Goal: Task Accomplishment & Management: Complete application form

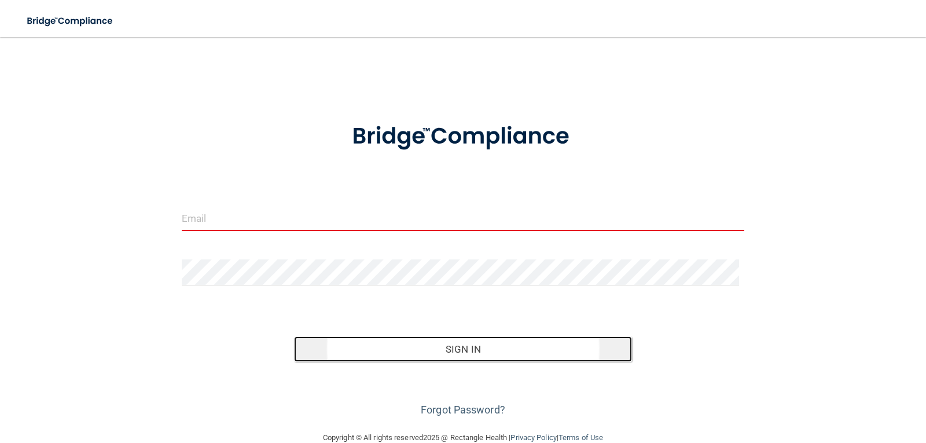
click at [460, 347] on button "Sign In" at bounding box center [463, 348] width 338 height 25
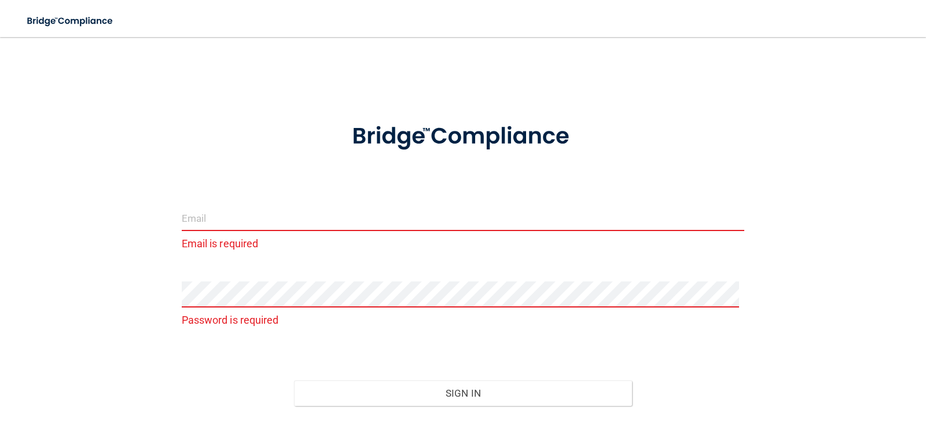
click at [264, 219] on input "email" at bounding box center [463, 218] width 563 height 26
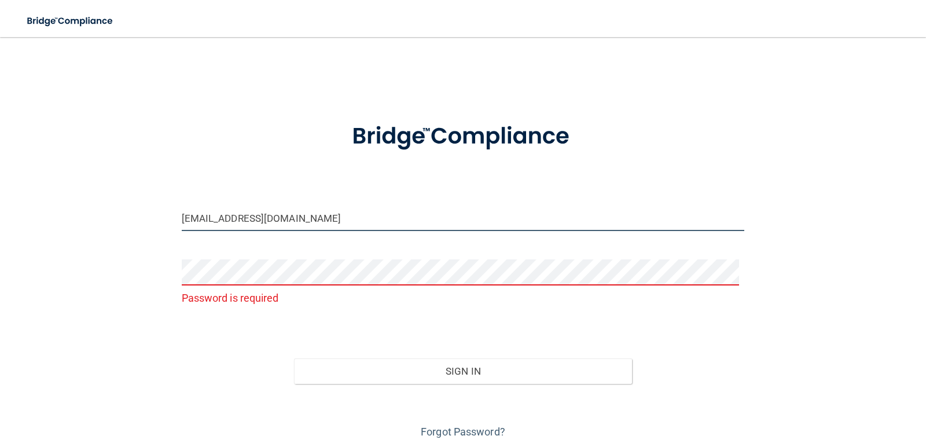
type input "[EMAIL_ADDRESS][DOMAIN_NAME]"
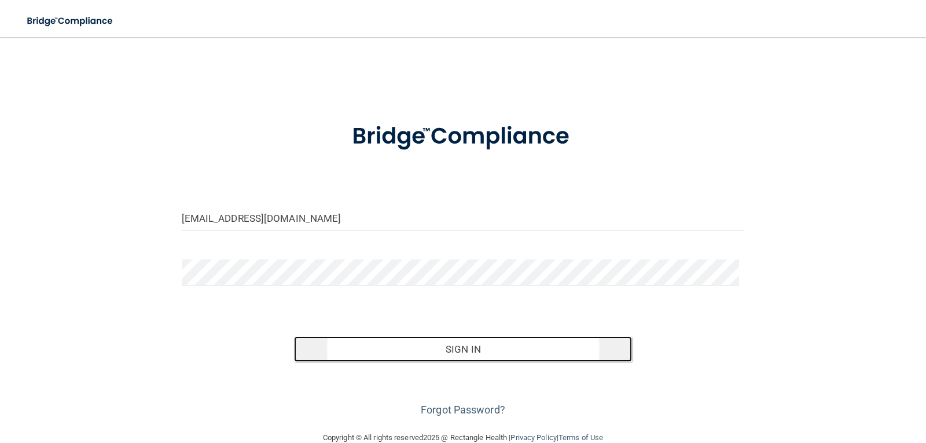
click at [463, 347] on button "Sign In" at bounding box center [463, 348] width 338 height 25
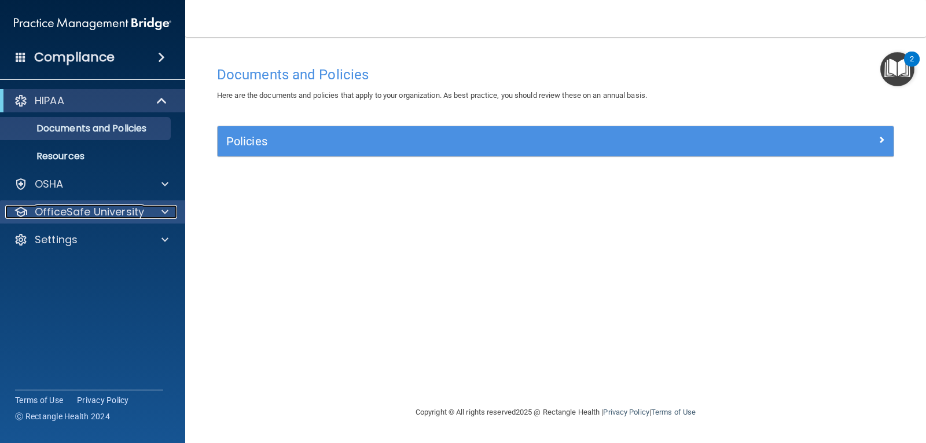
click at [156, 214] on div at bounding box center [163, 212] width 29 height 14
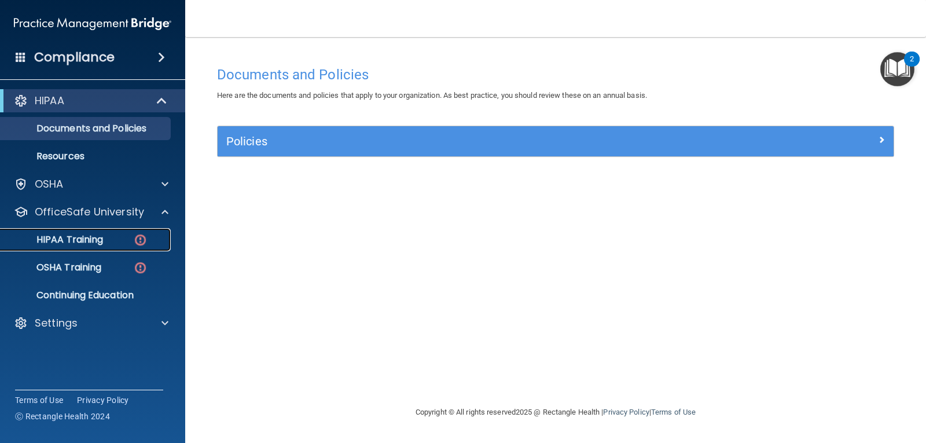
click at [100, 237] on p "HIPAA Training" at bounding box center [56, 240] width 96 height 12
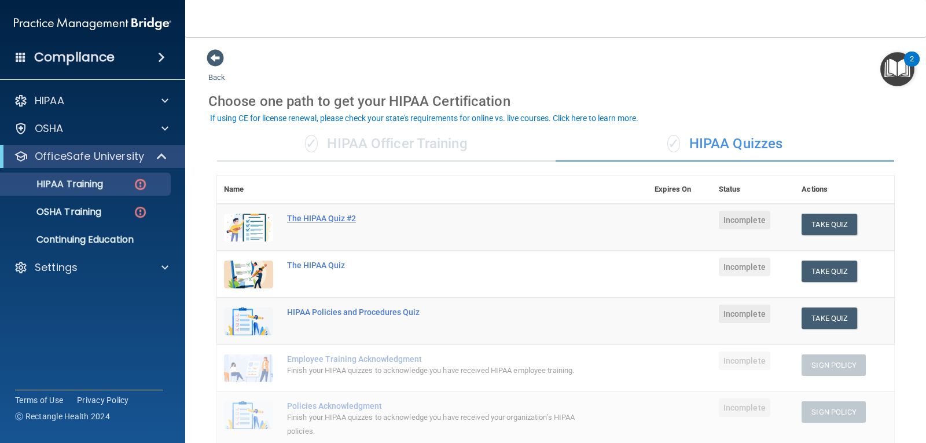
click at [322, 219] on div "The HIPAA Quiz #2" at bounding box center [438, 218] width 303 height 9
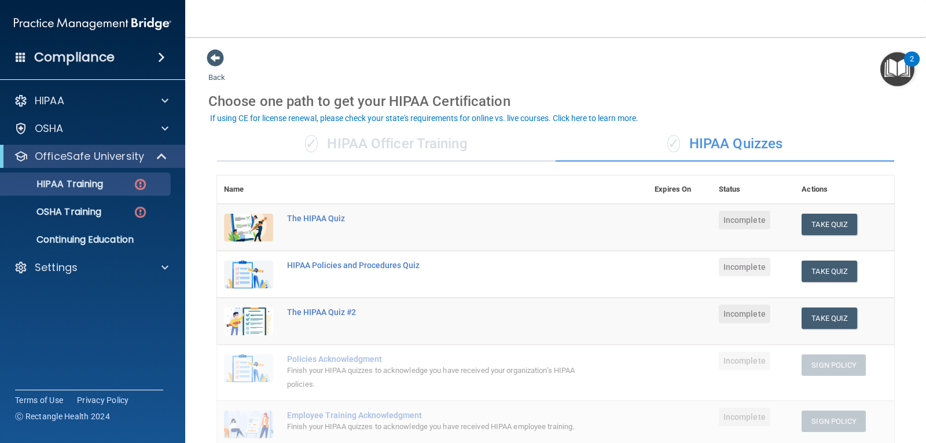
click at [351, 155] on div "✓ HIPAA Officer Training" at bounding box center [386, 144] width 339 height 35
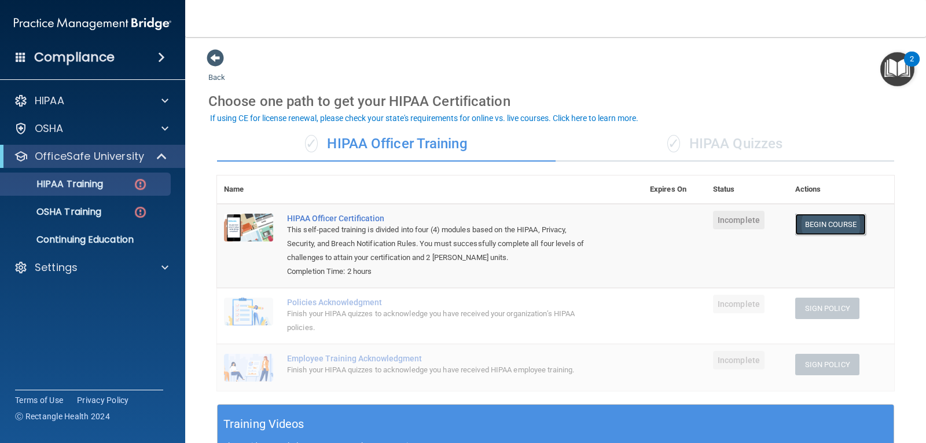
click at [833, 227] on link "Begin Course" at bounding box center [830, 224] width 71 height 21
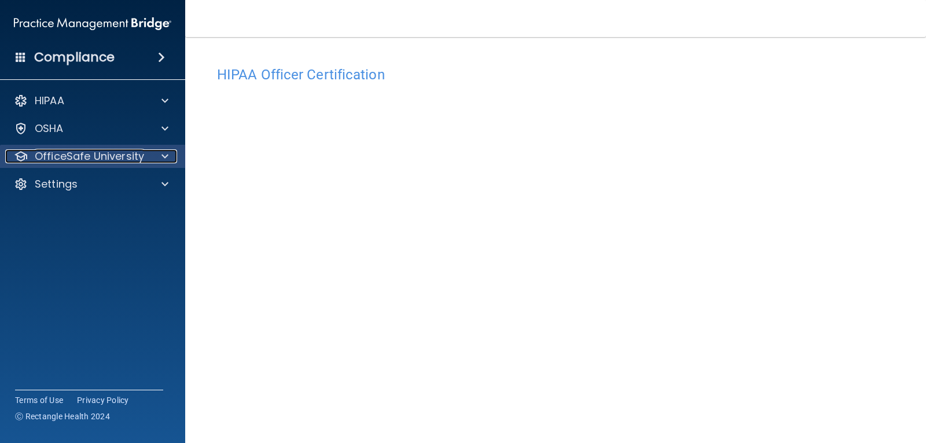
click at [126, 159] on p "OfficeSafe University" at bounding box center [89, 156] width 109 height 14
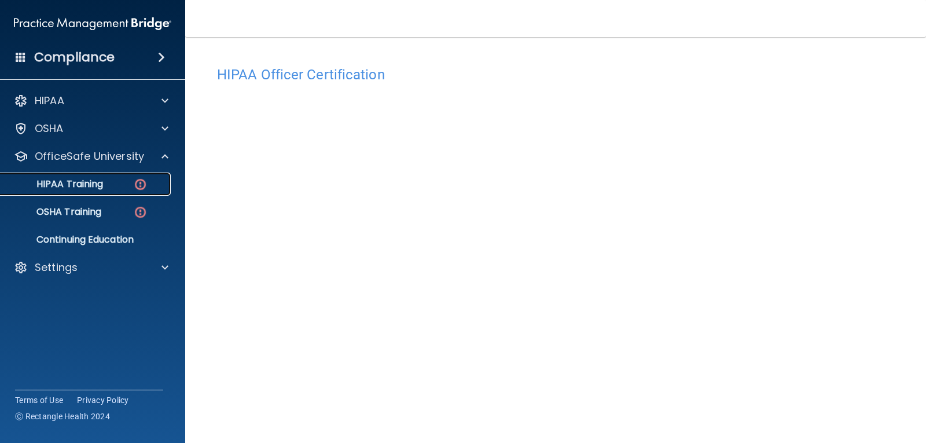
click at [109, 184] on div "HIPAA Training" at bounding box center [87, 184] width 158 height 12
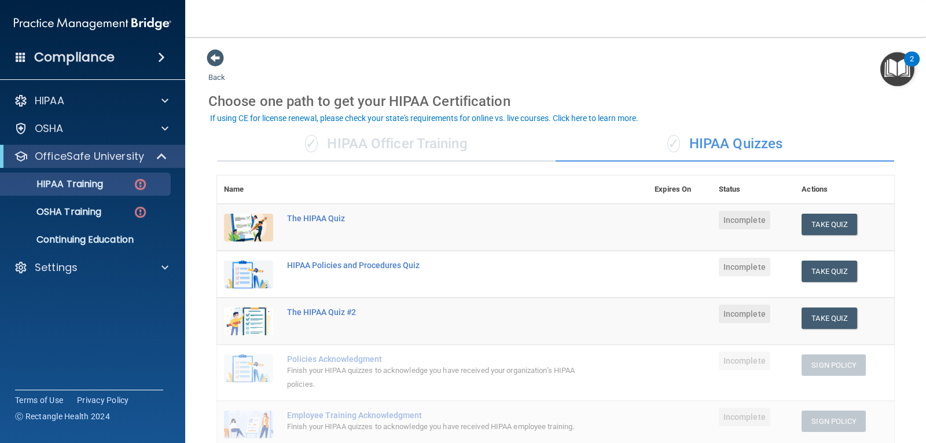
click at [358, 145] on div "✓ HIPAA Officer Training" at bounding box center [386, 144] width 339 height 35
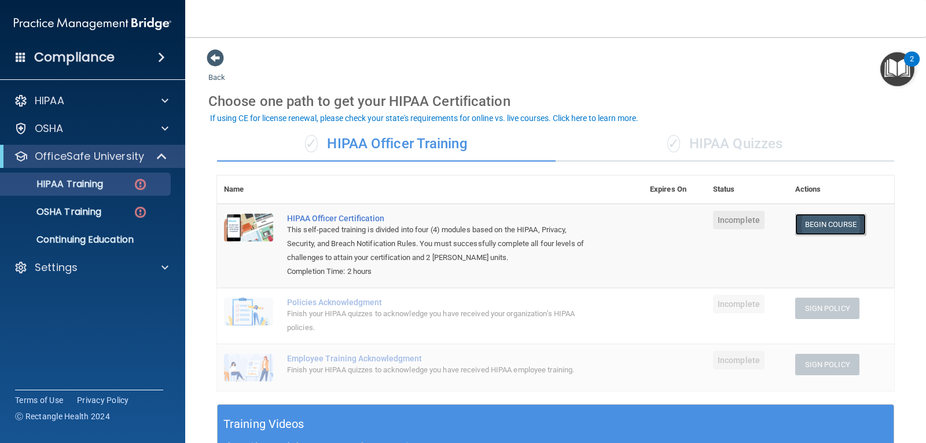
click at [821, 225] on link "Begin Course" at bounding box center [830, 224] width 71 height 21
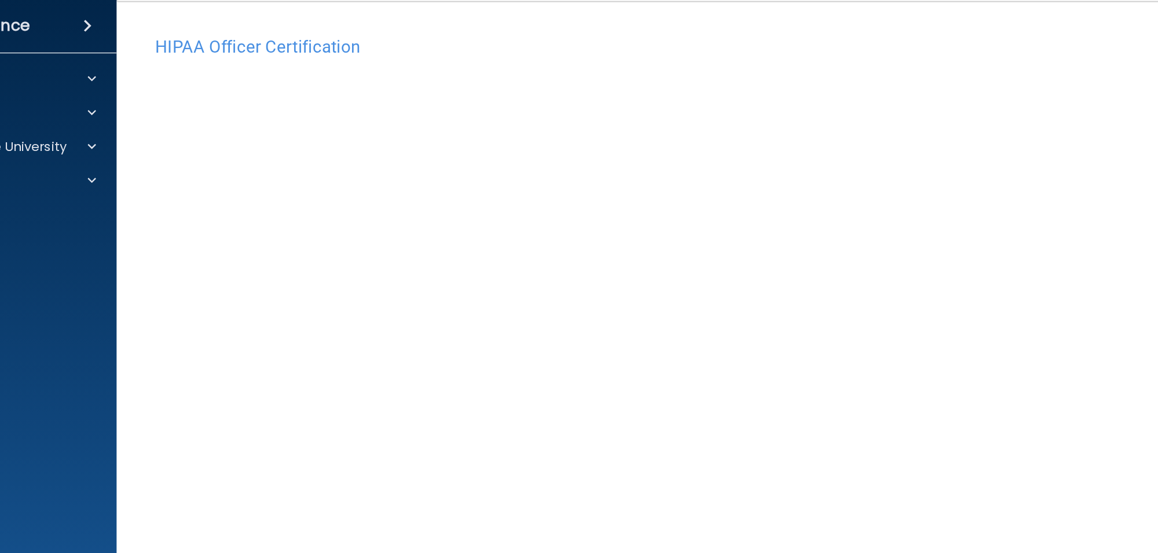
drag, startPoint x: 819, startPoint y: 30, endPoint x: 757, endPoint y: 82, distance: 80.9
click at [757, 82] on h4 "HIPAA Officer Certification" at bounding box center [671, 74] width 909 height 15
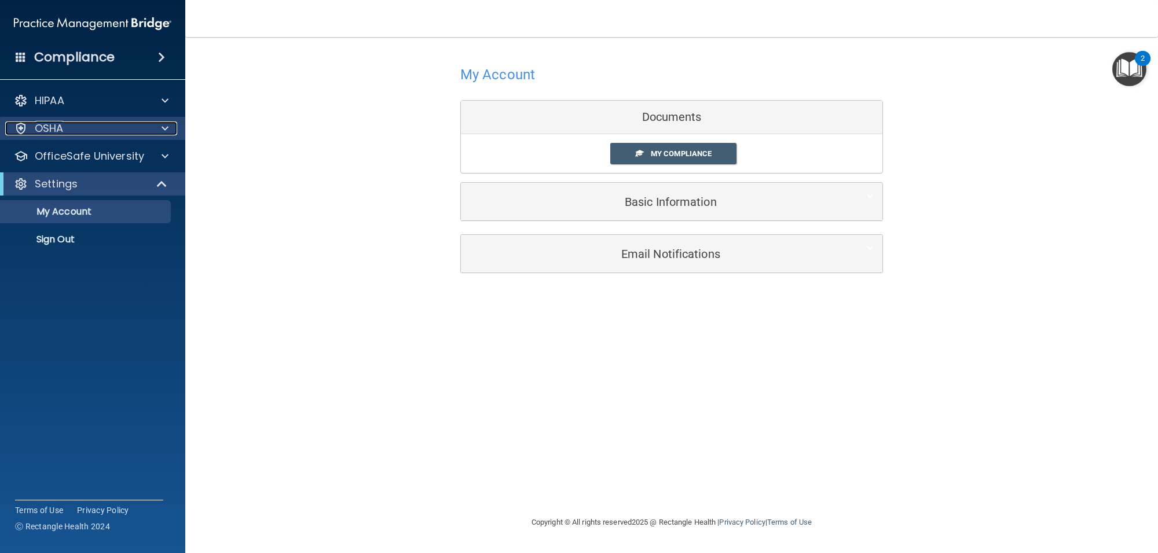
click at [159, 127] on div at bounding box center [163, 129] width 29 height 14
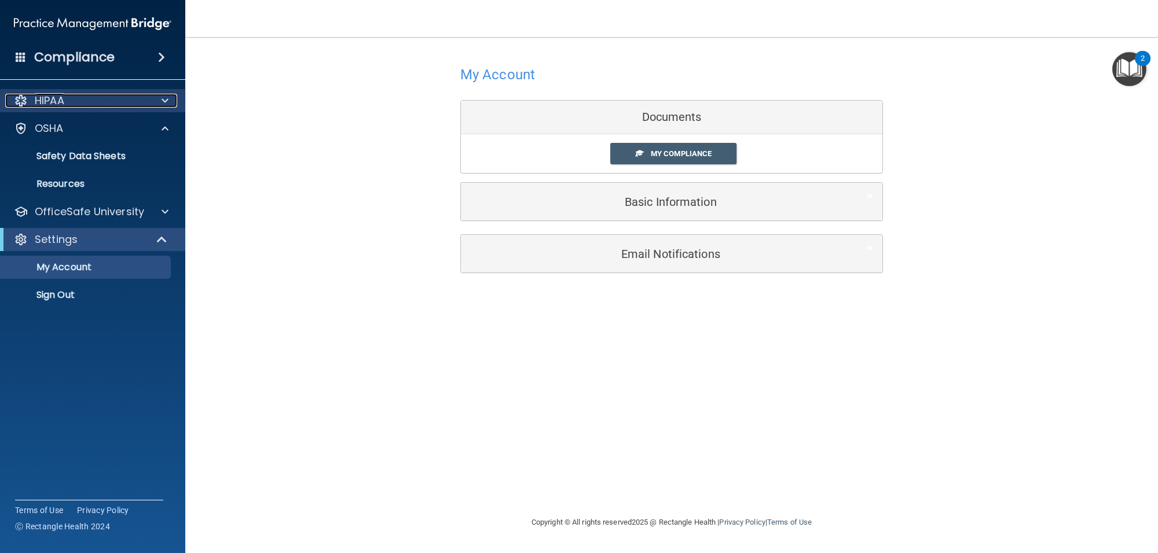
click at [145, 102] on div "HIPAA" at bounding box center [77, 101] width 144 height 14
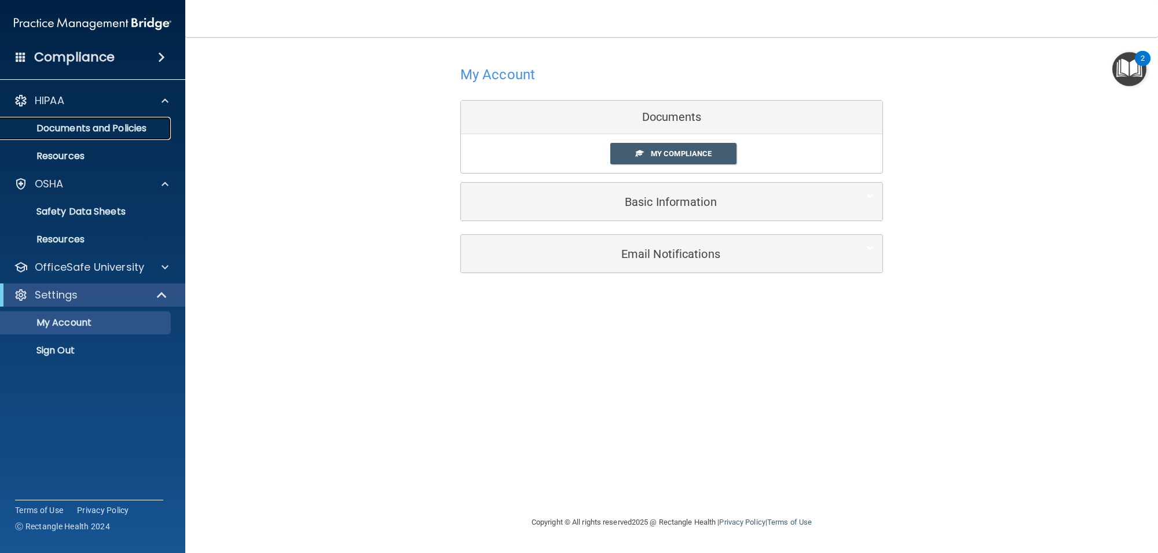
click at [113, 129] on p "Documents and Policies" at bounding box center [87, 129] width 158 height 12
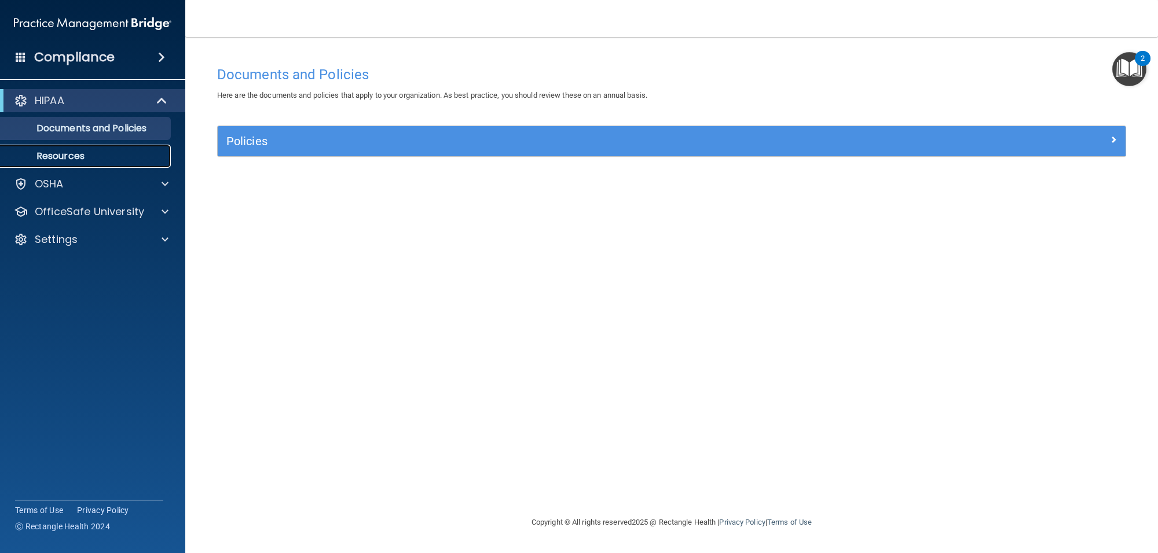
click at [96, 158] on p "Resources" at bounding box center [87, 157] width 158 height 12
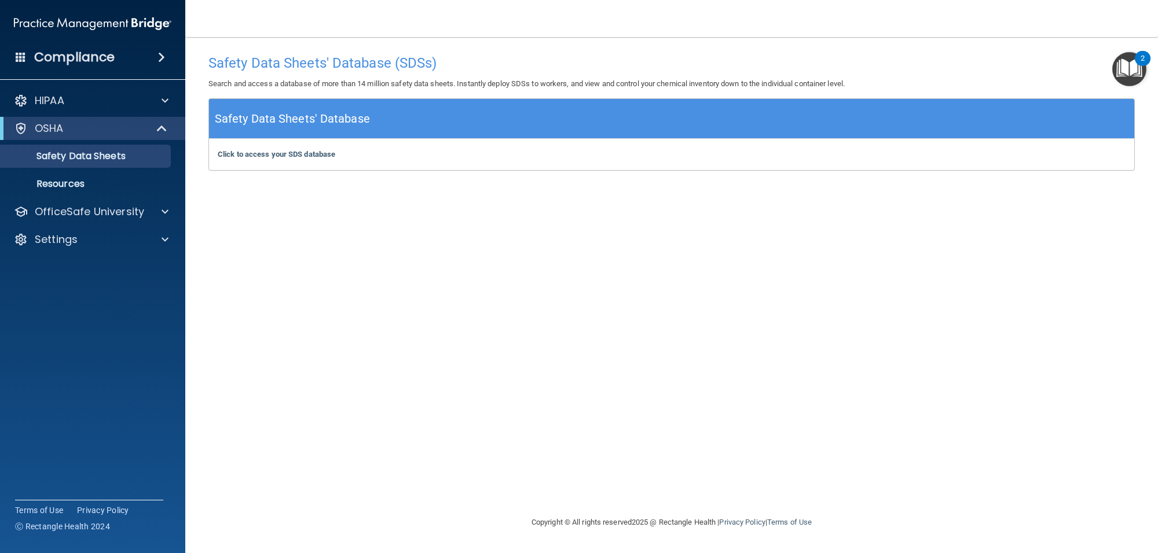
click at [18, 58] on span at bounding box center [21, 57] width 10 height 10
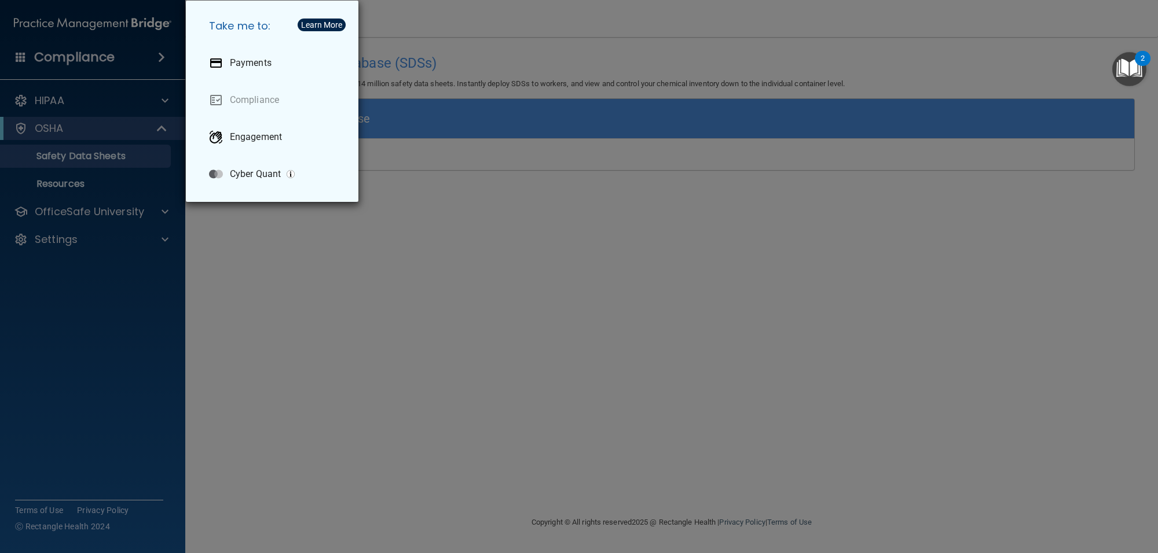
click at [107, 273] on div "Take me to: Payments Compliance Engagement Cyber Quant" at bounding box center [579, 276] width 1158 height 553
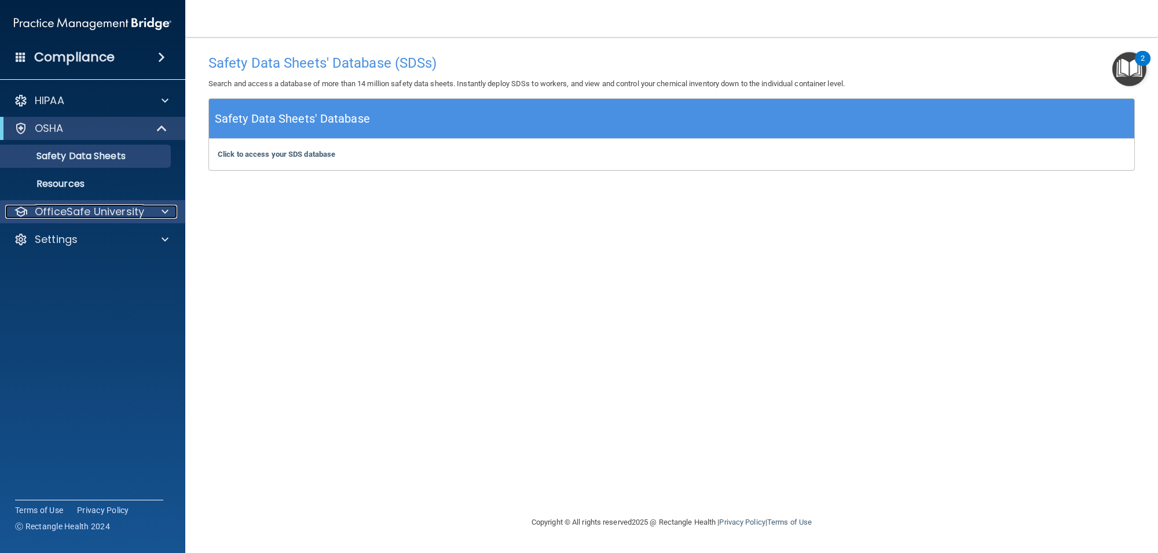
click at [69, 208] on p "OfficeSafe University" at bounding box center [89, 212] width 109 height 14
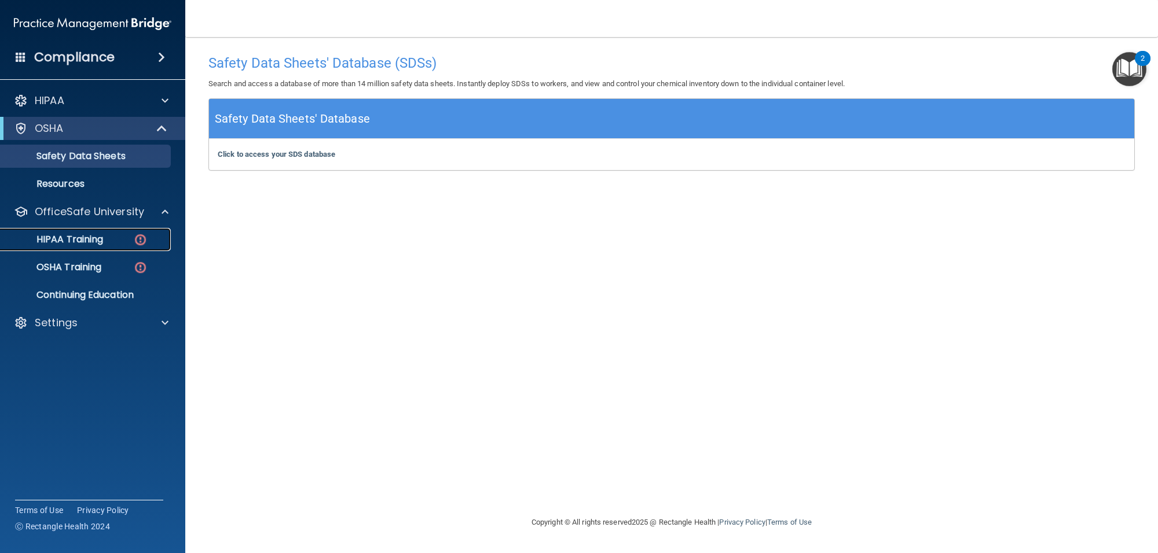
click at [84, 234] on p "HIPAA Training" at bounding box center [56, 240] width 96 height 12
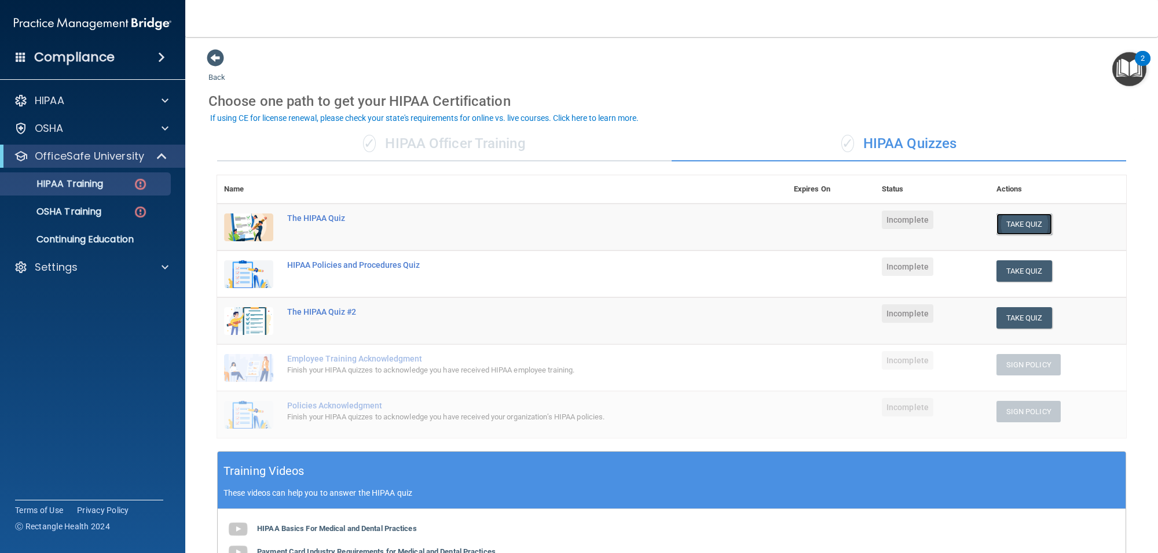
click at [1021, 218] on button "Take Quiz" at bounding box center [1024, 224] width 56 height 21
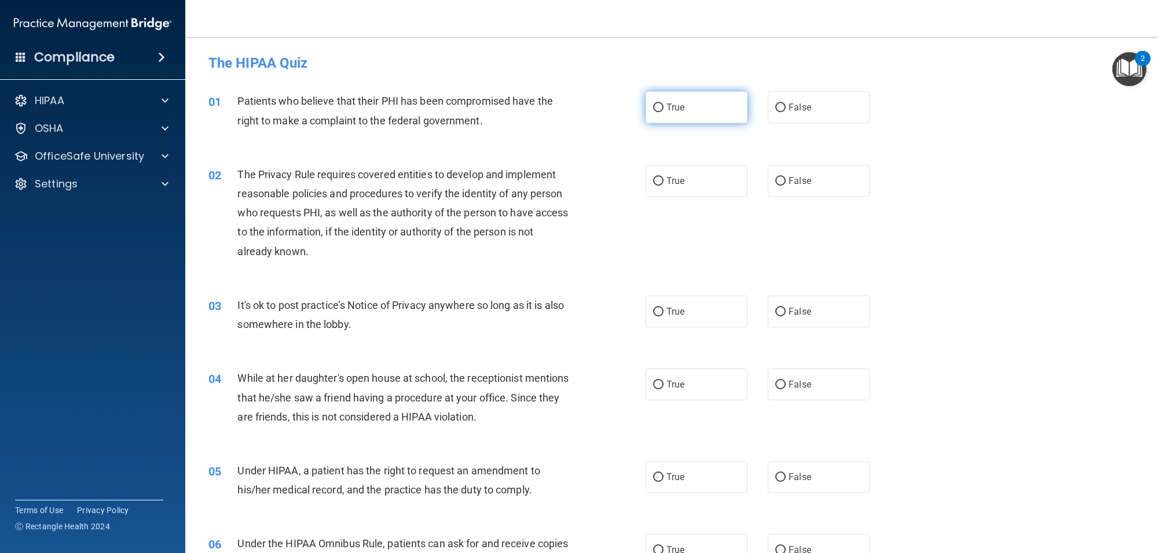
click at [656, 104] on input "True" at bounding box center [658, 108] width 10 height 9
radio input "true"
click at [655, 316] on input "True" at bounding box center [658, 312] width 10 height 9
radio input "true"
click at [658, 179] on input "True" at bounding box center [658, 181] width 10 height 9
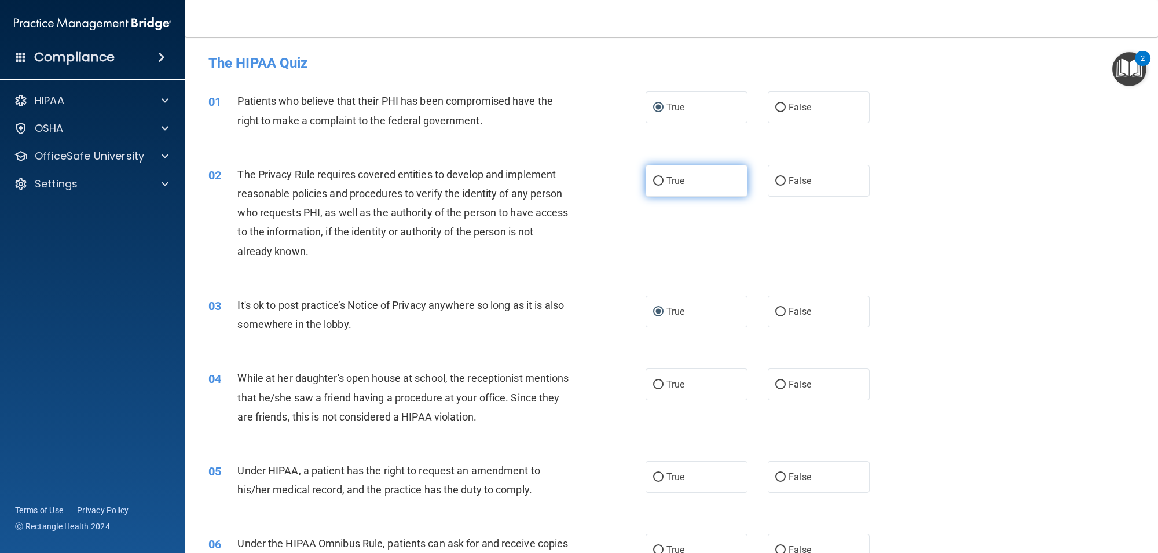
radio input "true"
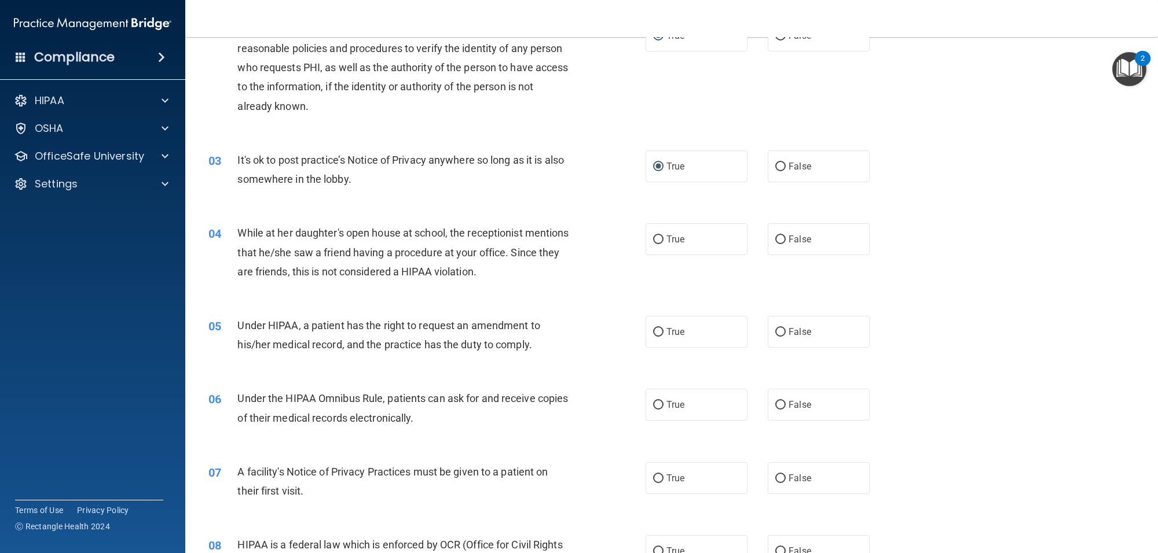
scroll to position [174, 0]
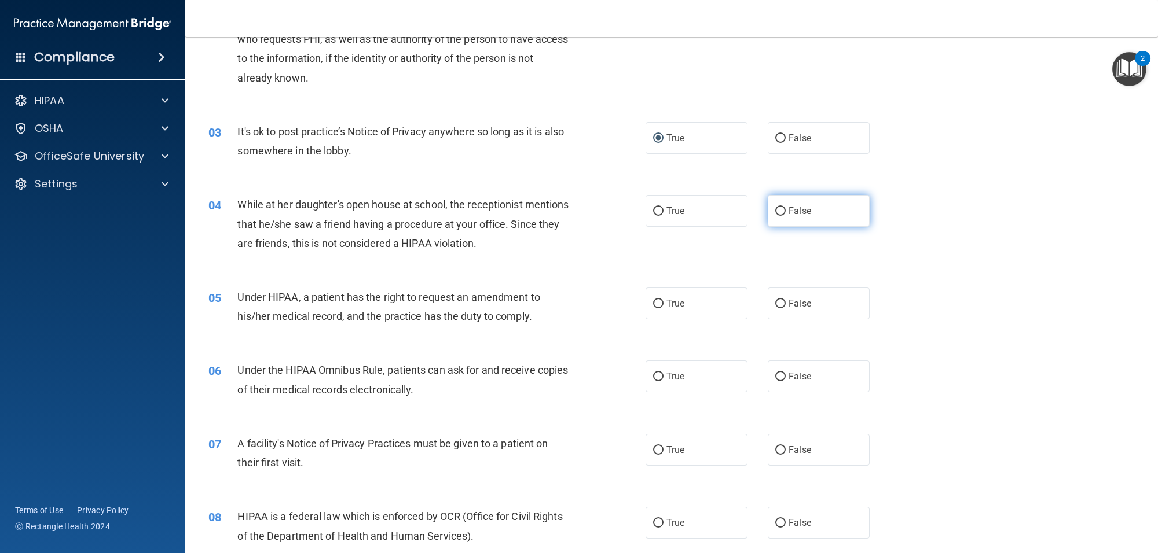
click at [768, 214] on label "False" at bounding box center [819, 211] width 102 height 32
click at [775, 214] on input "False" at bounding box center [780, 211] width 10 height 9
radio input "true"
click at [653, 381] on input "True" at bounding box center [658, 377] width 10 height 9
radio input "true"
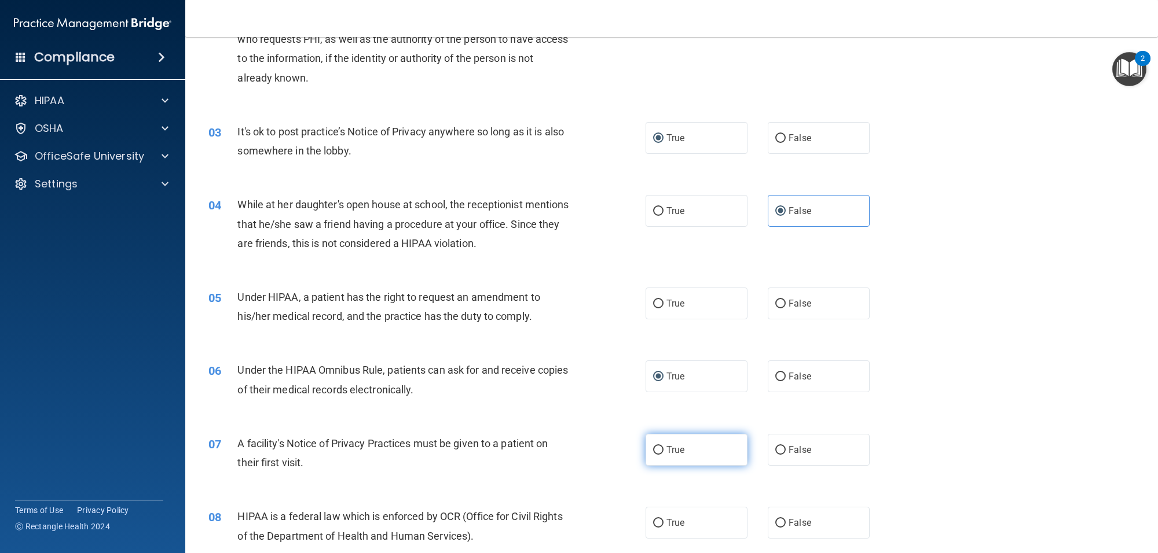
click at [666, 453] on span "True" at bounding box center [675, 450] width 18 height 11
click at [663, 453] on input "True" at bounding box center [658, 450] width 10 height 9
radio input "true"
click at [655, 306] on input "True" at bounding box center [658, 304] width 10 height 9
radio input "true"
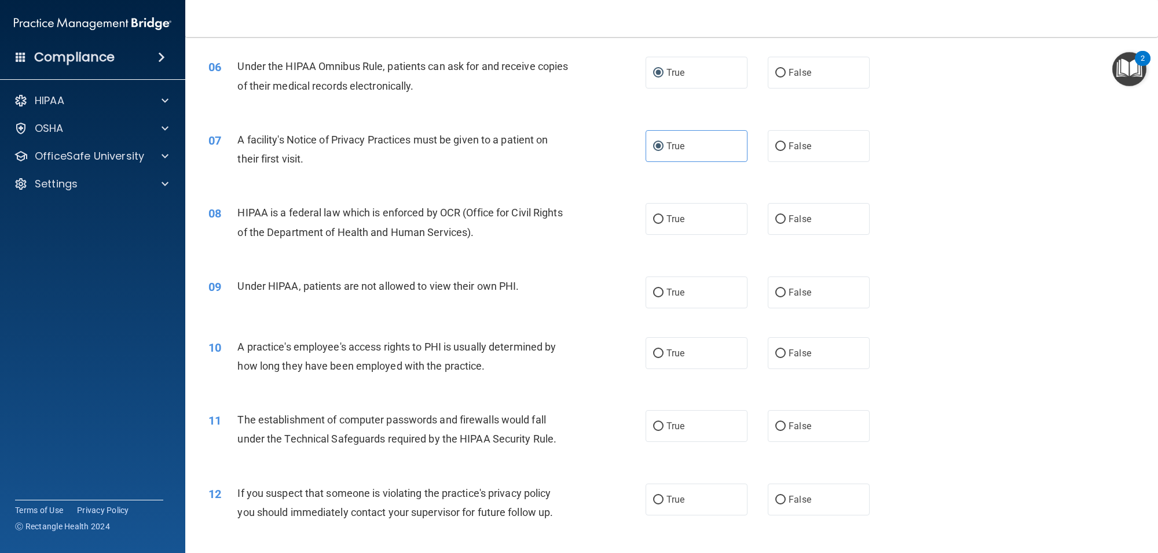
scroll to position [492, 0]
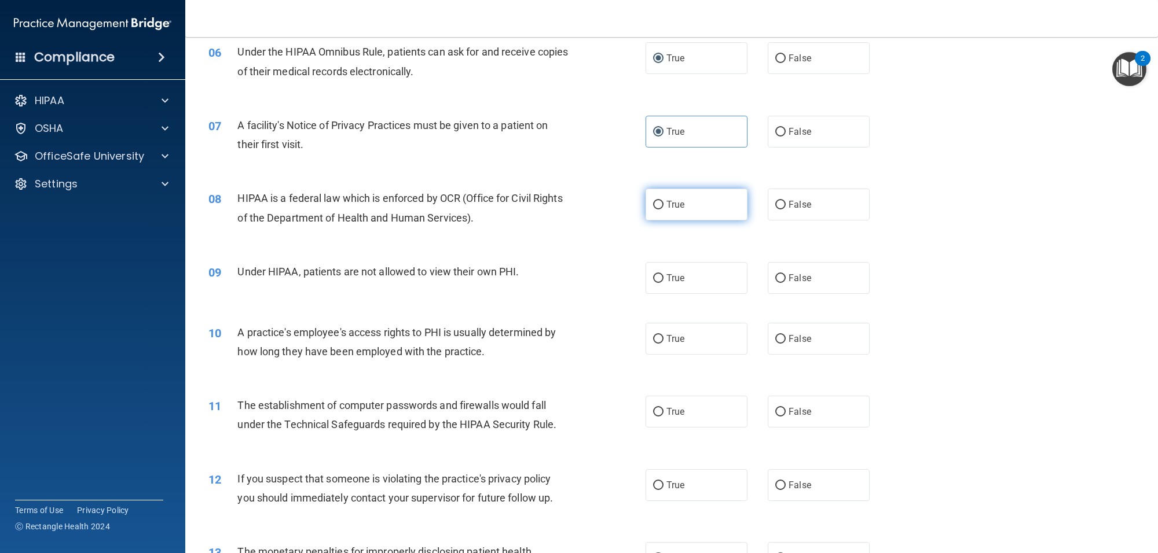
click at [655, 210] on input "True" at bounding box center [658, 205] width 10 height 9
radio input "true"
click at [780, 277] on label "False" at bounding box center [819, 278] width 102 height 32
click at [780, 277] on input "False" at bounding box center [780, 278] width 10 height 9
radio input "true"
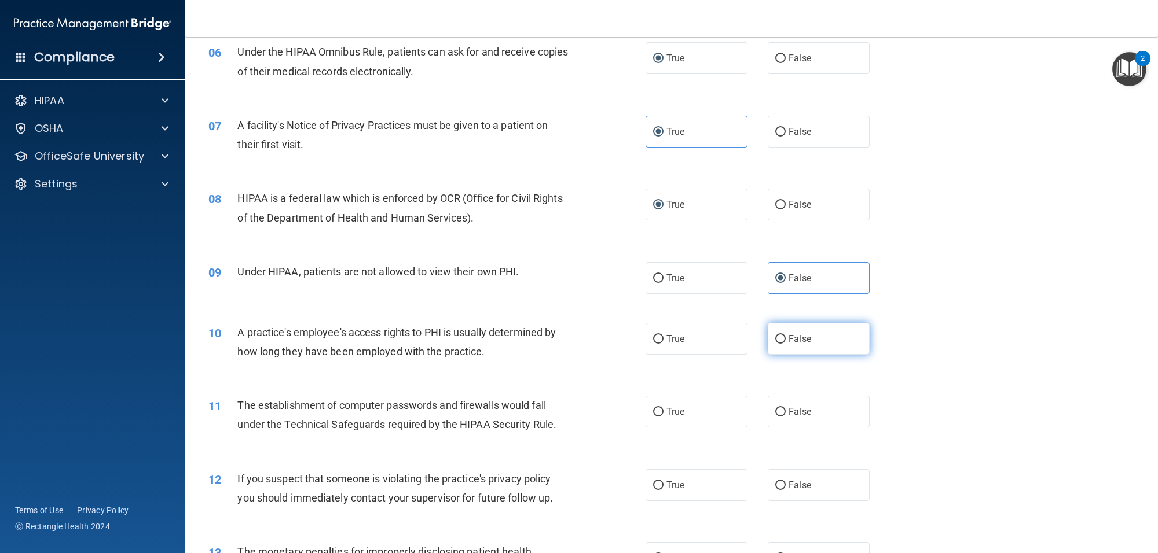
click at [775, 336] on input "False" at bounding box center [780, 339] width 10 height 9
radio input "true"
click at [666, 412] on span "True" at bounding box center [675, 411] width 18 height 11
click at [662, 412] on input "True" at bounding box center [658, 412] width 10 height 9
radio input "true"
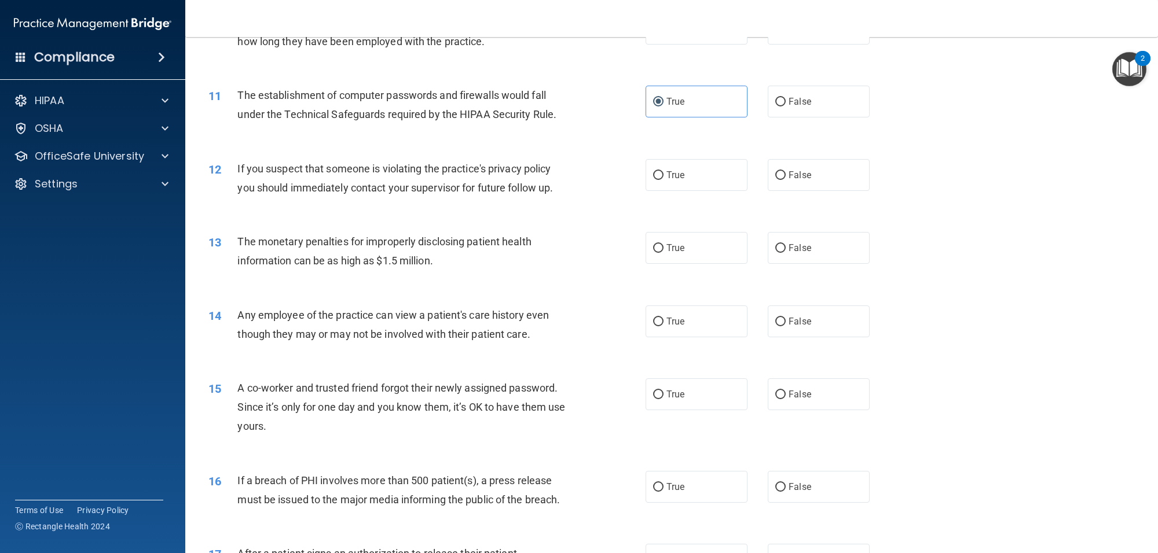
scroll to position [811, 0]
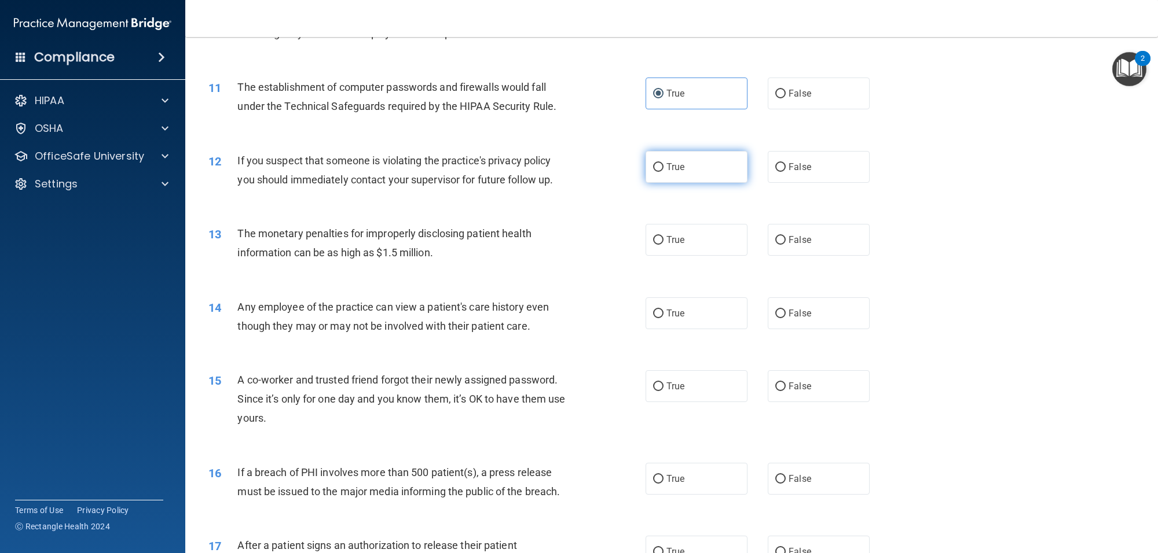
click at [658, 167] on label "True" at bounding box center [697, 167] width 102 height 32
click at [658, 167] on input "True" at bounding box center [658, 167] width 10 height 9
radio input "true"
click at [648, 233] on label "True" at bounding box center [697, 240] width 102 height 32
click at [653, 236] on input "True" at bounding box center [658, 240] width 10 height 9
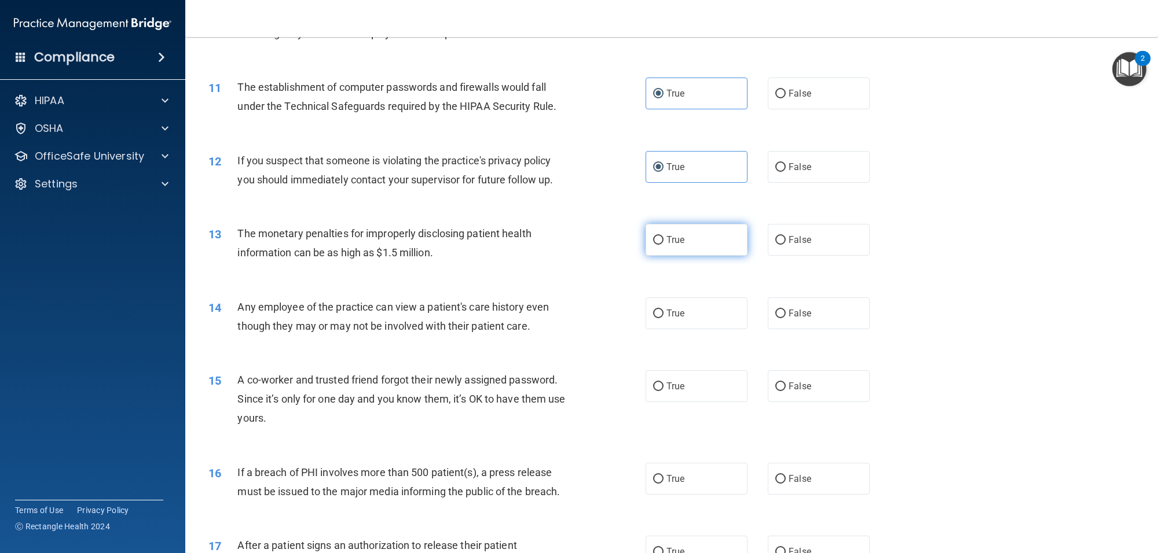
radio input "true"
click at [779, 321] on label "False" at bounding box center [819, 314] width 102 height 32
click at [779, 318] on input "False" at bounding box center [780, 314] width 10 height 9
radio input "true"
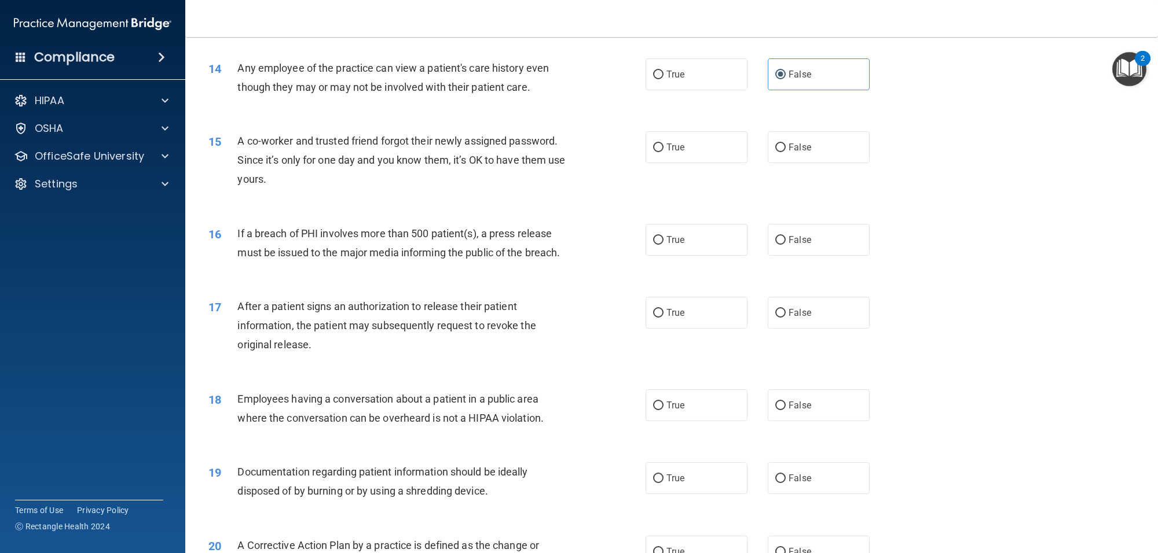
scroll to position [1071, 0]
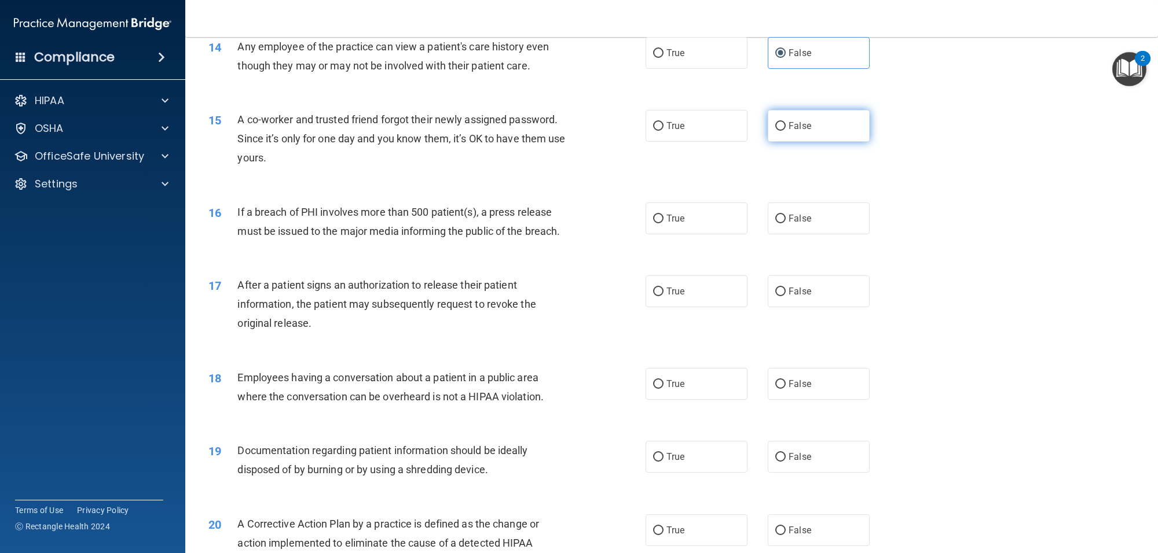
click at [789, 129] on span "False" at bounding box center [800, 125] width 23 height 11
click at [786, 129] on input "False" at bounding box center [780, 126] width 10 height 9
radio input "true"
click at [669, 215] on span "True" at bounding box center [675, 218] width 18 height 11
click at [663, 215] on input "True" at bounding box center [658, 219] width 10 height 9
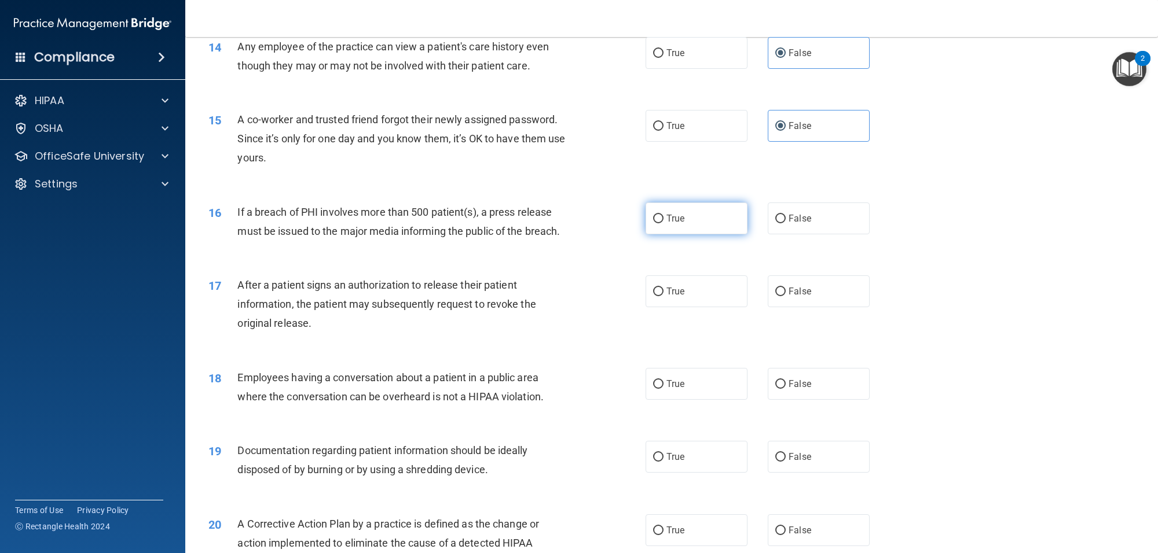
radio input "true"
click at [666, 293] on span "True" at bounding box center [675, 291] width 18 height 11
click at [661, 293] on input "True" at bounding box center [658, 292] width 10 height 9
radio input "true"
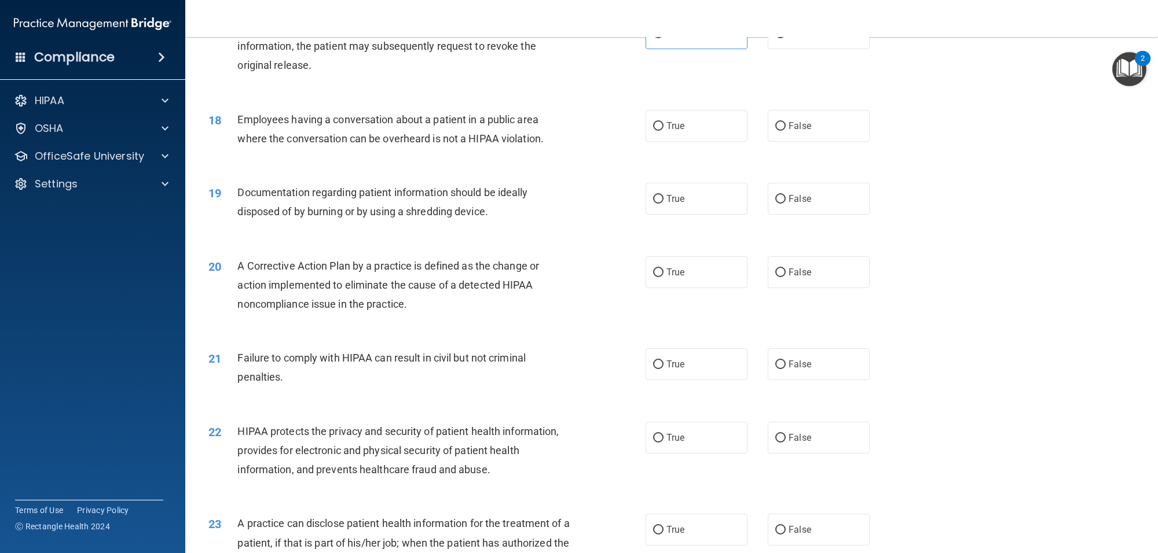
scroll to position [1332, 0]
click at [655, 126] on input "True" at bounding box center [658, 124] width 10 height 9
radio input "true"
click at [666, 198] on span "True" at bounding box center [675, 196] width 18 height 11
click at [663, 198] on input "True" at bounding box center [658, 197] width 10 height 9
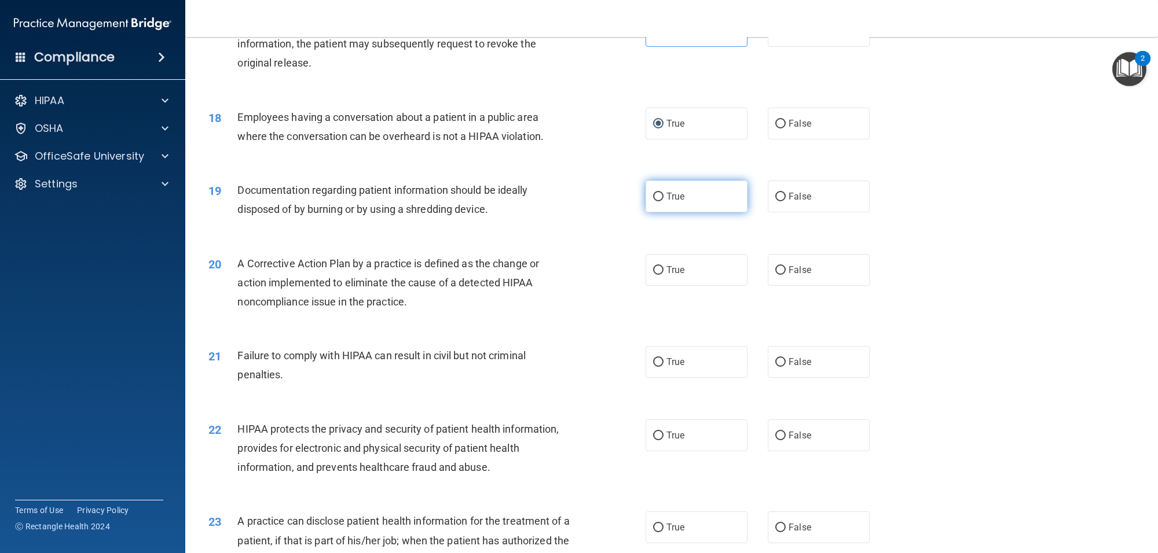
radio input "true"
click at [683, 274] on label "True" at bounding box center [697, 270] width 102 height 32
click at [663, 274] on input "True" at bounding box center [658, 270] width 10 height 9
radio input "true"
click at [661, 375] on label "True" at bounding box center [697, 362] width 102 height 32
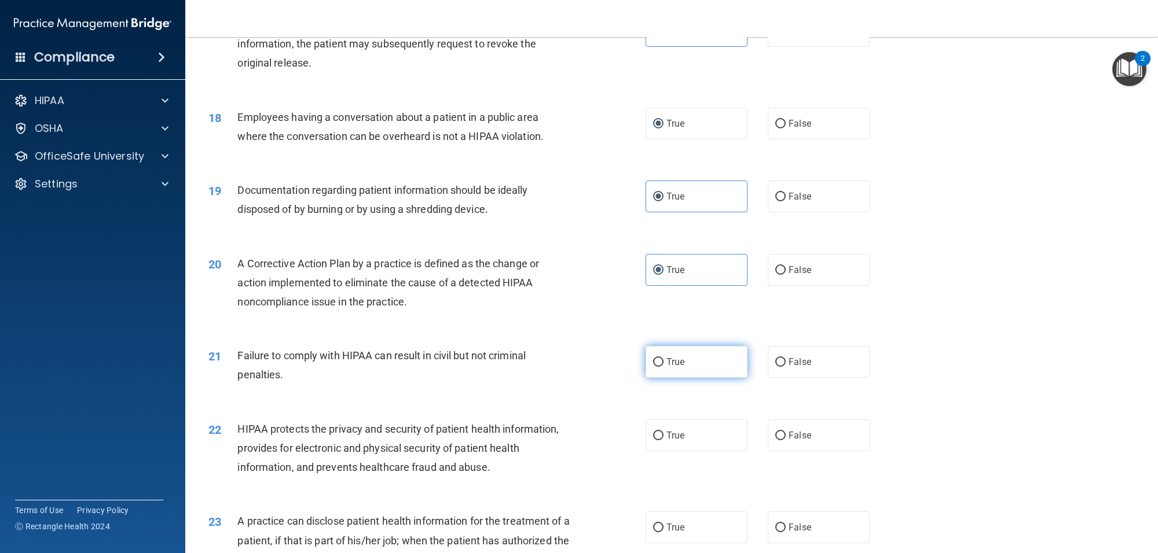
click at [661, 367] on input "True" at bounding box center [658, 362] width 10 height 9
radio input "true"
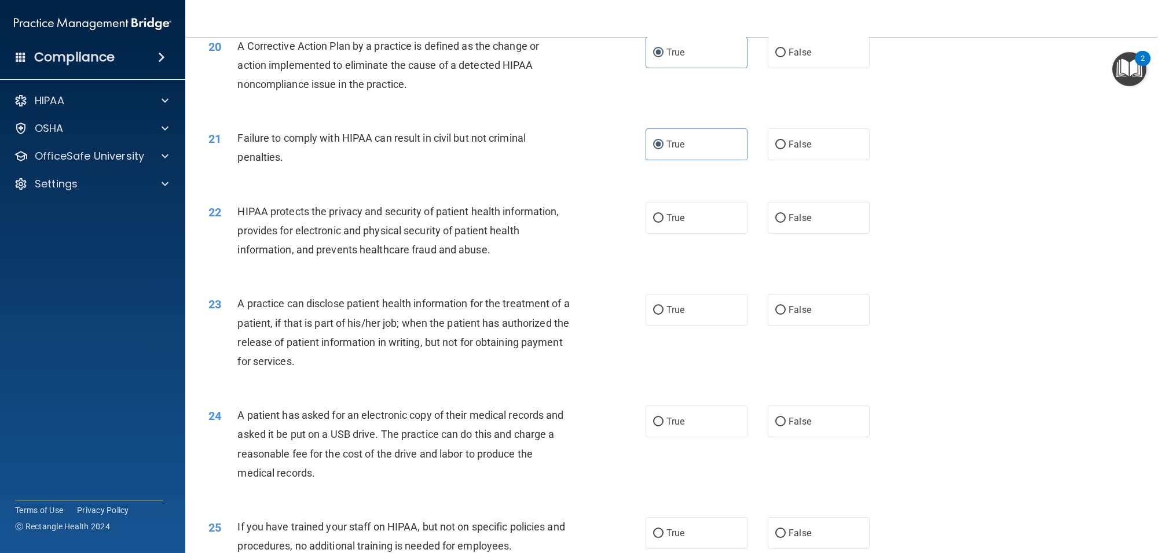
scroll to position [1563, 0]
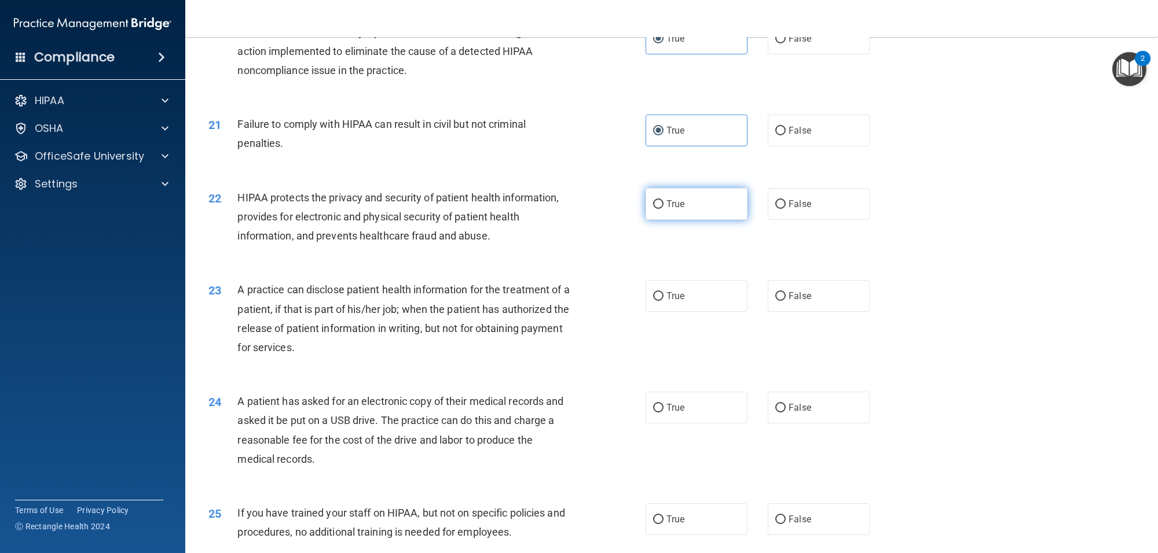
click at [654, 207] on input "True" at bounding box center [658, 204] width 10 height 9
radio input "true"
click at [653, 306] on label "True" at bounding box center [697, 296] width 102 height 32
click at [653, 301] on input "True" at bounding box center [658, 296] width 10 height 9
radio input "true"
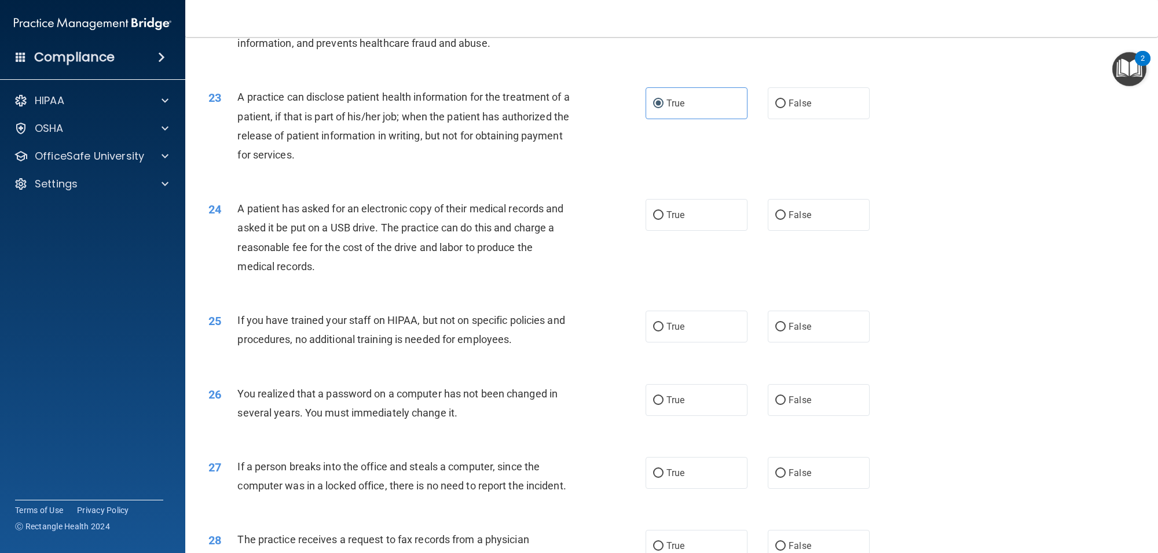
scroll to position [1833, 0]
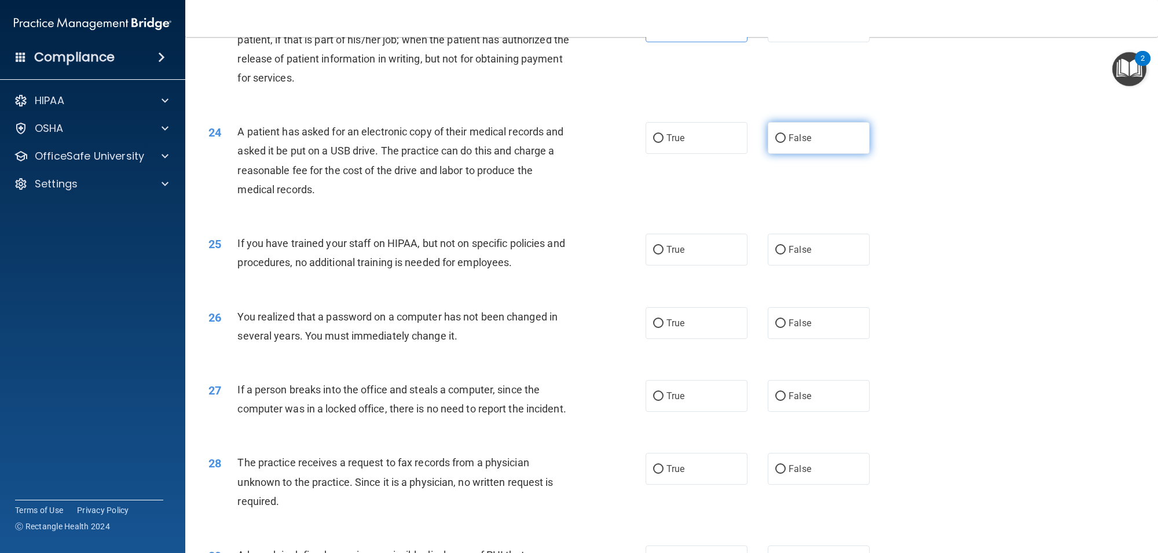
click at [789, 140] on span "False" at bounding box center [800, 138] width 23 height 11
click at [783, 140] on input "False" at bounding box center [780, 138] width 10 height 9
radio input "true"
click at [779, 255] on label "False" at bounding box center [819, 250] width 102 height 32
click at [779, 255] on input "False" at bounding box center [780, 250] width 10 height 9
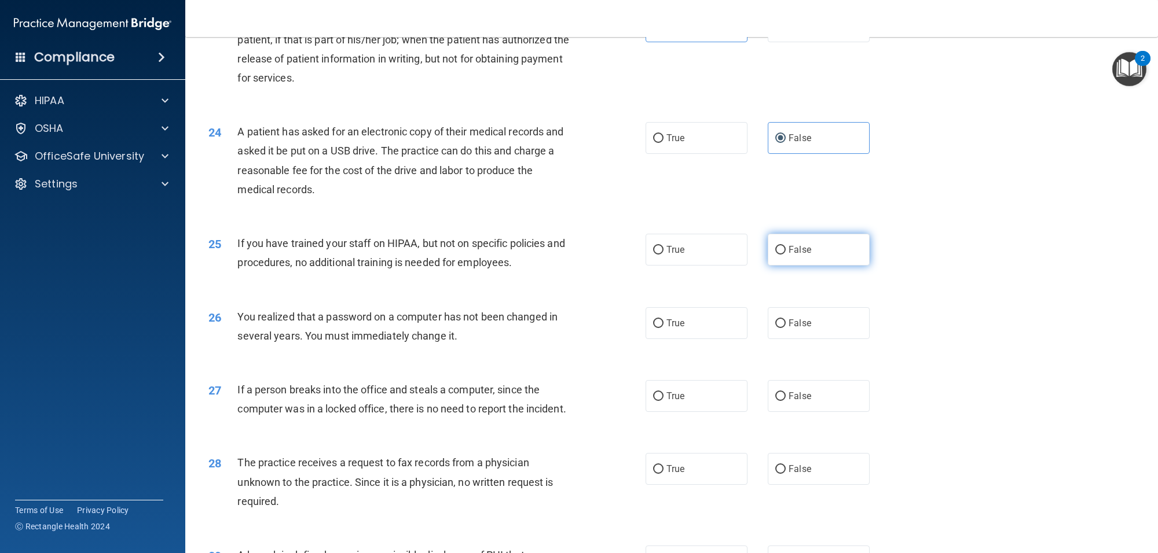
radio input "true"
click at [666, 325] on span "True" at bounding box center [675, 323] width 18 height 11
click at [662, 325] on input "True" at bounding box center [658, 324] width 10 height 9
radio input "true"
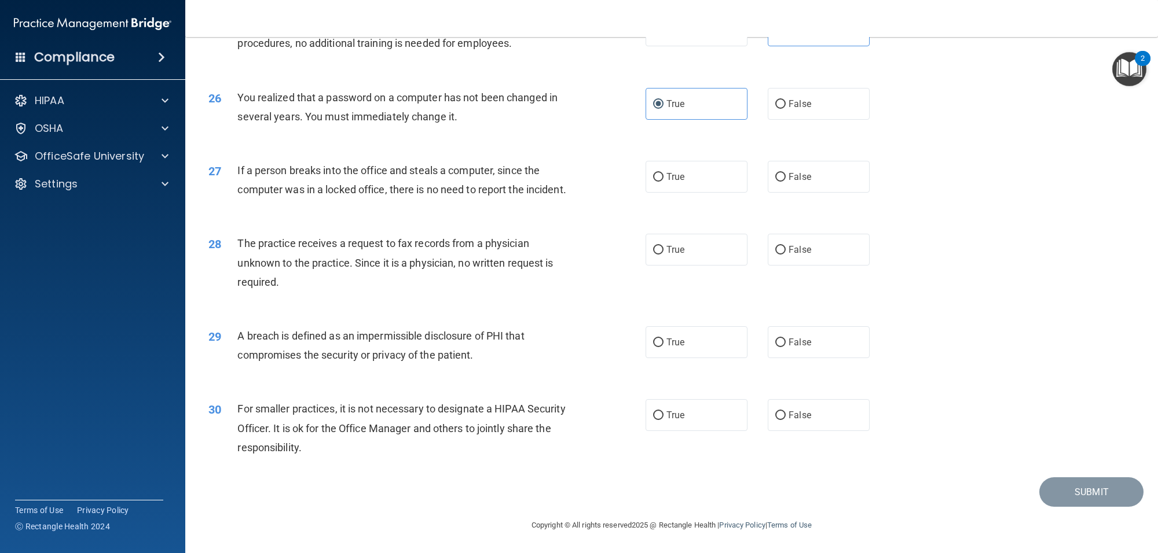
scroll to position [2072, 0]
click at [794, 171] on span "False" at bounding box center [800, 176] width 23 height 11
click at [786, 173] on input "False" at bounding box center [780, 177] width 10 height 9
radio input "true"
click at [655, 258] on label "True" at bounding box center [697, 250] width 102 height 32
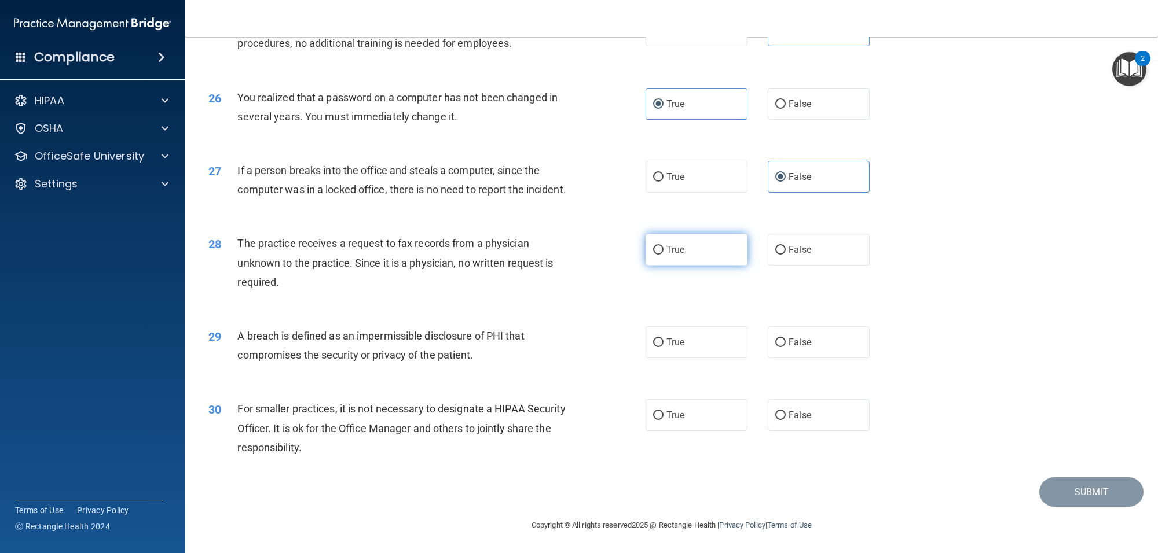
click at [655, 255] on input "True" at bounding box center [658, 250] width 10 height 9
radio input "true"
click at [681, 348] on label "True" at bounding box center [697, 343] width 102 height 32
click at [663, 347] on input "True" at bounding box center [658, 343] width 10 height 9
radio input "true"
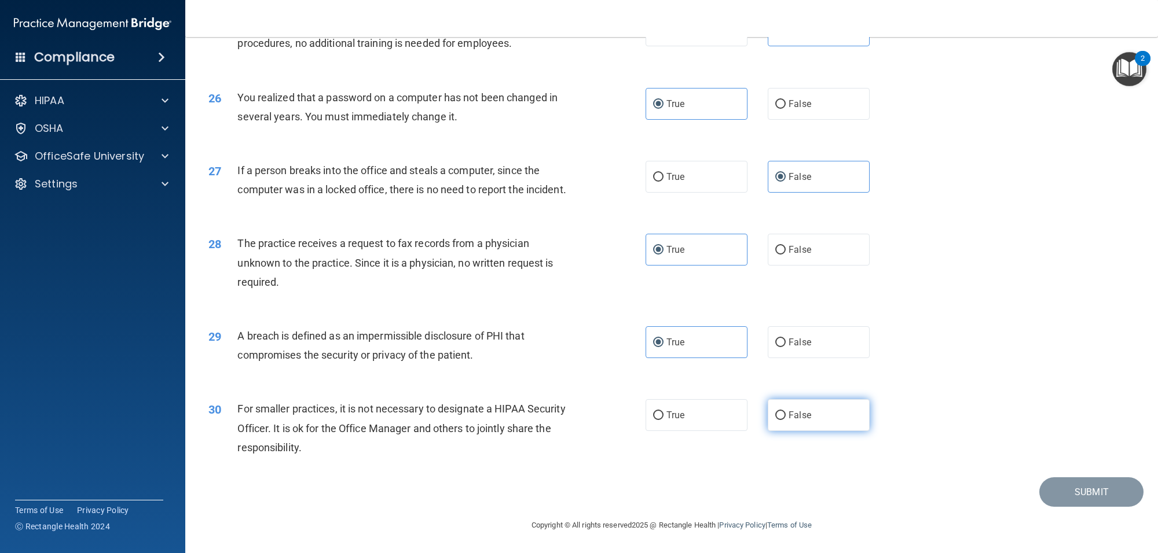
click at [789, 420] on span "False" at bounding box center [800, 415] width 23 height 11
click at [785, 420] on input "False" at bounding box center [780, 416] width 10 height 9
radio input "true"
click at [1064, 488] on button "Submit" at bounding box center [1091, 493] width 104 height 30
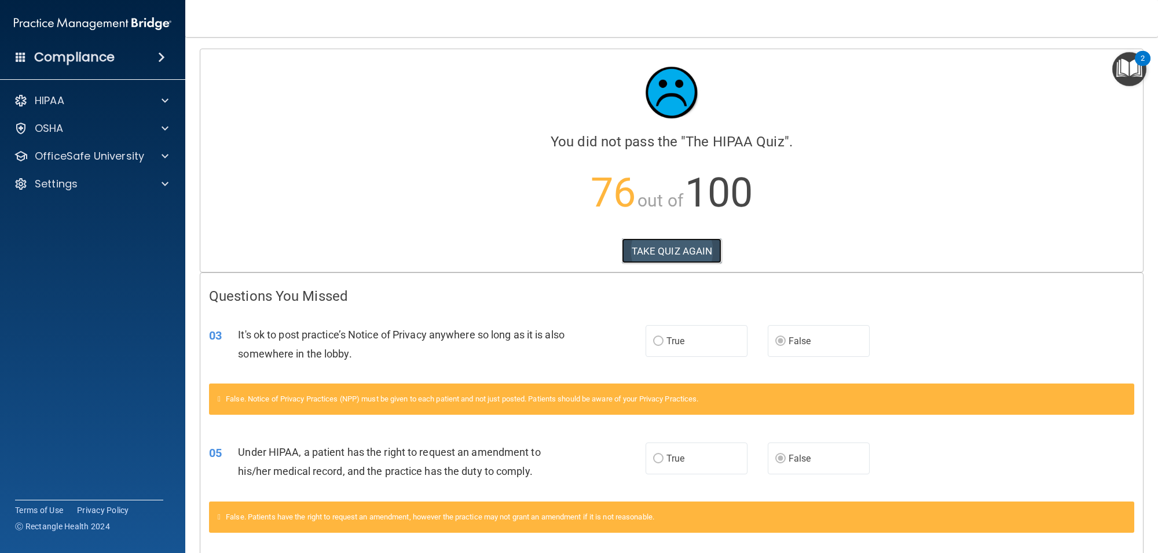
click at [684, 252] on button "TAKE QUIZ AGAIN" at bounding box center [672, 251] width 100 height 25
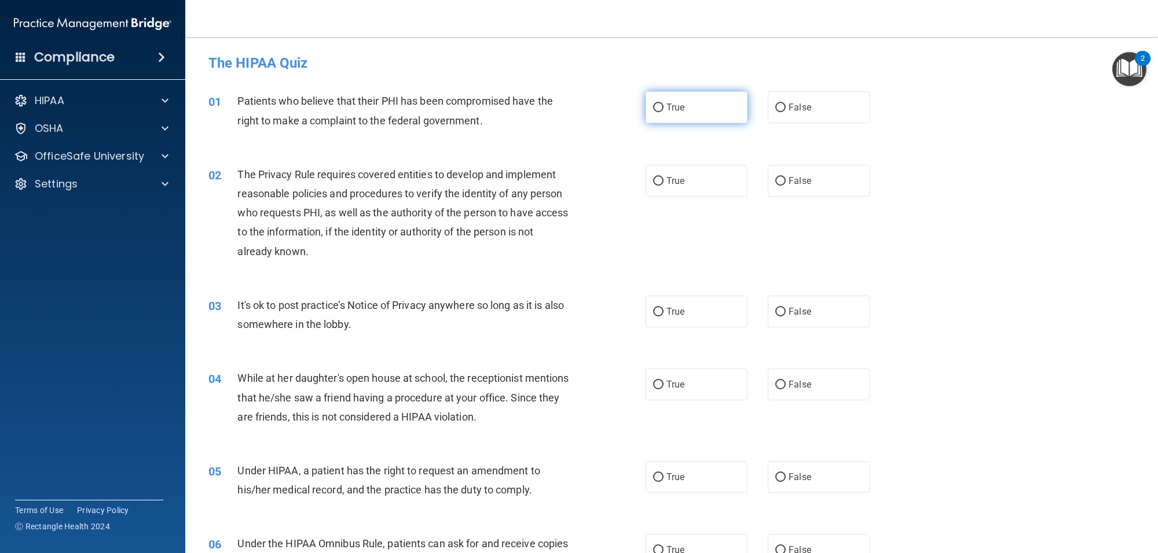
click at [653, 108] on input "True" at bounding box center [658, 108] width 10 height 9
radio input "true"
click at [653, 185] on input "True" at bounding box center [658, 181] width 10 height 9
radio input "true"
click at [778, 317] on label "False" at bounding box center [819, 312] width 102 height 32
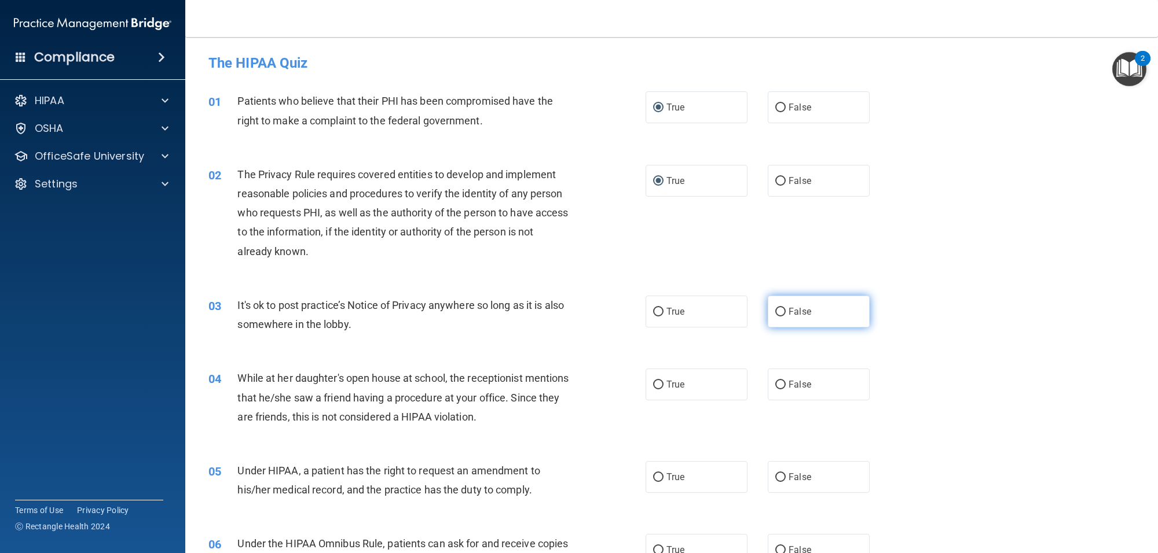
click at [778, 317] on input "False" at bounding box center [780, 312] width 10 height 9
radio input "true"
click at [789, 390] on span "False" at bounding box center [800, 384] width 23 height 11
click at [782, 390] on input "False" at bounding box center [780, 385] width 10 height 9
radio input "true"
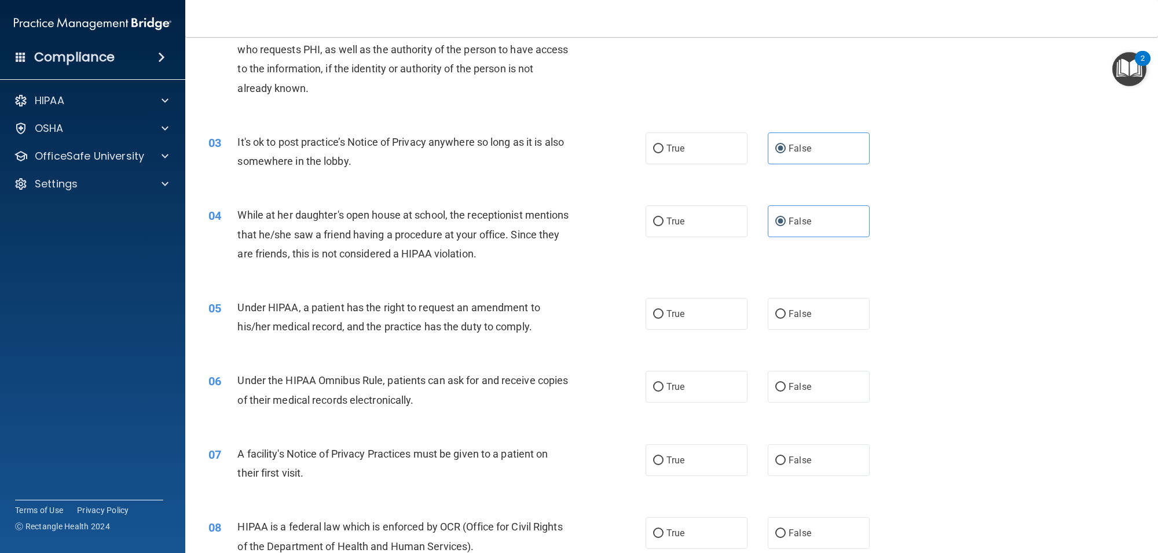
scroll to position [270, 0]
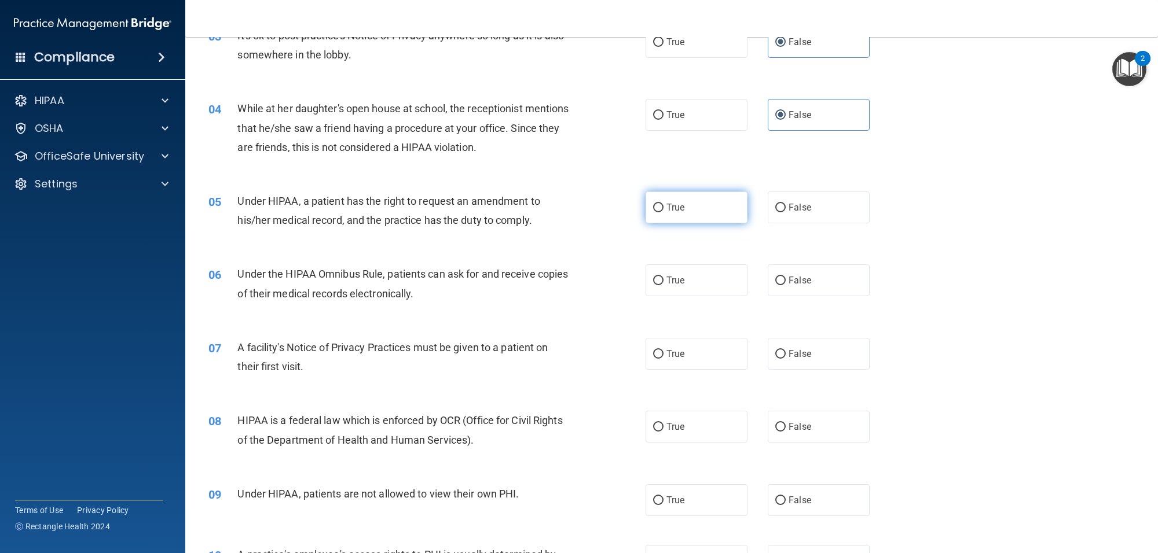
click at [666, 211] on span "True" at bounding box center [675, 207] width 18 height 11
click at [661, 211] on input "True" at bounding box center [658, 208] width 10 height 9
radio input "true"
click at [803, 209] on span "False" at bounding box center [800, 207] width 23 height 11
click at [786, 209] on input "False" at bounding box center [780, 208] width 10 height 9
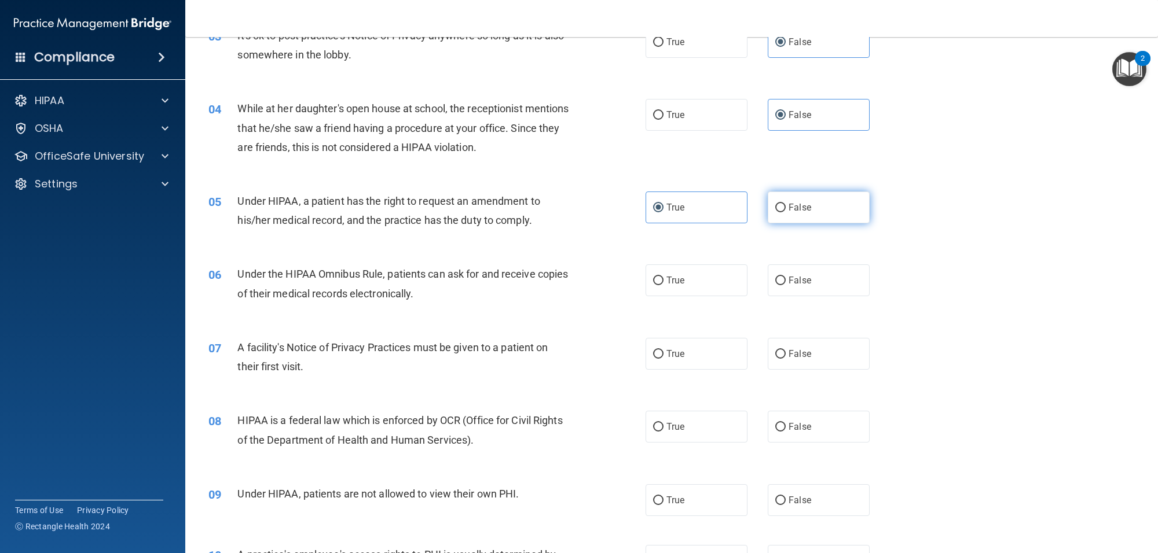
radio input "true"
radio input "false"
click at [663, 288] on label "True" at bounding box center [697, 281] width 102 height 32
click at [663, 285] on input "True" at bounding box center [658, 281] width 10 height 9
radio input "true"
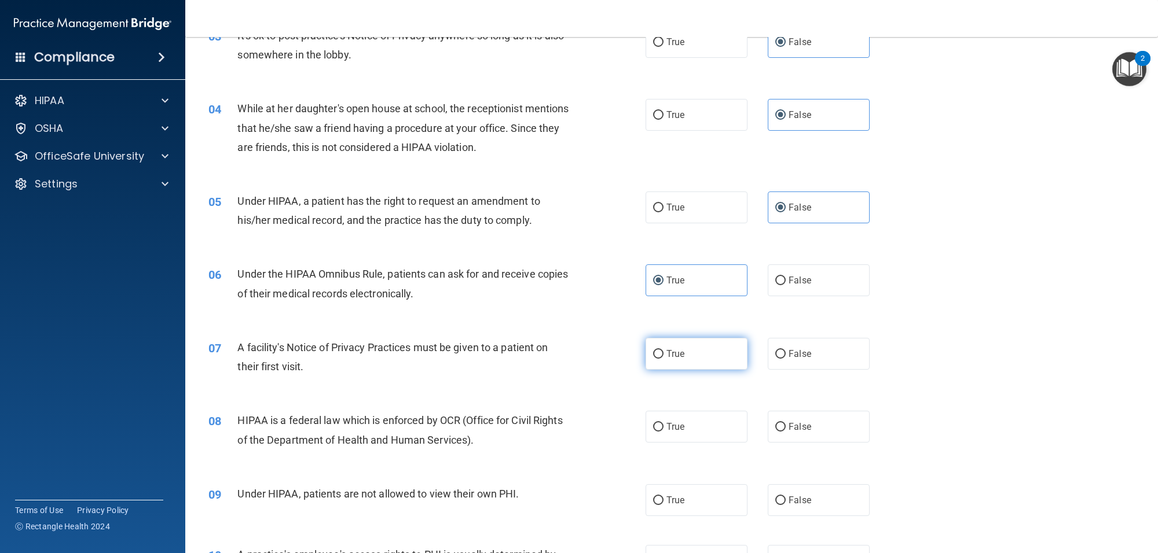
click at [681, 358] on label "True" at bounding box center [697, 354] width 102 height 32
click at [663, 358] on input "True" at bounding box center [658, 354] width 10 height 9
radio input "true"
click at [667, 426] on span "True" at bounding box center [675, 426] width 18 height 11
click at [663, 426] on input "True" at bounding box center [658, 427] width 10 height 9
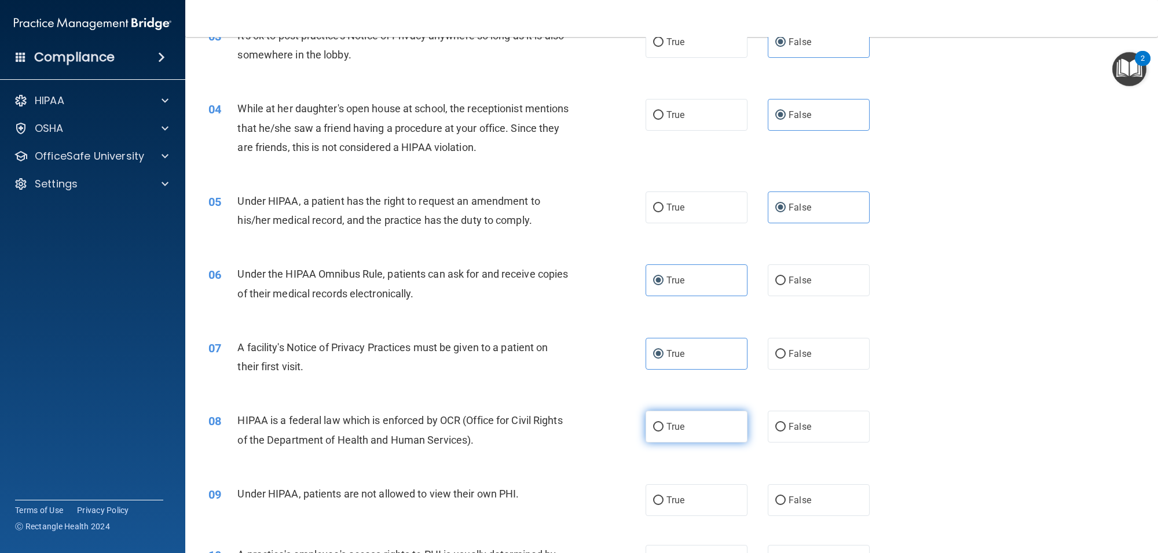
radio input "true"
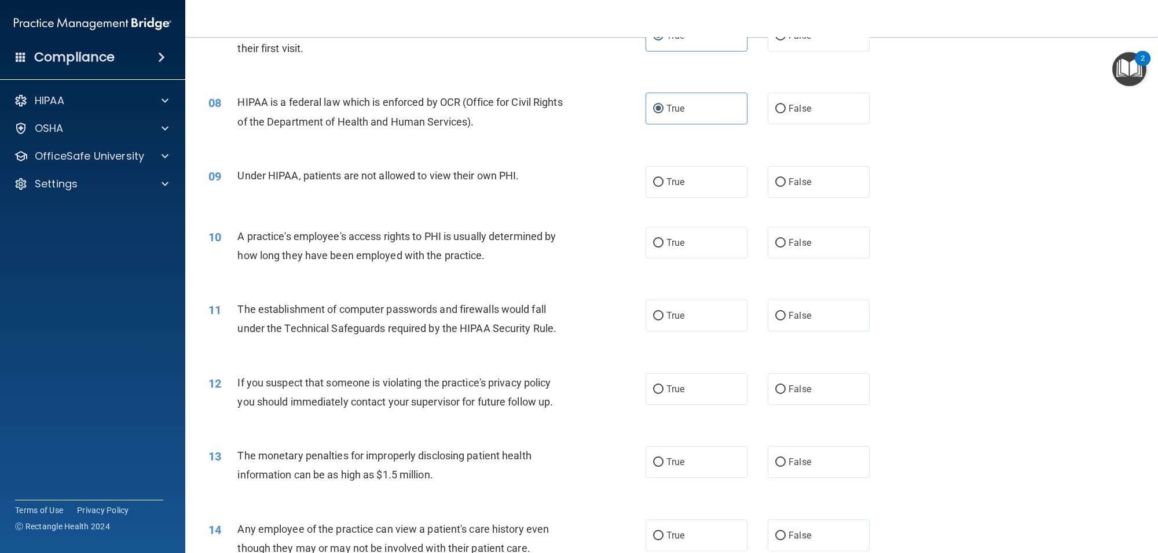
scroll to position [617, 0]
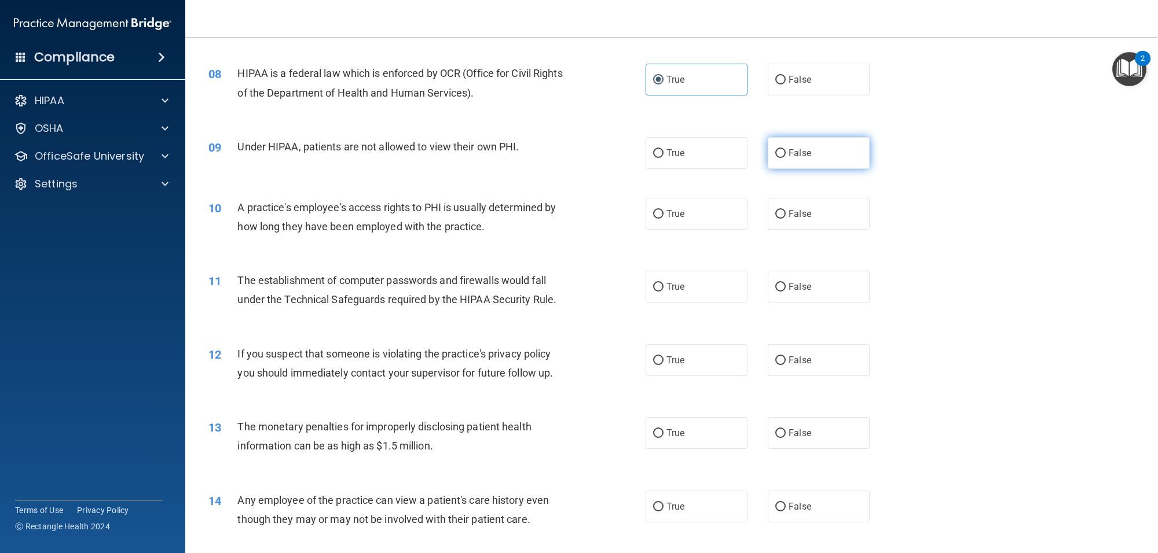
click at [778, 157] on input "False" at bounding box center [780, 153] width 10 height 9
radio input "true"
click at [789, 213] on span "False" at bounding box center [800, 213] width 23 height 11
click at [784, 213] on input "False" at bounding box center [780, 214] width 10 height 9
radio input "true"
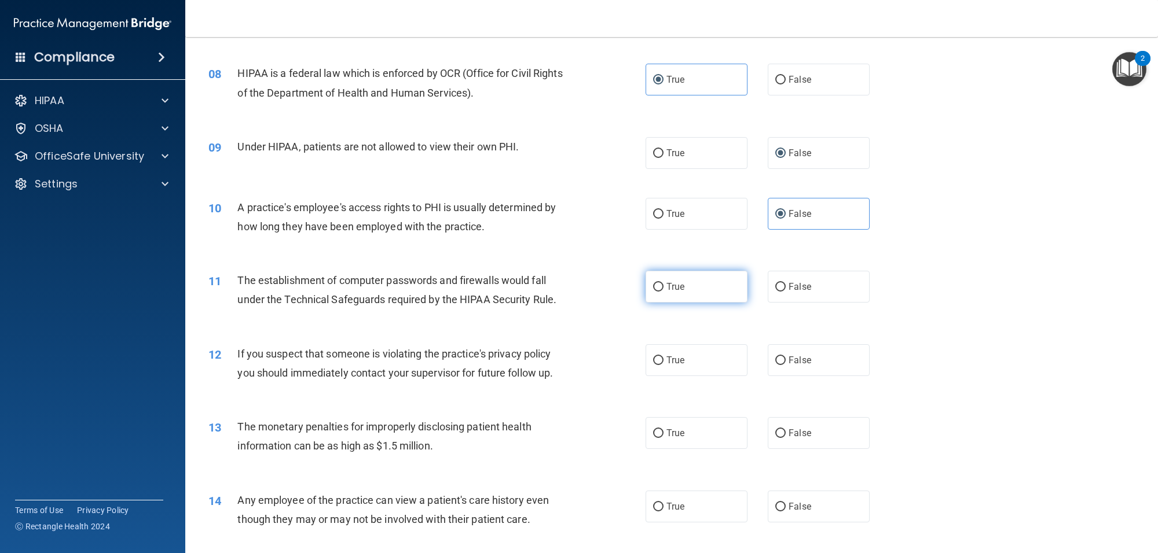
click at [662, 293] on label "True" at bounding box center [697, 287] width 102 height 32
click at [662, 292] on input "True" at bounding box center [658, 287] width 10 height 9
radio input "true"
click at [666, 362] on span "True" at bounding box center [675, 360] width 18 height 11
click at [662, 362] on input "True" at bounding box center [658, 361] width 10 height 9
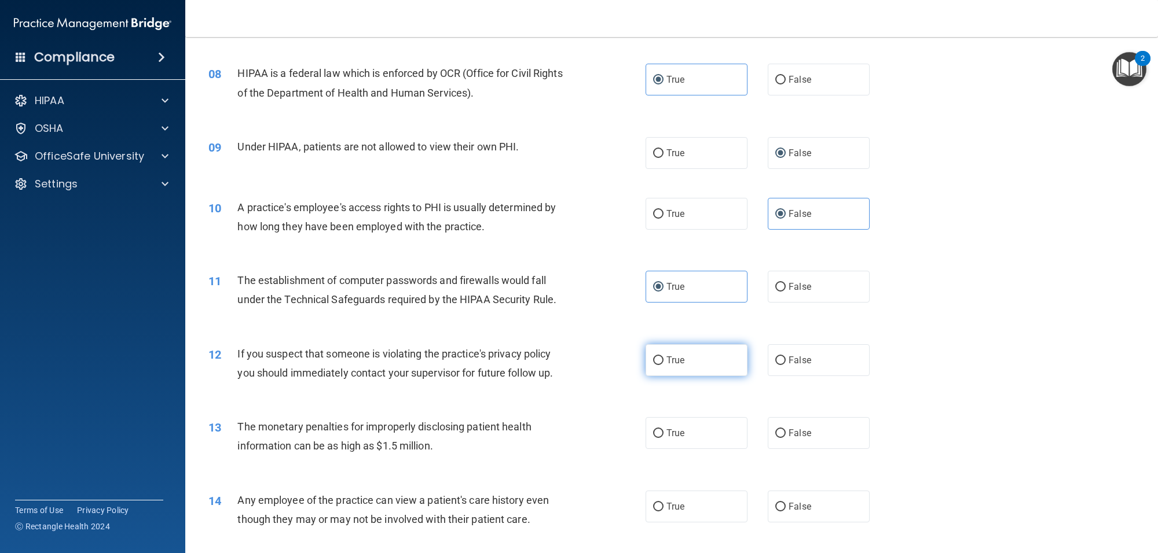
radio input "true"
click at [663, 445] on label "True" at bounding box center [697, 433] width 102 height 32
click at [663, 438] on input "True" at bounding box center [658, 434] width 10 height 9
radio input "true"
click at [797, 517] on label "False" at bounding box center [819, 507] width 102 height 32
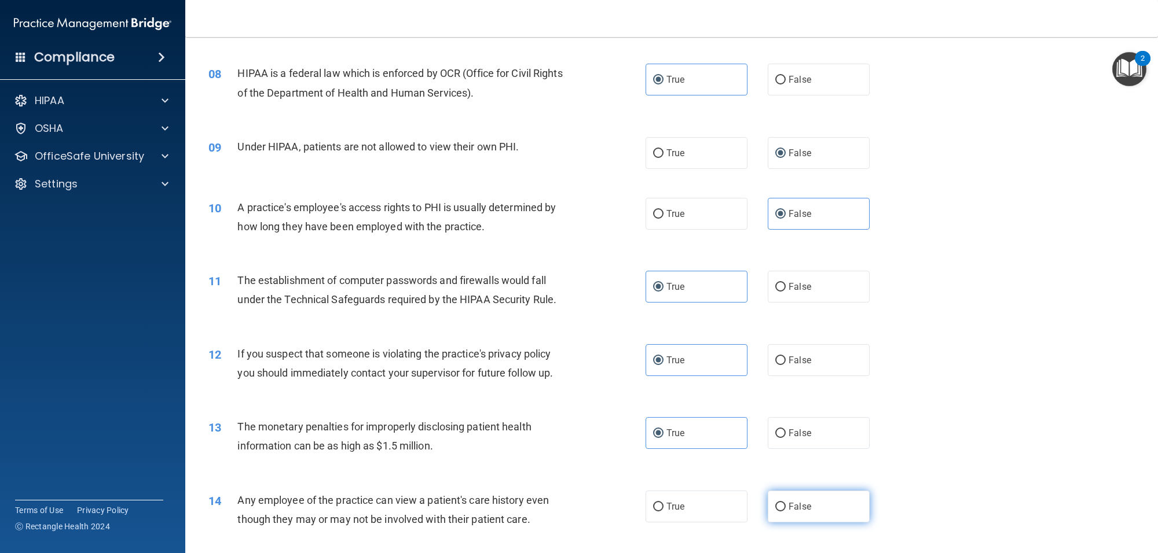
click at [786, 512] on input "False" at bounding box center [780, 507] width 10 height 9
radio input "true"
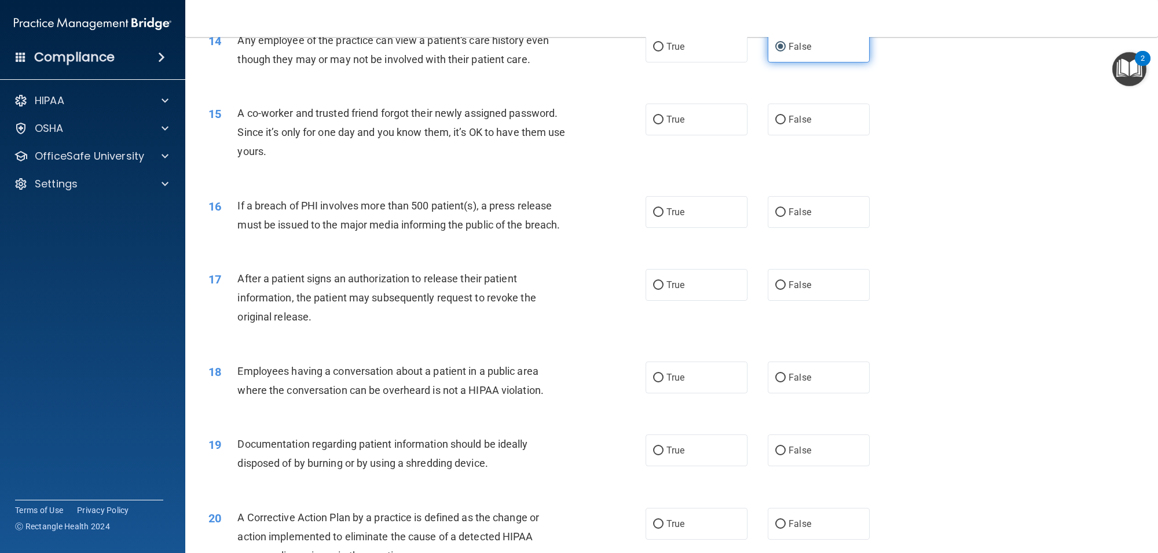
scroll to position [1080, 0]
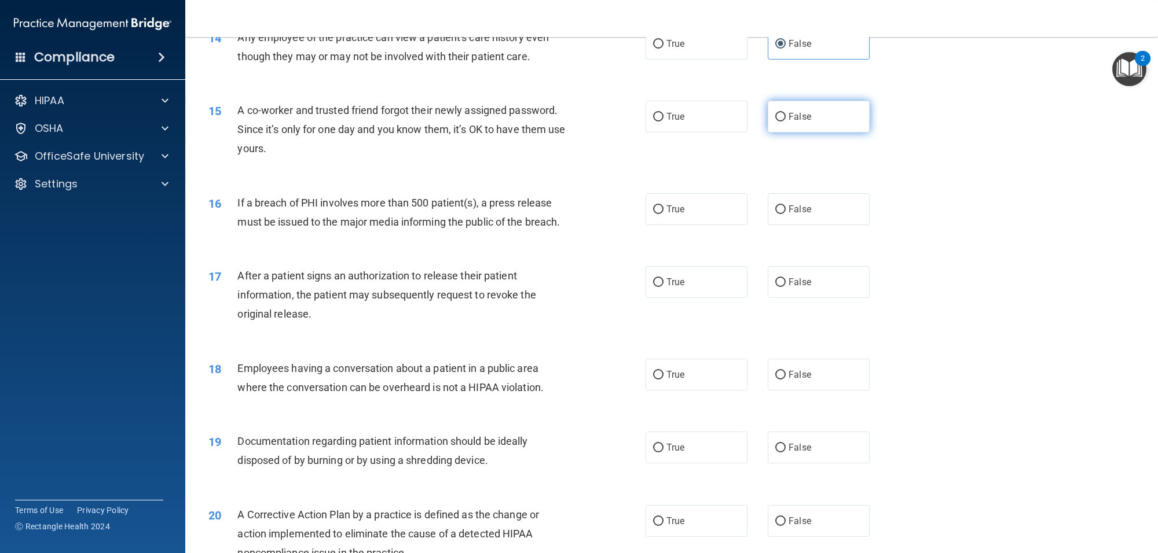
click at [778, 110] on label "False" at bounding box center [819, 117] width 102 height 32
click at [778, 113] on input "False" at bounding box center [780, 117] width 10 height 9
radio input "true"
click at [666, 212] on span "True" at bounding box center [675, 209] width 18 height 11
click at [663, 212] on input "True" at bounding box center [658, 210] width 10 height 9
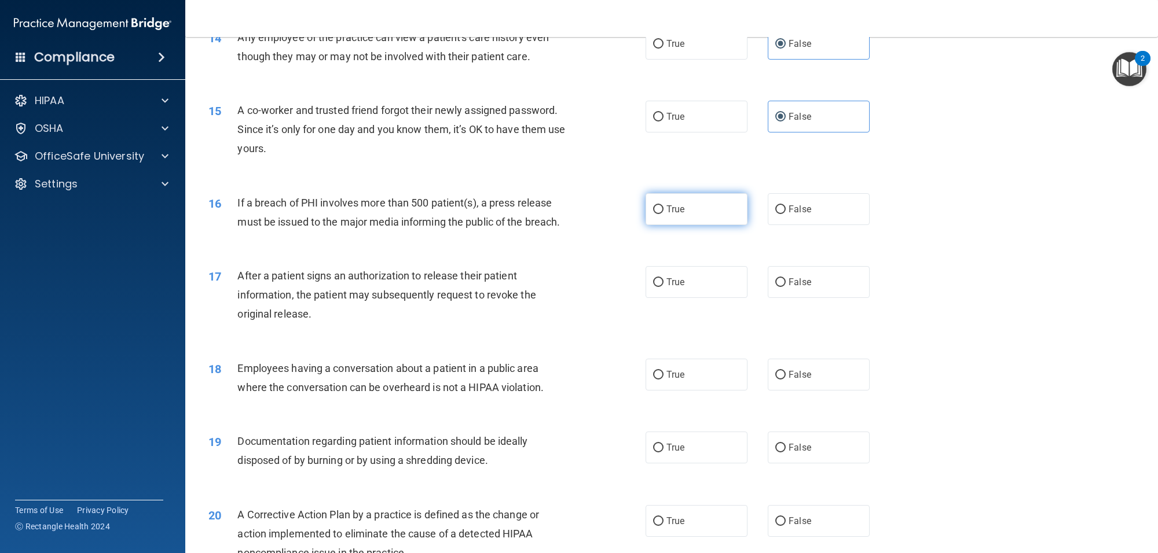
radio input "true"
click at [661, 288] on label "True" at bounding box center [697, 282] width 102 height 32
click at [661, 287] on input "True" at bounding box center [658, 282] width 10 height 9
radio input "true"
click at [791, 379] on span "False" at bounding box center [800, 374] width 23 height 11
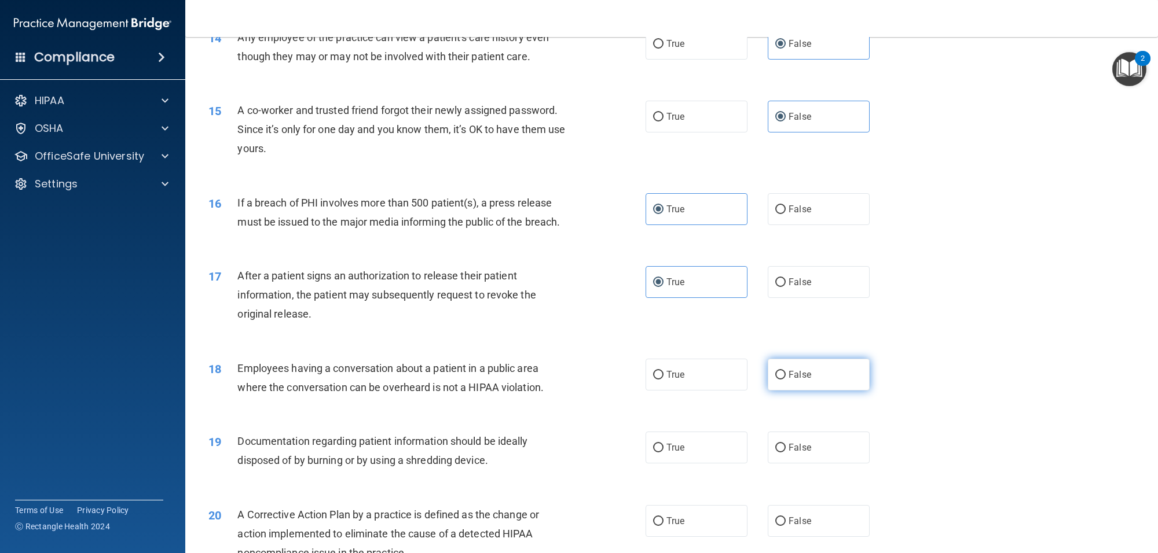
click at [786, 379] on input "False" at bounding box center [780, 375] width 10 height 9
radio input "true"
click at [681, 454] on label "True" at bounding box center [697, 448] width 102 height 32
click at [663, 453] on input "True" at bounding box center [658, 448] width 10 height 9
radio input "true"
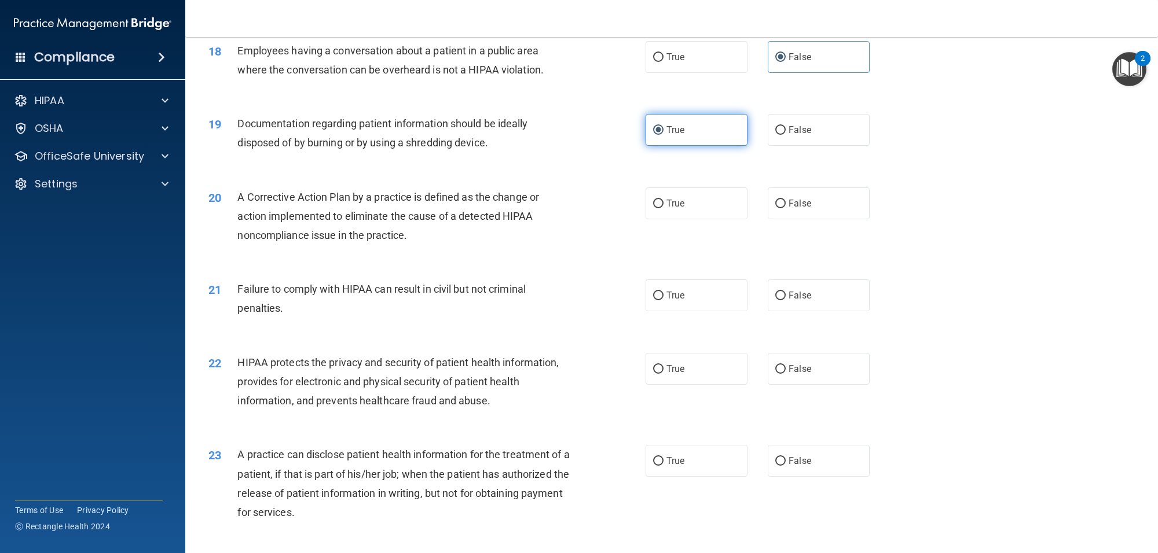
scroll to position [1399, 0]
click at [656, 206] on input "True" at bounding box center [658, 203] width 10 height 9
radio input "true"
click at [789, 294] on span "False" at bounding box center [800, 294] width 23 height 11
click at [783, 294] on input "False" at bounding box center [780, 295] width 10 height 9
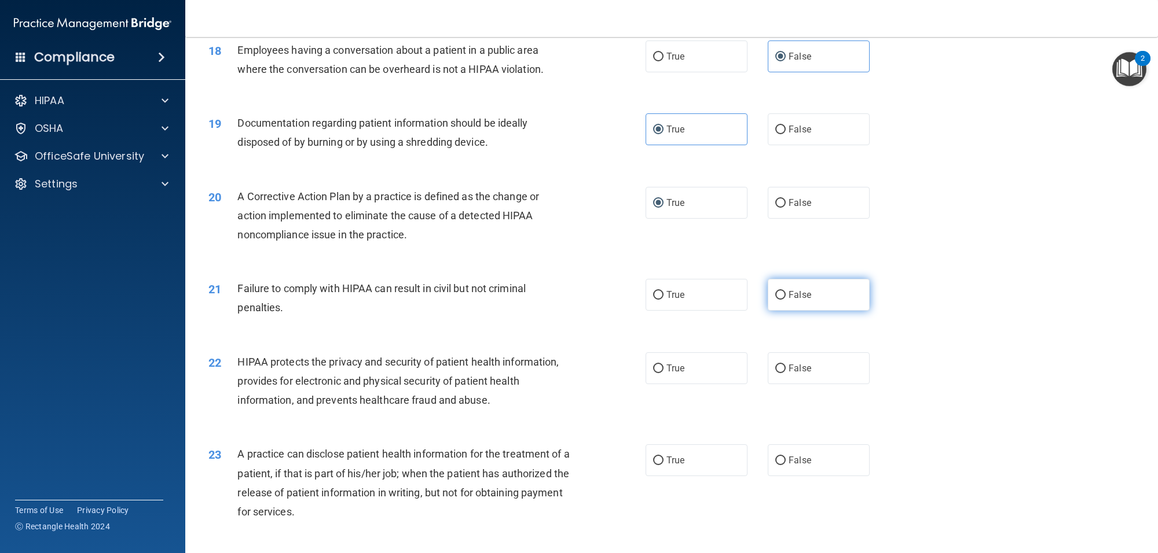
radio input "true"
click at [658, 369] on input "True" at bounding box center [658, 369] width 10 height 9
radio input "true"
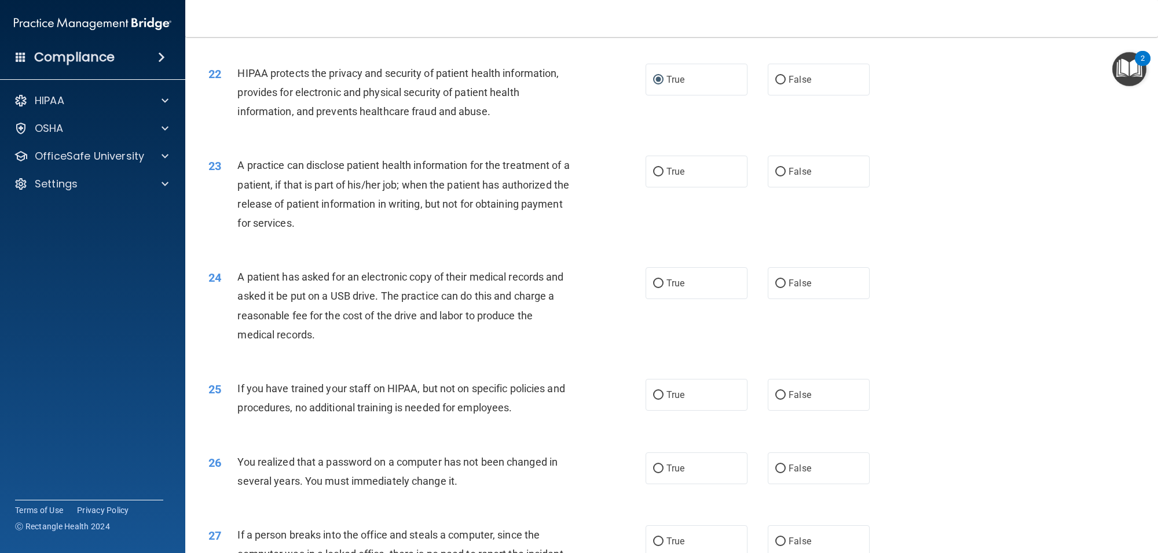
scroll to position [1688, 0]
click at [789, 169] on span "False" at bounding box center [800, 171] width 23 height 11
click at [786, 169] on input "False" at bounding box center [780, 171] width 10 height 9
radio input "true"
click at [656, 288] on label "True" at bounding box center [697, 283] width 102 height 32
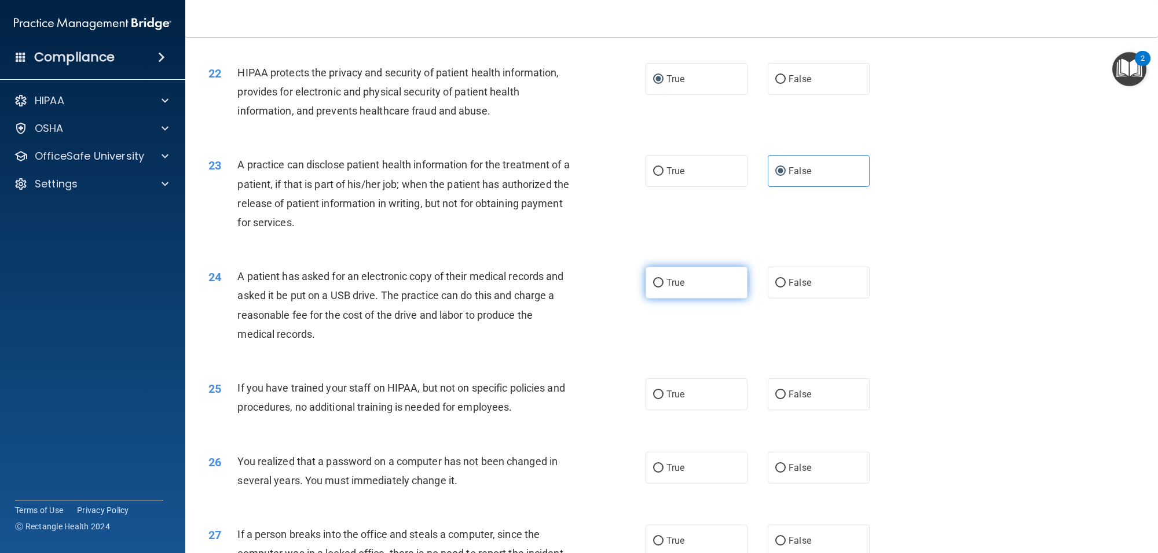
click at [656, 288] on input "True" at bounding box center [658, 283] width 10 height 9
radio input "true"
click at [777, 399] on input "False" at bounding box center [780, 395] width 10 height 9
radio input "true"
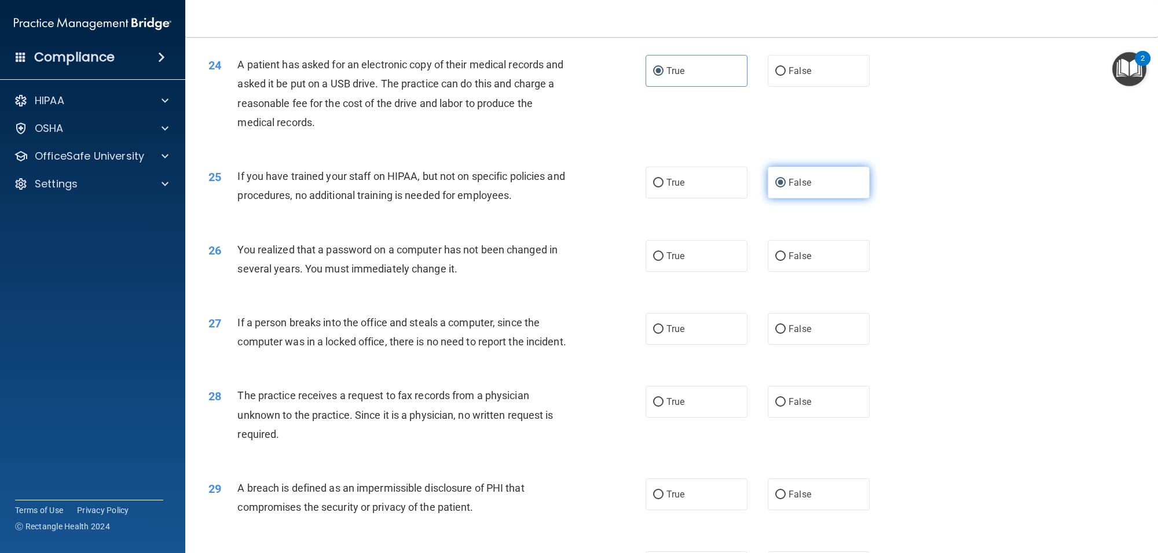
scroll to position [1920, 0]
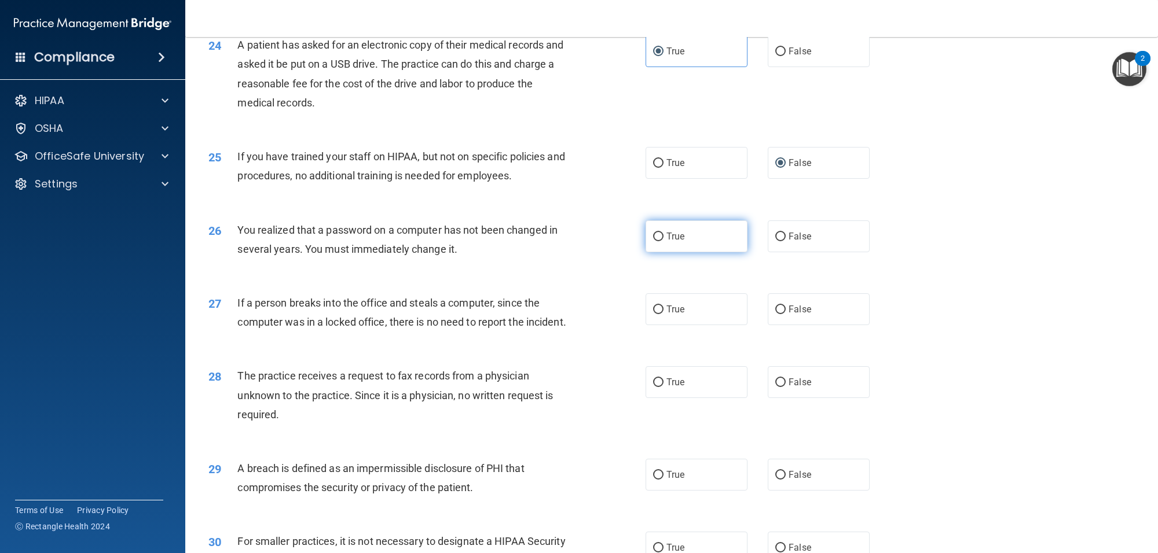
click at [666, 241] on span "True" at bounding box center [675, 236] width 18 height 11
click at [663, 241] on input "True" at bounding box center [658, 237] width 10 height 9
radio input "true"
click at [789, 311] on span "False" at bounding box center [800, 309] width 23 height 11
click at [786, 311] on input "False" at bounding box center [780, 310] width 10 height 9
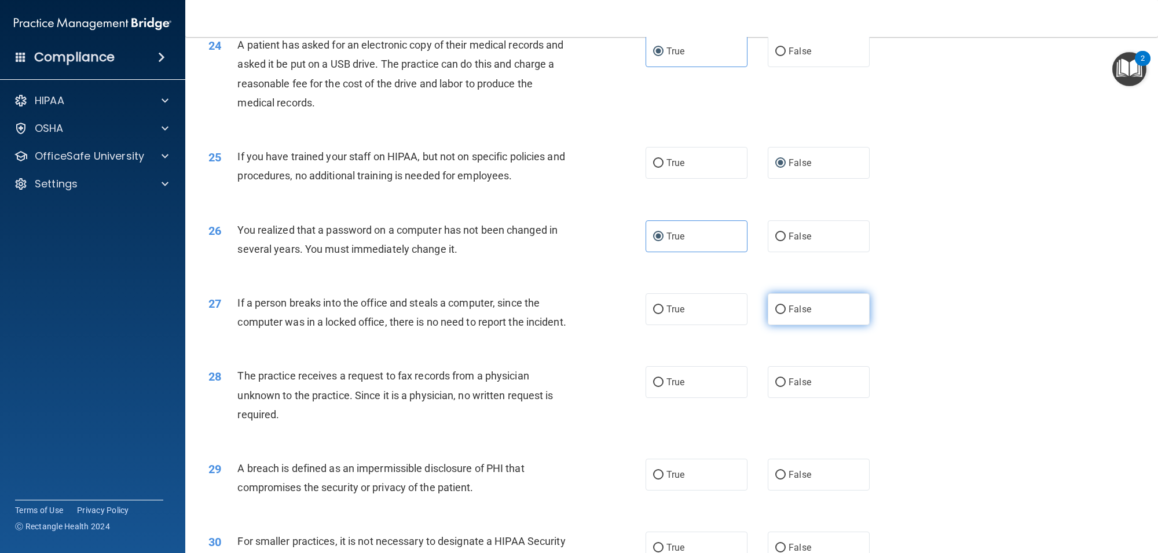
radio input "true"
click at [668, 397] on label "True" at bounding box center [697, 382] width 102 height 32
click at [663, 387] on input "True" at bounding box center [658, 383] width 10 height 9
radio input "true"
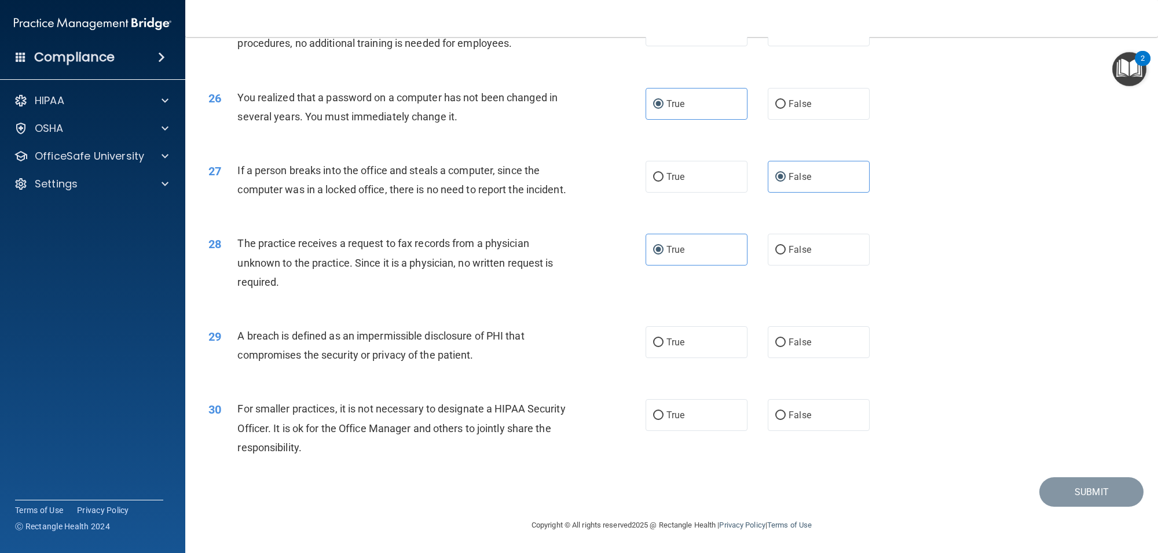
scroll to position [2072, 0]
click at [659, 339] on label "True" at bounding box center [697, 343] width 102 height 32
click at [659, 339] on input "True" at bounding box center [658, 343] width 10 height 9
radio input "true"
click at [778, 423] on label "False" at bounding box center [819, 415] width 102 height 32
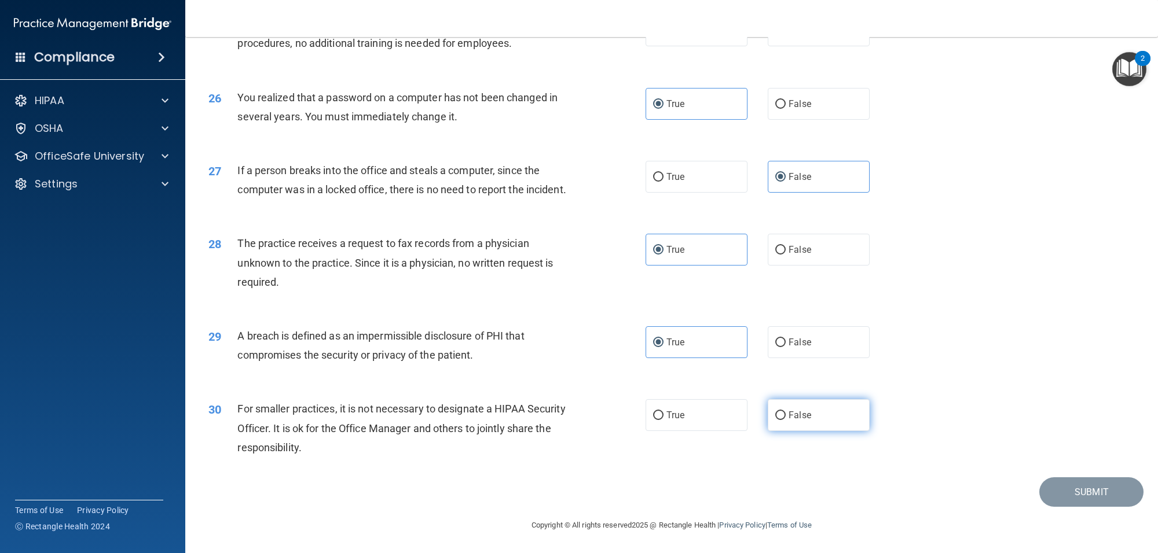
click at [778, 420] on input "False" at bounding box center [780, 416] width 10 height 9
radio input "true"
click at [1091, 490] on button "Submit" at bounding box center [1091, 493] width 104 height 30
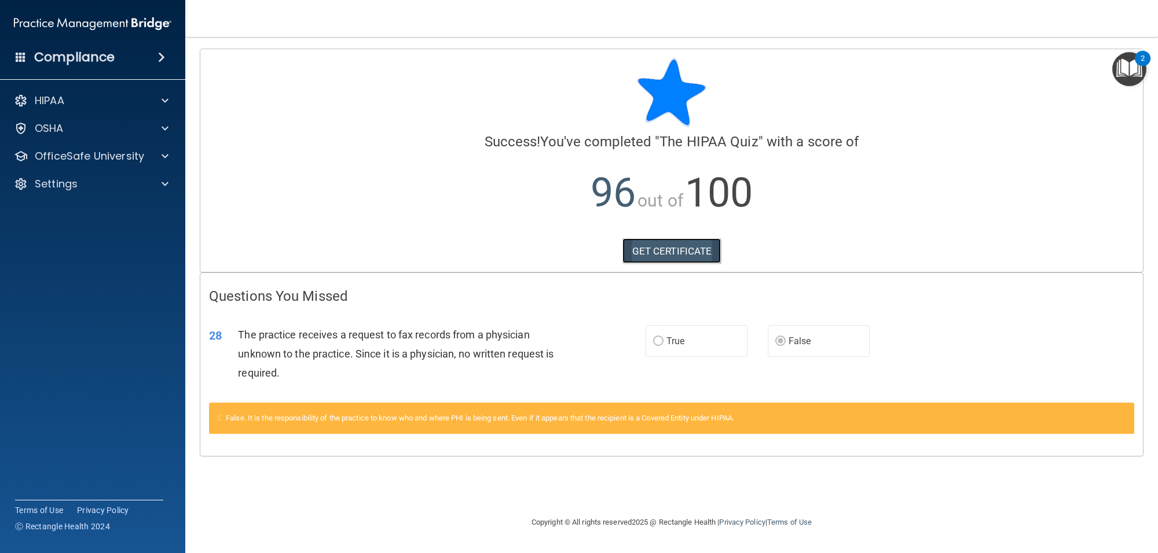
click at [681, 251] on link "GET CERTIFICATE" at bounding box center [671, 251] width 99 height 25
click at [139, 157] on p "OfficeSafe University" at bounding box center [89, 156] width 109 height 14
click at [110, 185] on div "HIPAA Training" at bounding box center [87, 184] width 158 height 12
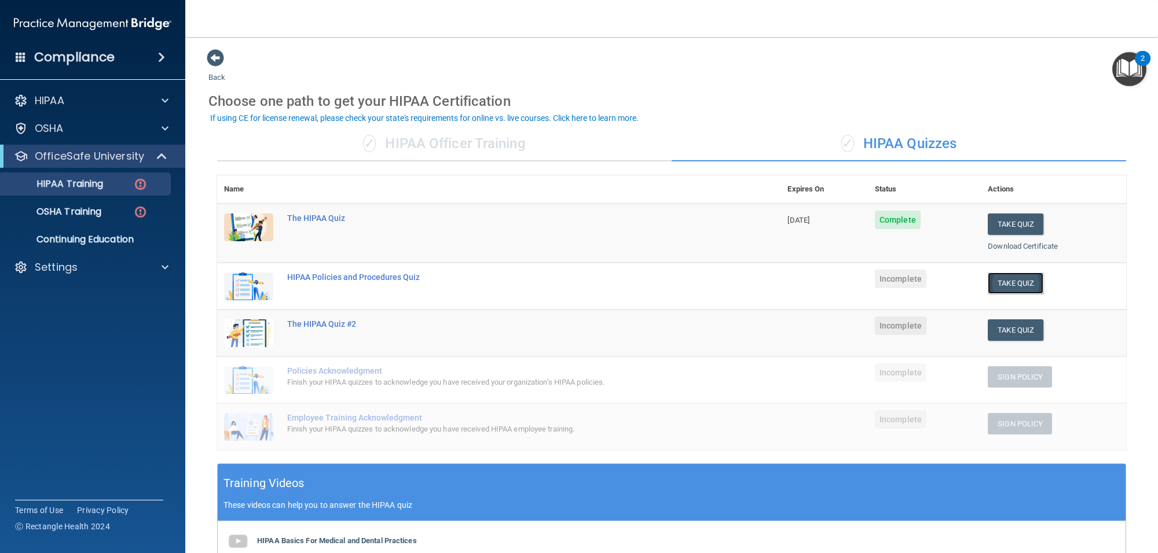
click at [1011, 280] on button "Take Quiz" at bounding box center [1016, 283] width 56 height 21
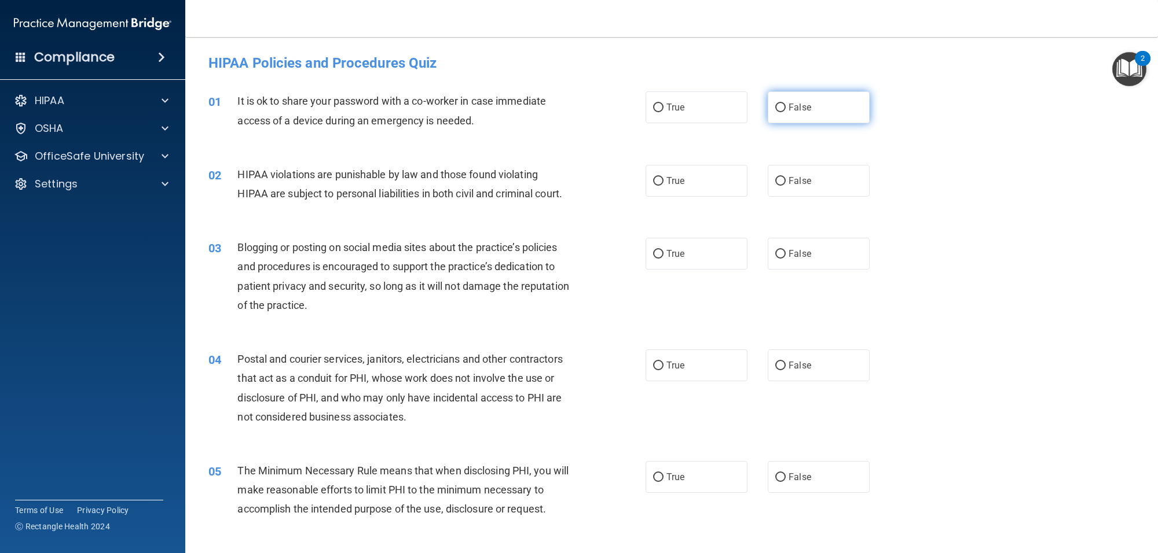
click at [775, 106] on input "False" at bounding box center [780, 108] width 10 height 9
radio input "true"
click at [658, 178] on input "True" at bounding box center [658, 181] width 10 height 9
radio input "true"
click at [789, 259] on span "False" at bounding box center [800, 253] width 23 height 11
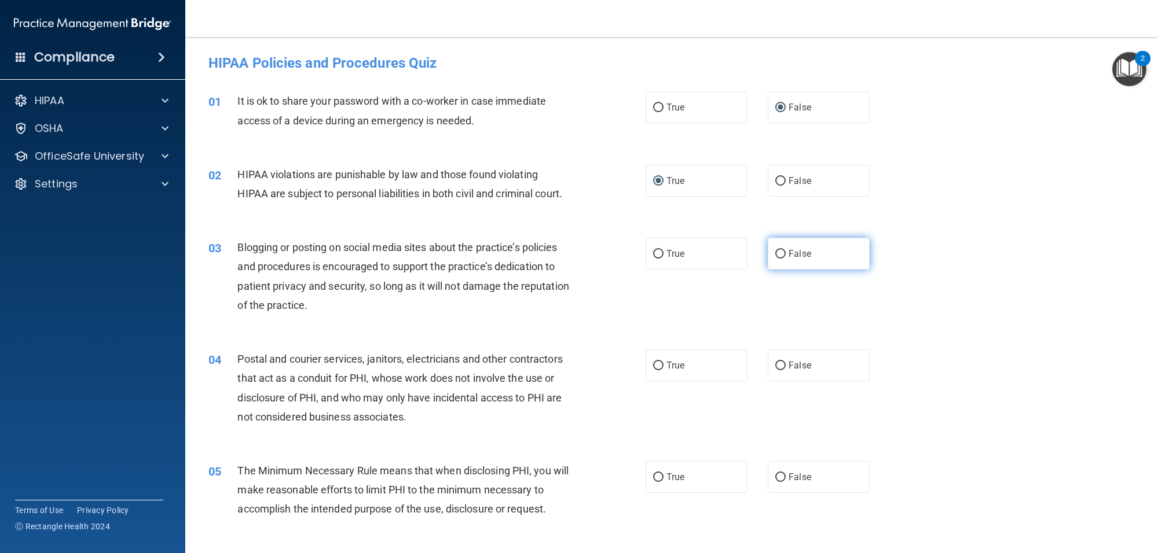
click at [783, 259] on input "False" at bounding box center [780, 254] width 10 height 9
radio input "true"
click at [655, 371] on input "True" at bounding box center [658, 366] width 10 height 9
radio input "true"
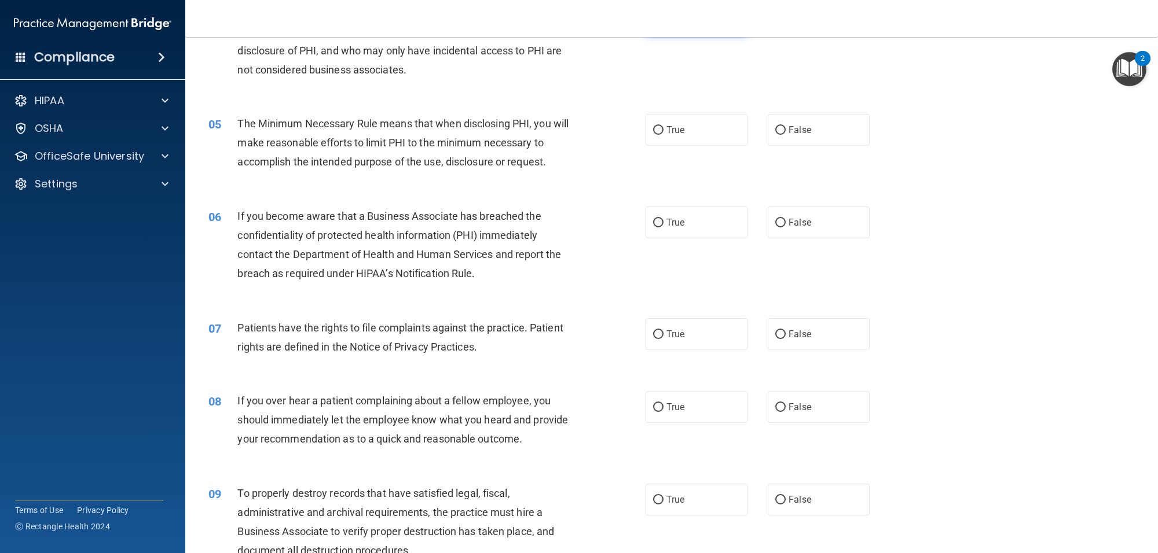
scroll to position [376, 0]
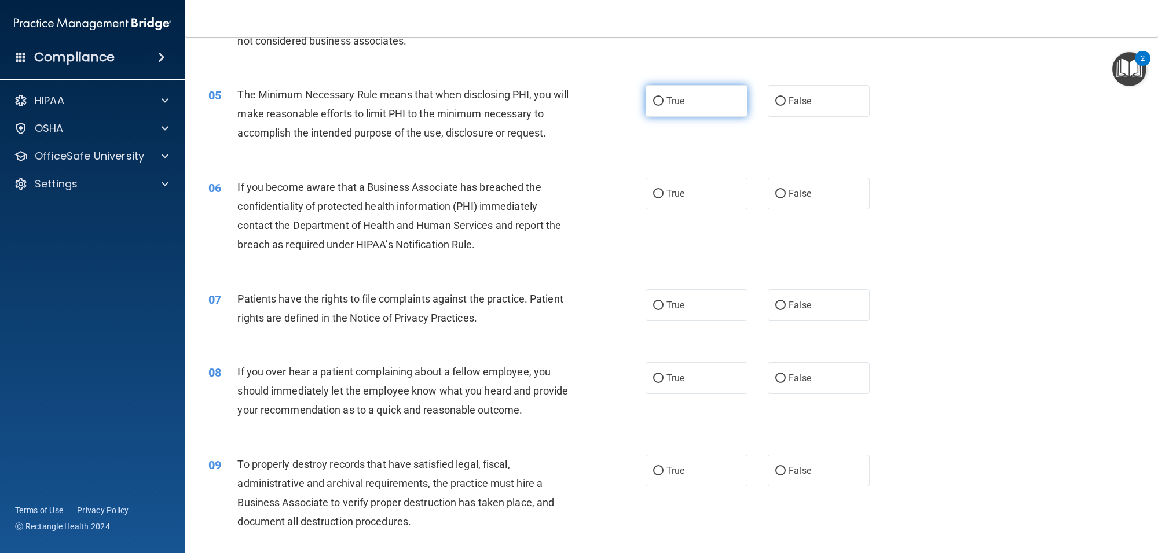
click at [653, 106] on input "True" at bounding box center [658, 101] width 10 height 9
radio input "true"
click at [666, 199] on span "True" at bounding box center [675, 193] width 18 height 11
click at [663, 199] on input "True" at bounding box center [658, 194] width 10 height 9
radio input "true"
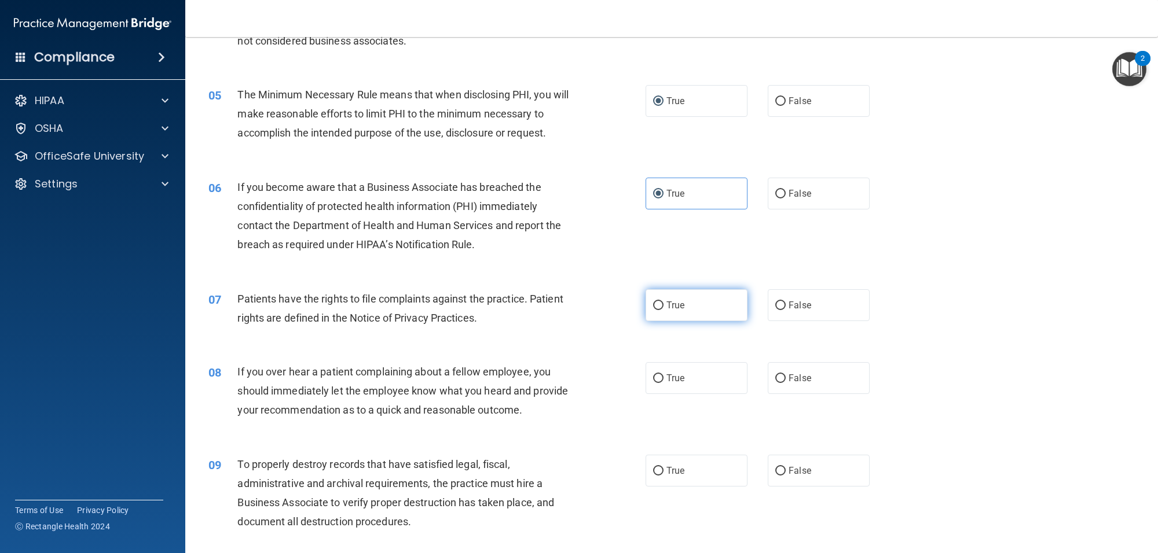
click at [666, 311] on span "True" at bounding box center [675, 305] width 18 height 11
click at [663, 310] on input "True" at bounding box center [658, 306] width 10 height 9
radio input "true"
click at [774, 394] on label "False" at bounding box center [819, 378] width 102 height 32
click at [775, 383] on input "False" at bounding box center [780, 379] width 10 height 9
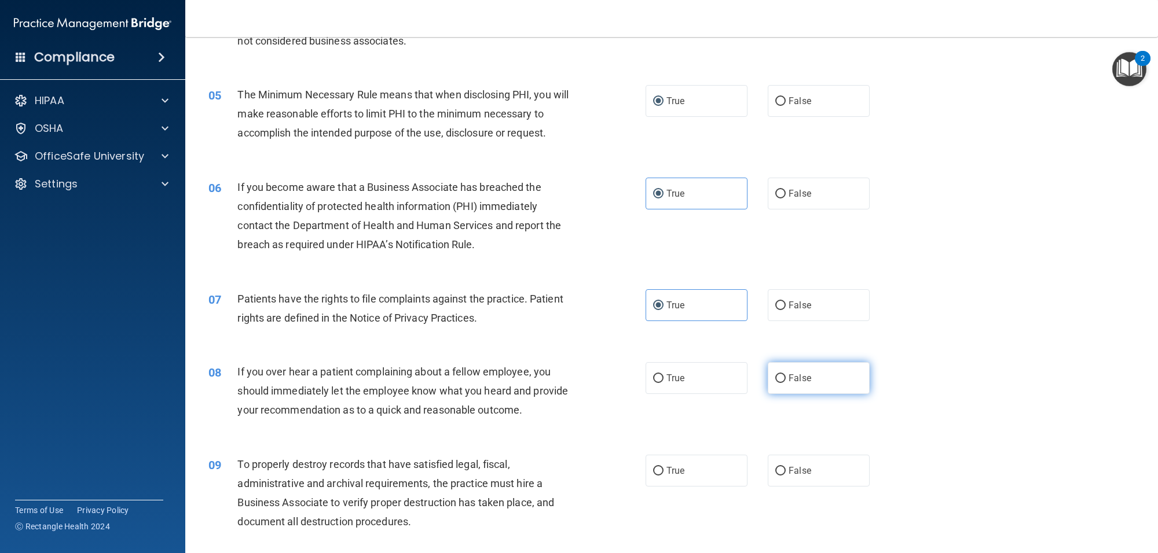
radio input "true"
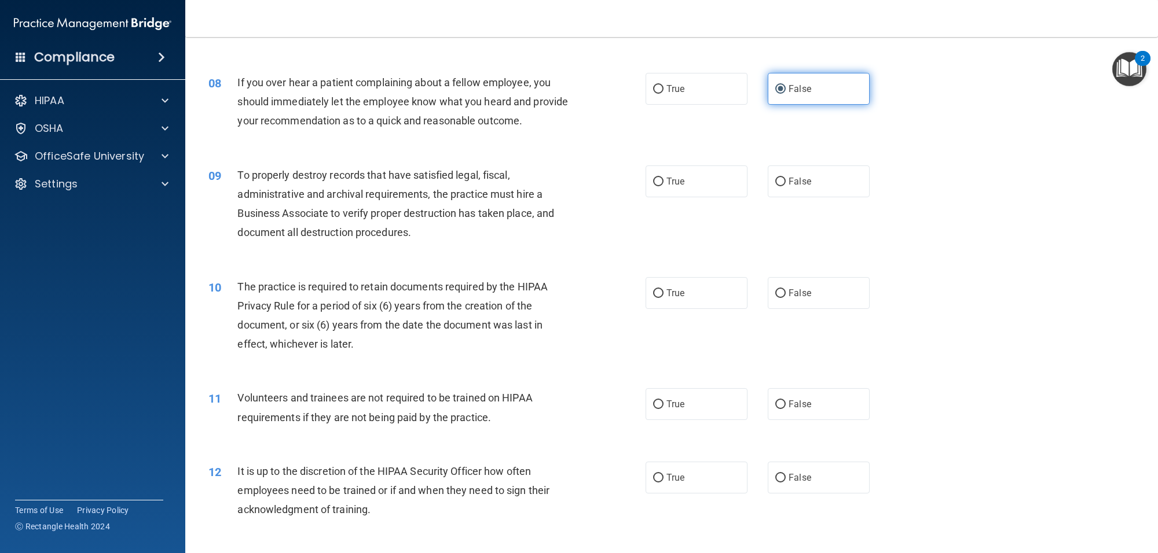
scroll to position [695, 0]
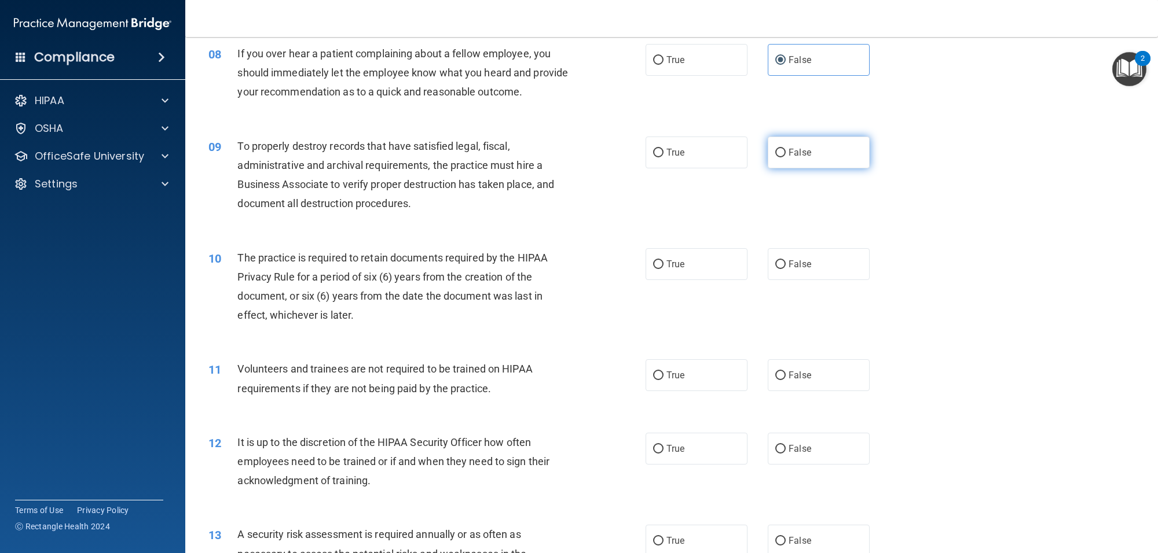
click at [789, 158] on span "False" at bounding box center [800, 152] width 23 height 11
click at [786, 157] on input "False" at bounding box center [780, 153] width 10 height 9
radio input "true"
click at [659, 280] on label "True" at bounding box center [697, 264] width 102 height 32
click at [659, 269] on input "True" at bounding box center [658, 265] width 10 height 9
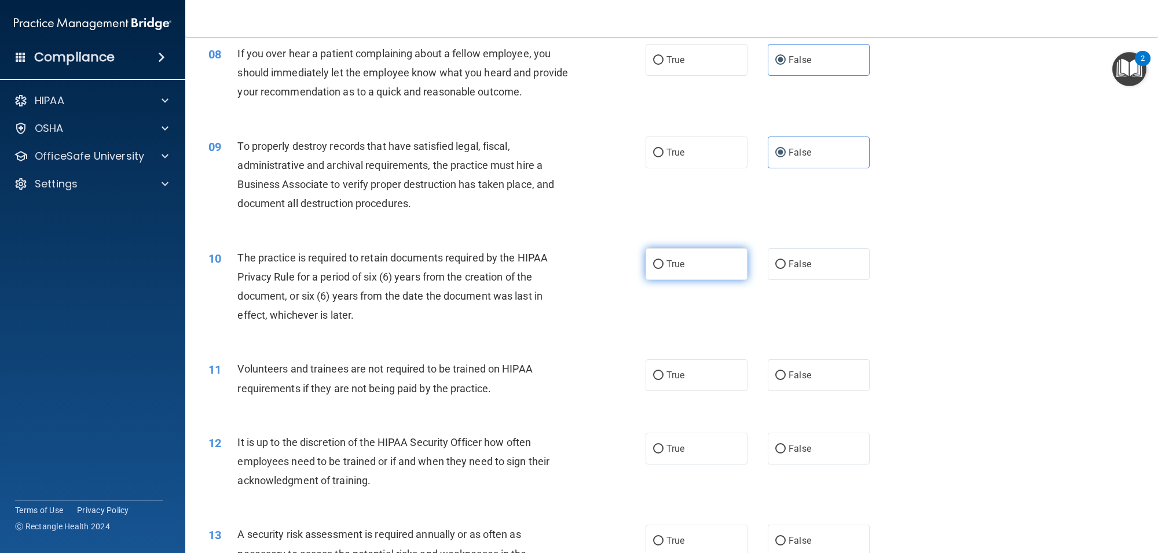
radio input "true"
click at [778, 380] on input "False" at bounding box center [780, 376] width 10 height 9
radio input "true"
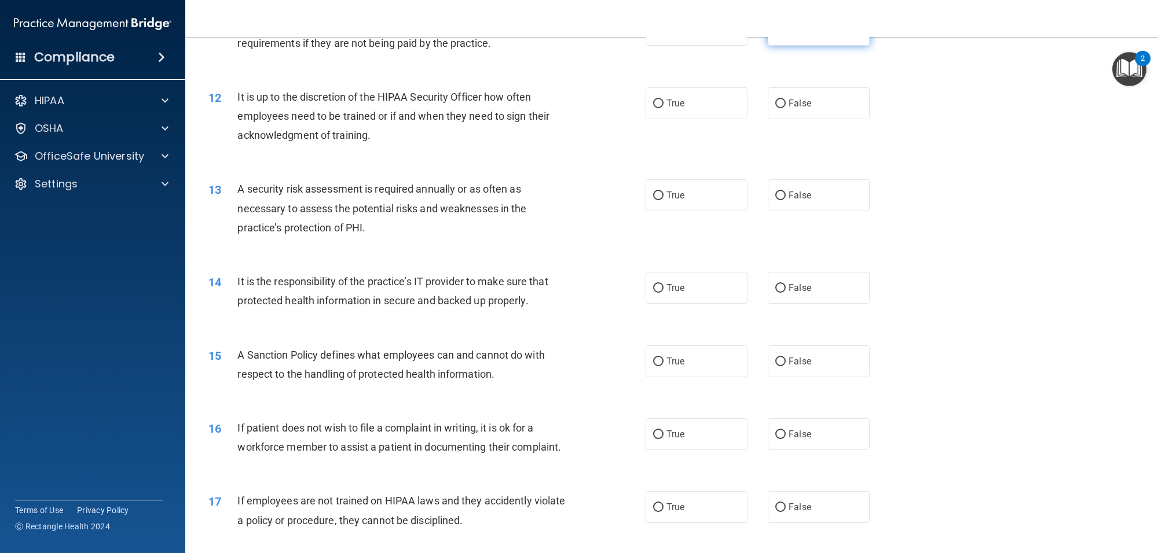
scroll to position [1042, 0]
click at [775, 107] on input "False" at bounding box center [780, 102] width 10 height 9
radio input "true"
click at [663, 210] on label "True" at bounding box center [697, 194] width 102 height 32
click at [663, 199] on input "True" at bounding box center [658, 194] width 10 height 9
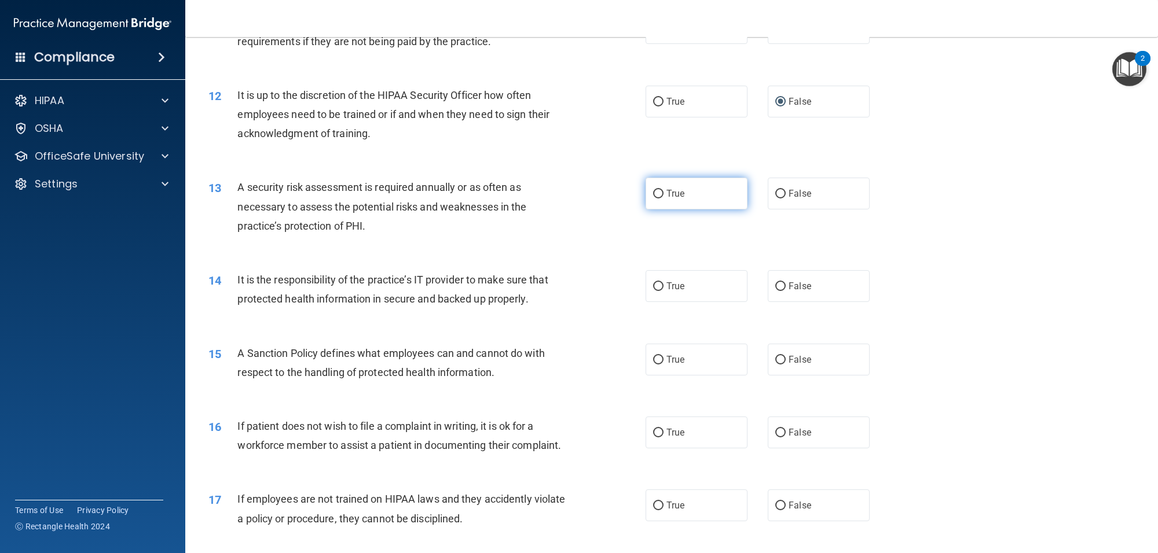
radio input "true"
click at [789, 292] on span "False" at bounding box center [800, 286] width 23 height 11
click at [782, 291] on input "False" at bounding box center [780, 287] width 10 height 9
radio input "true"
click at [666, 292] on span "True" at bounding box center [675, 286] width 18 height 11
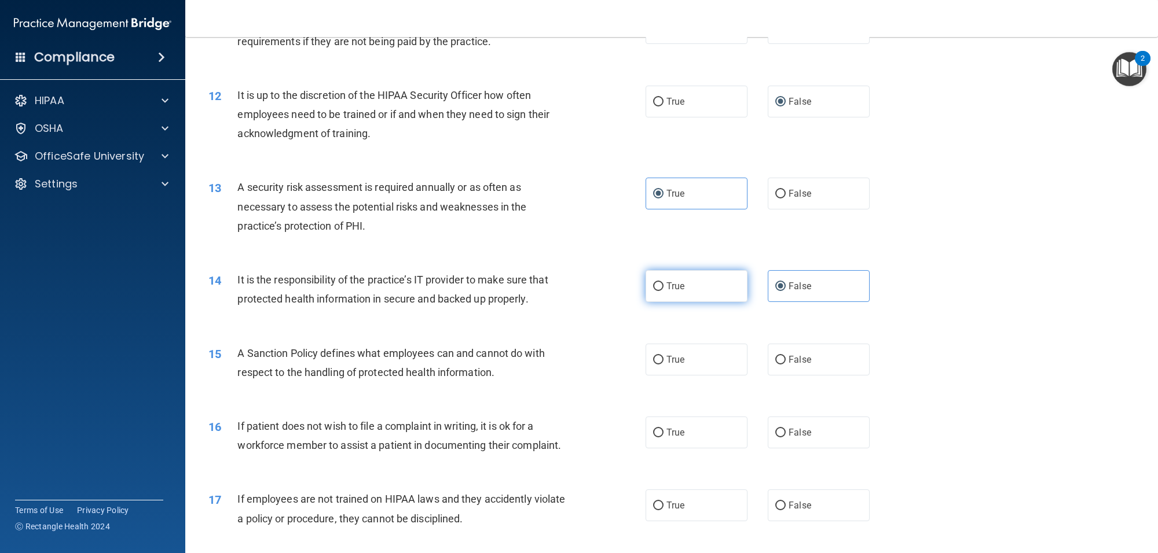
click at [663, 291] on input "True" at bounding box center [658, 287] width 10 height 9
radio input "true"
radio input "false"
click at [663, 376] on label "True" at bounding box center [697, 360] width 102 height 32
click at [663, 365] on input "True" at bounding box center [658, 360] width 10 height 9
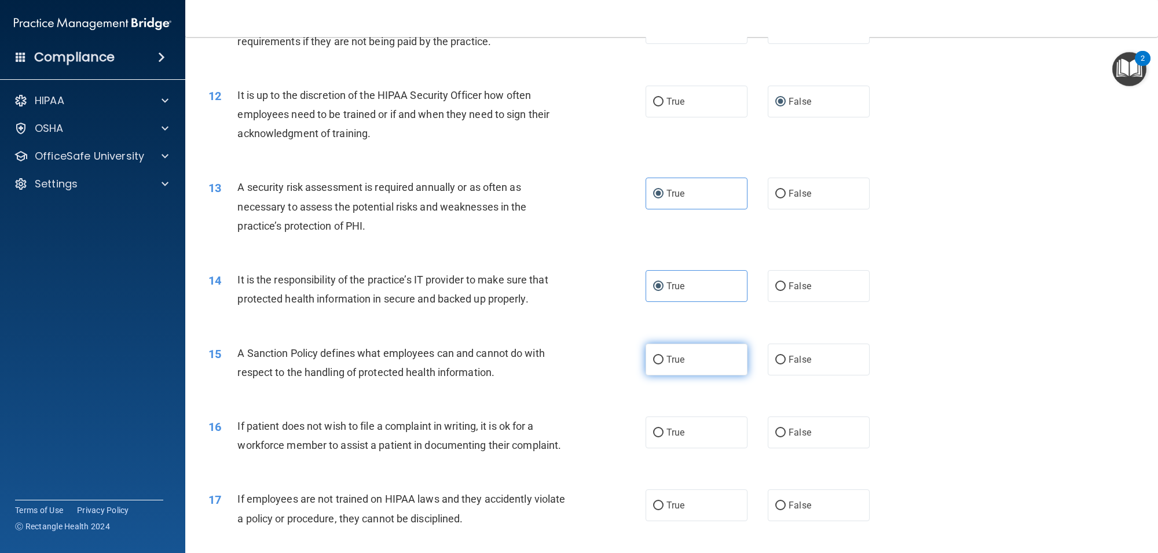
radio input "true"
click at [783, 449] on label "False" at bounding box center [819, 433] width 102 height 32
click at [783, 438] on input "False" at bounding box center [780, 433] width 10 height 9
radio input "true"
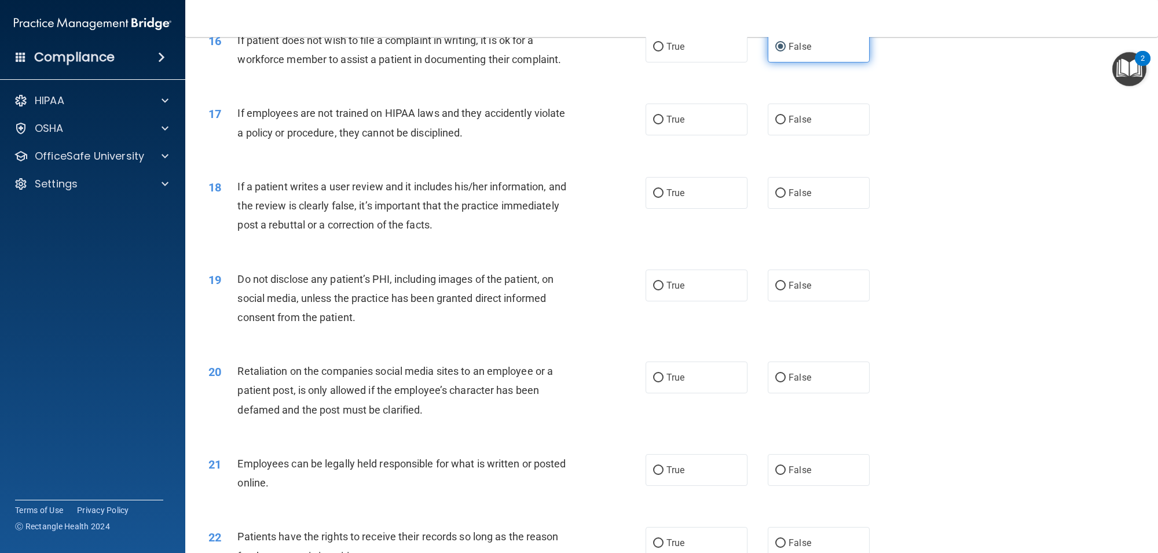
scroll to position [1447, 0]
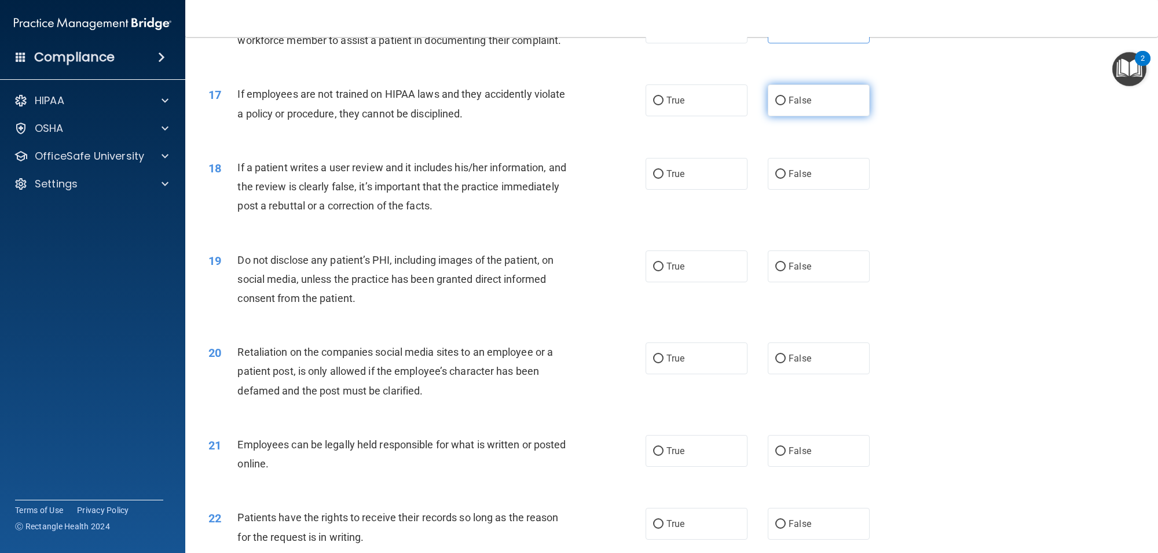
click at [776, 116] on label "False" at bounding box center [819, 101] width 102 height 32
click at [776, 105] on input "False" at bounding box center [780, 101] width 10 height 9
radio input "true"
click at [773, 190] on label "False" at bounding box center [819, 174] width 102 height 32
click at [775, 179] on input "False" at bounding box center [780, 174] width 10 height 9
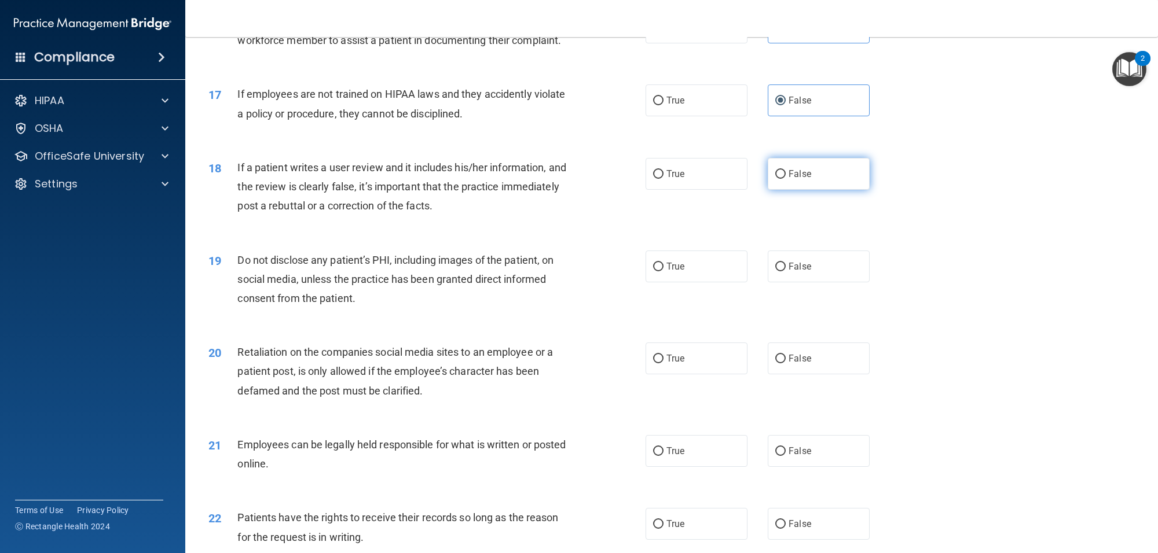
radio input "true"
click at [666, 272] on span "True" at bounding box center [675, 266] width 18 height 11
click at [663, 272] on input "True" at bounding box center [658, 267] width 10 height 9
radio input "true"
click at [783, 375] on label "False" at bounding box center [819, 359] width 102 height 32
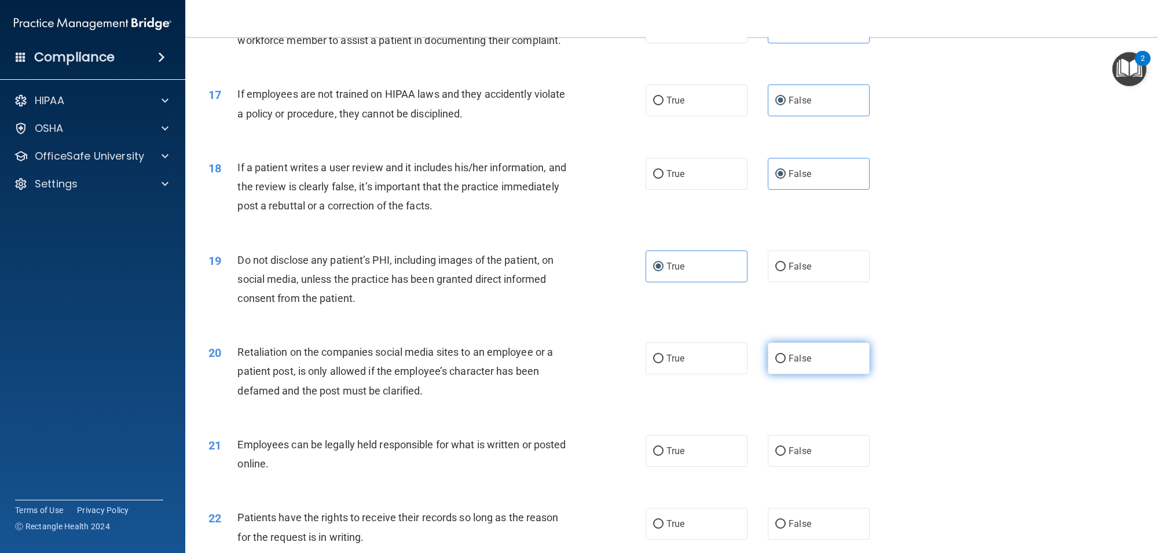
click at [783, 364] on input "False" at bounding box center [780, 359] width 10 height 9
radio input "true"
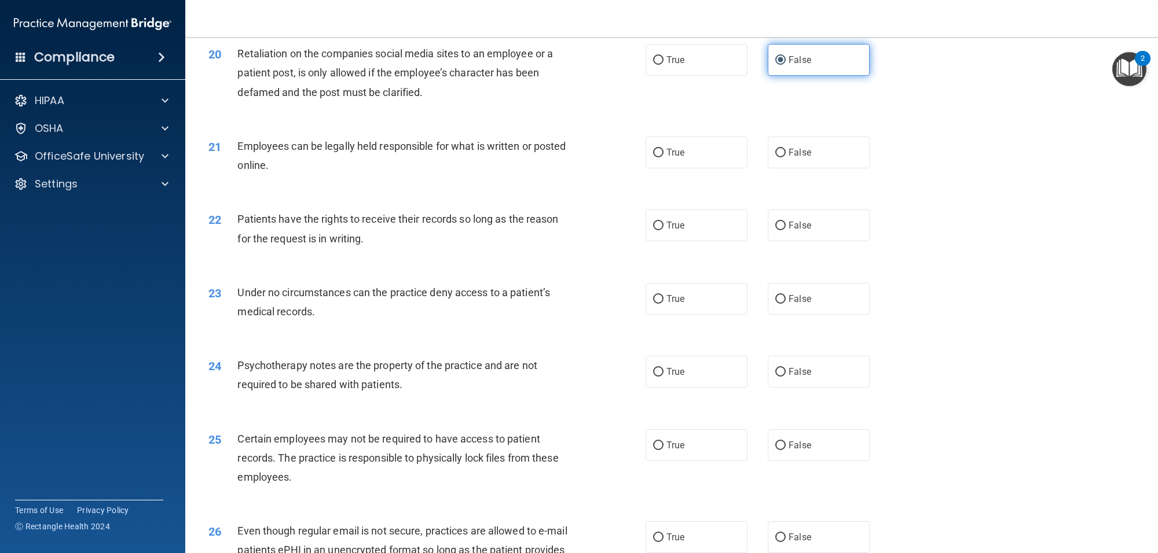
scroll to position [1766, 0]
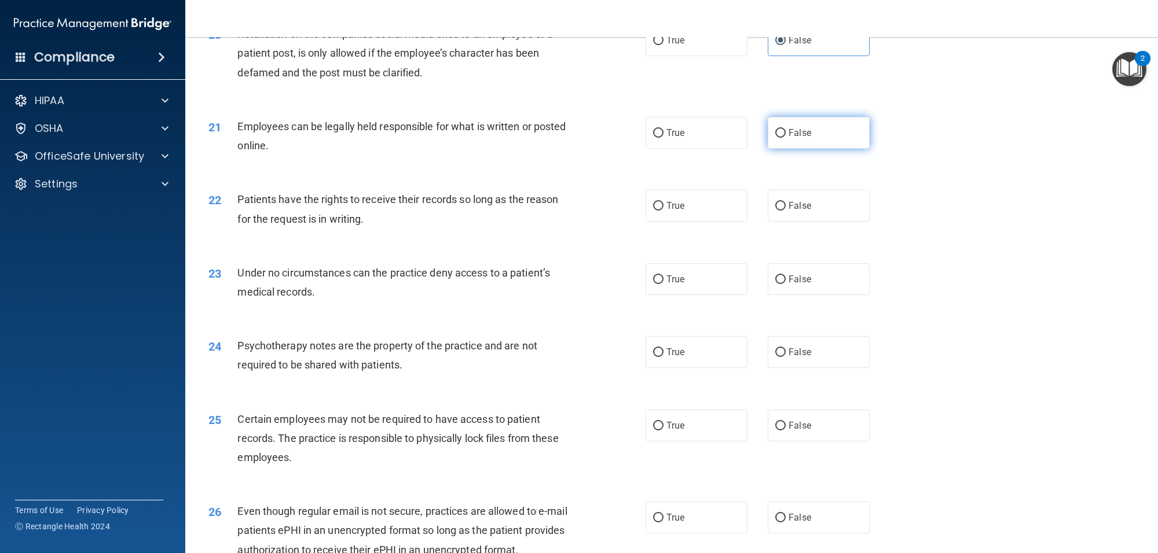
click at [789, 138] on span "False" at bounding box center [800, 132] width 23 height 11
click at [786, 138] on input "False" at bounding box center [780, 133] width 10 height 9
radio input "true"
click at [666, 211] on span "True" at bounding box center [675, 205] width 18 height 11
click at [663, 211] on input "True" at bounding box center [658, 206] width 10 height 9
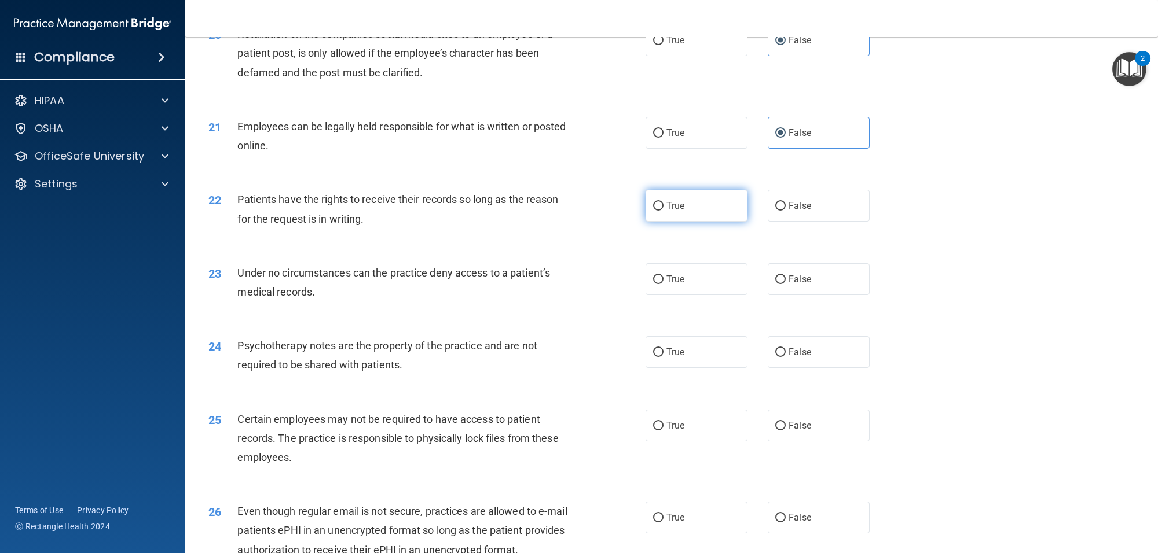
radio input "true"
click at [780, 295] on label "False" at bounding box center [819, 279] width 102 height 32
click at [780, 284] on input "False" at bounding box center [780, 280] width 10 height 9
radio input "true"
click at [666, 358] on span "True" at bounding box center [675, 352] width 18 height 11
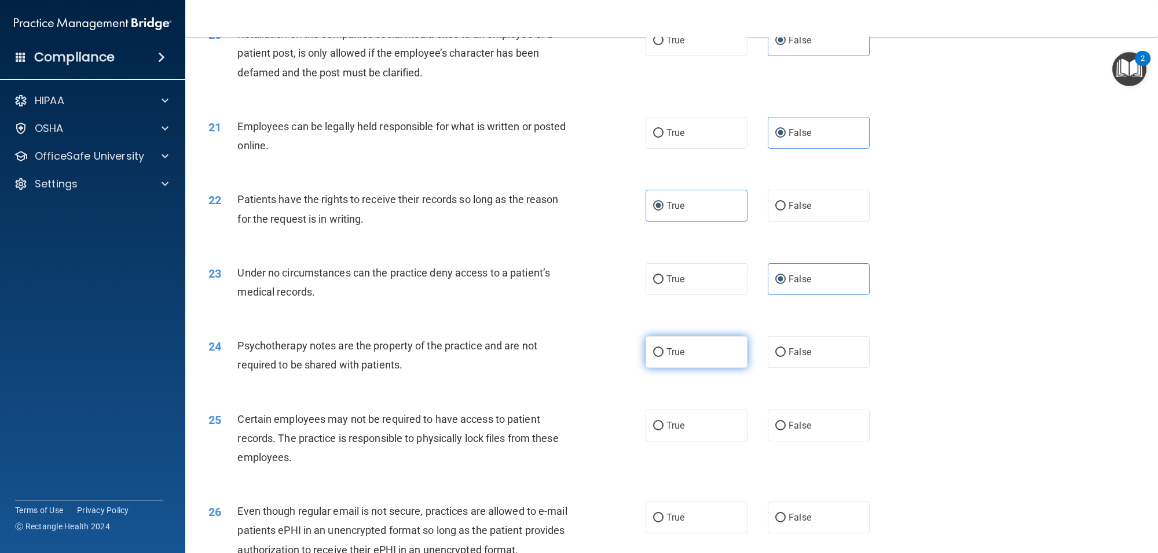
click at [661, 357] on input "True" at bounding box center [658, 353] width 10 height 9
radio input "true"
click at [652, 442] on label "True" at bounding box center [697, 426] width 102 height 32
click at [653, 431] on input "True" at bounding box center [658, 426] width 10 height 9
radio input "true"
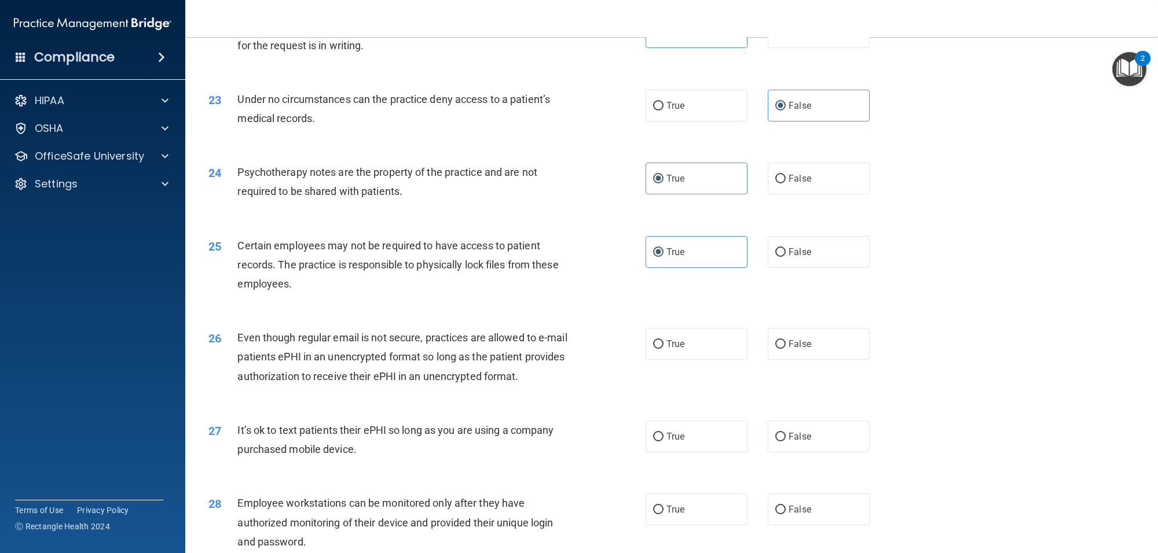
scroll to position [1968, 0]
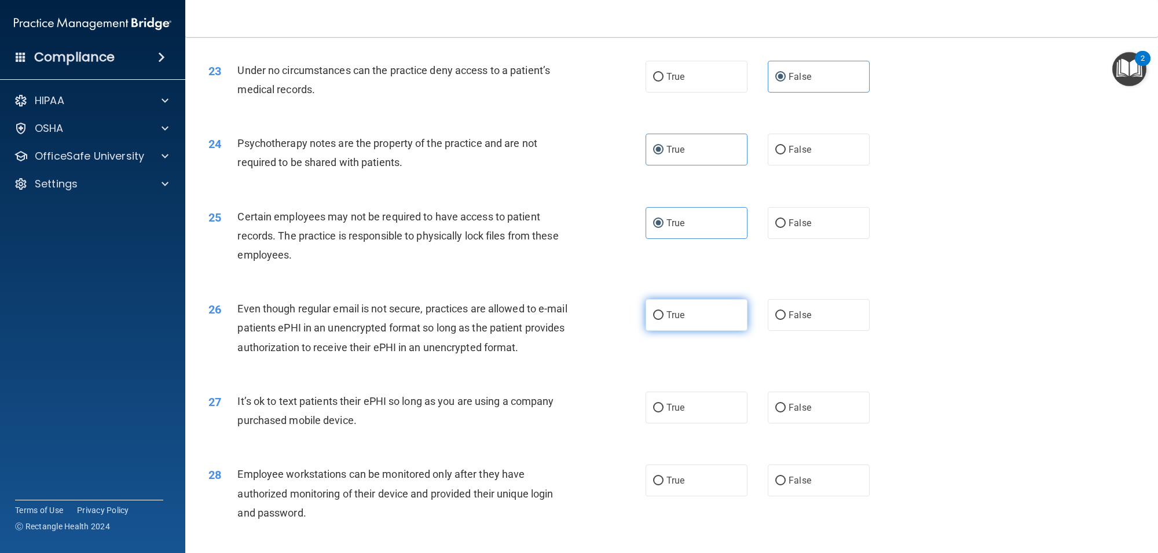
click at [663, 331] on label "True" at bounding box center [697, 315] width 102 height 32
click at [663, 320] on input "True" at bounding box center [658, 315] width 10 height 9
radio input "true"
click at [789, 413] on span "False" at bounding box center [800, 407] width 23 height 11
click at [786, 413] on input "False" at bounding box center [780, 408] width 10 height 9
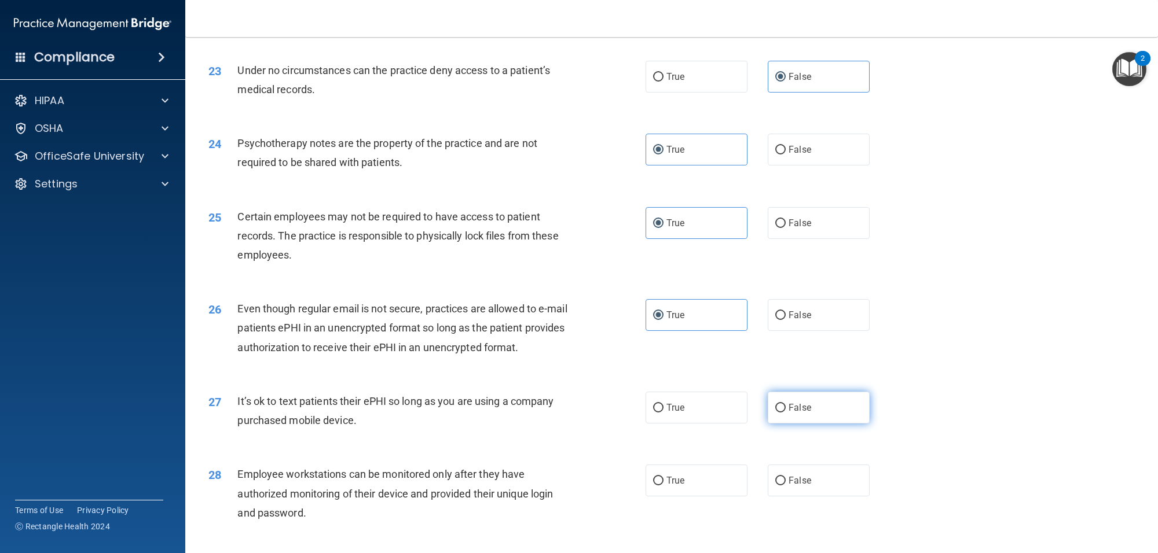
radio input "true"
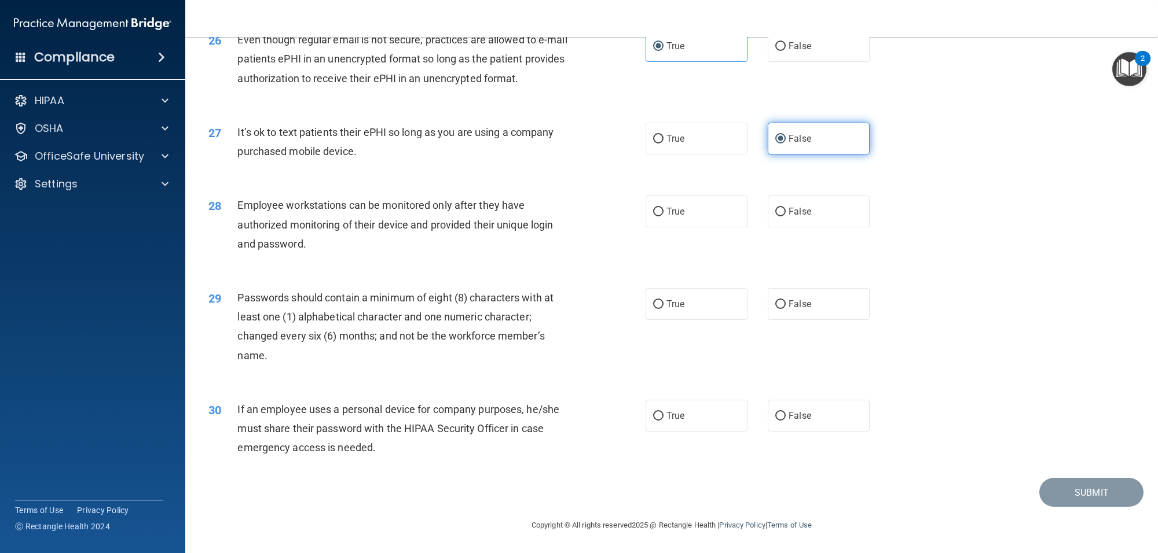
scroll to position [2258, 0]
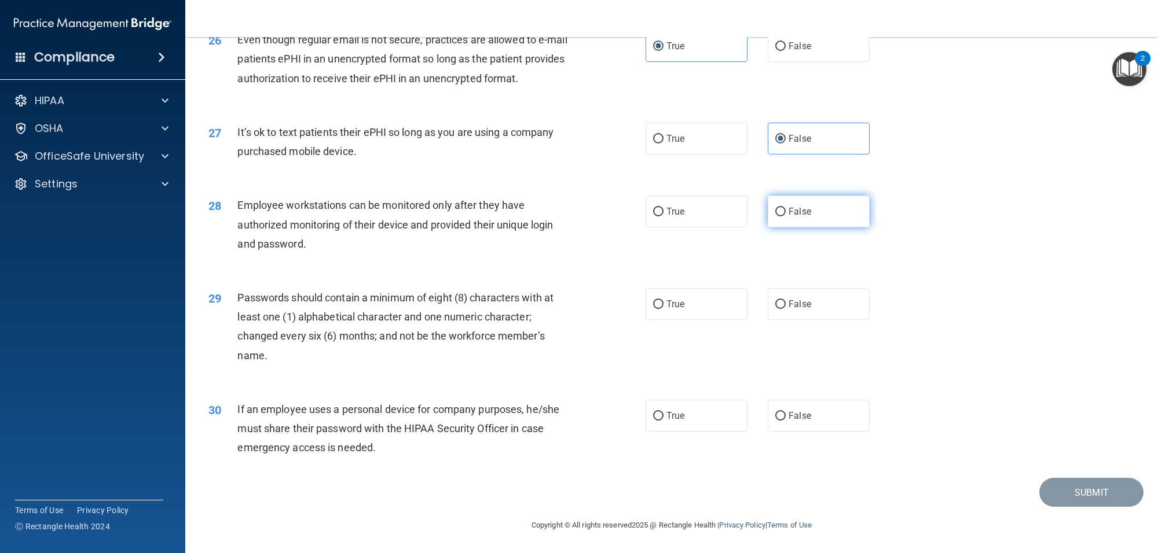
click at [777, 218] on label "False" at bounding box center [819, 212] width 102 height 32
click at [777, 217] on input "False" at bounding box center [780, 212] width 10 height 9
radio input "true"
click at [777, 313] on label "False" at bounding box center [819, 304] width 102 height 32
click at [777, 309] on input "False" at bounding box center [780, 304] width 10 height 9
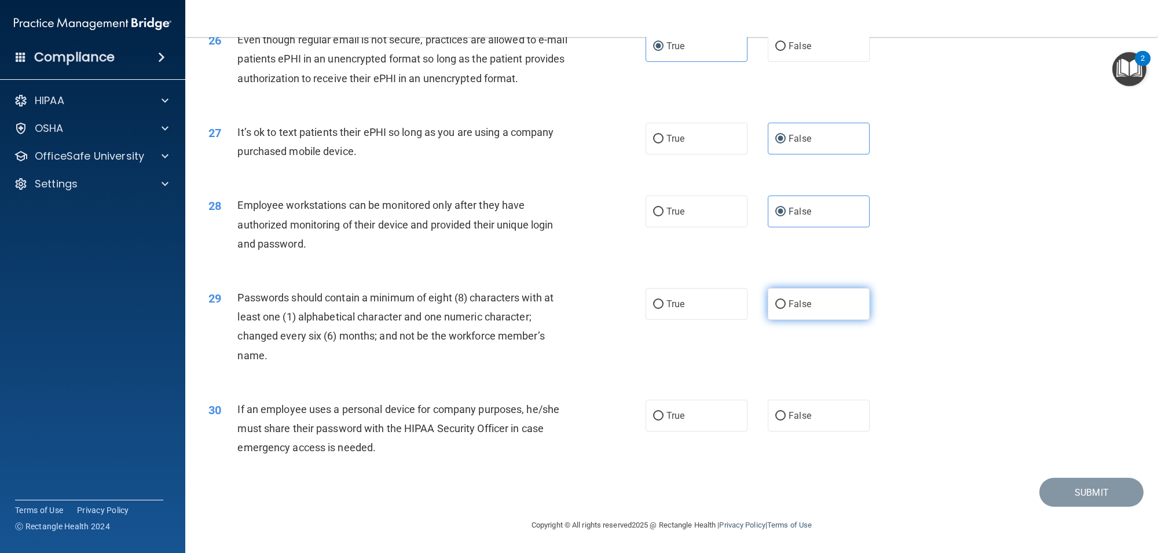
radio input "true"
click at [663, 421] on label "True" at bounding box center [697, 416] width 102 height 32
click at [663, 421] on input "True" at bounding box center [658, 416] width 10 height 9
radio input "true"
click at [1093, 486] on button "Submit" at bounding box center [1091, 493] width 104 height 30
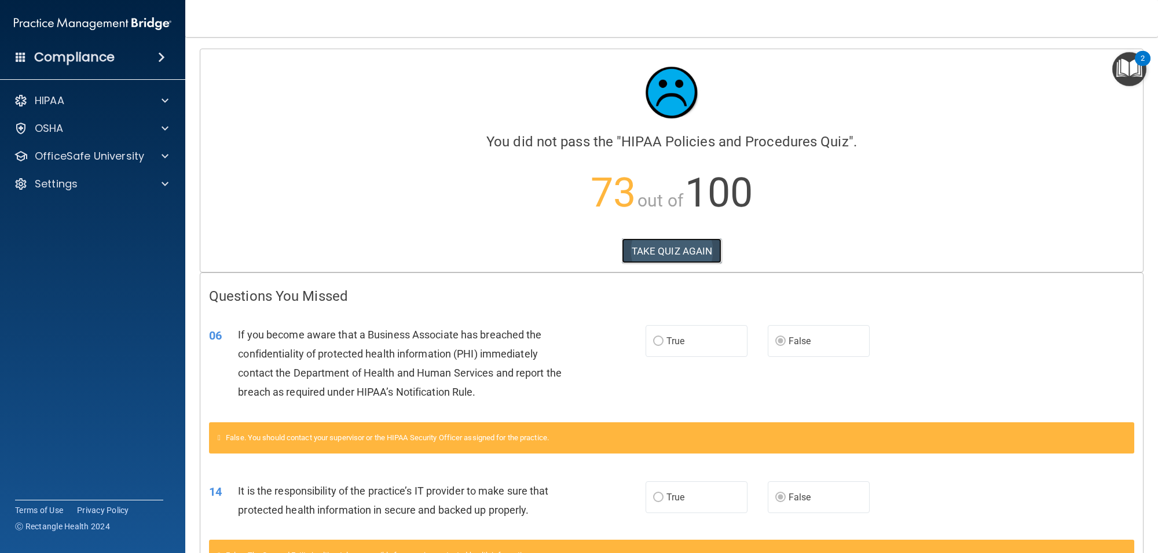
click at [688, 244] on button "TAKE QUIZ AGAIN" at bounding box center [672, 251] width 100 height 25
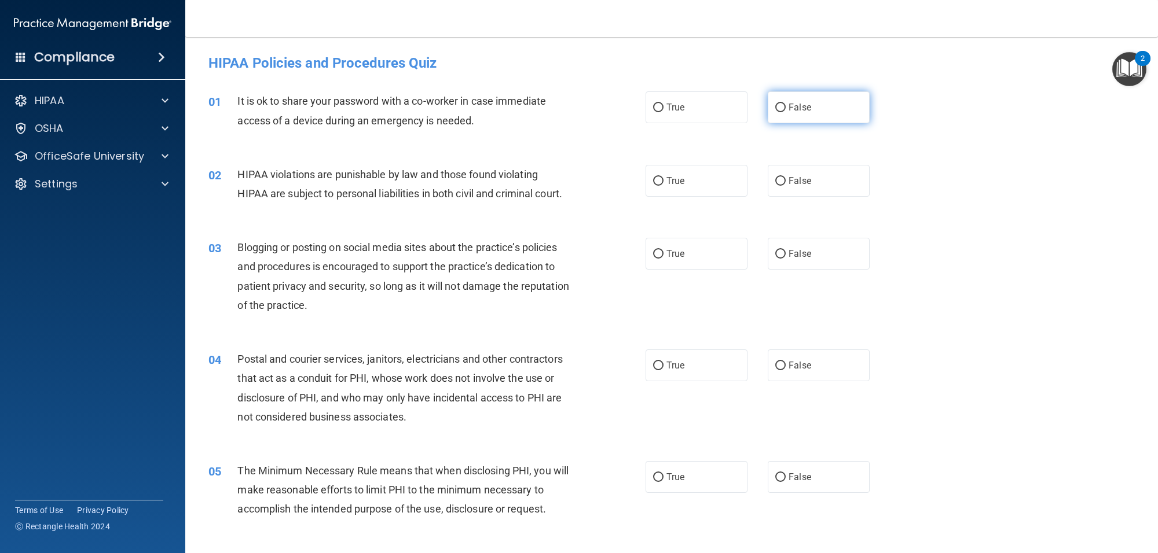
click at [771, 118] on label "False" at bounding box center [819, 107] width 102 height 32
click at [775, 112] on input "False" at bounding box center [780, 108] width 10 height 9
radio input "true"
click at [674, 181] on span "True" at bounding box center [675, 180] width 18 height 11
click at [663, 181] on input "True" at bounding box center [658, 181] width 10 height 9
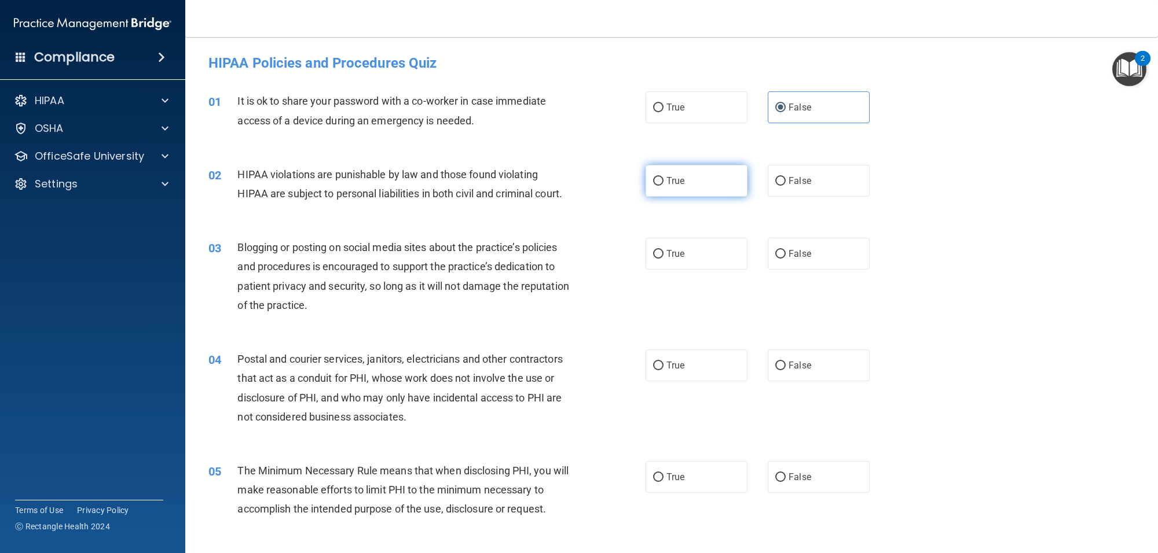
radio input "true"
click at [789, 259] on span "False" at bounding box center [800, 253] width 23 height 11
click at [786, 259] on input "False" at bounding box center [780, 254] width 10 height 9
radio input "true"
click at [666, 371] on span "True" at bounding box center [675, 365] width 18 height 11
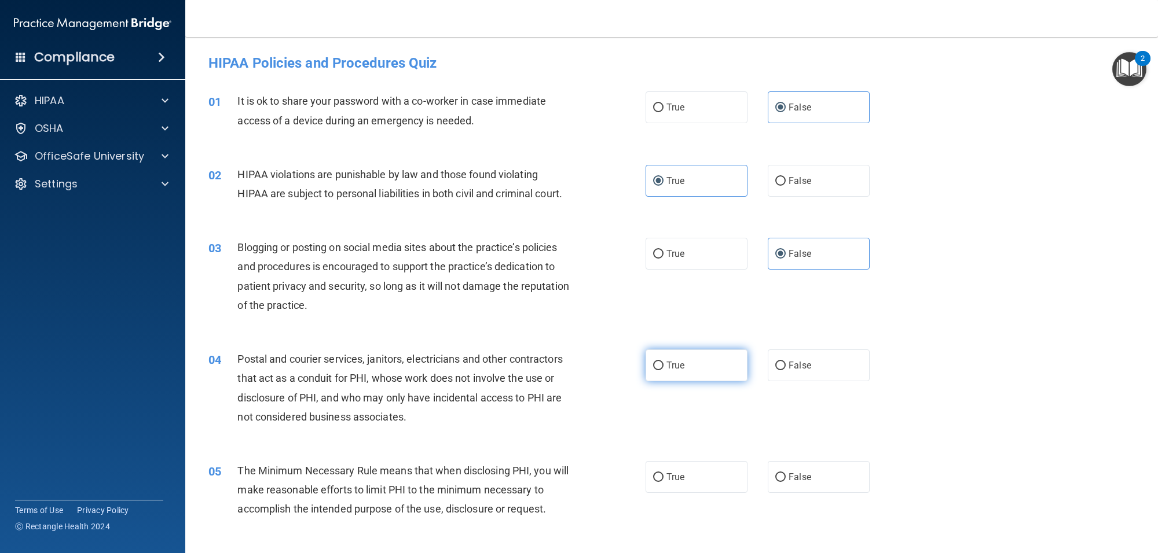
click at [661, 371] on input "True" at bounding box center [658, 366] width 10 height 9
radio input "true"
click at [660, 493] on label "True" at bounding box center [697, 477] width 102 height 32
click at [660, 482] on input "True" at bounding box center [658, 478] width 10 height 9
radio input "true"
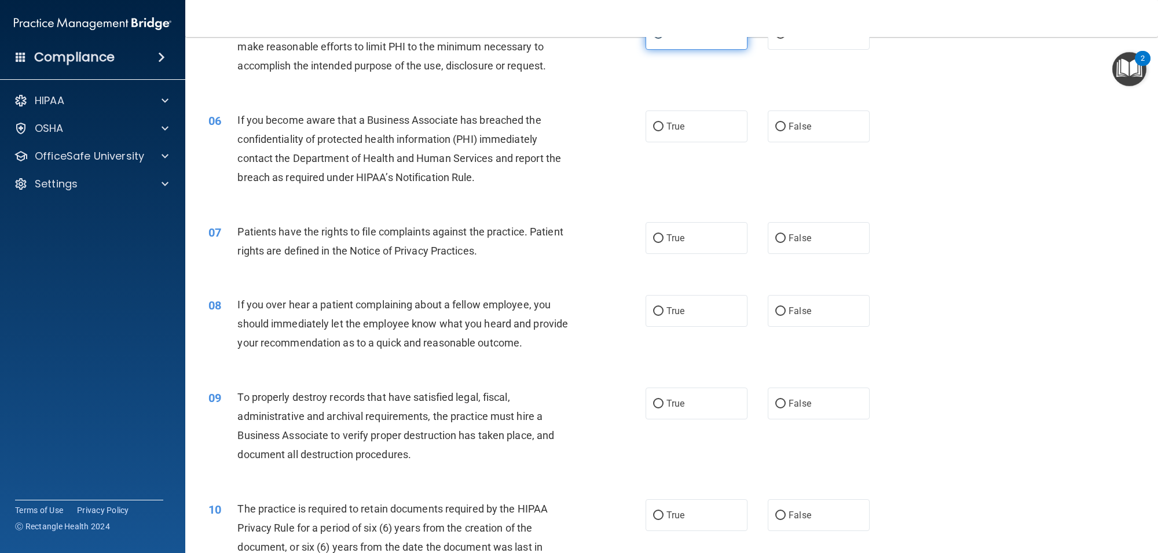
scroll to position [463, 0]
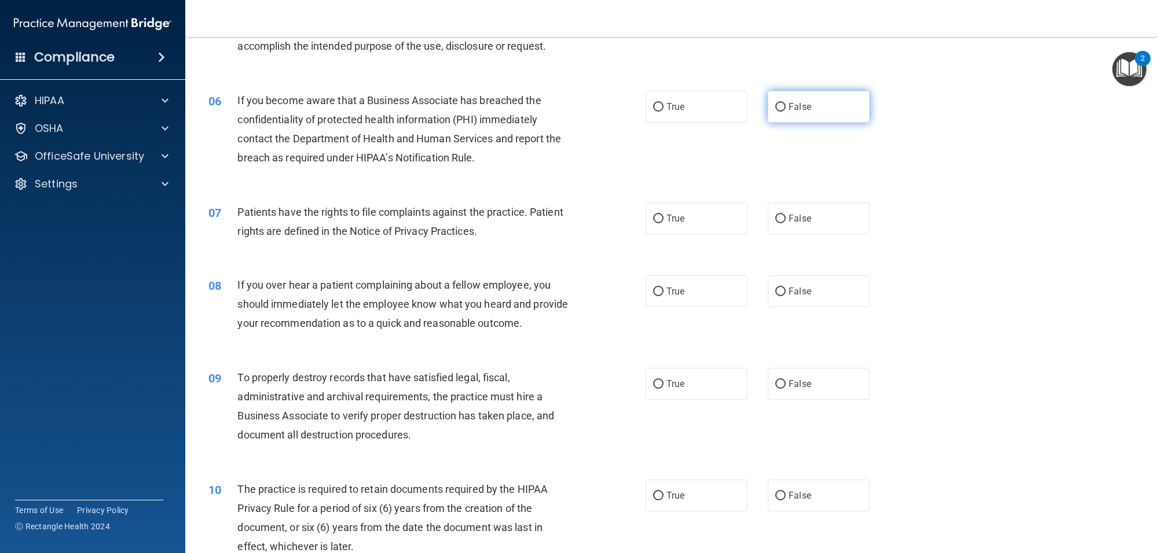
click at [770, 120] on label "False" at bounding box center [819, 107] width 102 height 32
click at [775, 112] on input "False" at bounding box center [780, 107] width 10 height 9
radio input "true"
click at [673, 234] on label "True" at bounding box center [697, 219] width 102 height 32
click at [663, 223] on input "True" at bounding box center [658, 219] width 10 height 9
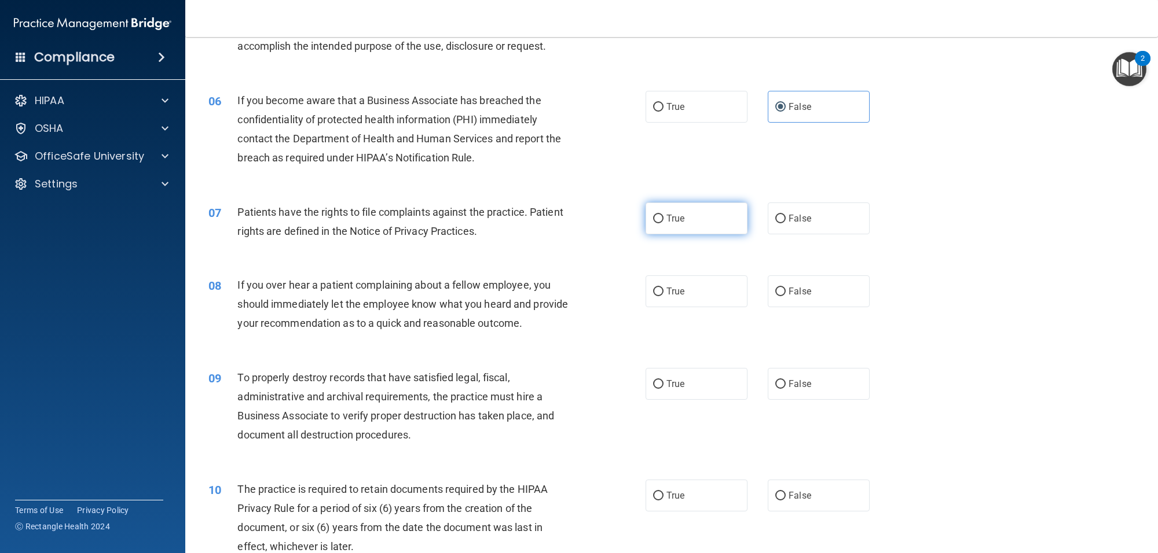
radio input "true"
click at [779, 307] on label "False" at bounding box center [819, 292] width 102 height 32
click at [779, 296] on input "False" at bounding box center [780, 292] width 10 height 9
radio input "true"
click at [775, 389] on input "False" at bounding box center [780, 384] width 10 height 9
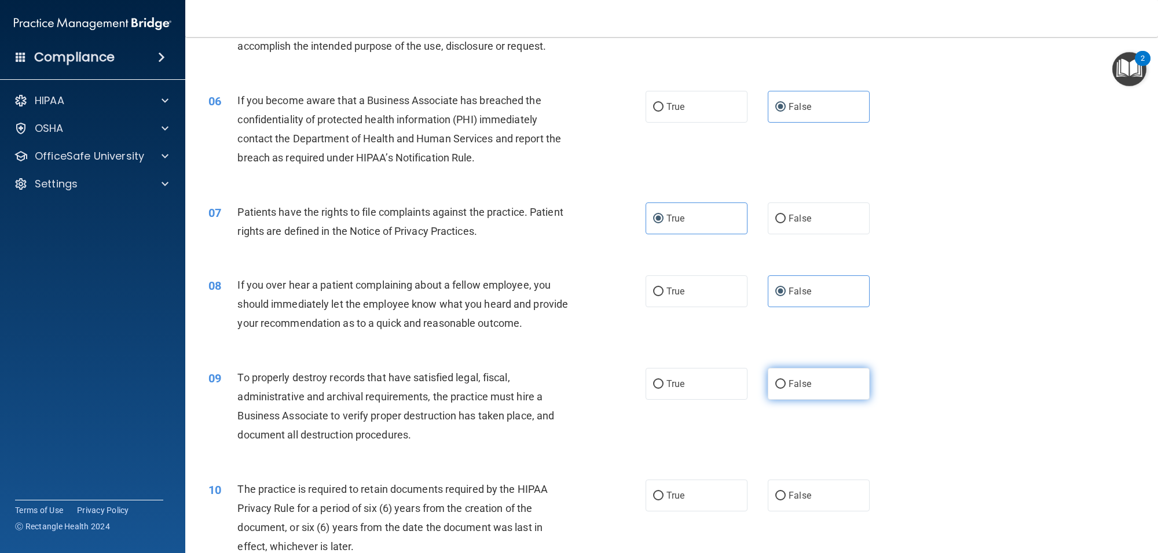
radio input "true"
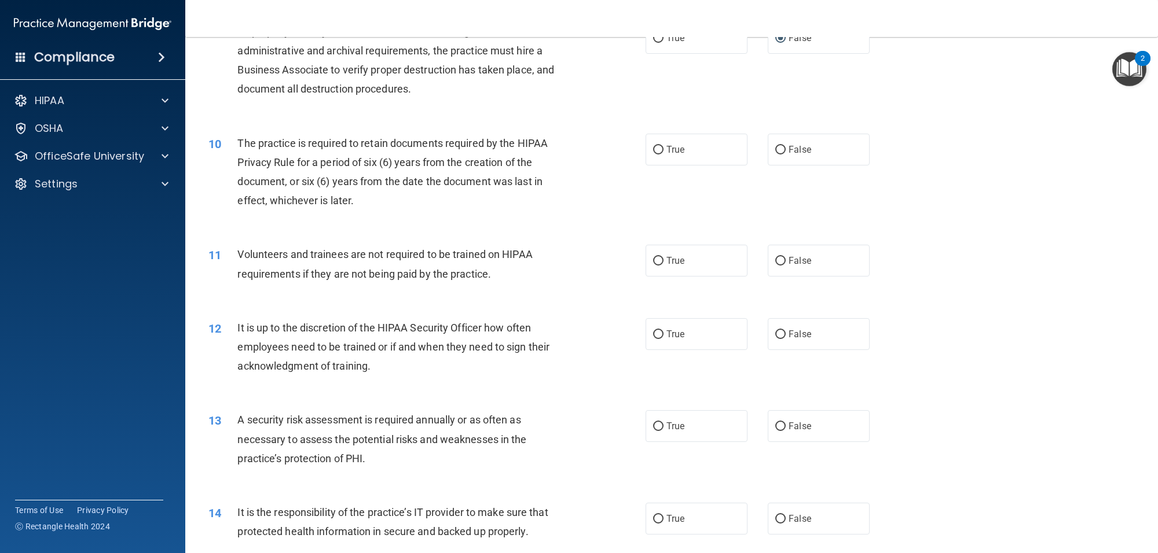
scroll to position [811, 0]
click at [656, 153] on input "True" at bounding box center [658, 149] width 10 height 9
radio input "true"
click at [775, 265] on input "False" at bounding box center [780, 260] width 10 height 9
radio input "true"
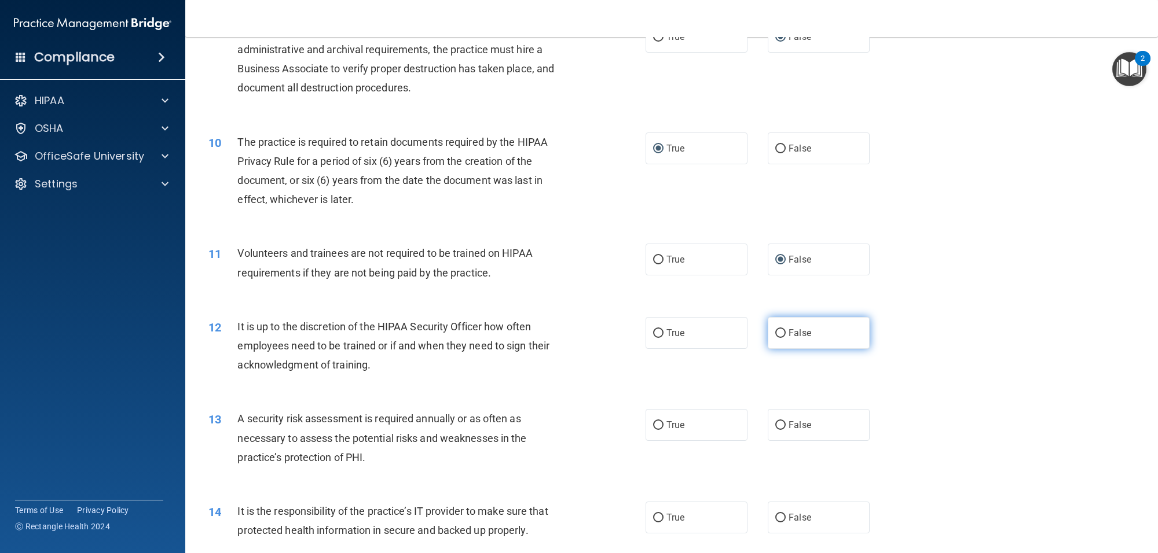
click at [789, 349] on label "False" at bounding box center [819, 333] width 102 height 32
click at [786, 338] on input "False" at bounding box center [780, 333] width 10 height 9
radio input "true"
click at [660, 441] on label "True" at bounding box center [697, 425] width 102 height 32
click at [660, 430] on input "True" at bounding box center [658, 425] width 10 height 9
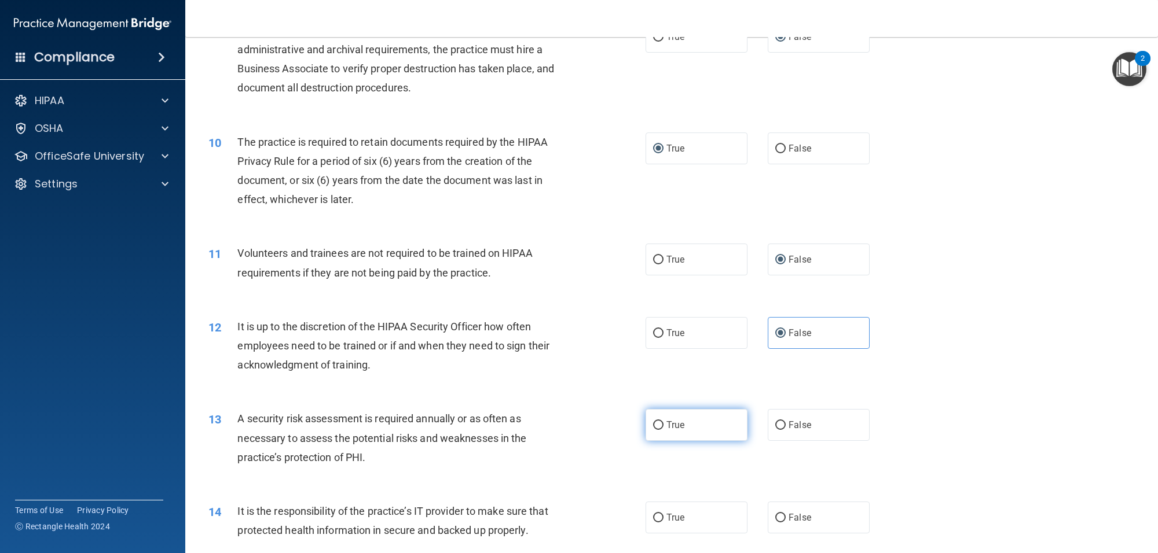
radio input "true"
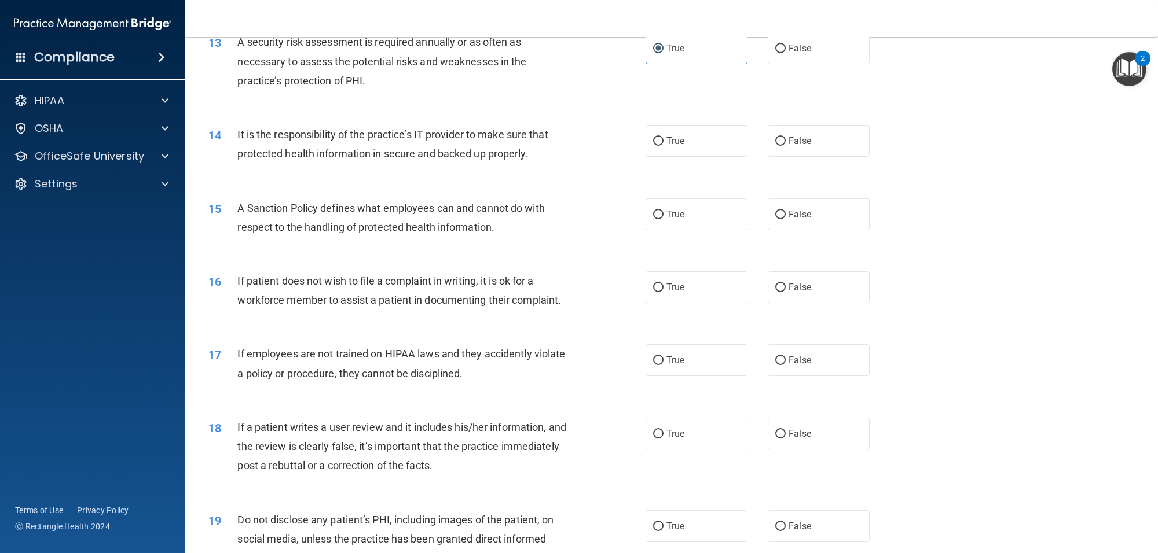
scroll to position [1216, 0]
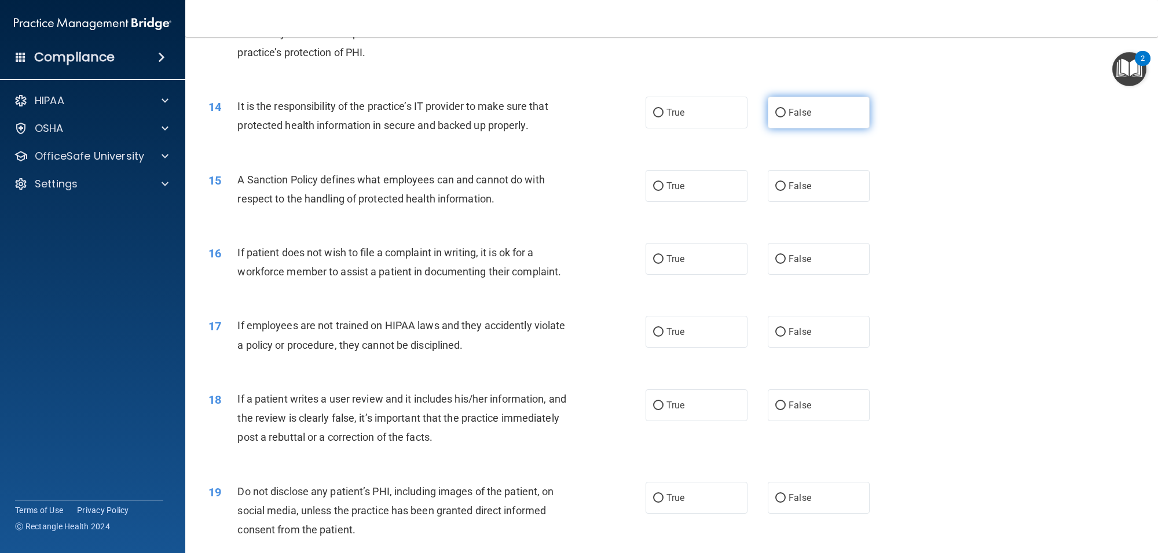
click at [776, 118] on input "False" at bounding box center [780, 113] width 10 height 9
radio input "true"
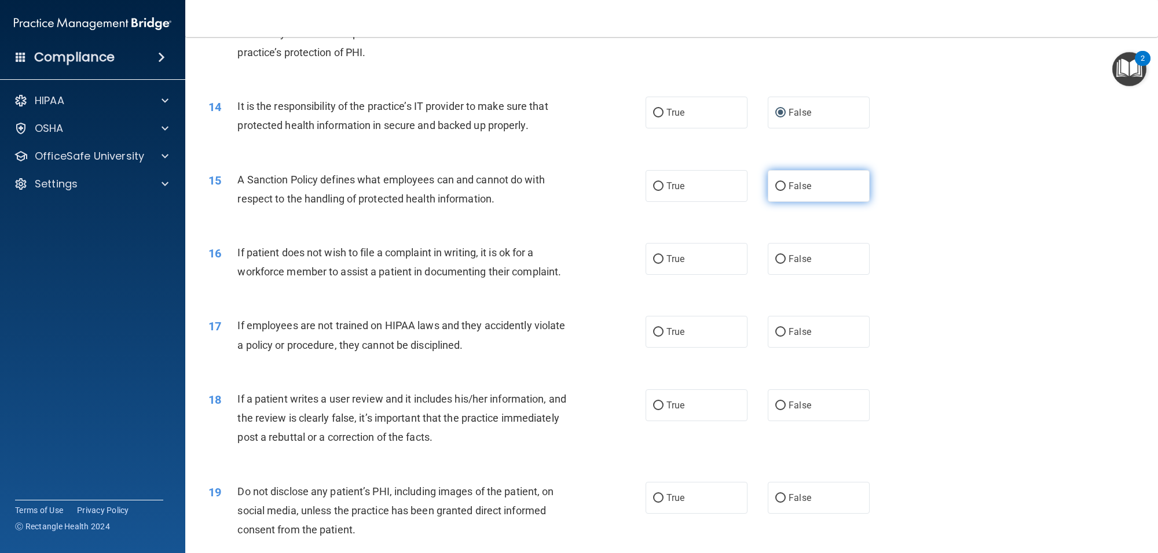
click at [775, 191] on input "False" at bounding box center [780, 186] width 10 height 9
radio input "true"
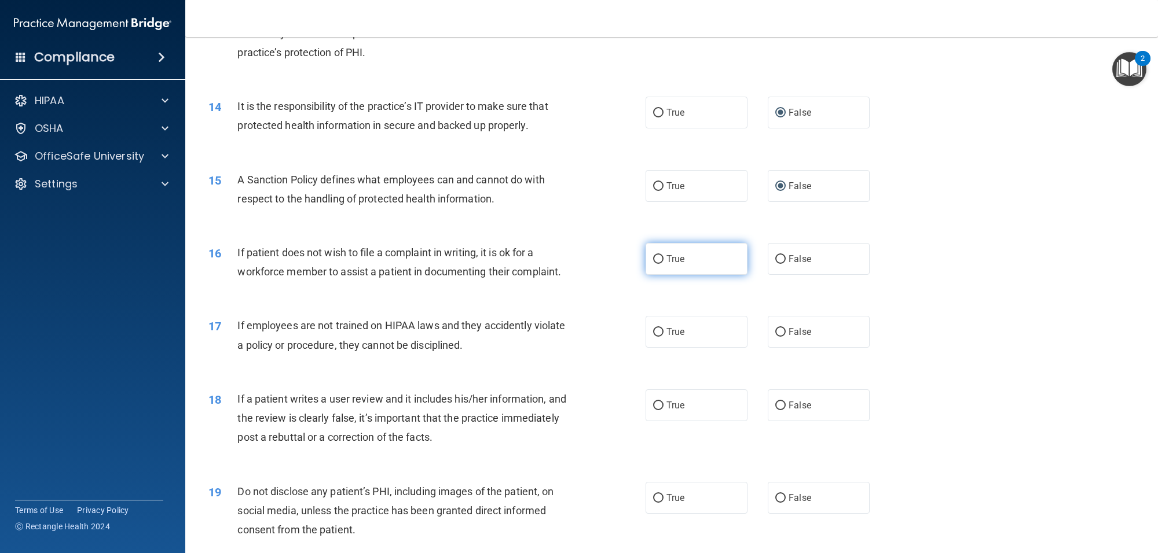
click at [676, 265] on span "True" at bounding box center [675, 259] width 18 height 11
click at [663, 264] on input "True" at bounding box center [658, 259] width 10 height 9
radio input "true"
click at [778, 337] on input "False" at bounding box center [780, 332] width 10 height 9
radio input "true"
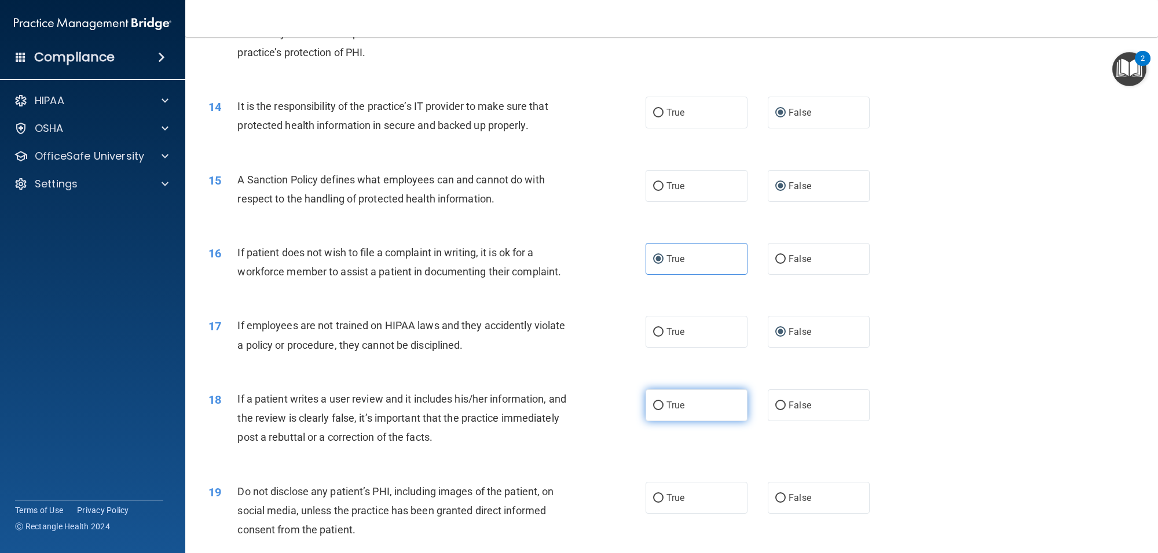
click at [672, 411] on span "True" at bounding box center [675, 405] width 18 height 11
click at [663, 410] on input "True" at bounding box center [658, 406] width 10 height 9
radio input "true"
click at [789, 504] on span "False" at bounding box center [800, 498] width 23 height 11
click at [786, 503] on input "False" at bounding box center [780, 498] width 10 height 9
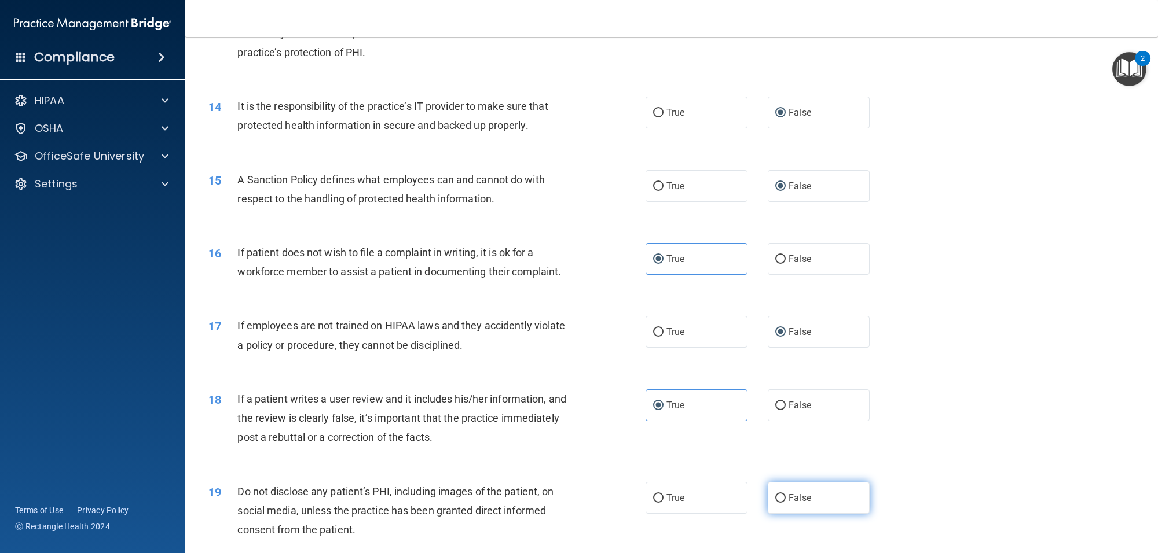
radio input "true"
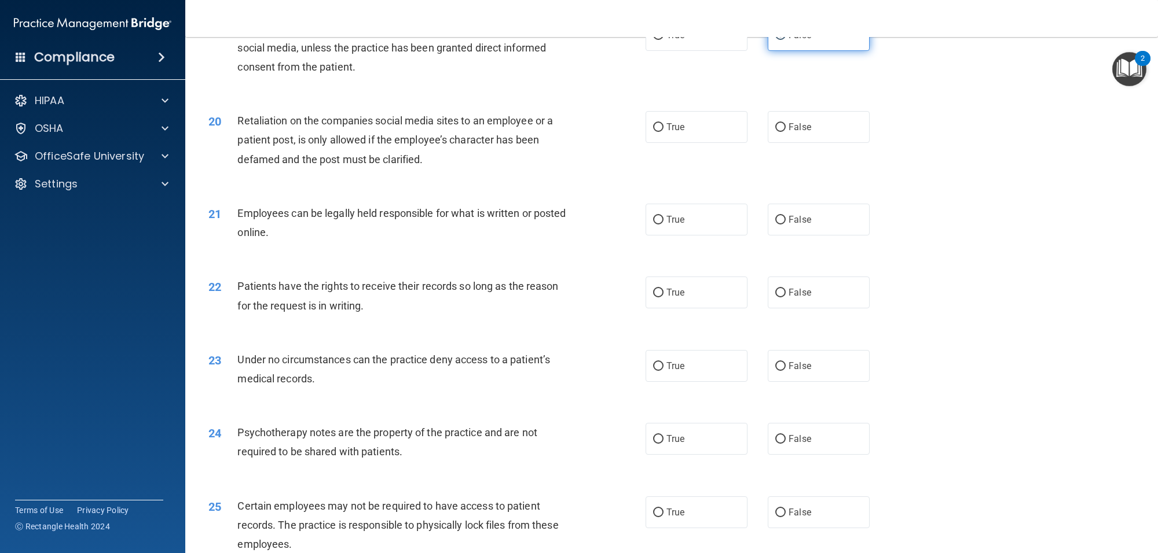
scroll to position [1708, 0]
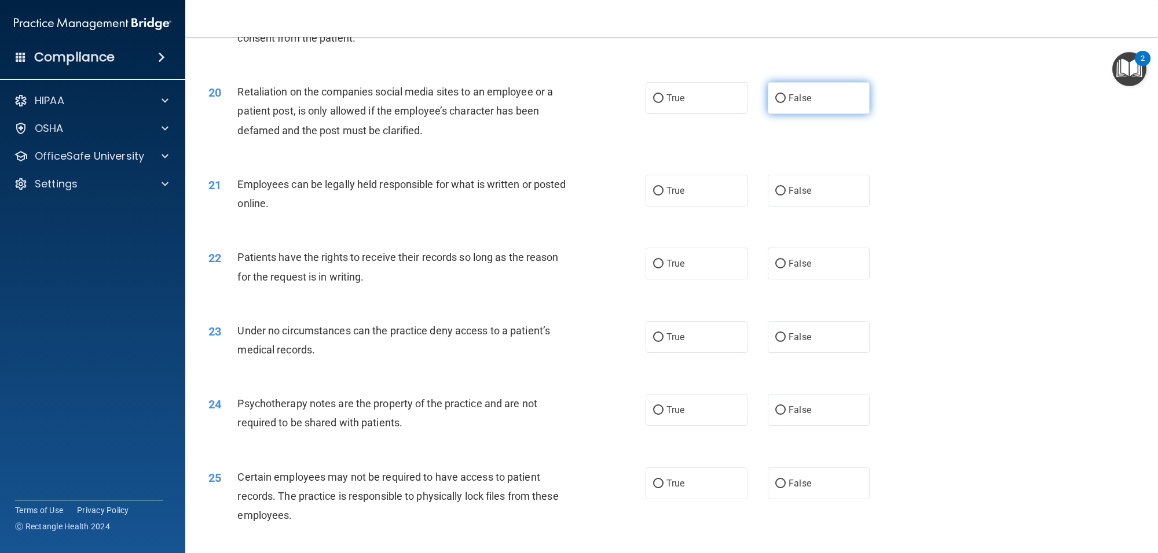
click at [775, 103] on input "False" at bounding box center [780, 98] width 10 height 9
radio input "true"
click at [771, 207] on label "False" at bounding box center [819, 191] width 102 height 32
click at [775, 196] on input "False" at bounding box center [780, 191] width 10 height 9
radio input "true"
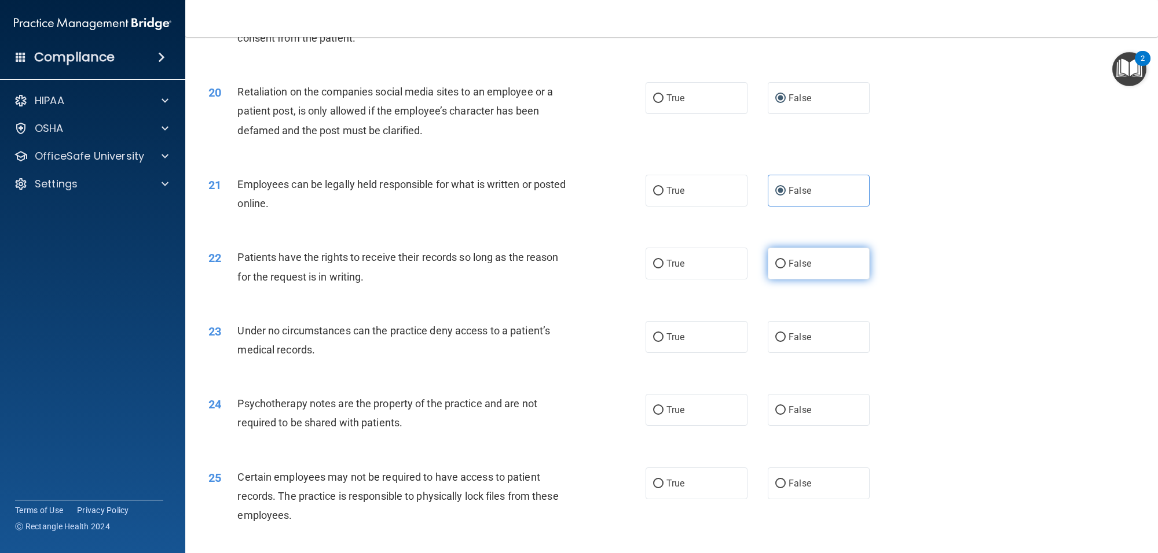
click at [784, 280] on label "False" at bounding box center [819, 264] width 102 height 32
click at [784, 269] on input "False" at bounding box center [780, 264] width 10 height 9
radio input "true"
click at [768, 353] on label "False" at bounding box center [819, 337] width 102 height 32
click at [775, 342] on input "False" at bounding box center [780, 337] width 10 height 9
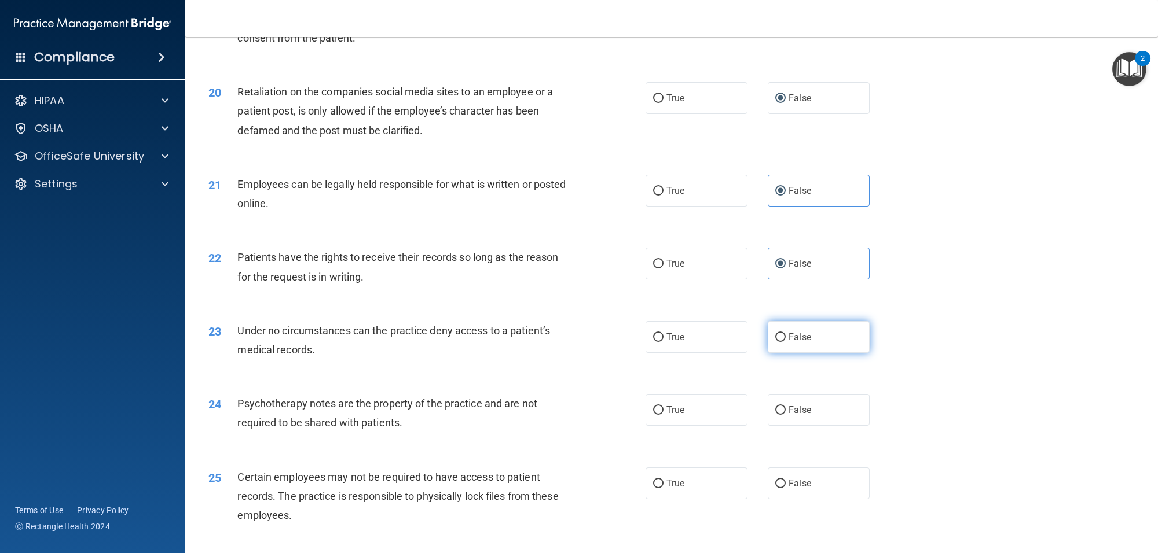
radio input "true"
click at [662, 426] on label "True" at bounding box center [697, 410] width 102 height 32
click at [662, 415] on input "True" at bounding box center [658, 410] width 10 height 9
radio input "true"
click at [653, 489] on input "True" at bounding box center [658, 484] width 10 height 9
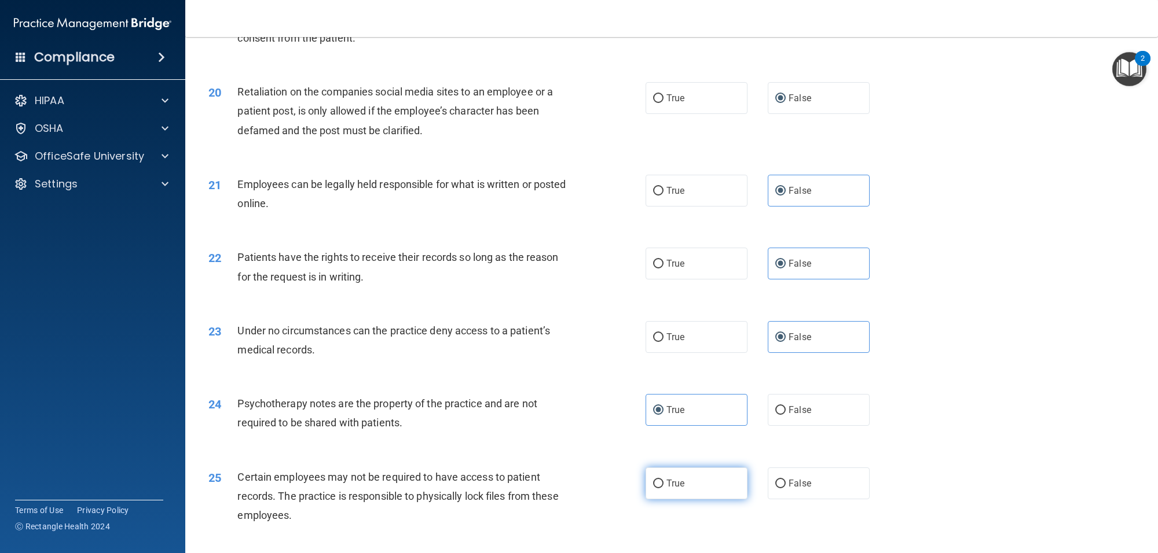
radio input "true"
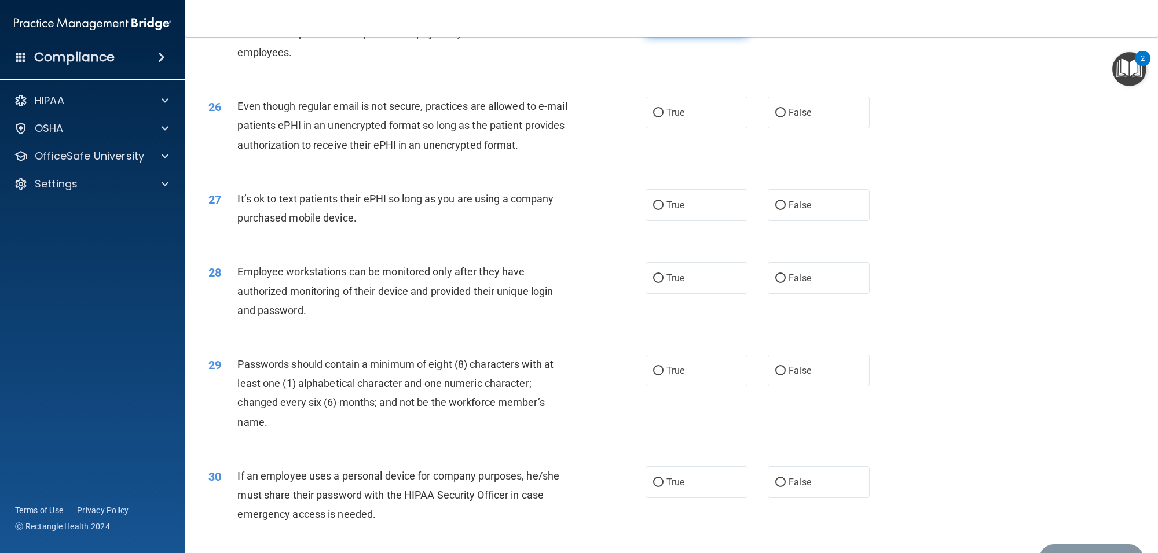
scroll to position [2200, 0]
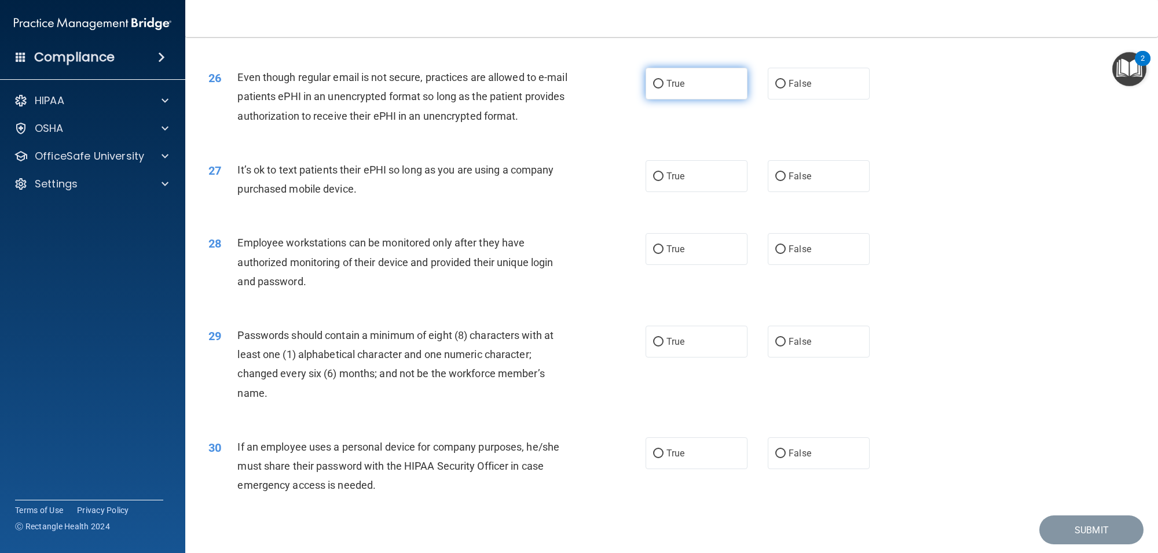
click at [655, 89] on input "True" at bounding box center [658, 84] width 10 height 9
radio input "true"
click at [779, 192] on label "False" at bounding box center [819, 176] width 102 height 32
click at [779, 181] on input "False" at bounding box center [780, 177] width 10 height 9
radio input "true"
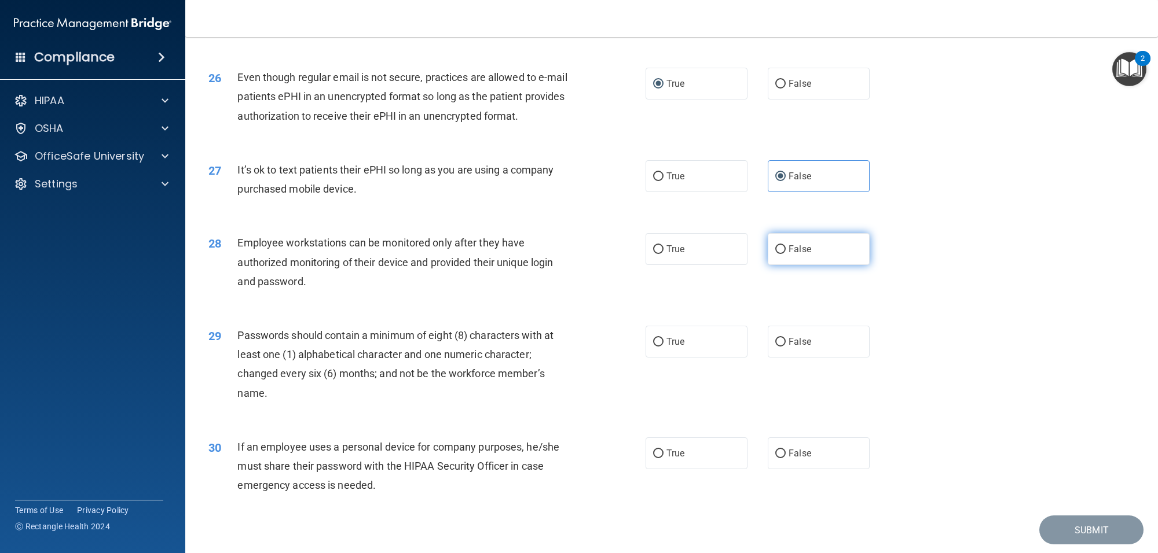
click at [775, 254] on input "False" at bounding box center [780, 249] width 10 height 9
radio input "true"
click at [666, 347] on span "True" at bounding box center [675, 341] width 18 height 11
click at [663, 347] on input "True" at bounding box center [658, 342] width 10 height 9
radio input "true"
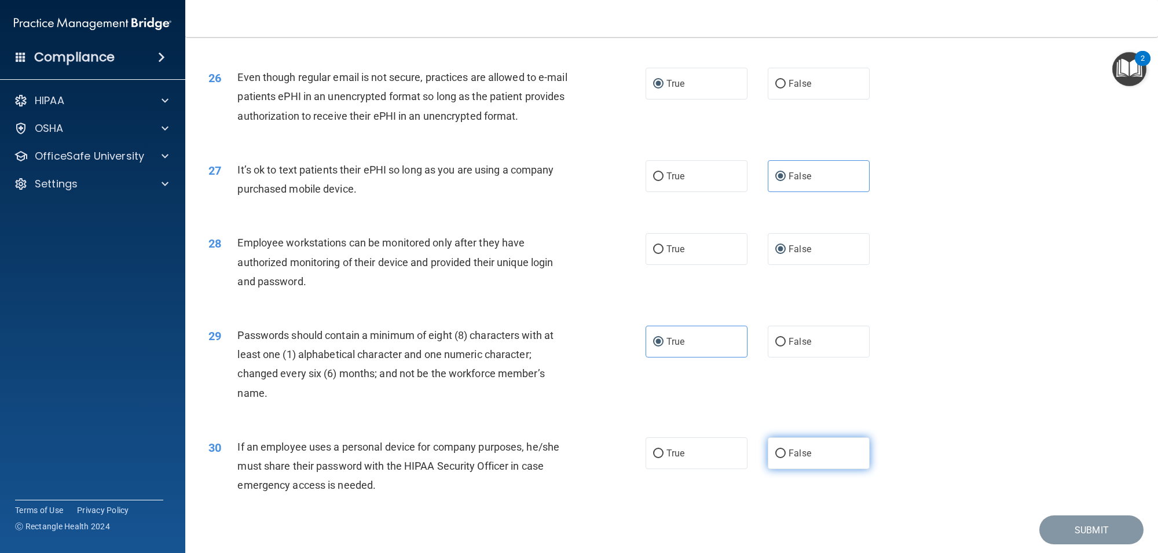
click at [779, 459] on input "False" at bounding box center [780, 454] width 10 height 9
radio input "true"
click at [1061, 545] on button "Submit" at bounding box center [1091, 531] width 104 height 30
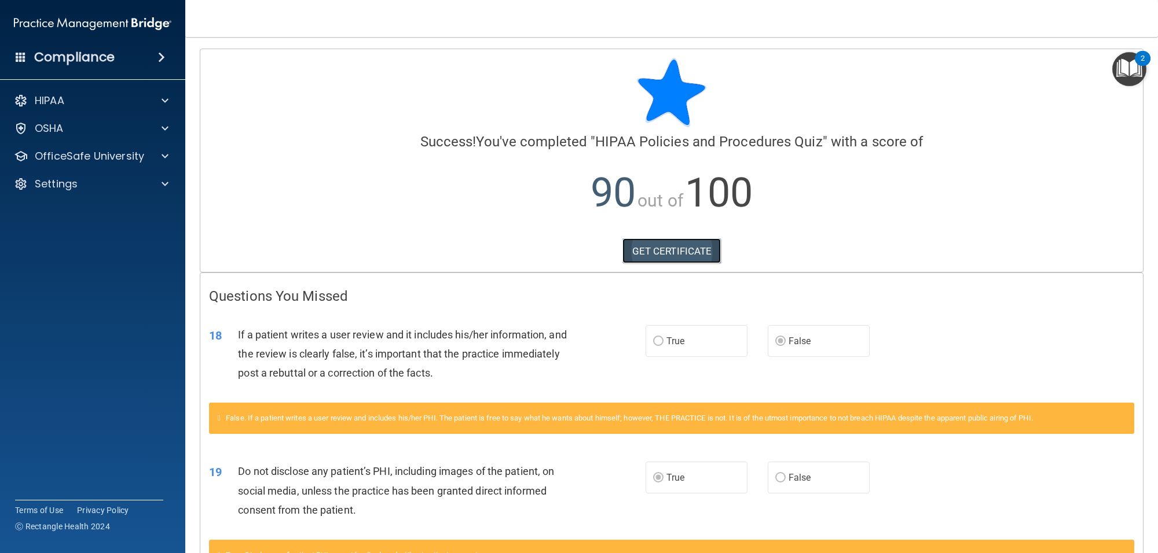
click at [663, 242] on link "GET CERTIFICATE" at bounding box center [671, 251] width 99 height 25
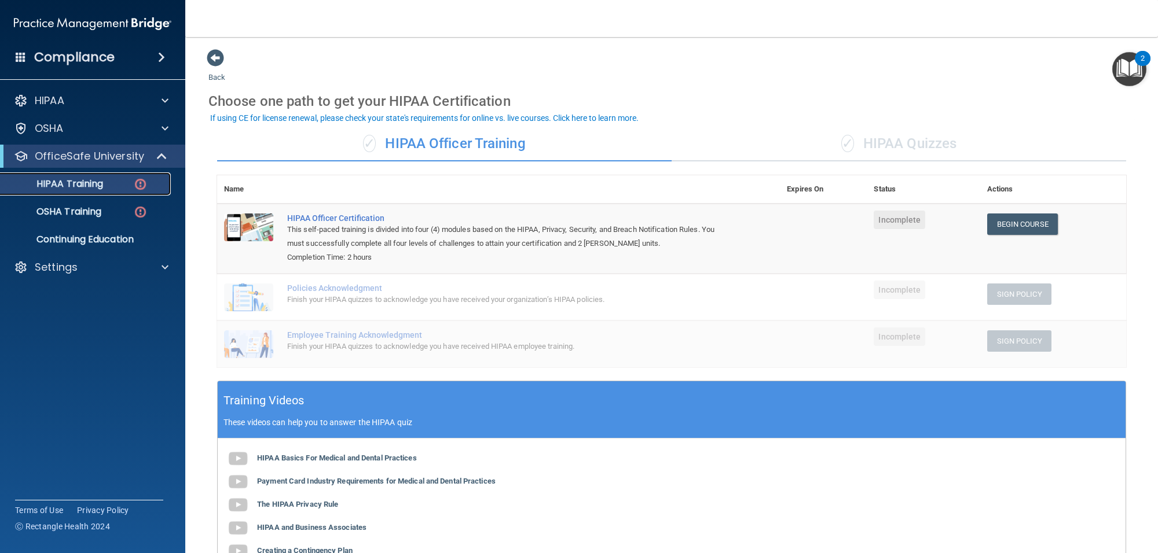
click at [102, 188] on p "HIPAA Training" at bounding box center [56, 184] width 96 height 12
click at [1011, 219] on link "Begin Course" at bounding box center [1022, 224] width 71 height 21
click at [841, 149] on span "✓" at bounding box center [847, 143] width 13 height 17
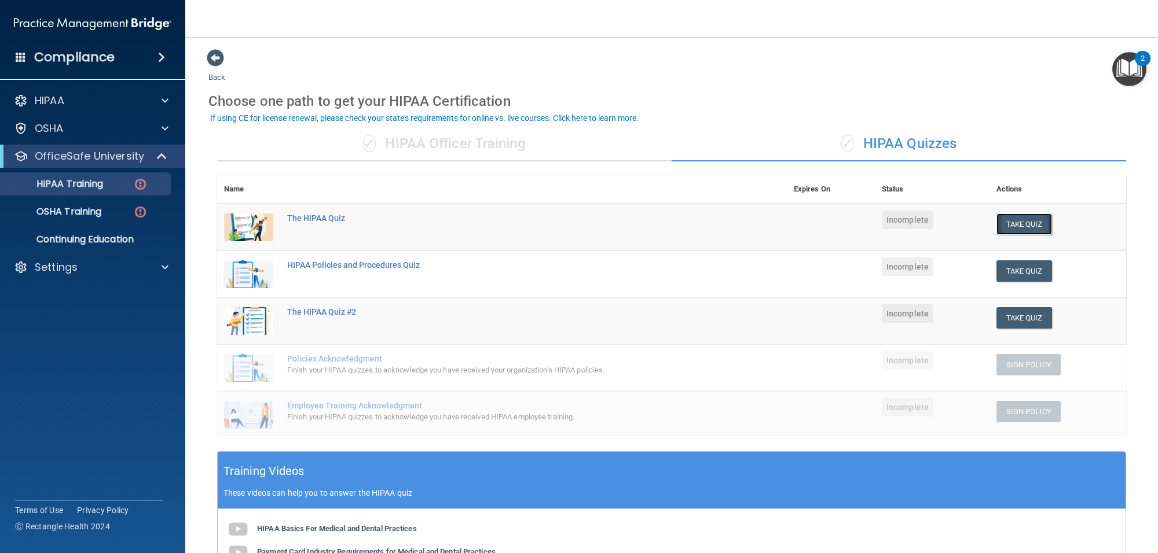
click at [1014, 225] on button "Take Quiz" at bounding box center [1024, 224] width 56 height 21
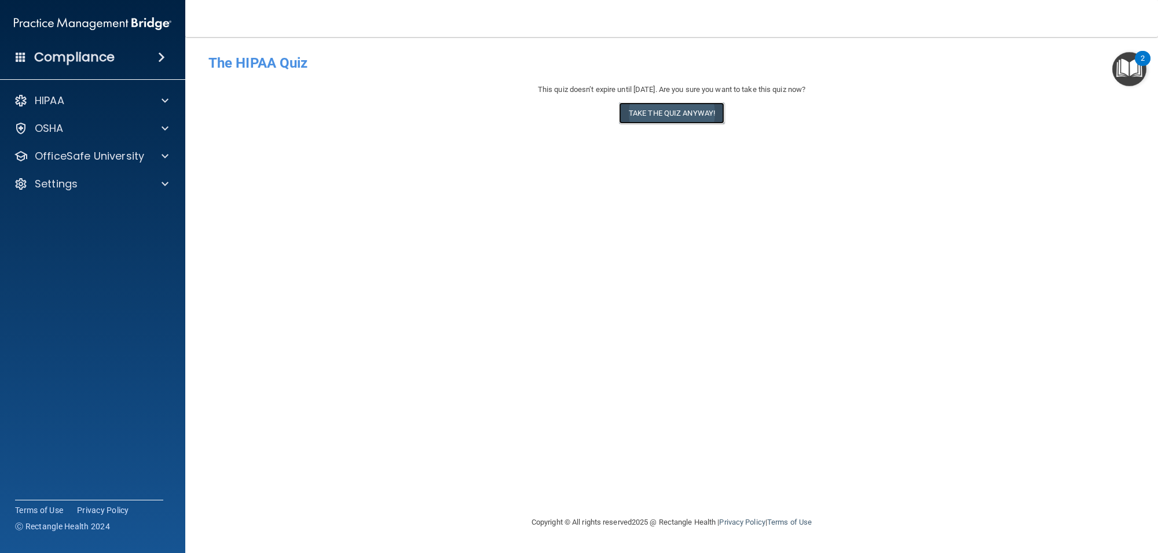
click at [670, 116] on button "Take the quiz anyway!" at bounding box center [671, 112] width 105 height 21
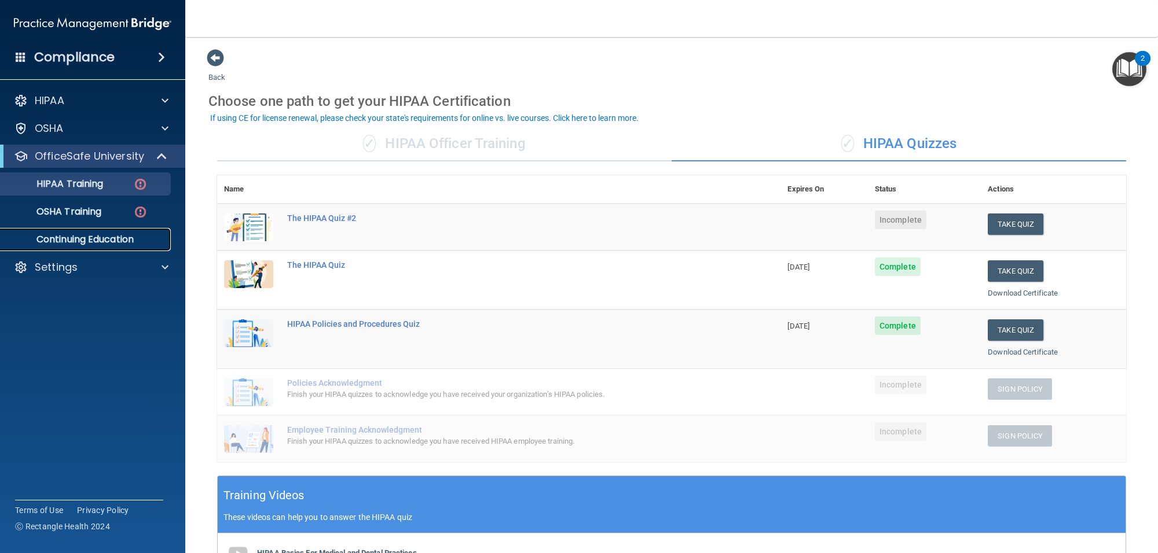
click at [81, 234] on p "Continuing Education" at bounding box center [87, 240] width 158 height 12
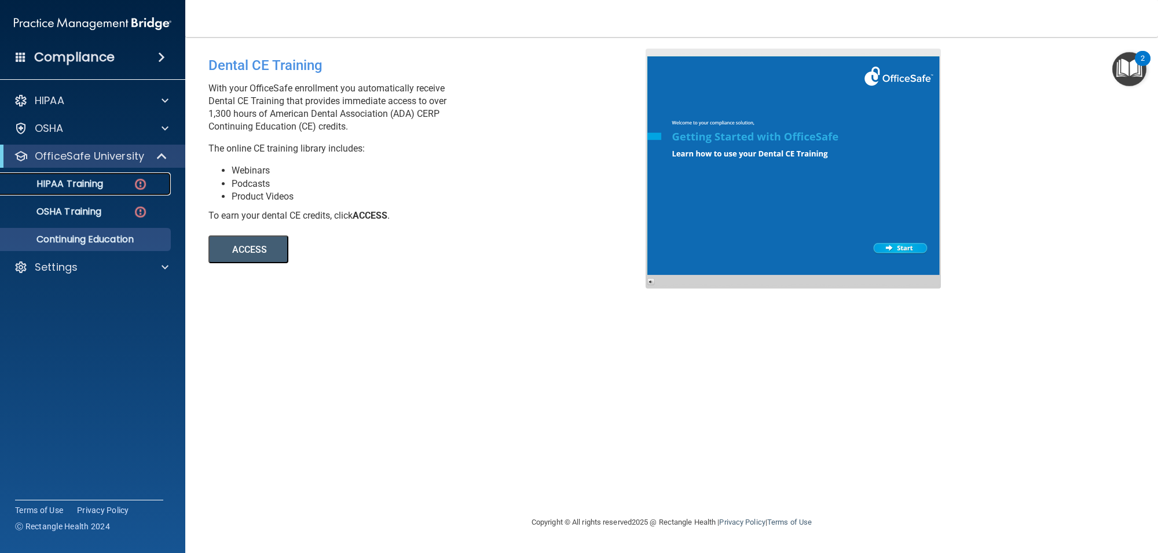
click at [84, 181] on p "HIPAA Training" at bounding box center [56, 184] width 96 height 12
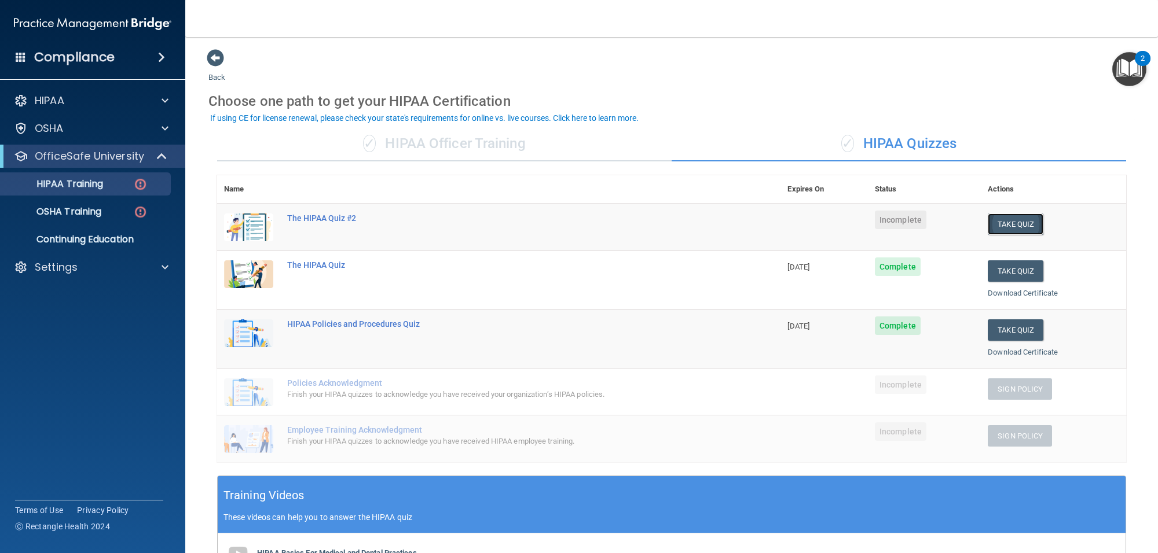
click at [1009, 223] on button "Take Quiz" at bounding box center [1016, 224] width 56 height 21
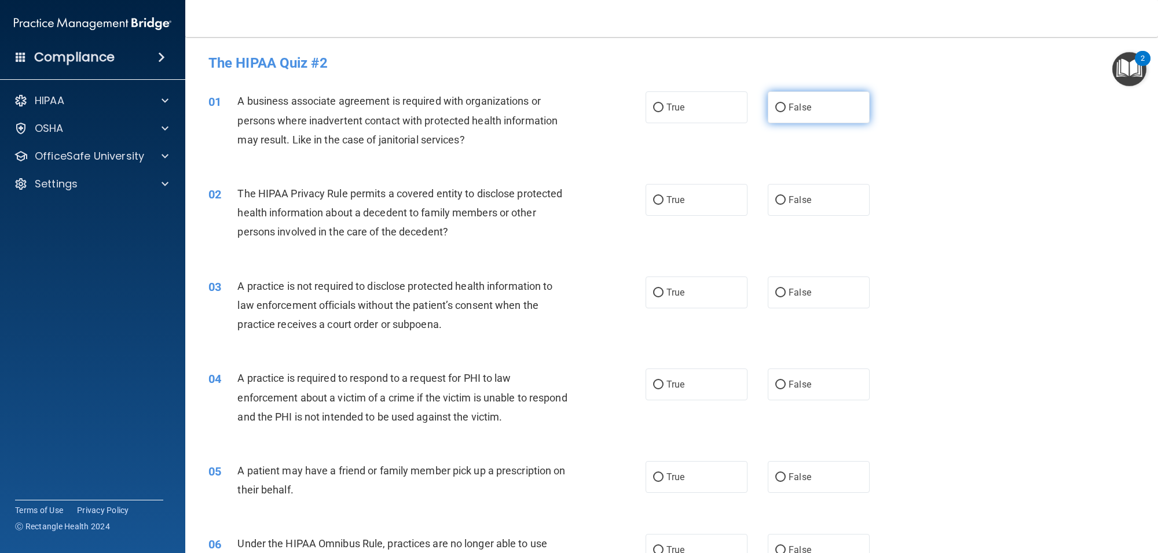
click at [789, 108] on span "False" at bounding box center [800, 107] width 23 height 11
click at [786, 108] on input "False" at bounding box center [780, 108] width 10 height 9
radio input "true"
click at [658, 200] on label "True" at bounding box center [697, 200] width 102 height 32
click at [658, 200] on input "True" at bounding box center [658, 200] width 10 height 9
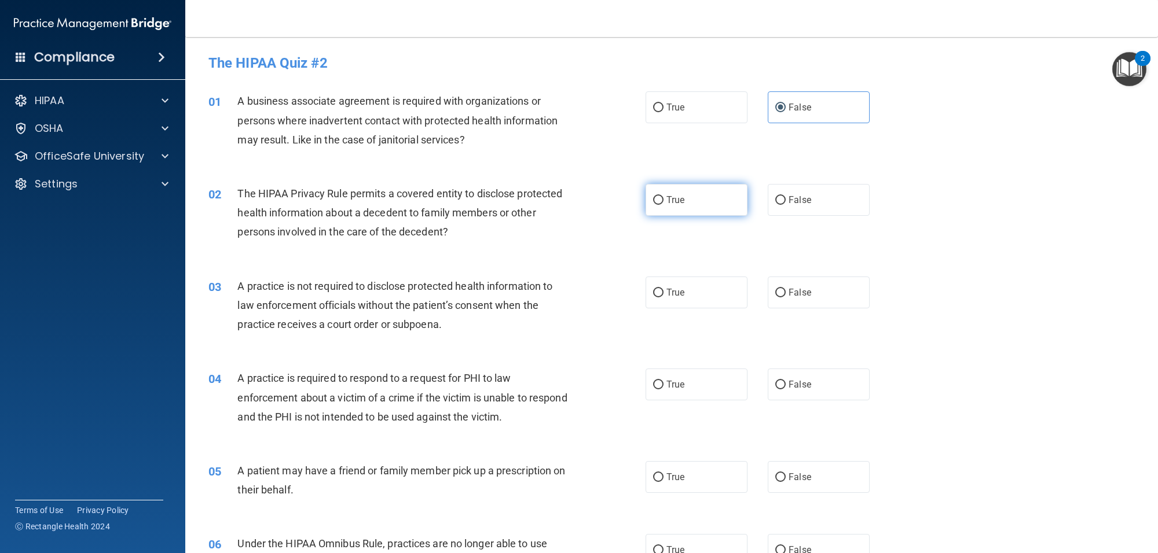
radio input "true"
click at [777, 296] on input "False" at bounding box center [780, 293] width 10 height 9
radio input "true"
click at [657, 394] on label "True" at bounding box center [697, 385] width 102 height 32
click at [657, 390] on input "True" at bounding box center [658, 385] width 10 height 9
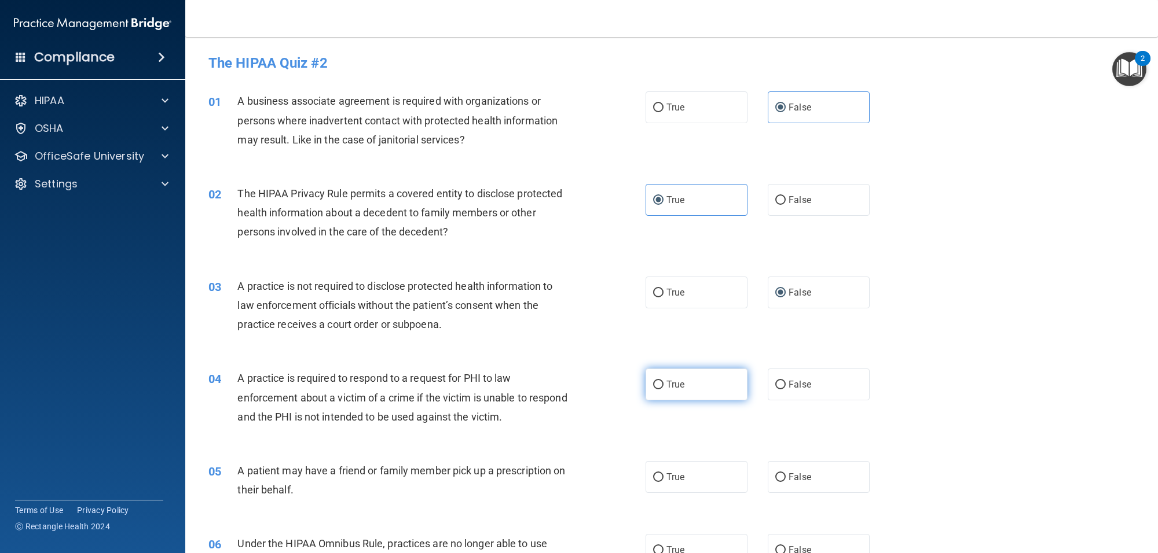
radio input "true"
click at [787, 485] on label "False" at bounding box center [819, 477] width 102 height 32
click at [786, 482] on input "False" at bounding box center [780, 478] width 10 height 9
radio input "true"
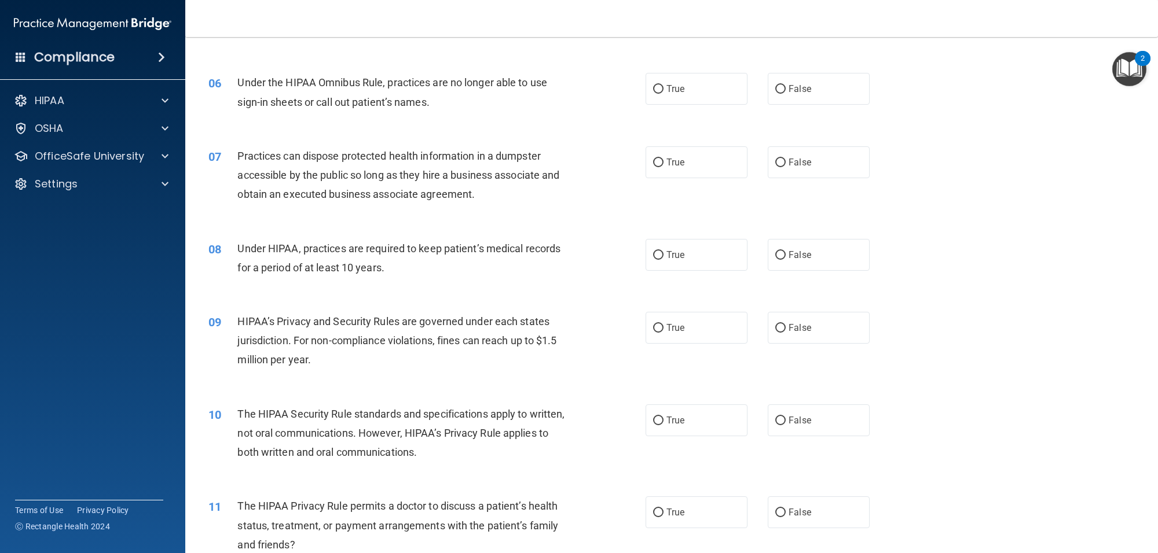
scroll to position [463, 0]
click at [666, 90] on span "True" at bounding box center [675, 87] width 18 height 11
click at [661, 90] on input "True" at bounding box center [658, 87] width 10 height 9
radio input "true"
click at [779, 167] on label "False" at bounding box center [819, 161] width 102 height 32
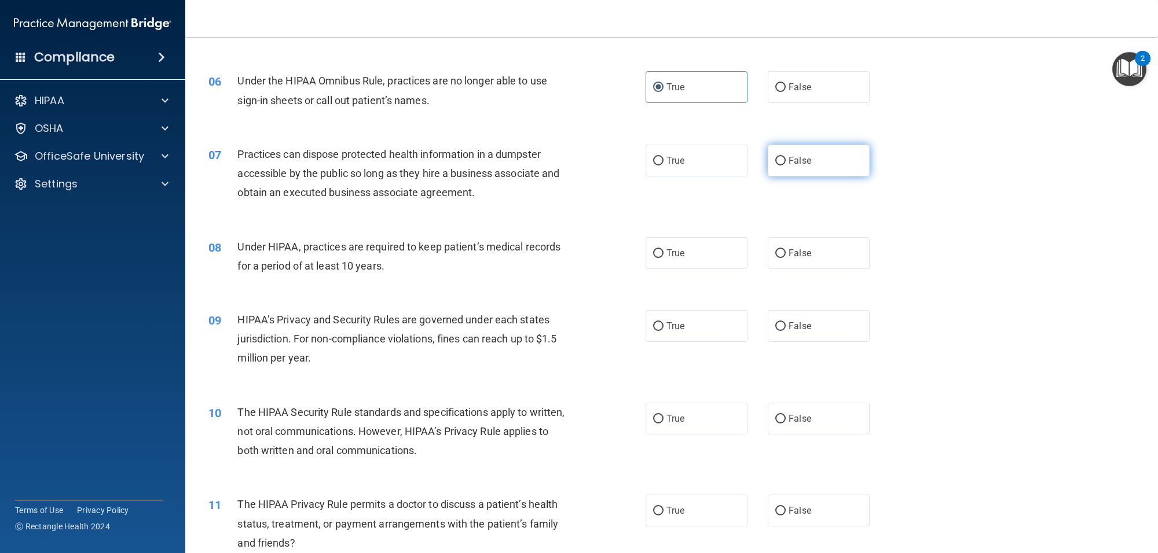
click at [779, 166] on input "False" at bounding box center [780, 161] width 10 height 9
radio input "true"
click at [666, 261] on label "True" at bounding box center [697, 253] width 102 height 32
click at [663, 258] on input "True" at bounding box center [658, 254] width 10 height 9
radio input "true"
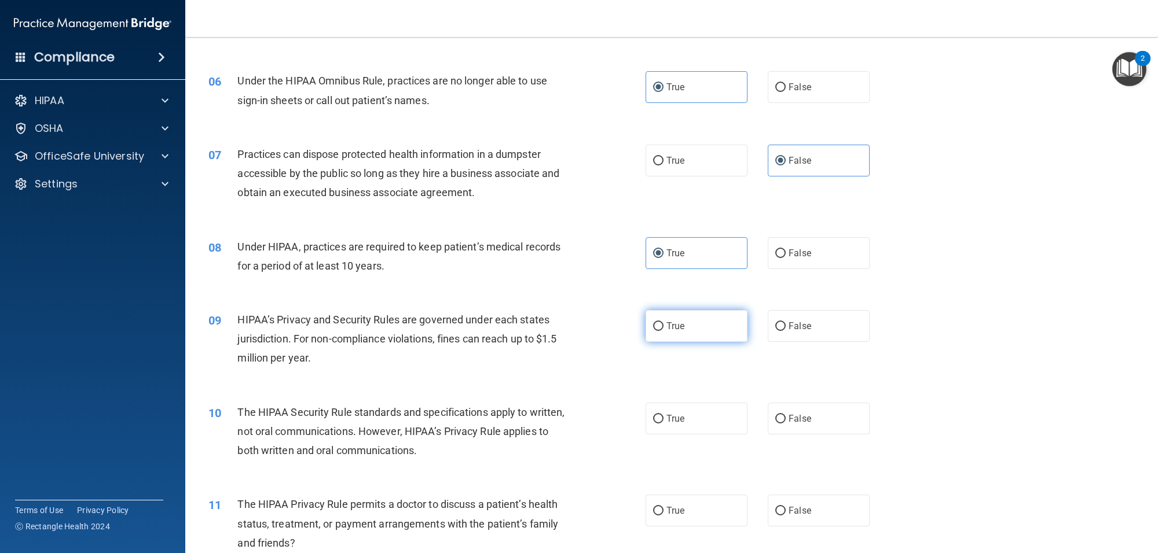
click at [669, 333] on label "True" at bounding box center [697, 326] width 102 height 32
click at [663, 331] on input "True" at bounding box center [658, 326] width 10 height 9
radio input "true"
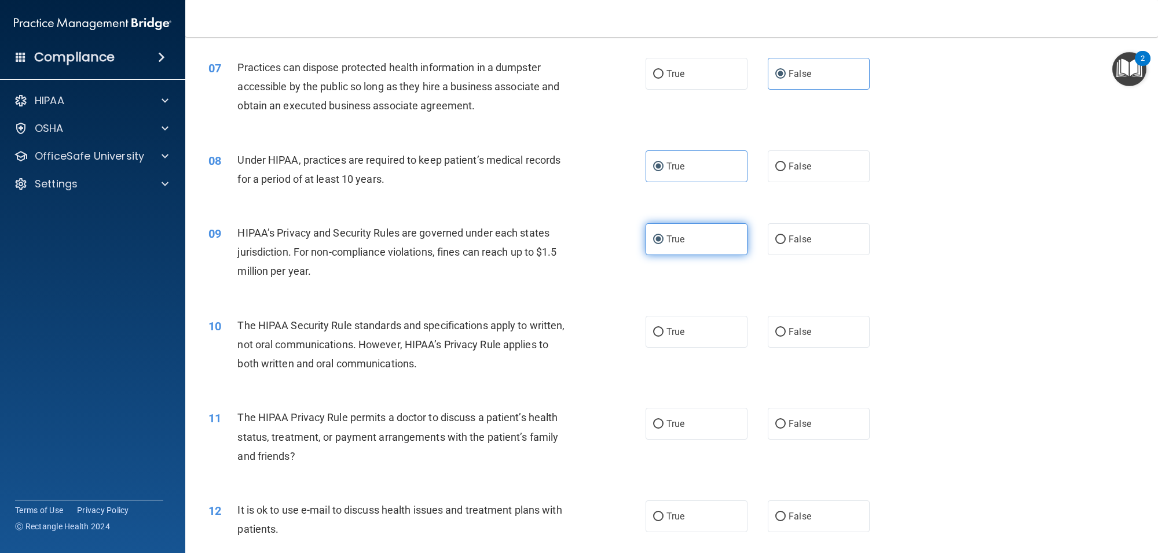
scroll to position [579, 0]
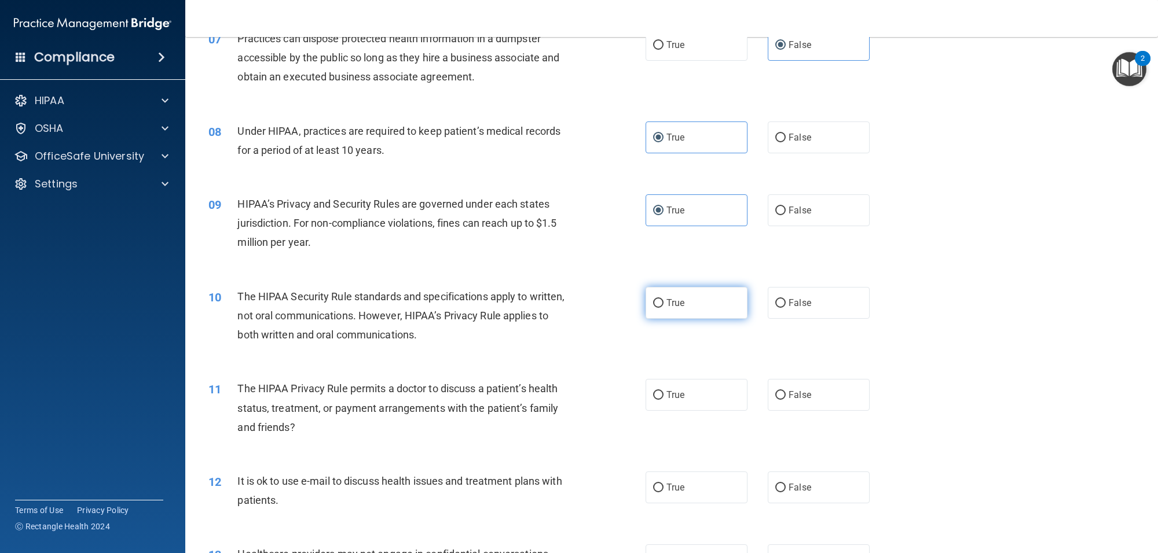
click at [669, 300] on span "True" at bounding box center [675, 303] width 18 height 11
click at [663, 300] on input "True" at bounding box center [658, 303] width 10 height 9
radio input "true"
click at [774, 401] on label "False" at bounding box center [819, 395] width 102 height 32
click at [775, 400] on input "False" at bounding box center [780, 395] width 10 height 9
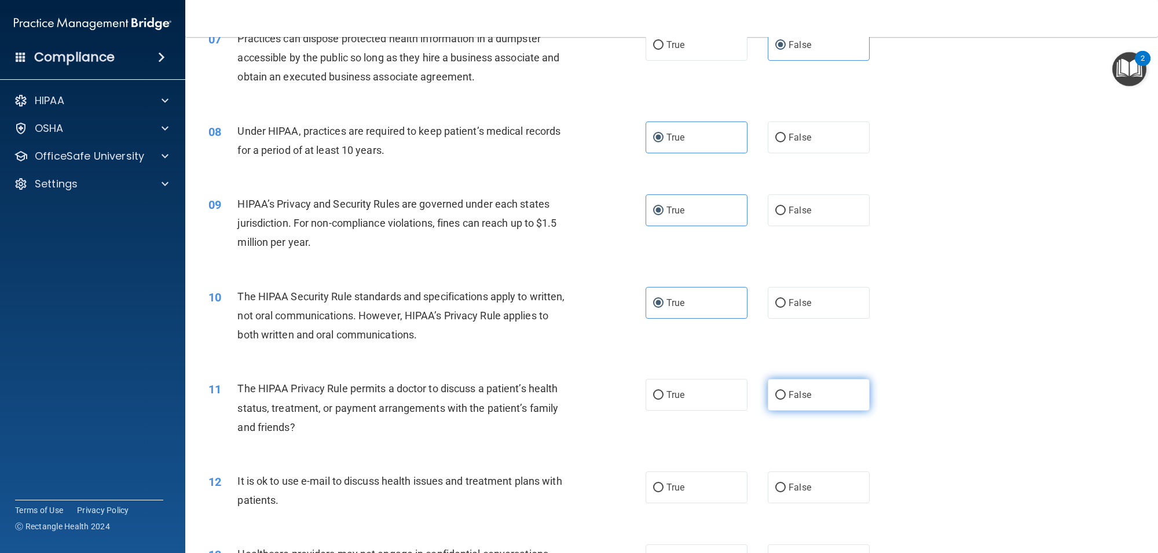
radio input "true"
click at [794, 496] on label "False" at bounding box center [819, 488] width 102 height 32
click at [786, 493] on input "False" at bounding box center [780, 488] width 10 height 9
radio input "true"
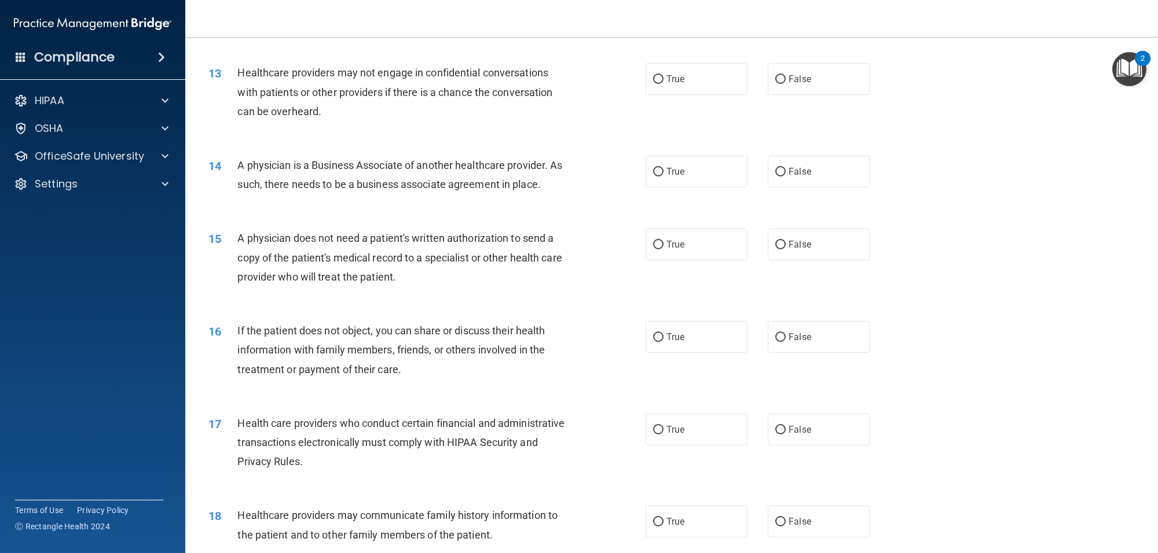
scroll to position [1061, 0]
click at [666, 83] on span "True" at bounding box center [675, 78] width 18 height 11
click at [663, 83] on input "True" at bounding box center [658, 79] width 10 height 9
radio input "true"
click at [685, 178] on label "True" at bounding box center [697, 171] width 102 height 32
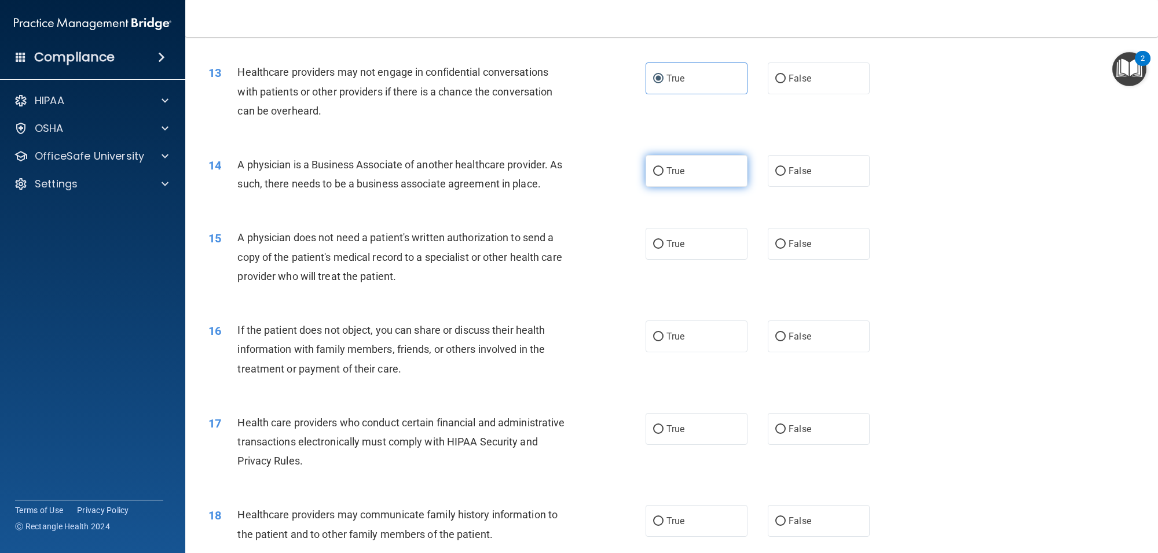
click at [663, 176] on input "True" at bounding box center [658, 171] width 10 height 9
radio input "true"
click at [677, 250] on label "True" at bounding box center [697, 244] width 102 height 32
click at [663, 249] on input "True" at bounding box center [658, 244] width 10 height 9
radio input "true"
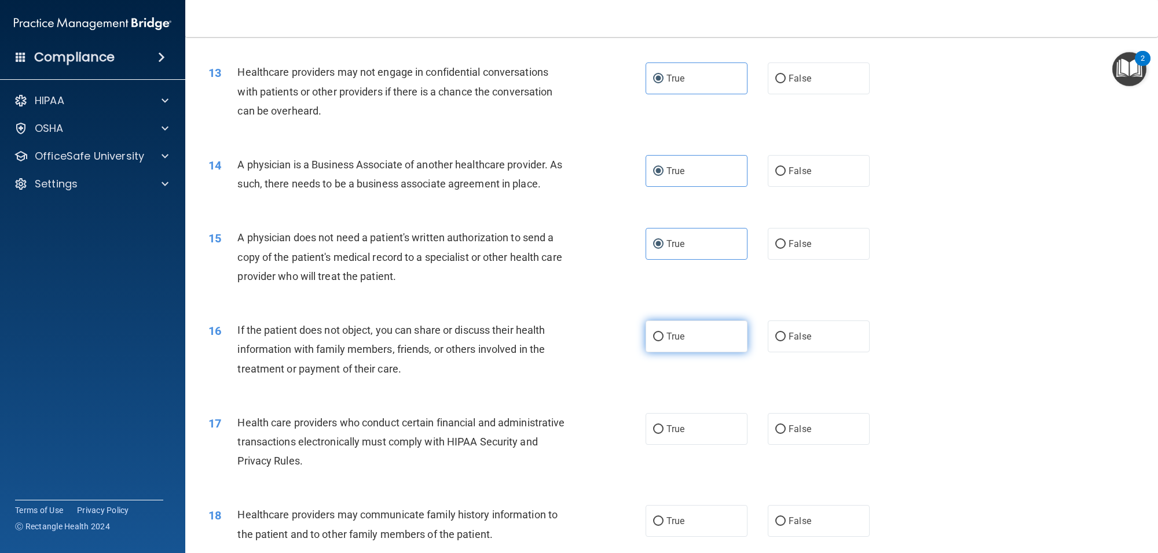
click at [660, 339] on label "True" at bounding box center [697, 337] width 102 height 32
click at [660, 339] on input "True" at bounding box center [658, 337] width 10 height 9
radio input "true"
click at [776, 429] on input "False" at bounding box center [780, 430] width 10 height 9
radio input "true"
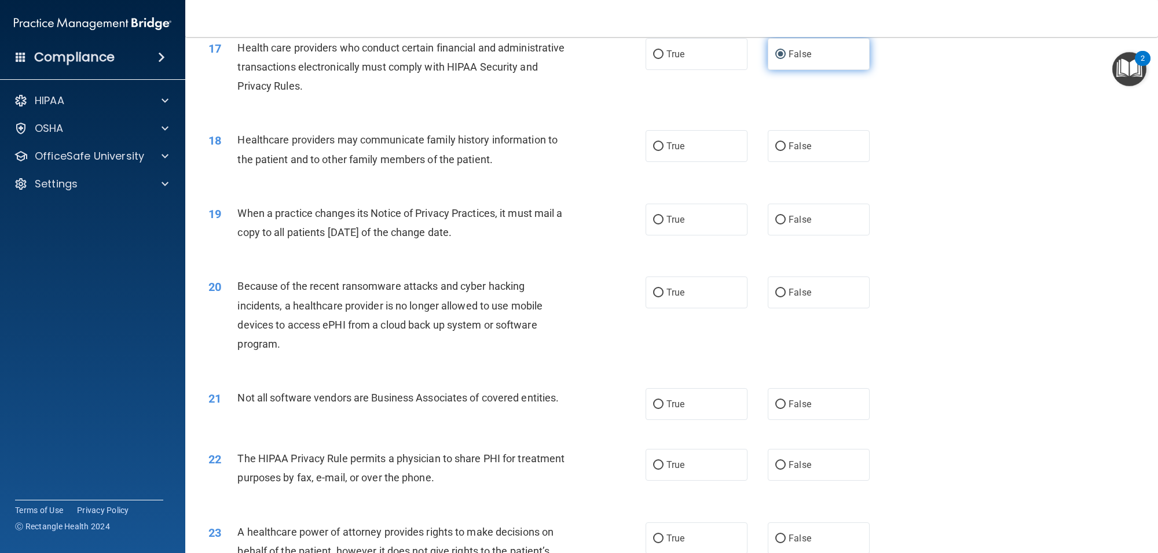
scroll to position [1438, 0]
click at [789, 146] on span "False" at bounding box center [800, 145] width 23 height 11
click at [783, 146] on input "False" at bounding box center [780, 145] width 10 height 9
radio input "true"
click at [656, 230] on label "True" at bounding box center [697, 219] width 102 height 32
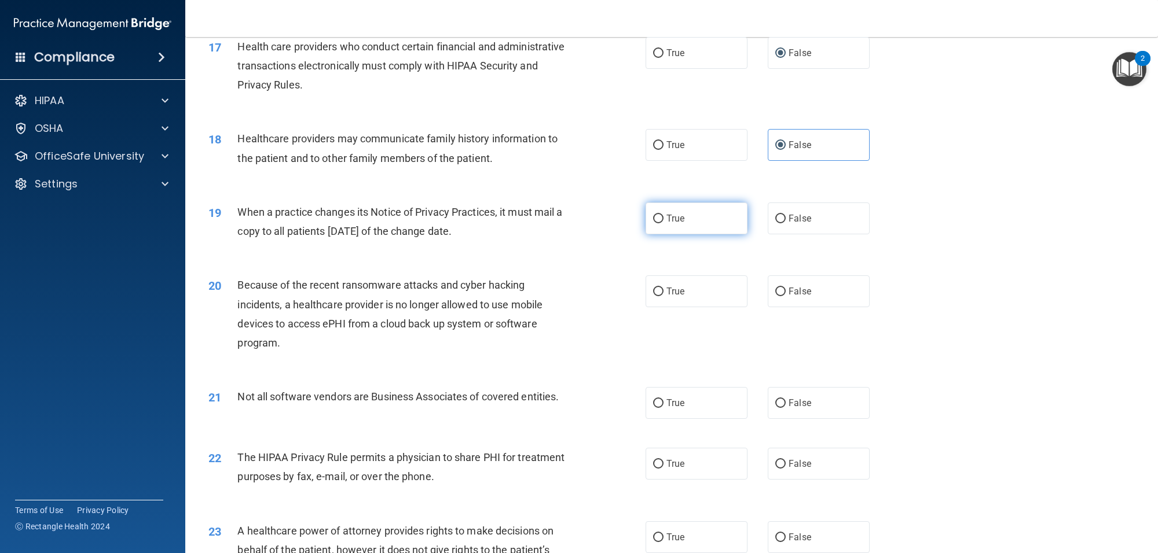
click at [656, 223] on input "True" at bounding box center [658, 219] width 10 height 9
radio input "true"
click at [702, 291] on label "True" at bounding box center [697, 292] width 102 height 32
click at [663, 291] on input "True" at bounding box center [658, 292] width 10 height 9
radio input "true"
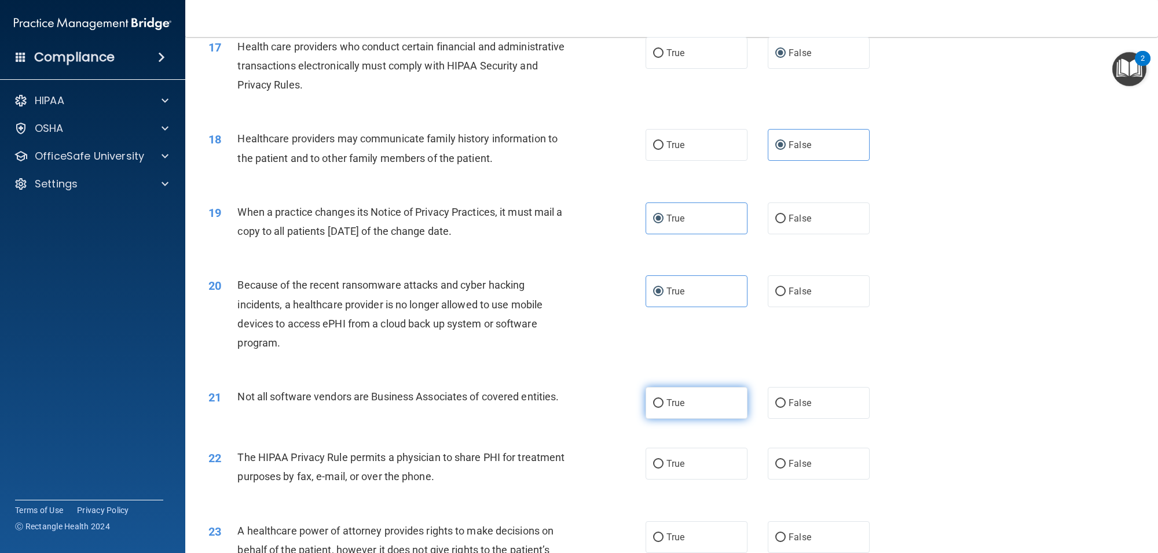
click at [658, 405] on input "True" at bounding box center [658, 403] width 10 height 9
radio input "true"
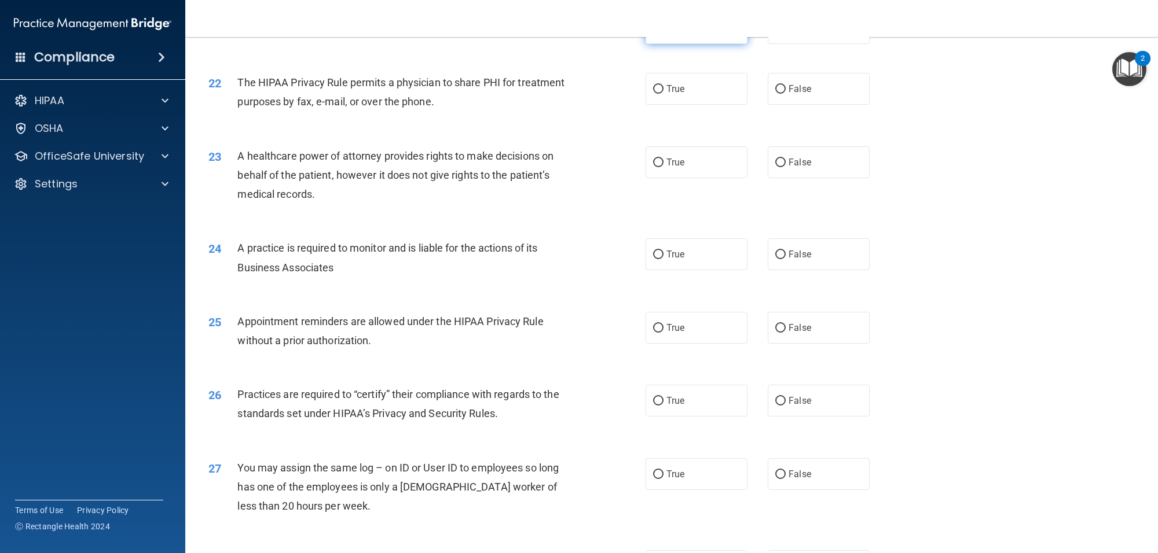
scroll to position [1814, 0]
click at [800, 82] on label "False" at bounding box center [819, 88] width 102 height 32
click at [786, 84] on input "False" at bounding box center [780, 88] width 10 height 9
radio input "true"
click at [794, 168] on label "False" at bounding box center [819, 161] width 102 height 32
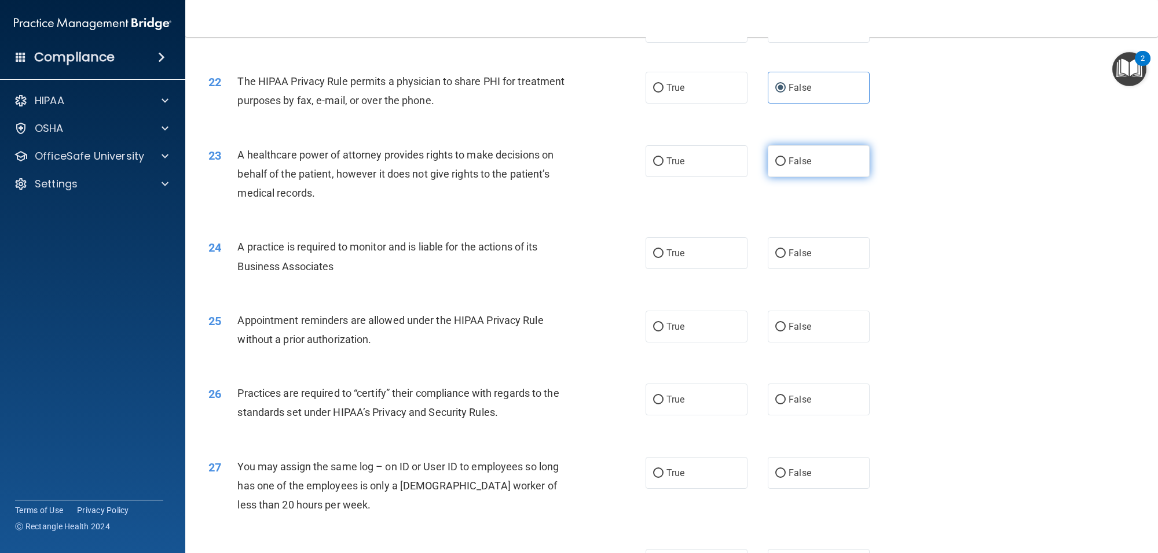
click at [786, 166] on input "False" at bounding box center [780, 161] width 10 height 9
radio input "true"
click at [653, 256] on input "True" at bounding box center [658, 254] width 10 height 9
radio input "true"
click at [659, 325] on label "True" at bounding box center [697, 327] width 102 height 32
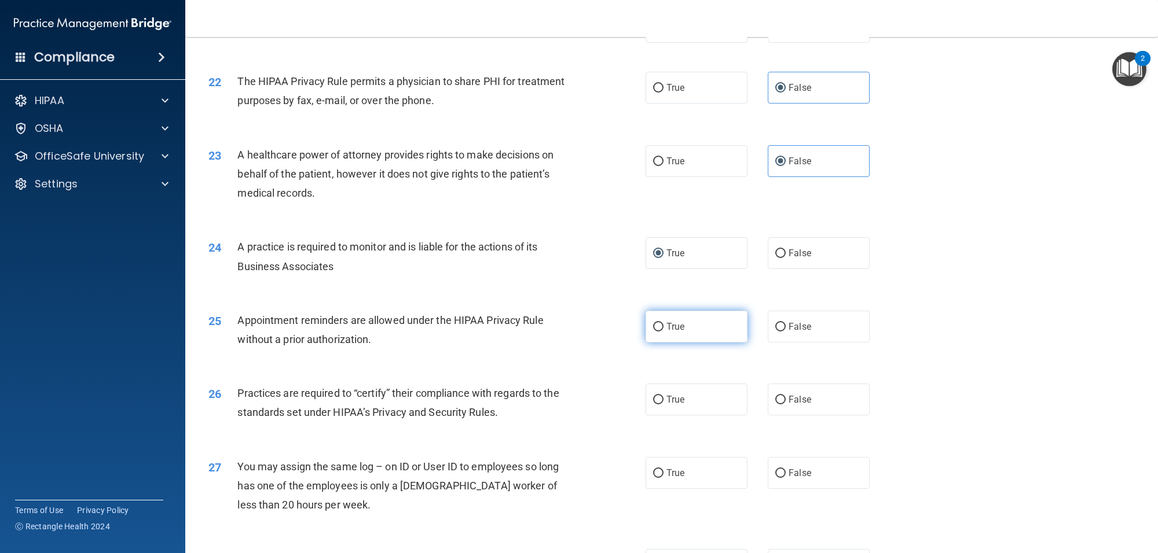
click at [659, 325] on input "True" at bounding box center [658, 327] width 10 height 9
radio input "true"
click at [666, 400] on span "True" at bounding box center [675, 399] width 18 height 11
click at [663, 400] on input "True" at bounding box center [658, 400] width 10 height 9
radio input "true"
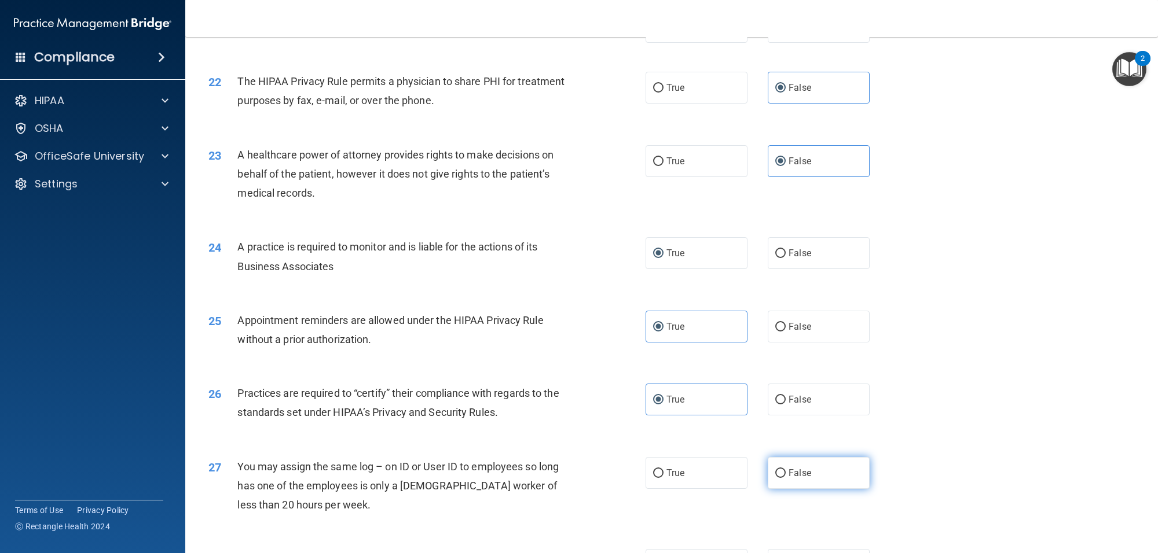
click at [789, 474] on span "False" at bounding box center [800, 473] width 23 height 11
click at [786, 474] on input "False" at bounding box center [780, 474] width 10 height 9
radio input "true"
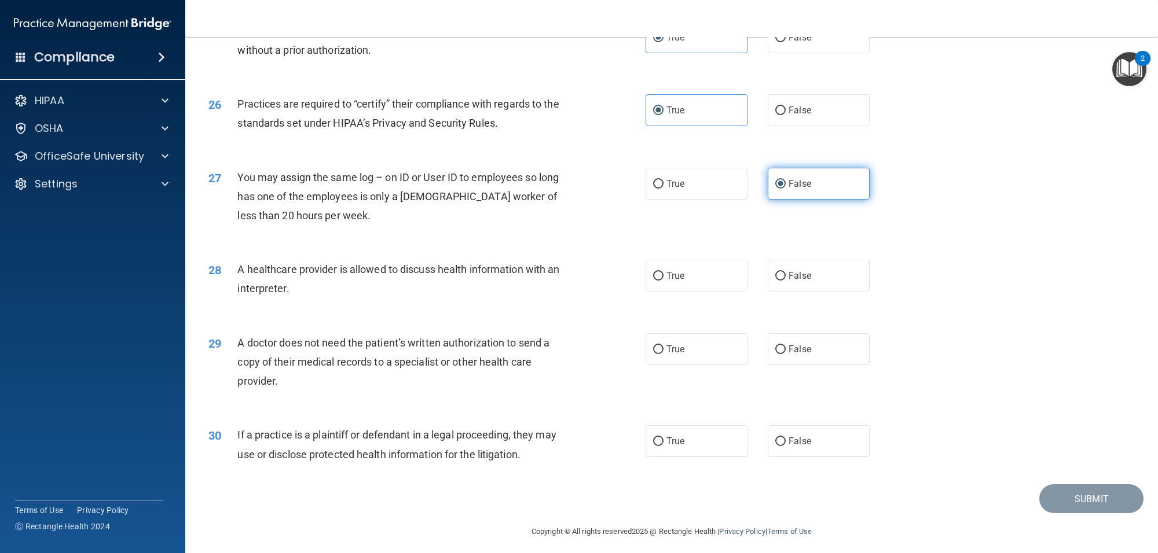
scroll to position [2111, 0]
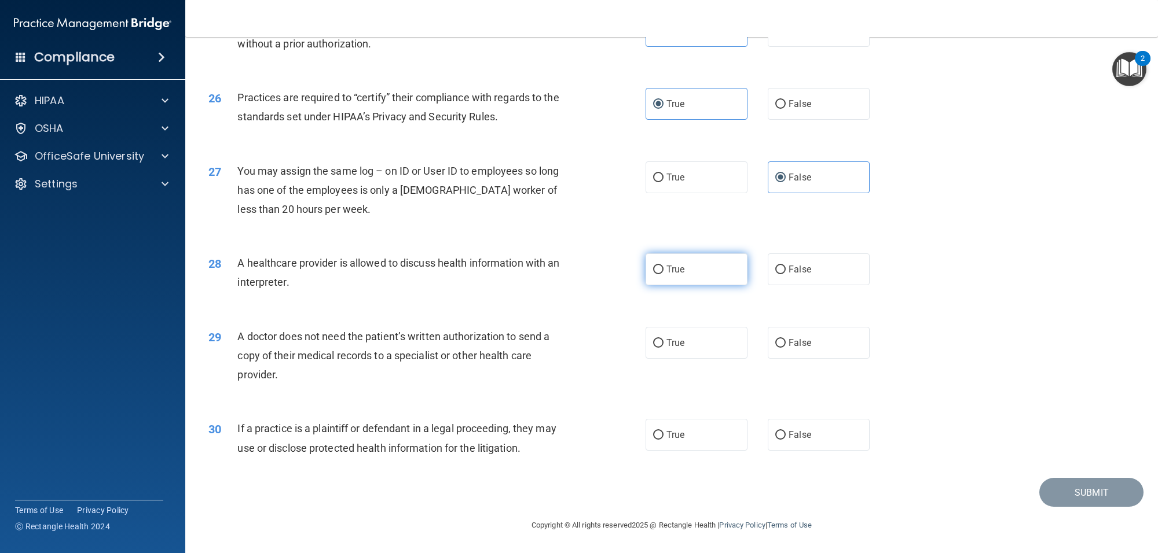
click at [666, 270] on span "True" at bounding box center [675, 269] width 18 height 11
click at [663, 270] on input "True" at bounding box center [658, 270] width 10 height 9
radio input "true"
click at [669, 350] on label "True" at bounding box center [697, 343] width 102 height 32
click at [663, 348] on input "True" at bounding box center [658, 343] width 10 height 9
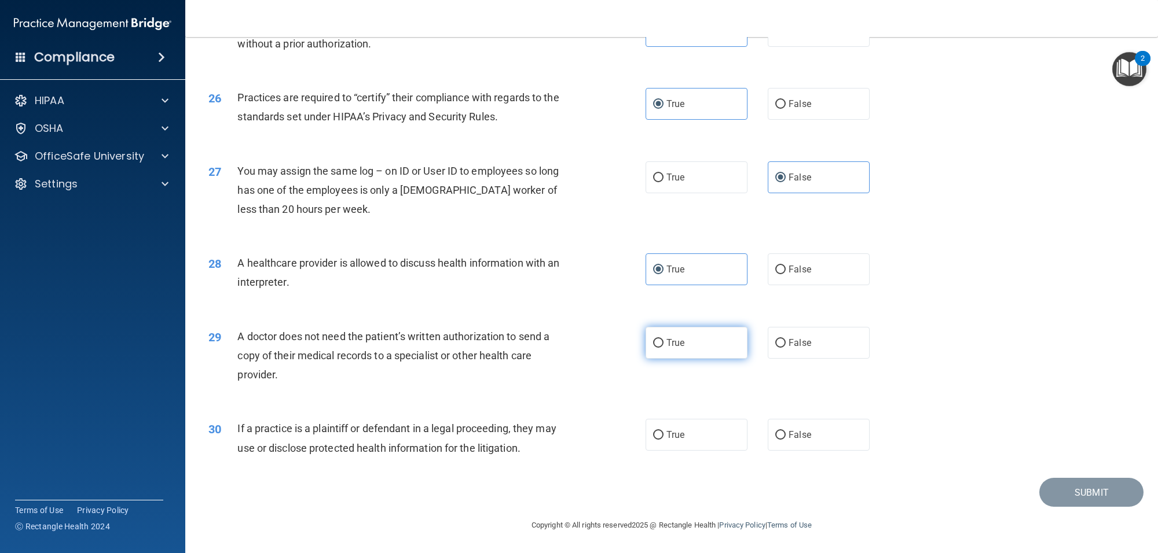
radio input "true"
click at [676, 435] on span "True" at bounding box center [675, 435] width 18 height 11
click at [663, 435] on input "True" at bounding box center [658, 435] width 10 height 9
radio input "true"
click at [1074, 497] on button "Submit" at bounding box center [1091, 493] width 104 height 30
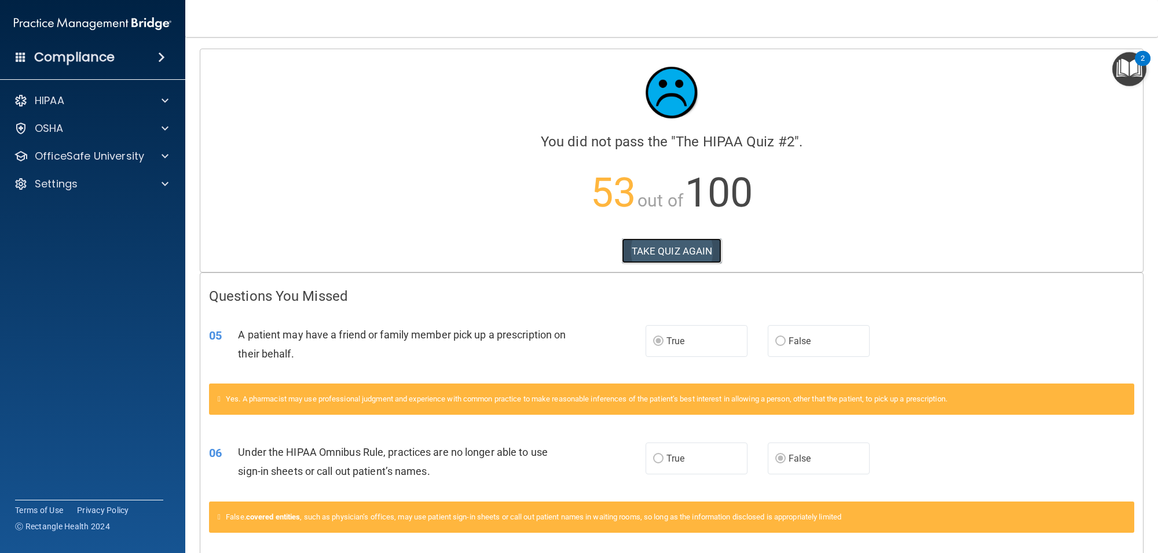
click at [661, 245] on button "TAKE QUIZ AGAIN" at bounding box center [672, 251] width 100 height 25
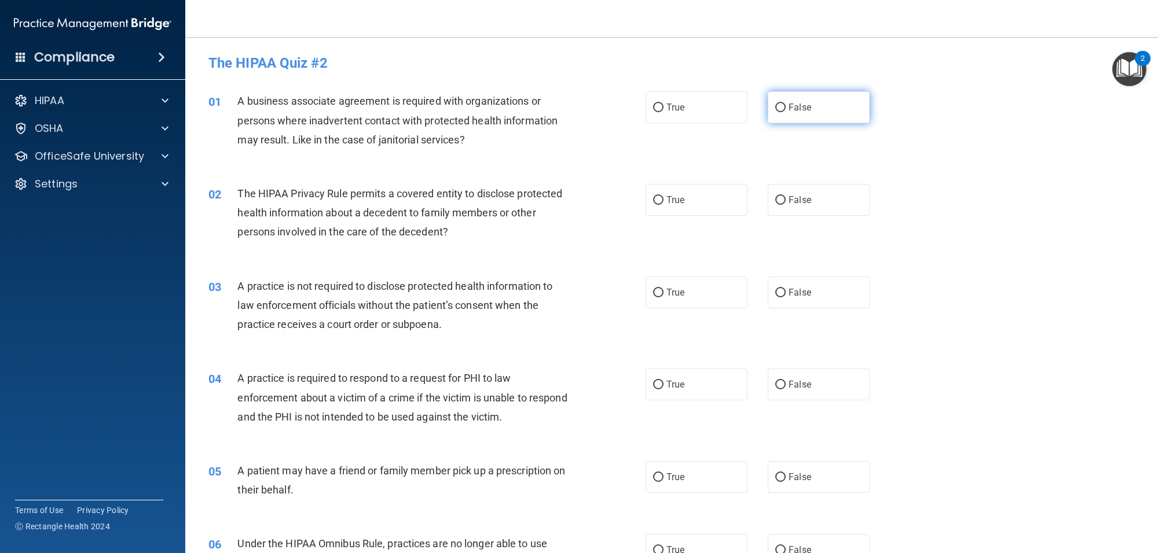
click at [779, 104] on label "False" at bounding box center [819, 107] width 102 height 32
click at [779, 104] on input "False" at bounding box center [780, 108] width 10 height 9
radio input "true"
click at [655, 207] on label "True" at bounding box center [697, 200] width 102 height 32
click at [655, 205] on input "True" at bounding box center [658, 200] width 10 height 9
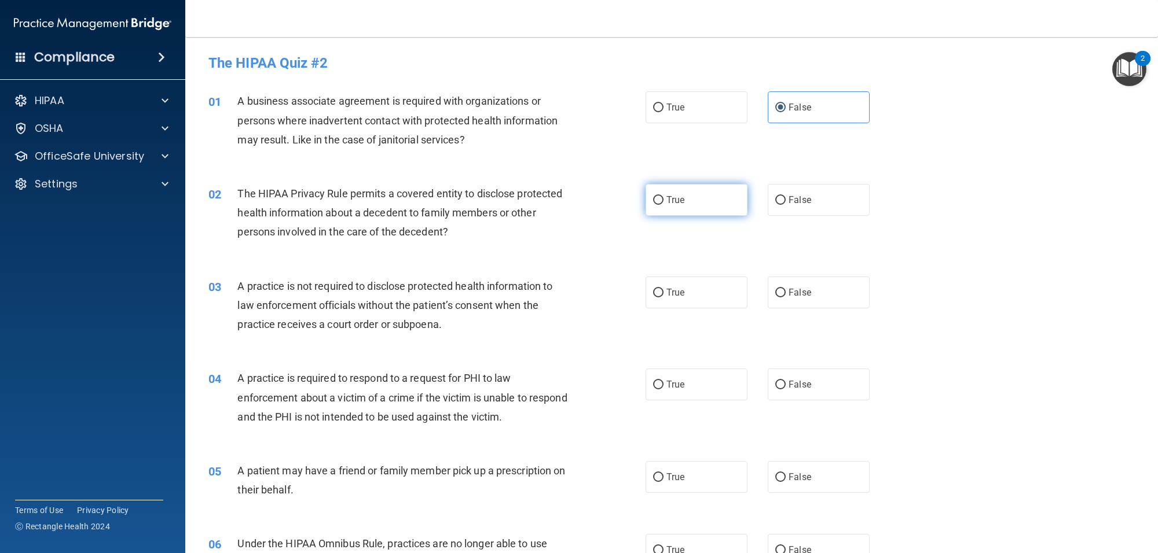
radio input "true"
click at [789, 297] on span "False" at bounding box center [800, 292] width 23 height 11
click at [783, 297] on input "False" at bounding box center [780, 293] width 10 height 9
radio input "true"
click at [666, 389] on span "True" at bounding box center [675, 384] width 18 height 11
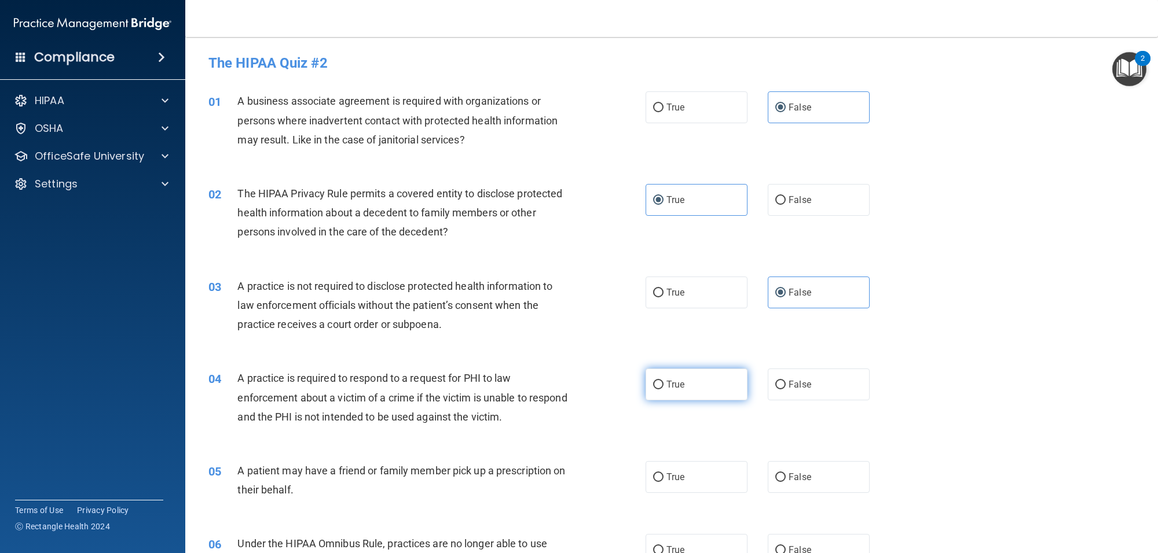
click at [661, 389] on input "True" at bounding box center [658, 385] width 10 height 9
radio input "true"
click at [670, 476] on span "True" at bounding box center [675, 477] width 18 height 11
click at [663, 476] on input "True" at bounding box center [658, 478] width 10 height 9
radio input "true"
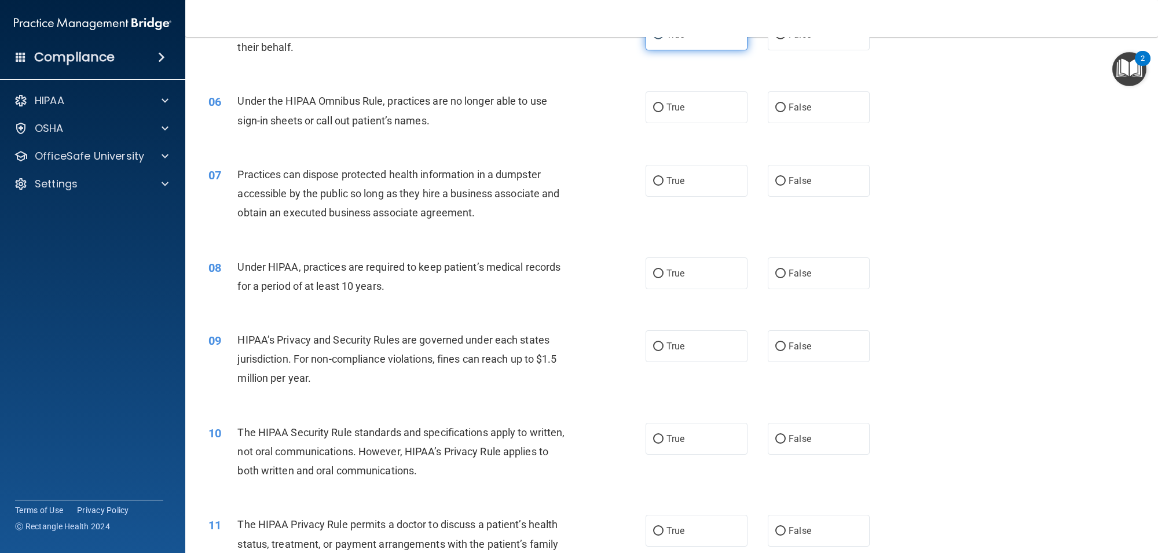
scroll to position [463, 0]
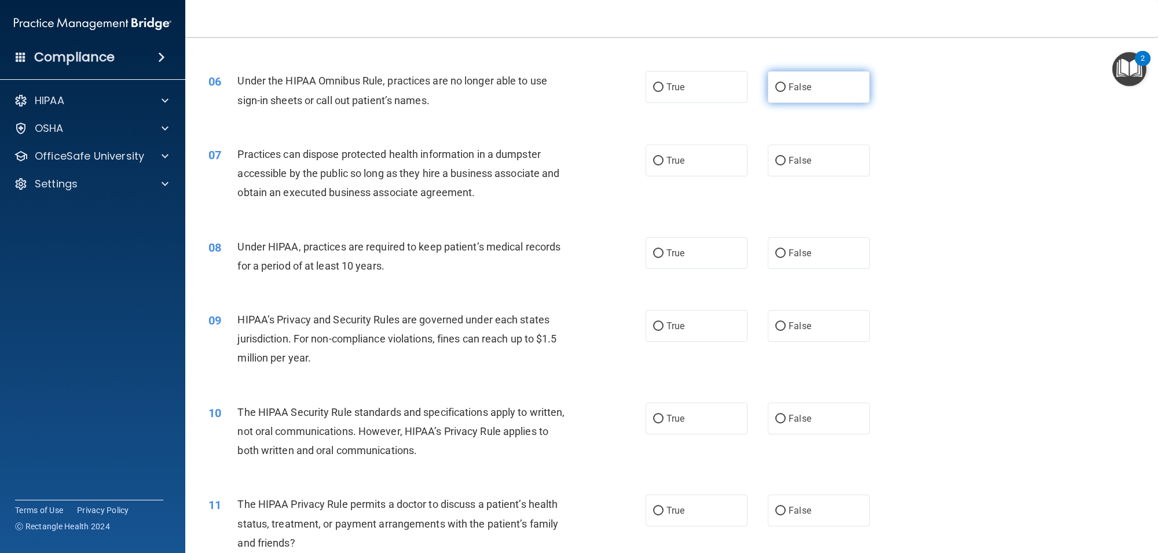
click at [780, 91] on label "False" at bounding box center [819, 87] width 102 height 32
click at [780, 91] on input "False" at bounding box center [780, 87] width 10 height 9
radio input "true"
click at [770, 174] on label "False" at bounding box center [819, 161] width 102 height 32
click at [775, 166] on input "False" at bounding box center [780, 161] width 10 height 9
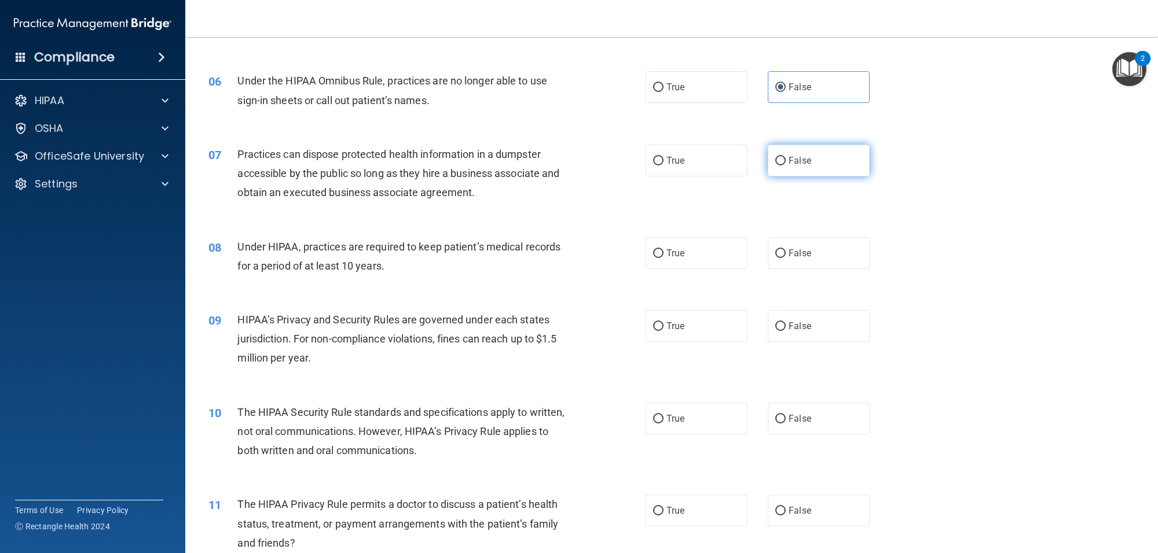
radio input "true"
click at [775, 253] on input "False" at bounding box center [780, 254] width 10 height 9
radio input "true"
click at [776, 333] on label "False" at bounding box center [819, 326] width 102 height 32
click at [776, 331] on input "False" at bounding box center [780, 326] width 10 height 9
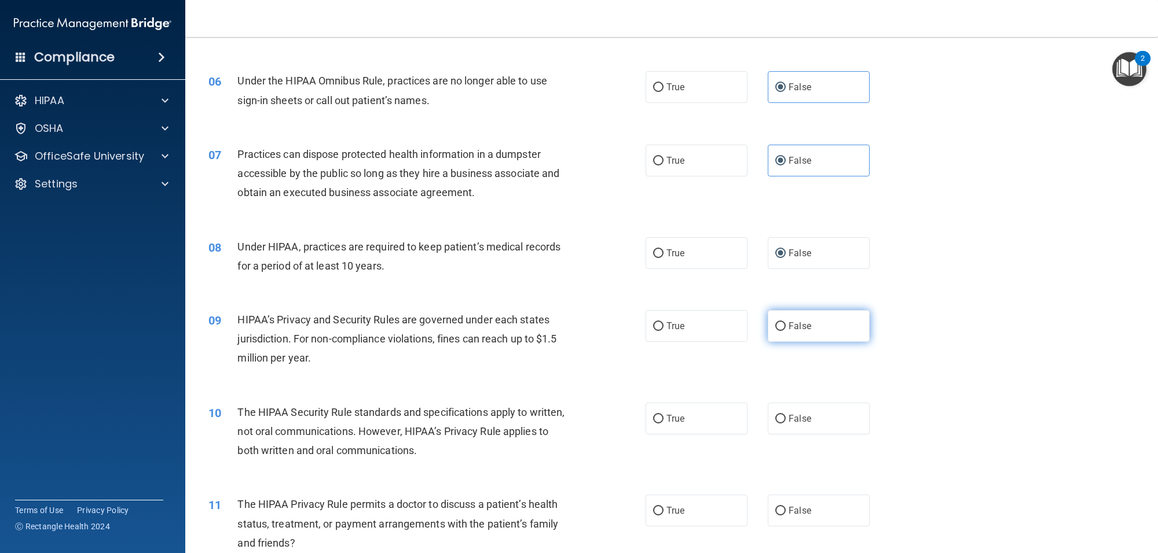
radio input "true"
click at [667, 415] on span "True" at bounding box center [675, 418] width 18 height 11
click at [663, 415] on input "True" at bounding box center [658, 419] width 10 height 9
radio input "true"
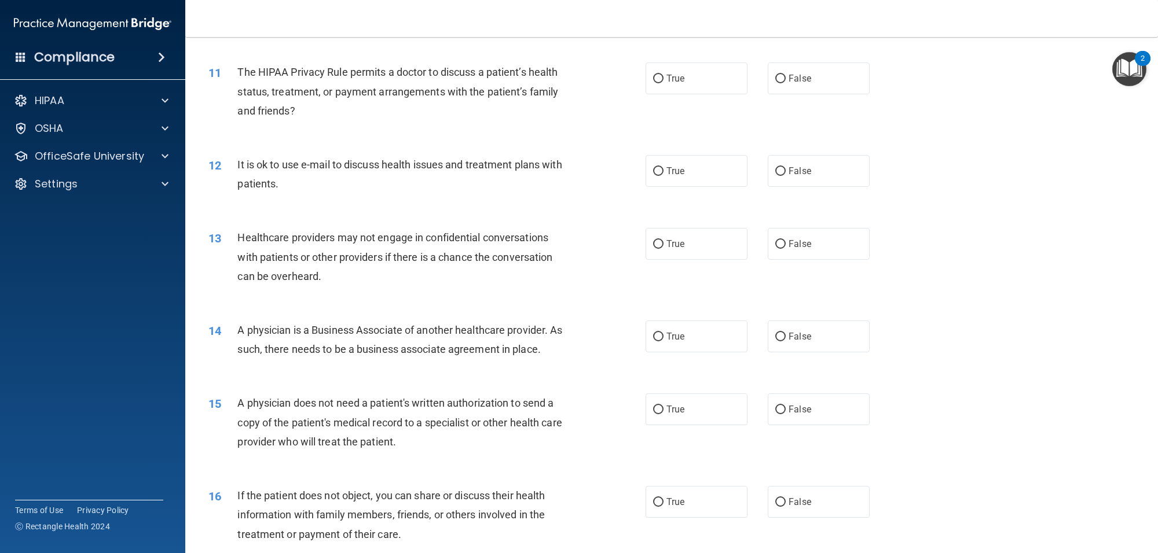
scroll to position [897, 0]
click at [670, 73] on span "True" at bounding box center [675, 76] width 18 height 11
click at [663, 73] on input "True" at bounding box center [658, 77] width 10 height 9
radio input "true"
click at [661, 177] on label "True" at bounding box center [697, 169] width 102 height 32
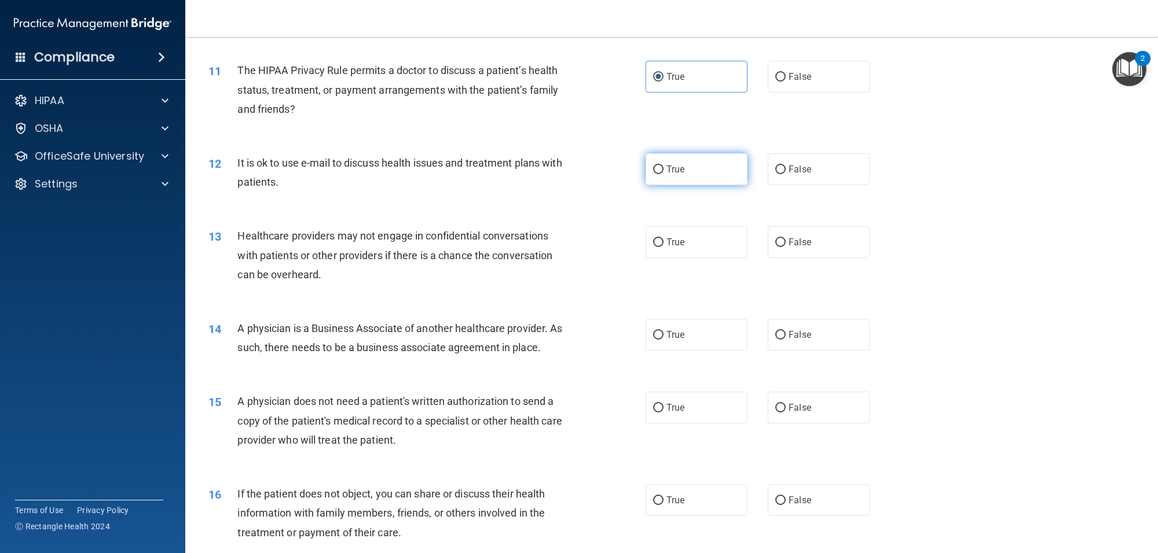
click at [661, 174] on input "True" at bounding box center [658, 170] width 10 height 9
radio input "true"
click at [775, 241] on input "False" at bounding box center [780, 243] width 10 height 9
radio input "true"
click at [775, 334] on input "False" at bounding box center [780, 335] width 10 height 9
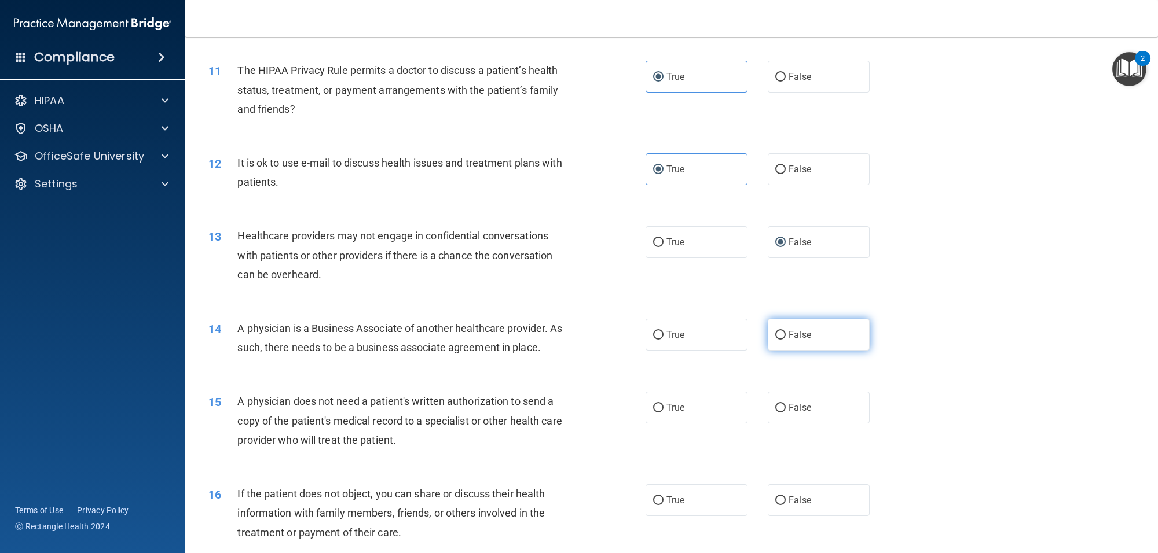
radio input "true"
click at [672, 328] on label "True" at bounding box center [697, 335] width 102 height 32
click at [663, 331] on input "True" at bounding box center [658, 335] width 10 height 9
radio input "true"
click at [785, 327] on label "False" at bounding box center [819, 335] width 102 height 32
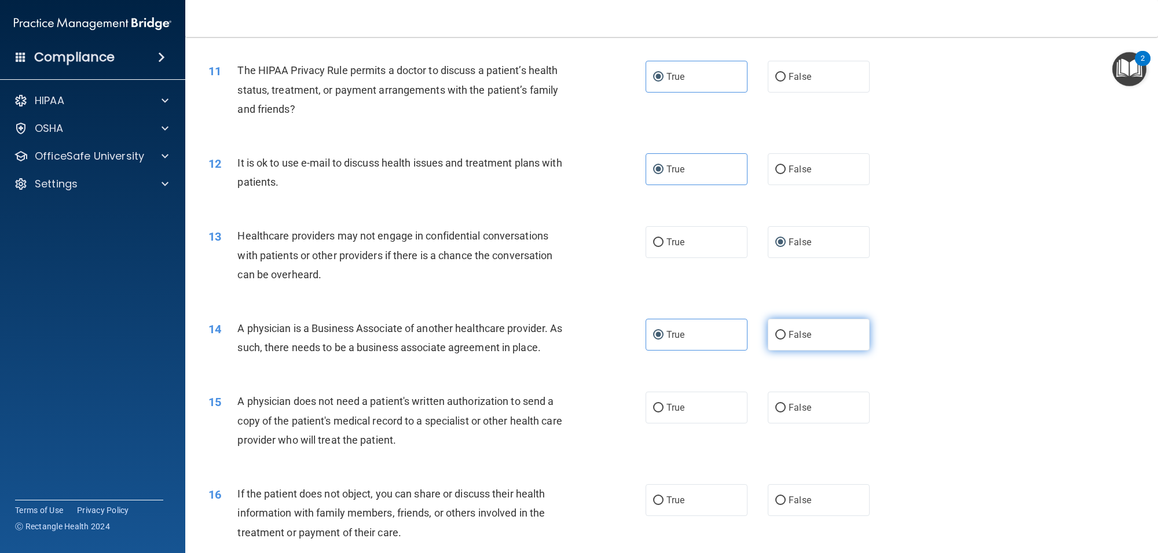
click at [785, 331] on input "False" at bounding box center [780, 335] width 10 height 9
radio input "true"
radio input "false"
click at [666, 413] on span "True" at bounding box center [675, 407] width 18 height 11
click at [661, 413] on input "True" at bounding box center [658, 408] width 10 height 9
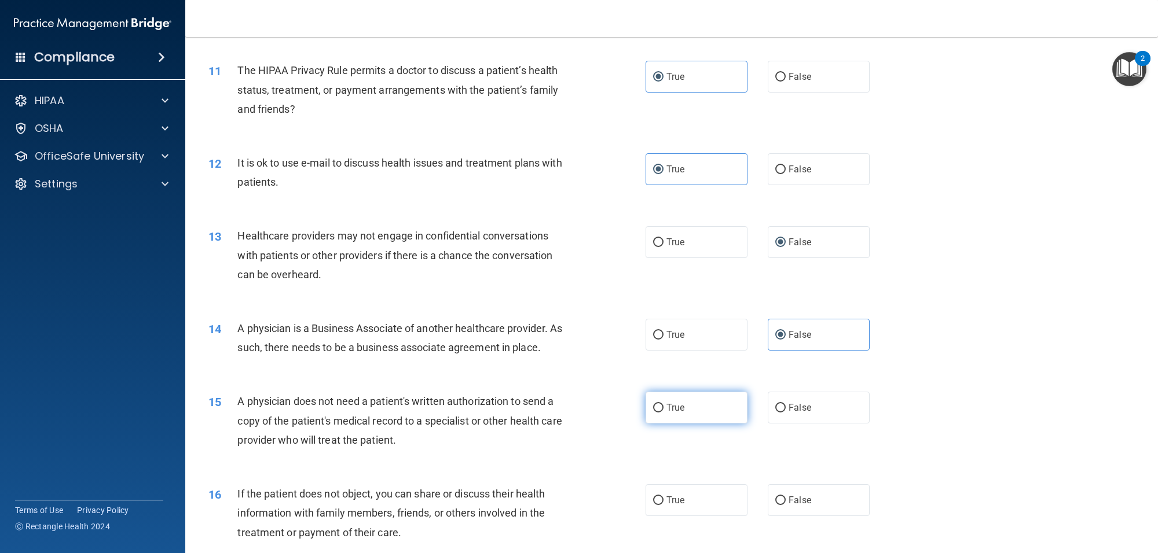
radio input "true"
click at [657, 501] on input "True" at bounding box center [658, 501] width 10 height 9
radio input "true"
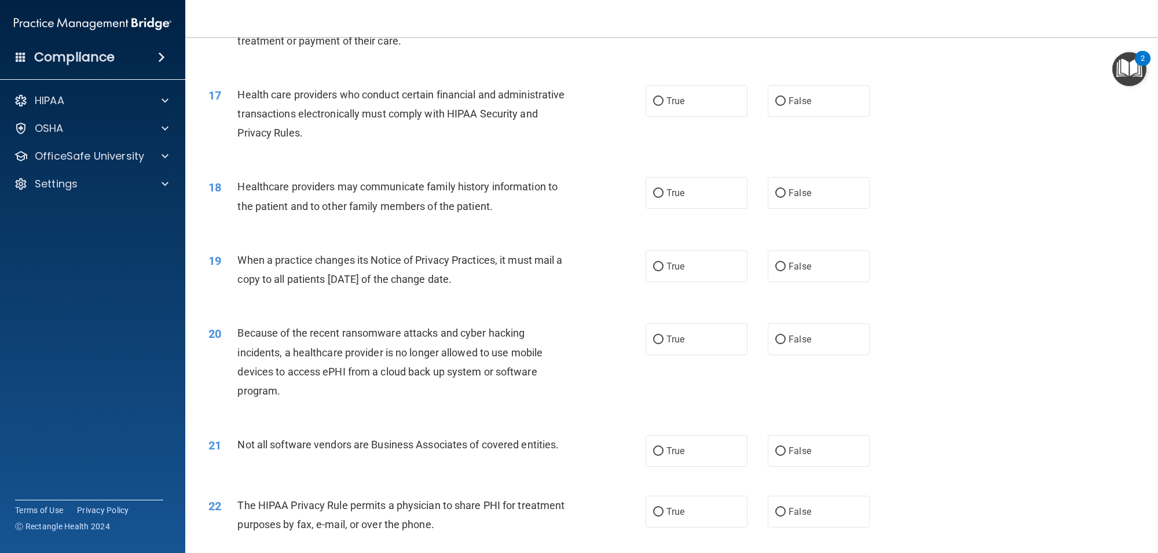
scroll to position [1418, 0]
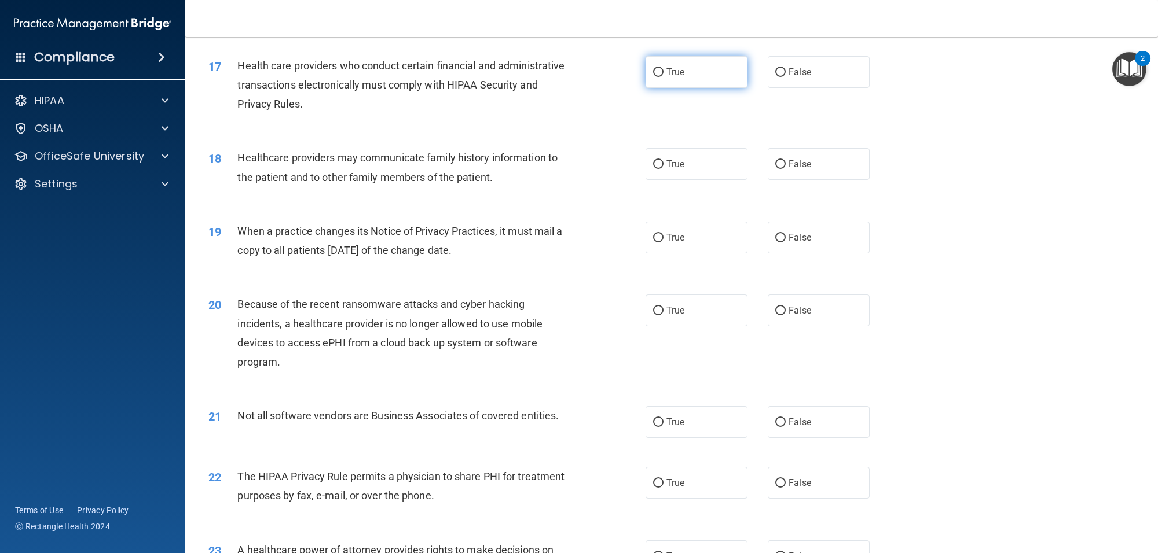
click at [658, 78] on label "True" at bounding box center [697, 72] width 102 height 32
click at [658, 77] on input "True" at bounding box center [658, 72] width 10 height 9
radio input "true"
click at [652, 175] on label "True" at bounding box center [697, 164] width 102 height 32
click at [653, 169] on input "True" at bounding box center [658, 164] width 10 height 9
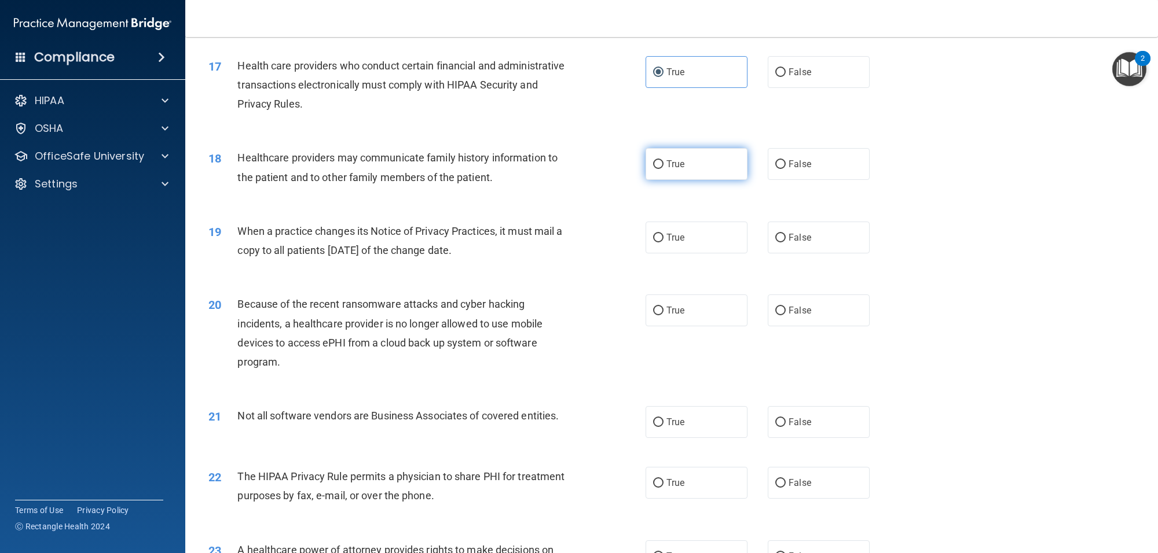
radio input "true"
click at [775, 238] on input "False" at bounding box center [780, 238] width 10 height 9
radio input "true"
click at [780, 318] on label "False" at bounding box center [819, 311] width 102 height 32
click at [780, 316] on input "False" at bounding box center [780, 311] width 10 height 9
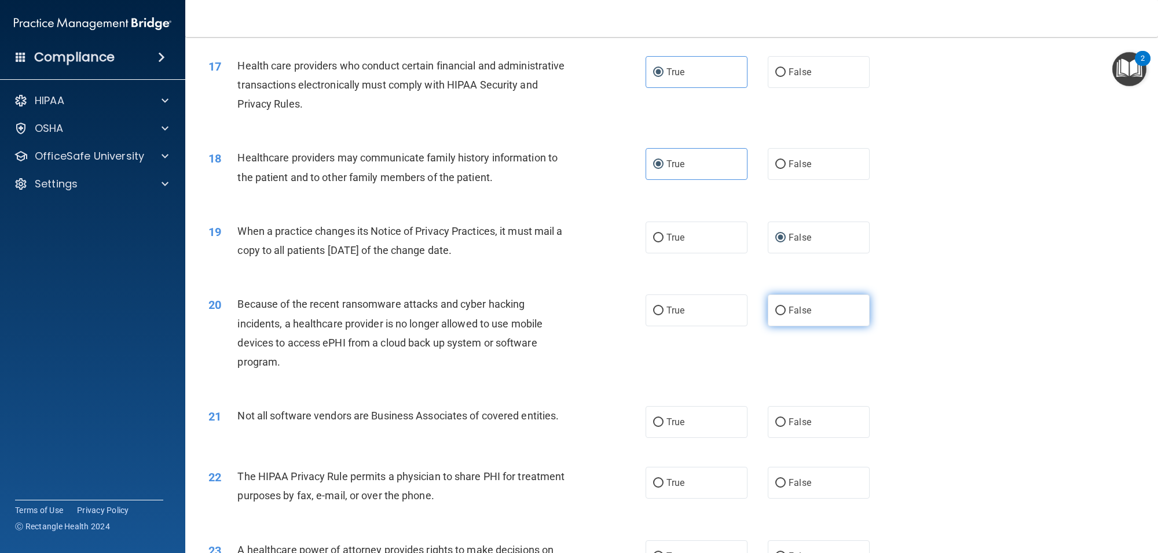
radio input "true"
click at [661, 429] on label "True" at bounding box center [697, 422] width 102 height 32
click at [661, 427] on input "True" at bounding box center [658, 423] width 10 height 9
radio input "true"
click at [661, 490] on label "True" at bounding box center [697, 483] width 102 height 32
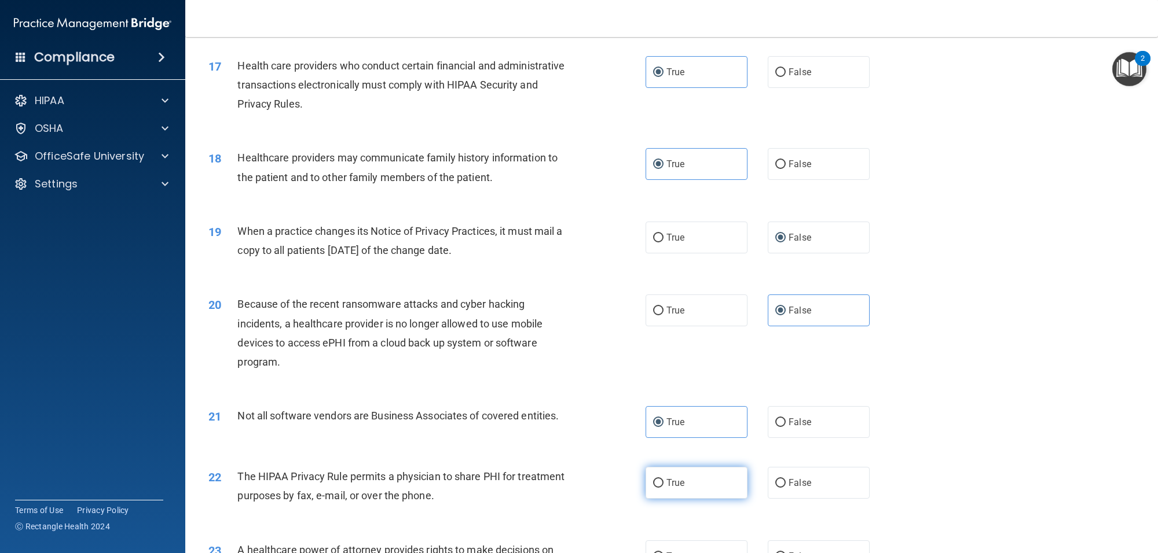
click at [661, 488] on input "True" at bounding box center [658, 483] width 10 height 9
radio input "true"
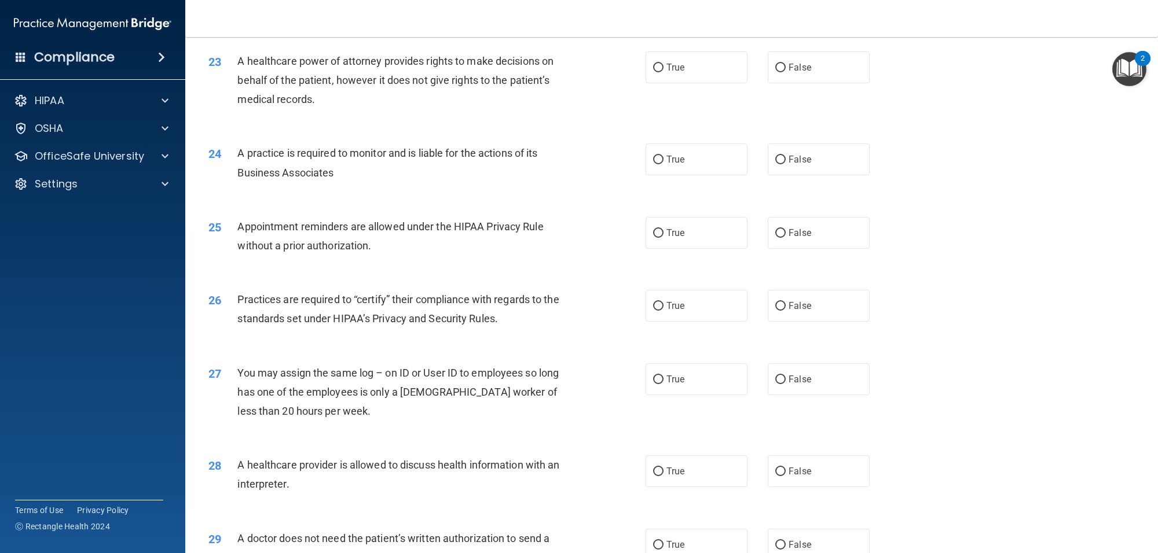
scroll to position [1911, 0]
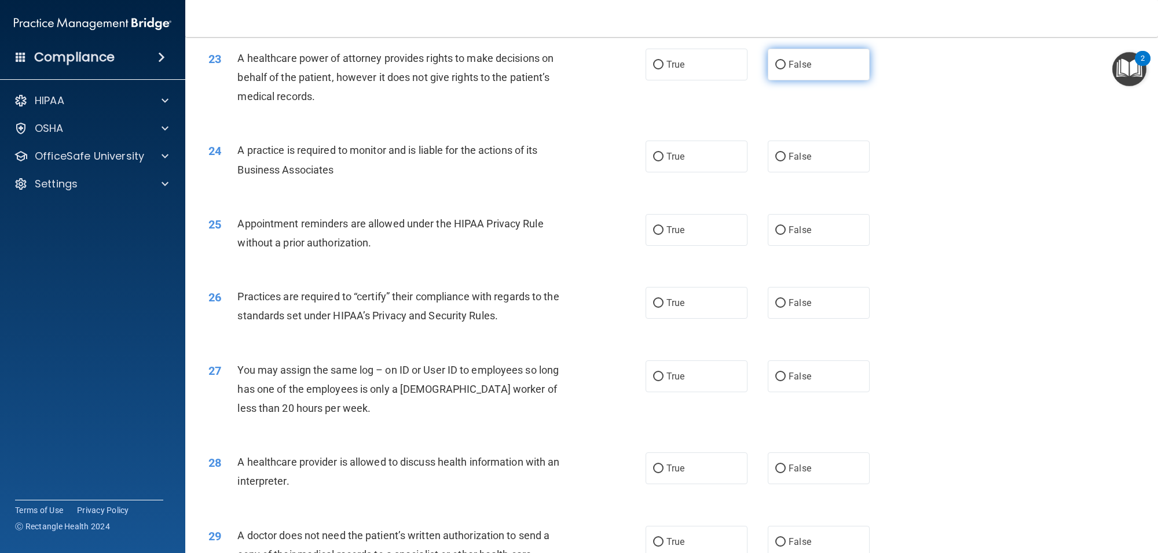
click at [789, 69] on span "False" at bounding box center [800, 64] width 23 height 11
click at [786, 69] on input "False" at bounding box center [780, 65] width 10 height 9
radio input "true"
click at [778, 160] on input "False" at bounding box center [780, 157] width 10 height 9
radio input "true"
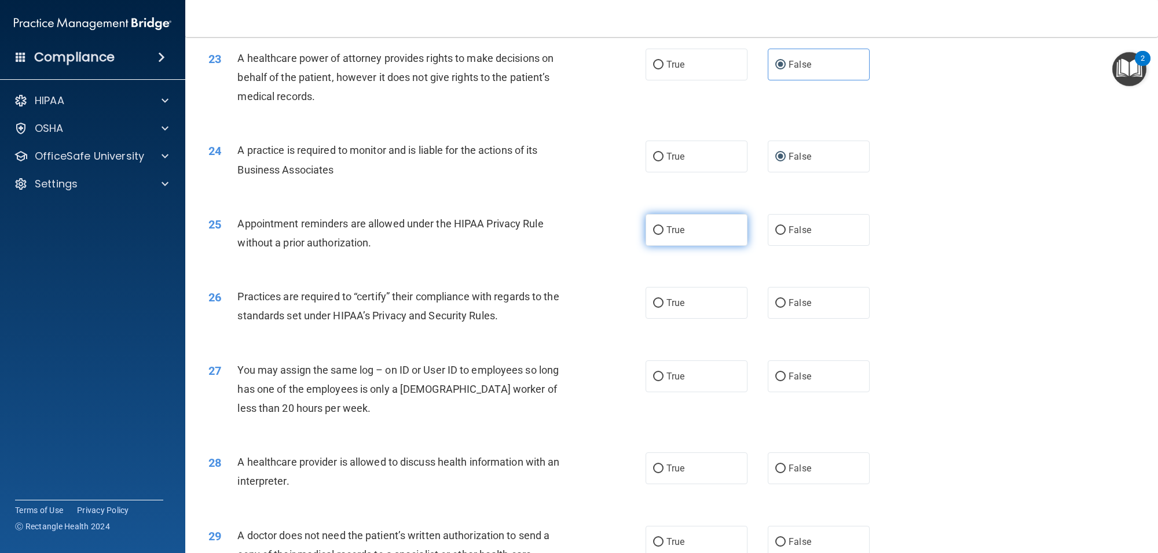
click at [666, 229] on span "True" at bounding box center [675, 230] width 18 height 11
click at [663, 229] on input "True" at bounding box center [658, 230] width 10 height 9
radio input "true"
click at [780, 296] on label "False" at bounding box center [819, 303] width 102 height 32
click at [780, 299] on input "False" at bounding box center [780, 303] width 10 height 9
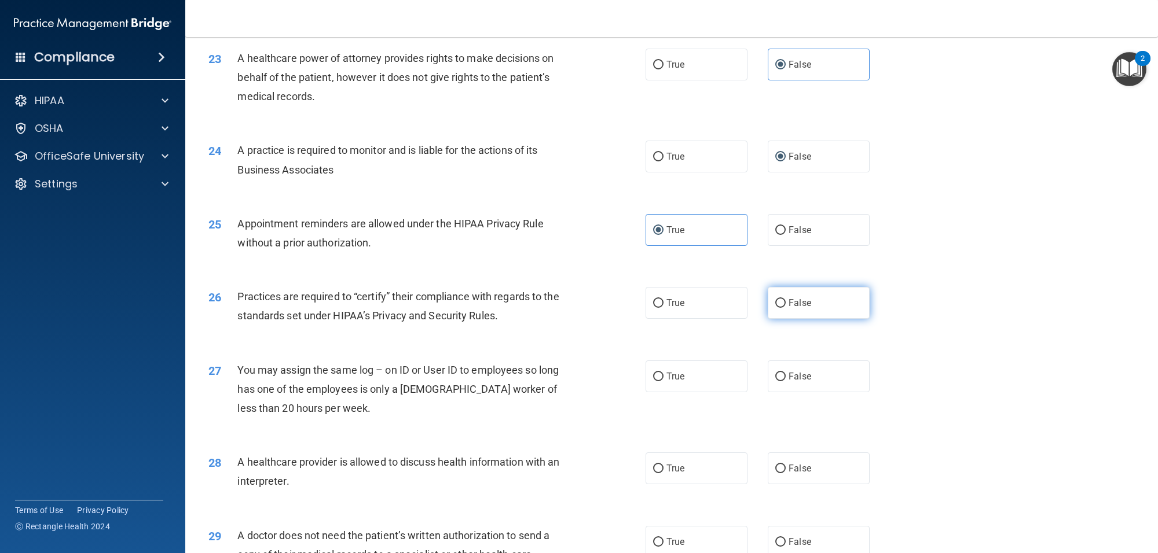
radio input "true"
click at [775, 373] on input "False" at bounding box center [780, 377] width 10 height 9
radio input "true"
click at [647, 467] on label "True" at bounding box center [697, 469] width 102 height 32
click at [653, 467] on input "True" at bounding box center [658, 469] width 10 height 9
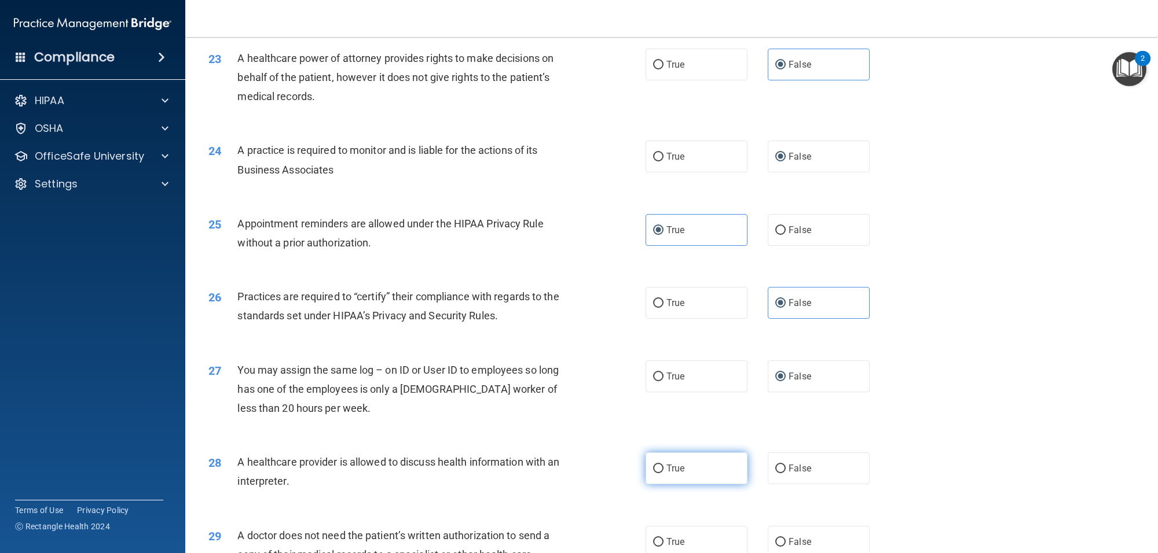
radio input "true"
click at [647, 542] on label "True" at bounding box center [697, 542] width 102 height 32
click at [653, 542] on input "True" at bounding box center [658, 542] width 10 height 9
radio input "true"
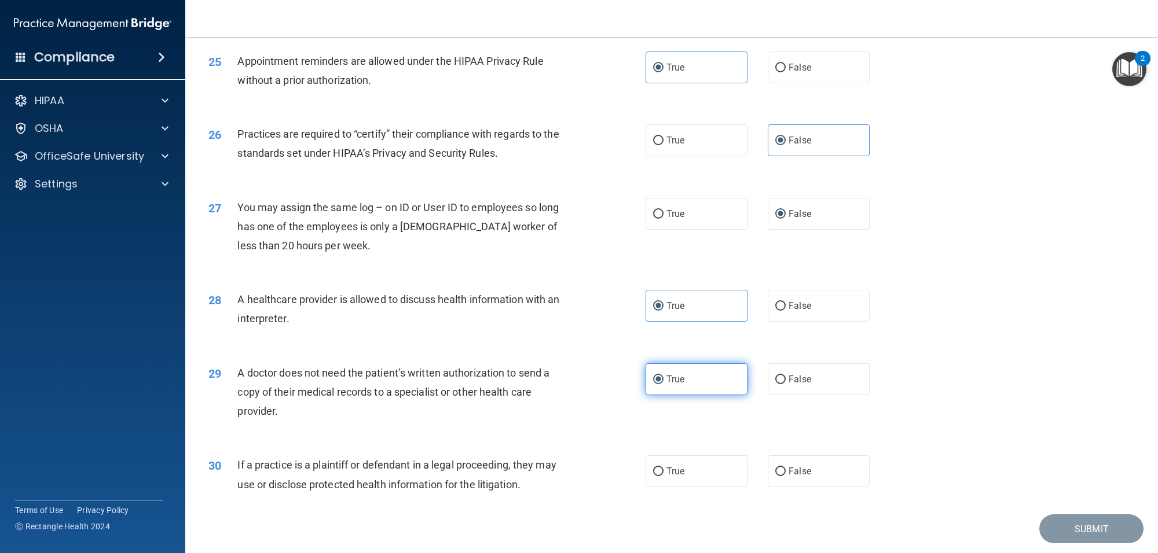
scroll to position [2111, 0]
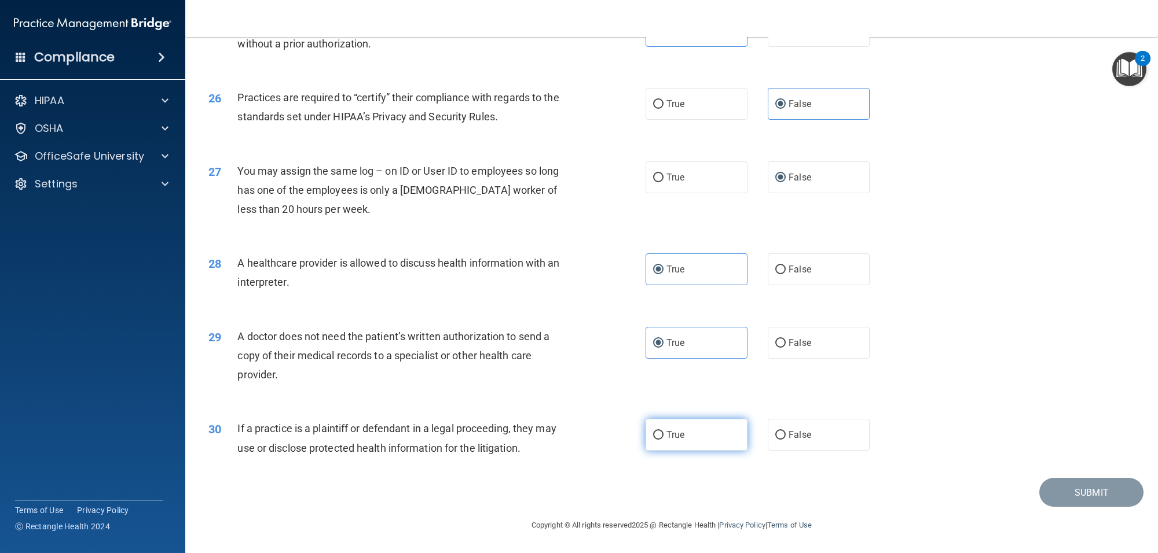
click at [669, 440] on span "True" at bounding box center [675, 435] width 18 height 11
click at [663, 440] on input "True" at bounding box center [658, 435] width 10 height 9
radio input "true"
click at [1069, 489] on button "Submit" at bounding box center [1091, 493] width 104 height 30
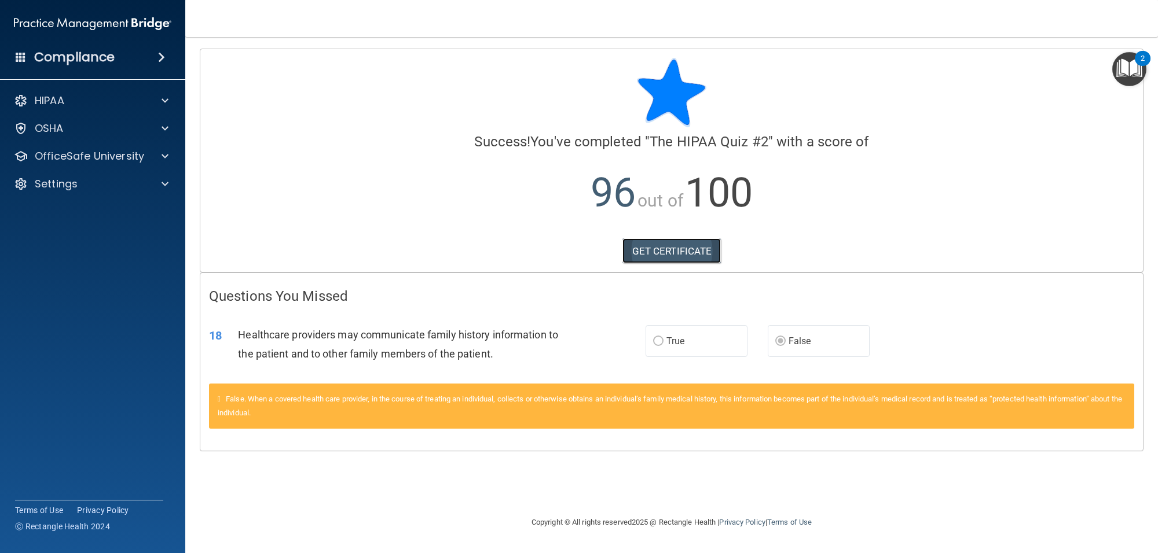
click at [669, 248] on link "GET CERTIFICATE" at bounding box center [671, 251] width 99 height 25
click at [105, 104] on div "HIPAA" at bounding box center [77, 101] width 144 height 14
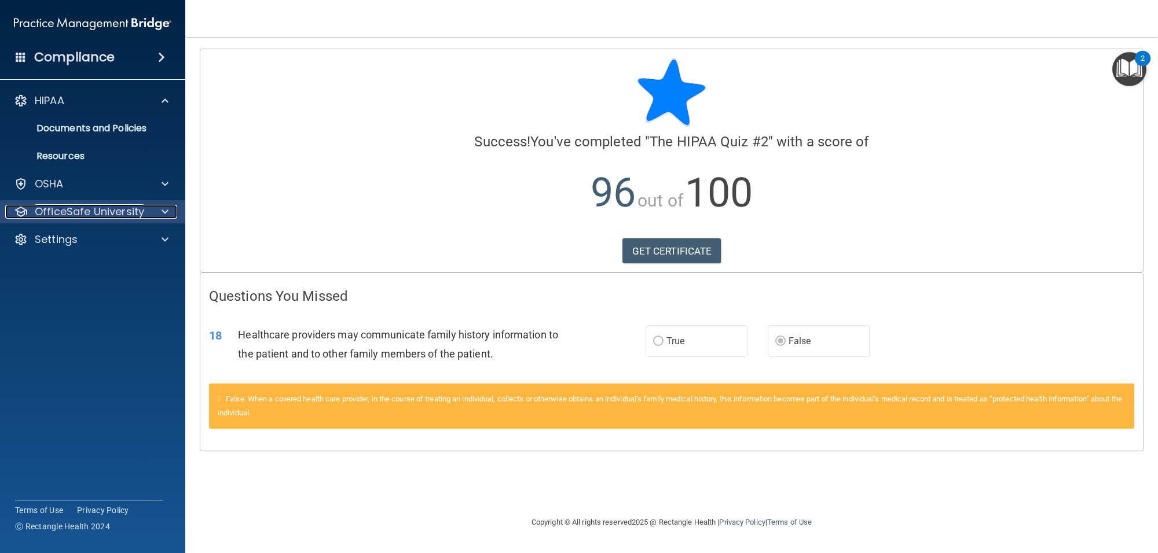
click at [120, 210] on p "OfficeSafe University" at bounding box center [89, 212] width 109 height 14
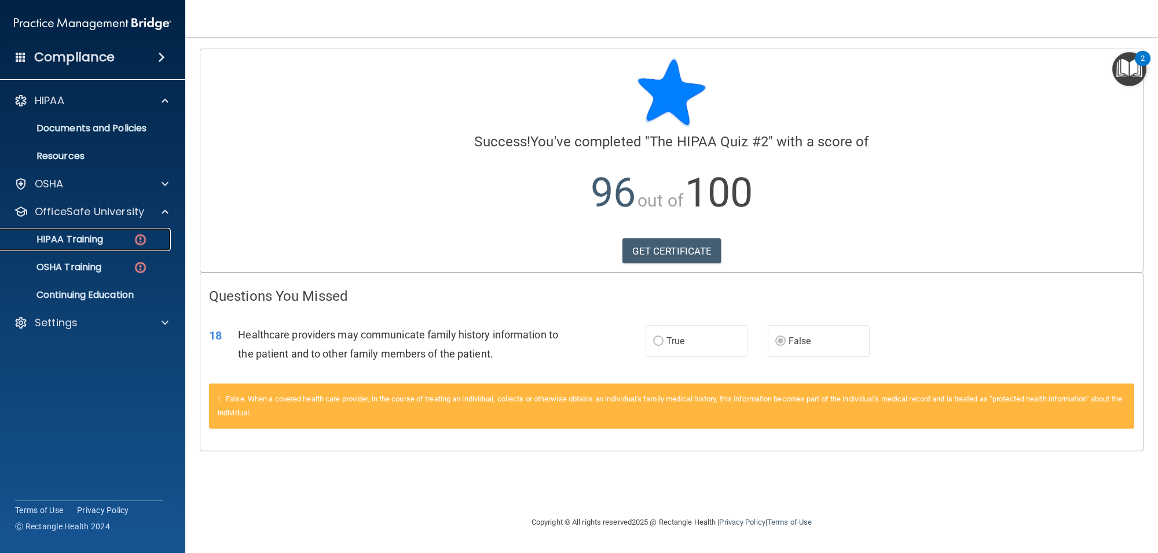
click at [105, 247] on link "HIPAA Training" at bounding box center [79, 239] width 182 height 23
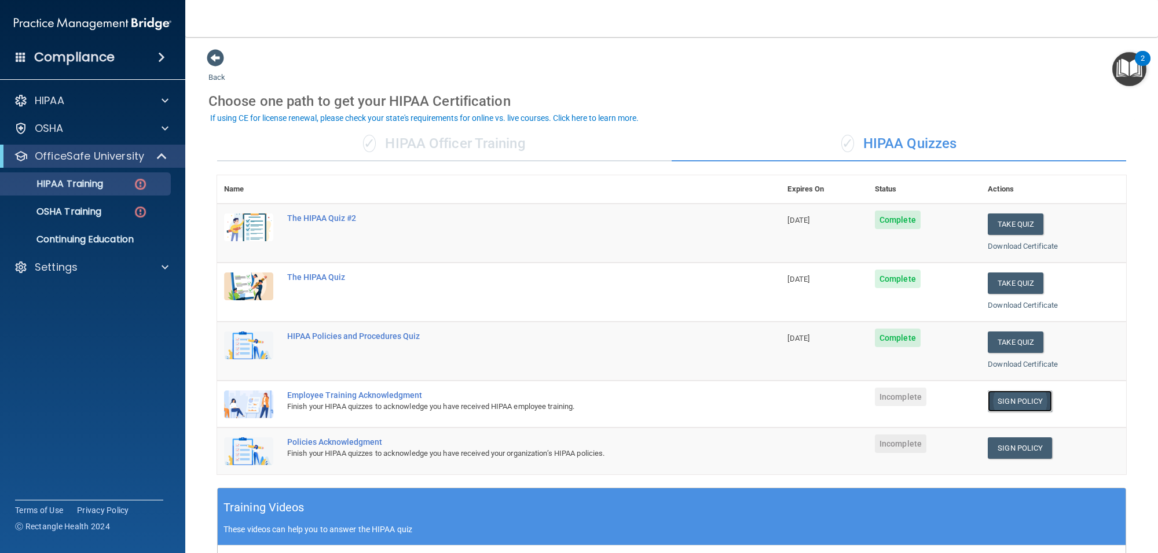
click at [1017, 402] on link "Sign Policy" at bounding box center [1020, 401] width 64 height 21
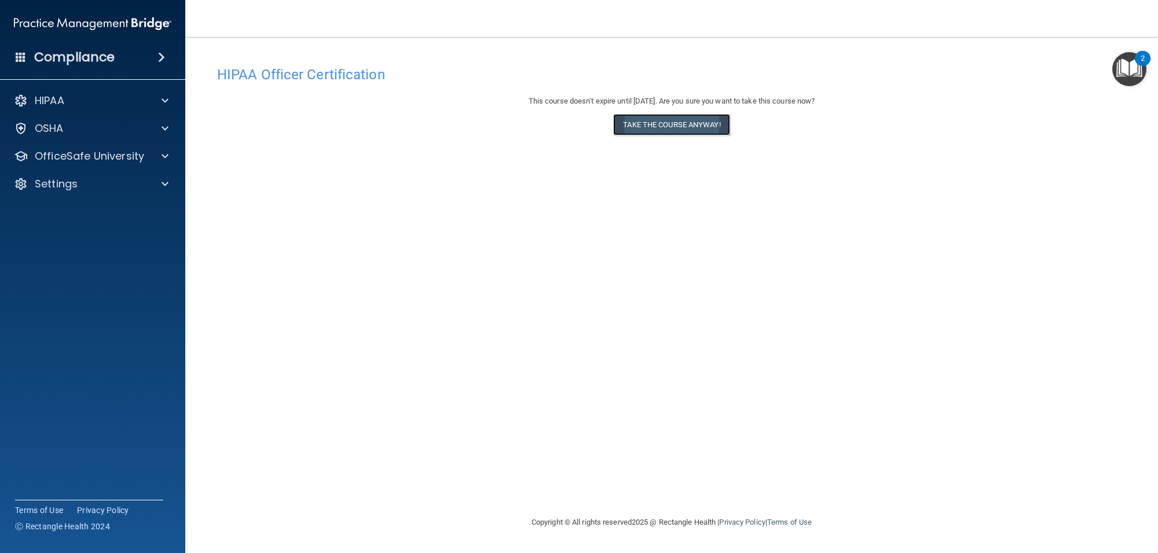
click at [674, 124] on button "Take the course anyway!" at bounding box center [671, 124] width 116 height 21
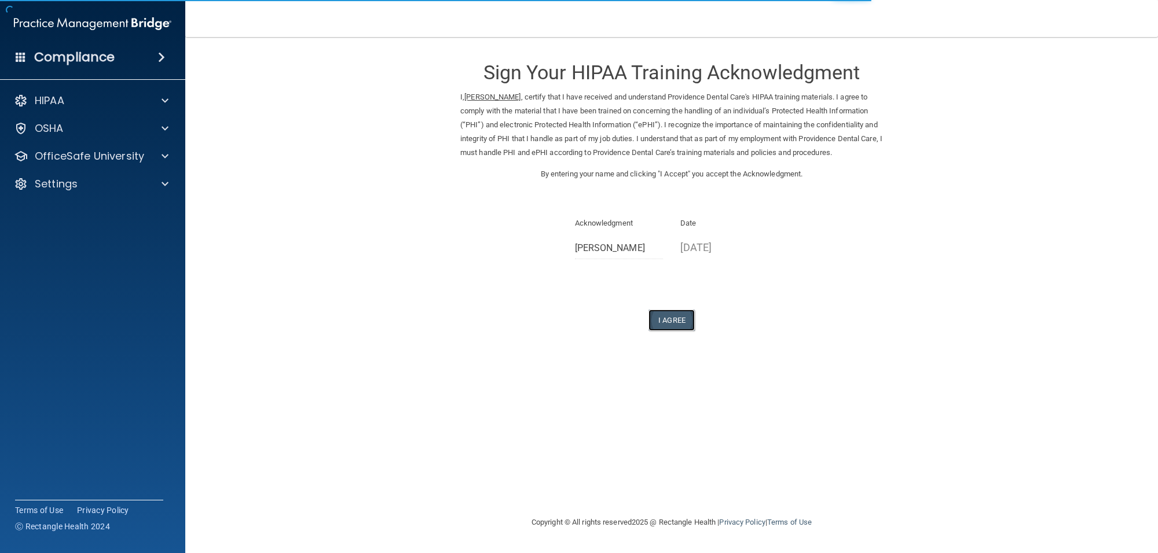
click at [675, 331] on button "I Agree" at bounding box center [671, 320] width 46 height 21
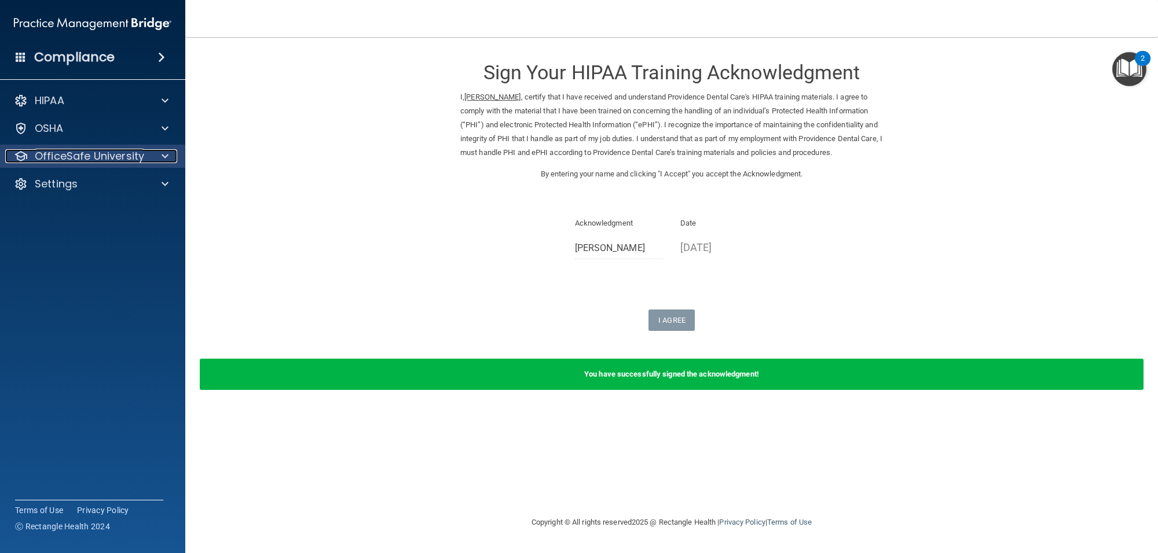
click at [146, 156] on div "OfficeSafe University" at bounding box center [77, 156] width 144 height 14
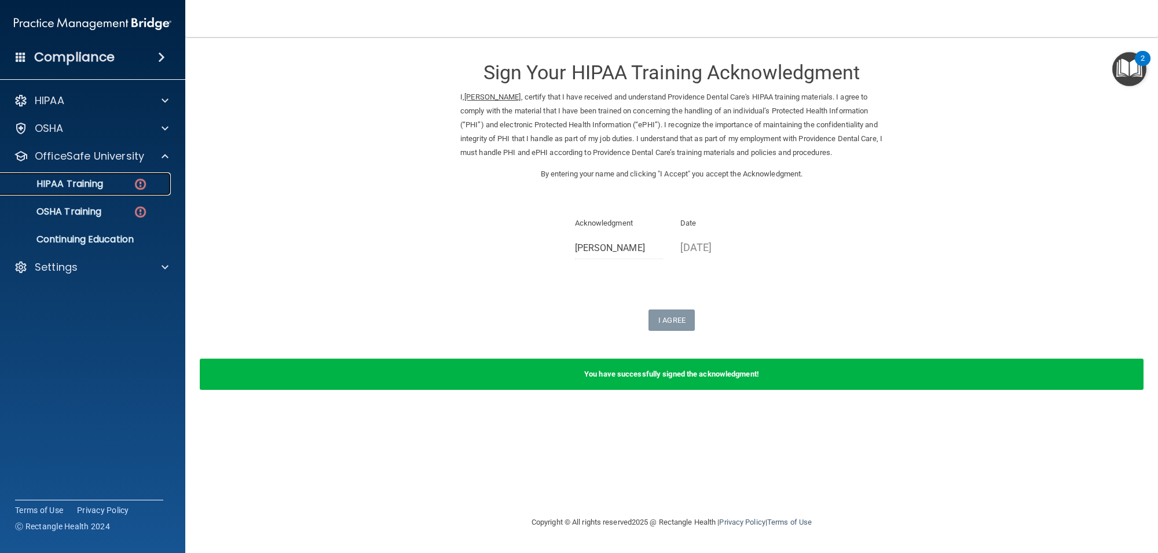
click at [124, 184] on div "HIPAA Training" at bounding box center [87, 184] width 158 height 12
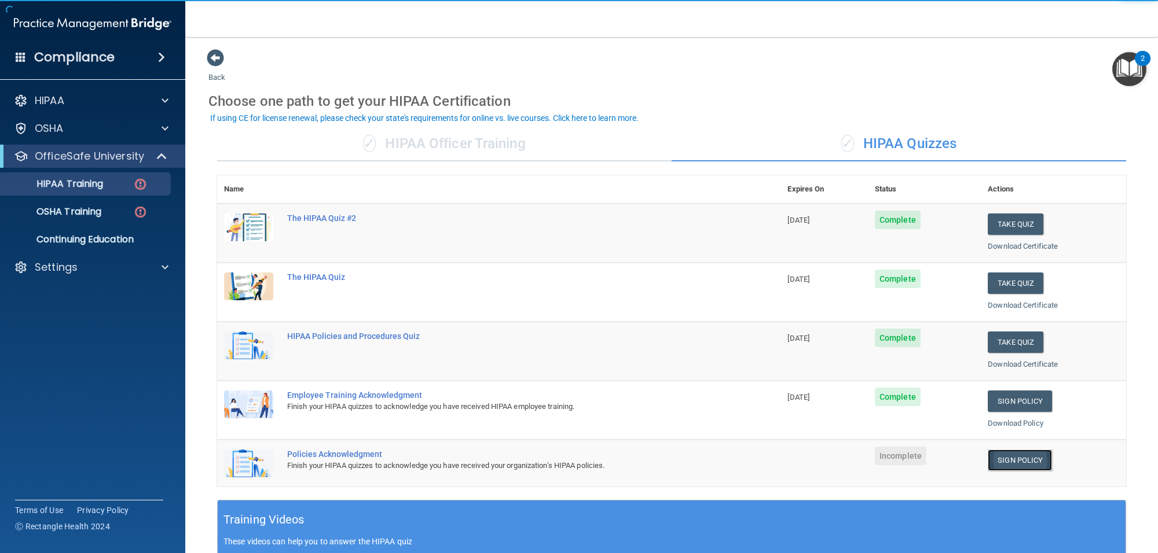
click at [1006, 464] on link "Sign Policy" at bounding box center [1020, 460] width 64 height 21
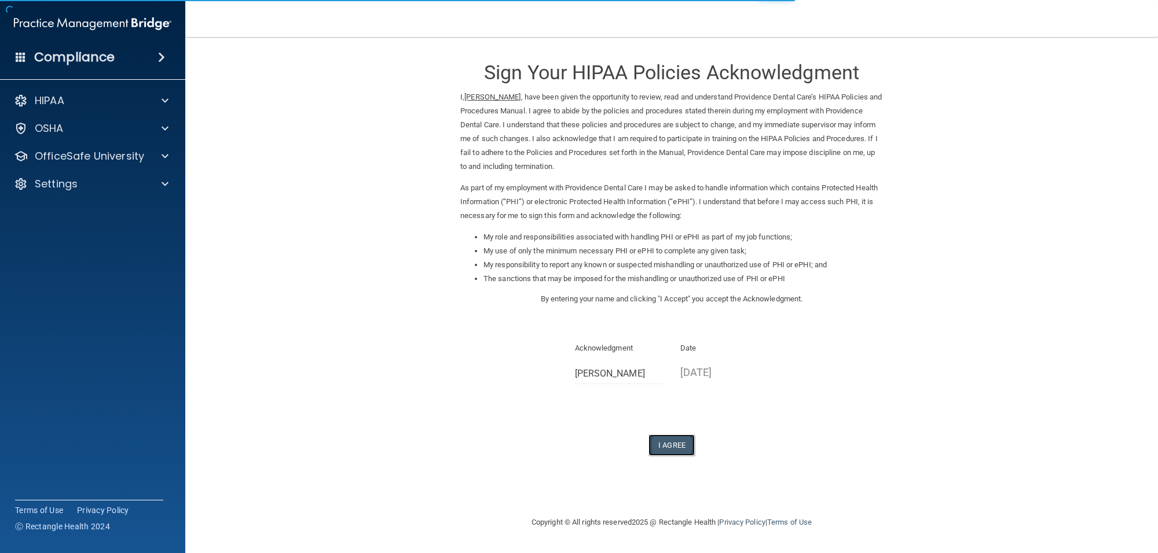
click at [680, 448] on button "I Agree" at bounding box center [671, 445] width 46 height 21
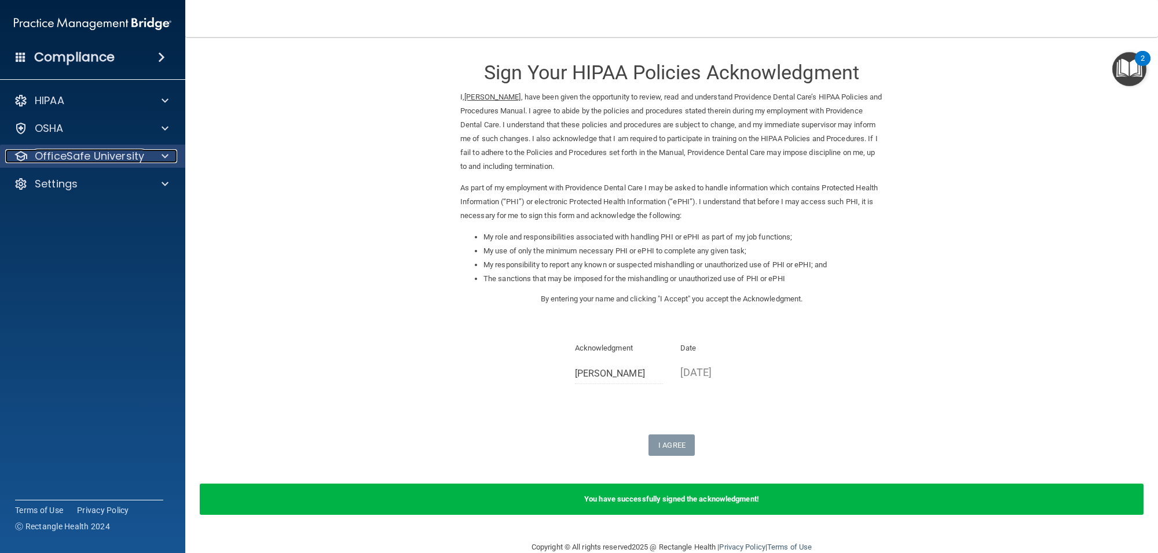
click at [130, 161] on p "OfficeSafe University" at bounding box center [89, 156] width 109 height 14
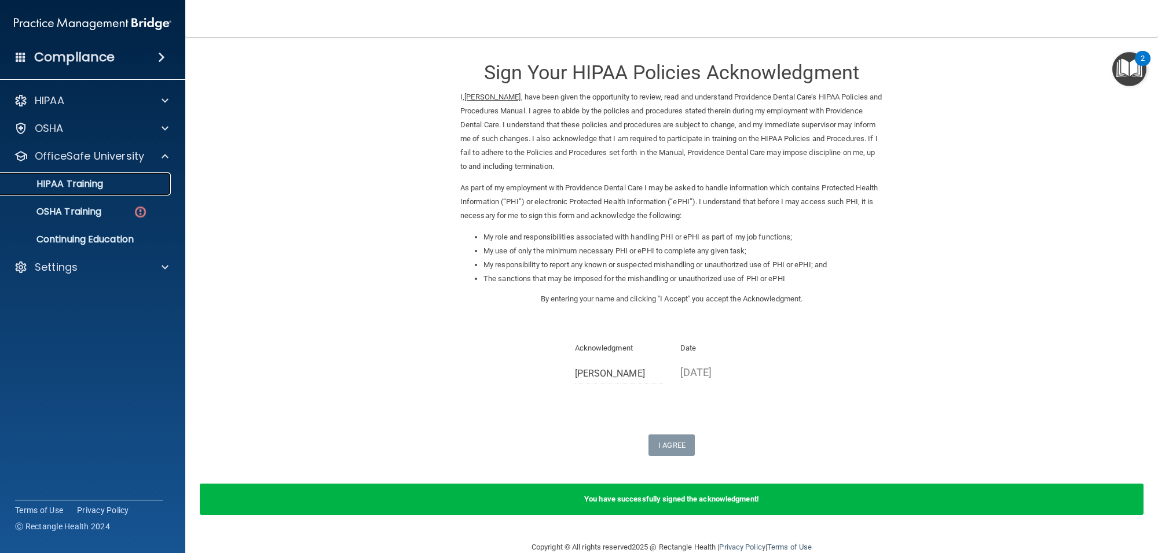
click at [124, 192] on link "HIPAA Training" at bounding box center [79, 184] width 182 height 23
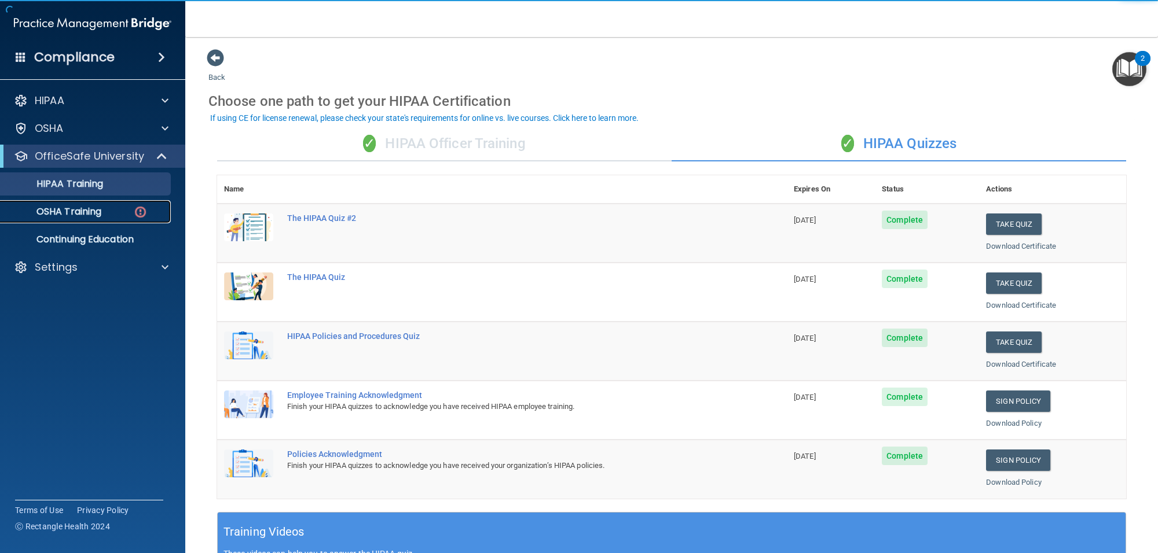
click at [94, 210] on p "OSHA Training" at bounding box center [55, 212] width 94 height 12
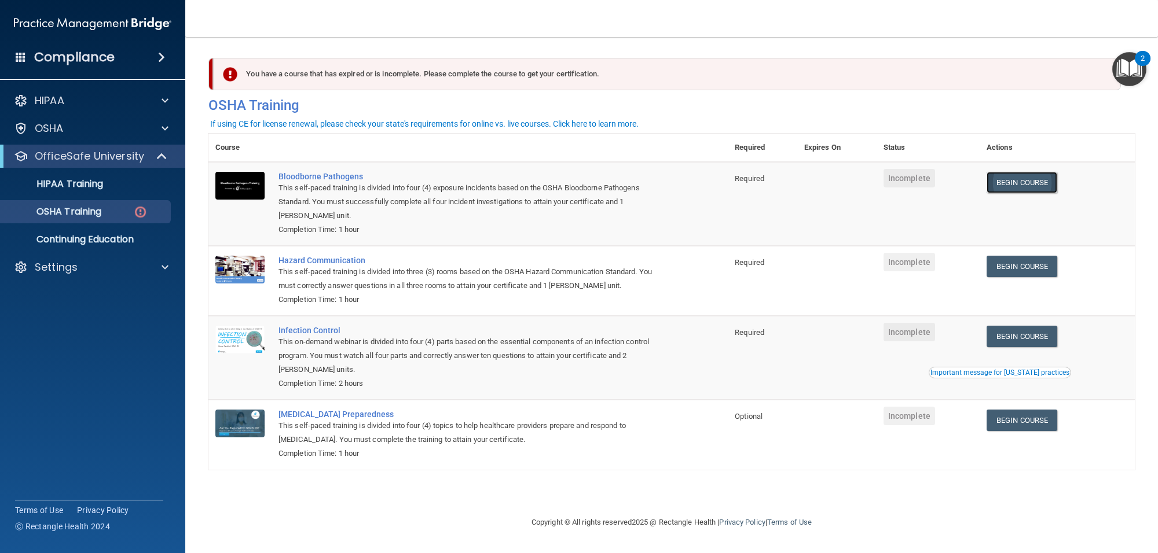
click at [1017, 182] on link "Begin Course" at bounding box center [1022, 182] width 71 height 21
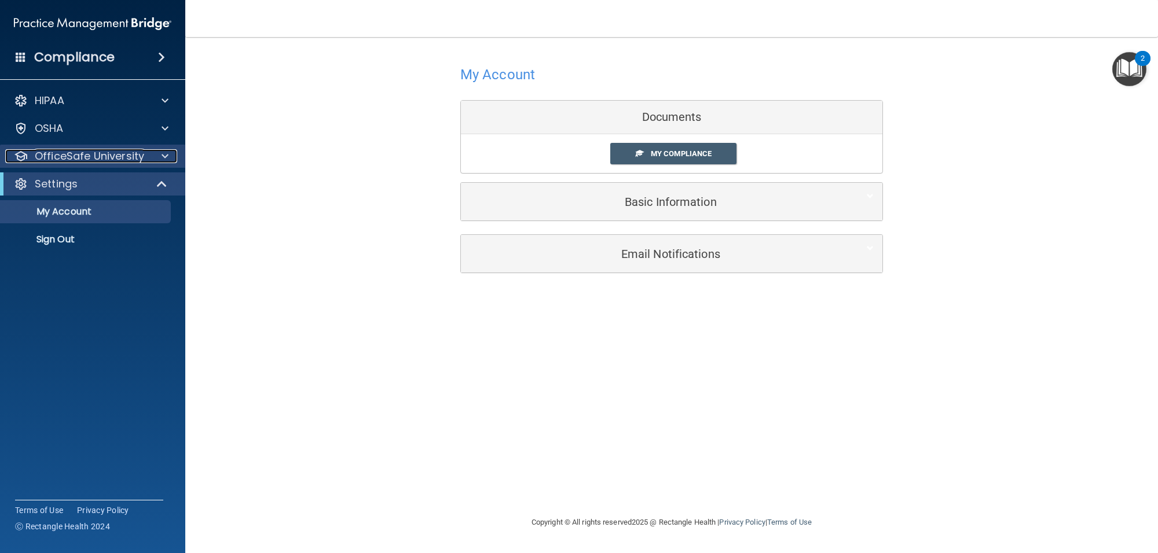
click at [135, 155] on p "OfficeSafe University" at bounding box center [89, 156] width 109 height 14
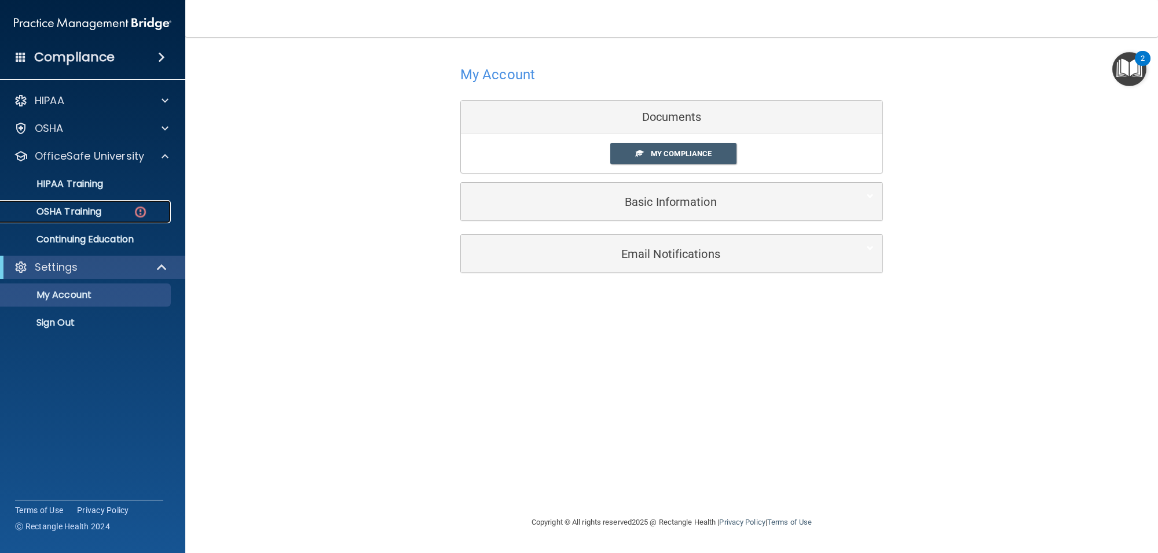
click at [90, 210] on p "OSHA Training" at bounding box center [55, 212] width 94 height 12
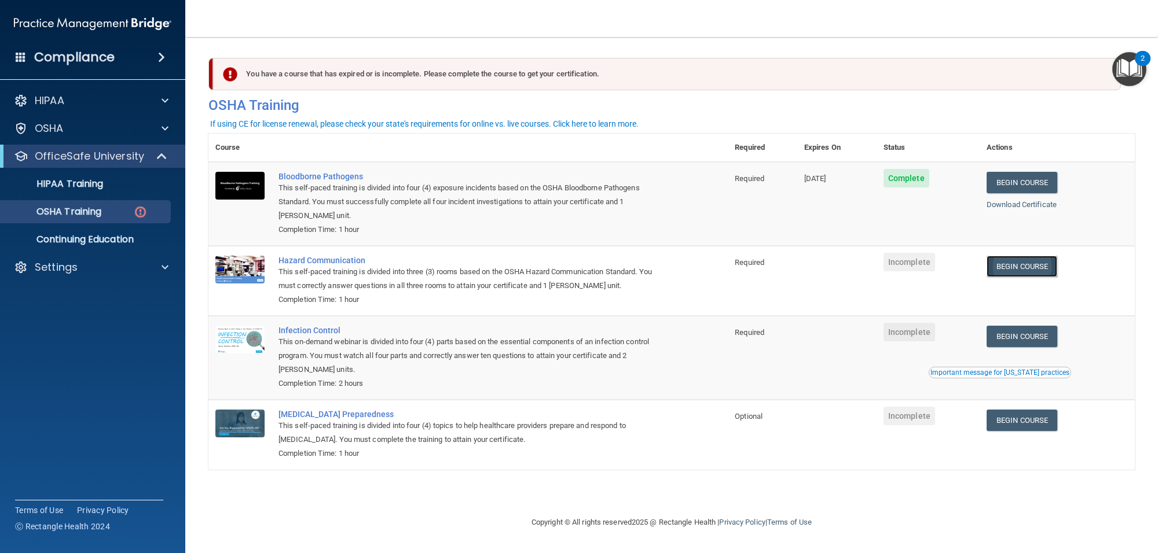
click at [1032, 270] on link "Begin Course" at bounding box center [1022, 266] width 71 height 21
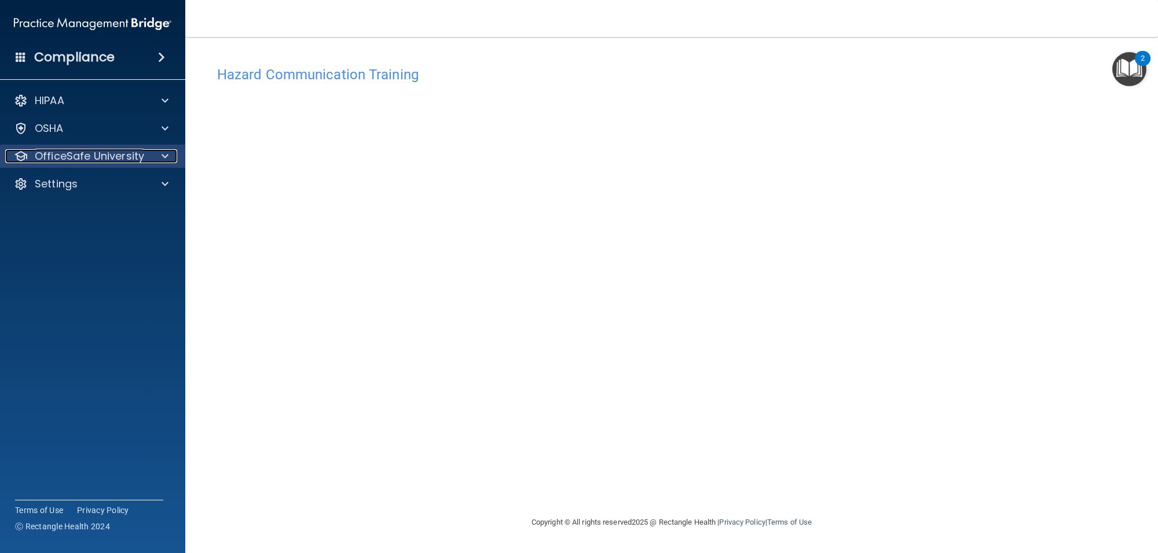
click at [131, 157] on p "OfficeSafe University" at bounding box center [89, 156] width 109 height 14
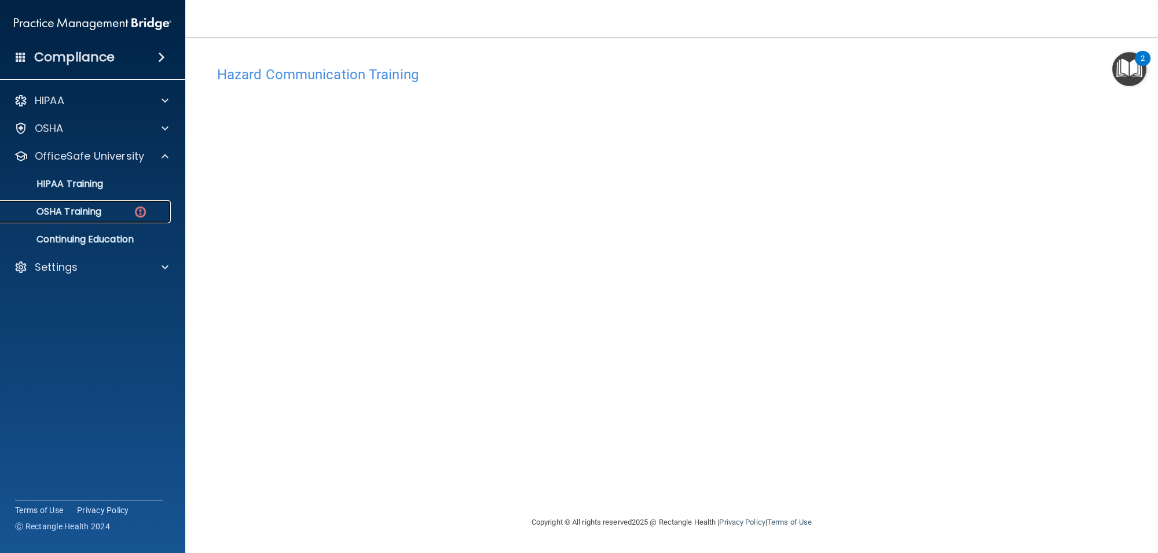
click at [93, 214] on p "OSHA Training" at bounding box center [55, 212] width 94 height 12
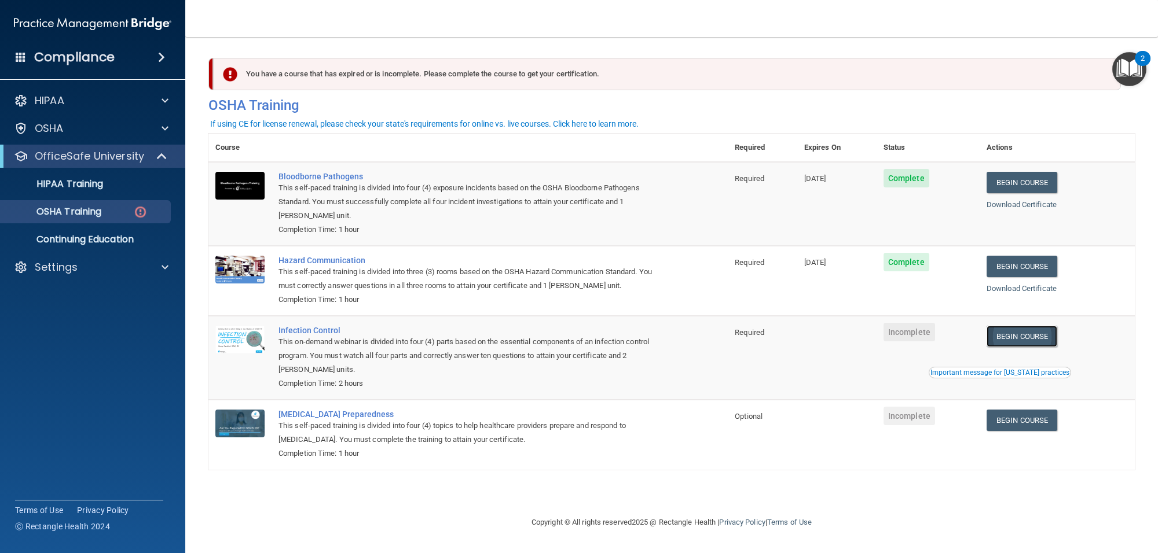
click at [1028, 339] on link "Begin Course" at bounding box center [1022, 336] width 71 height 21
click at [101, 211] on p "OSHA Training" at bounding box center [55, 212] width 94 height 12
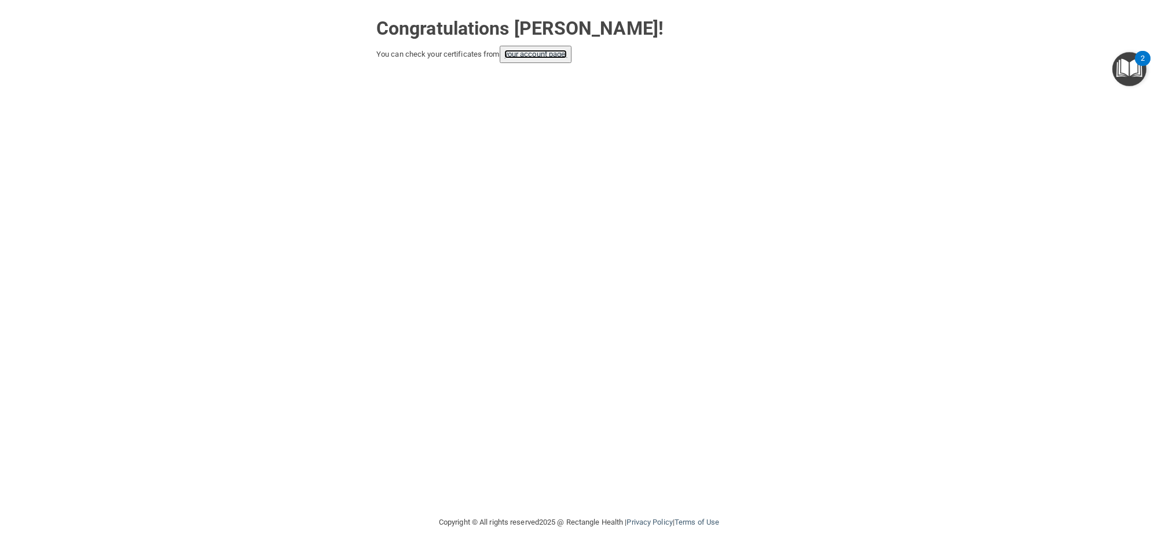
click at [545, 55] on link "your account page!" at bounding box center [535, 54] width 63 height 9
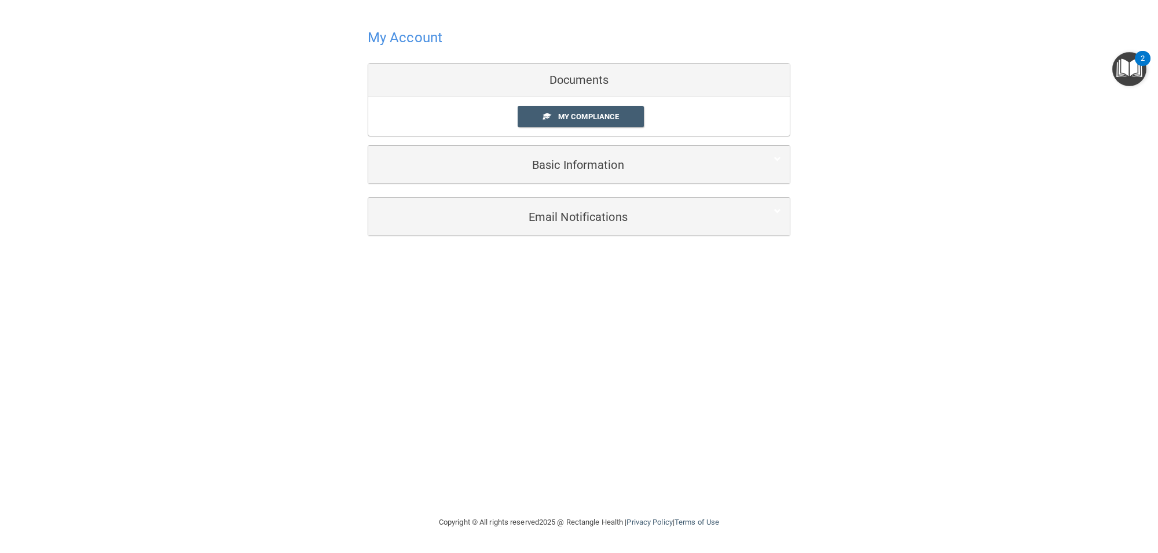
click at [589, 89] on div "Documents" at bounding box center [578, 81] width 421 height 34
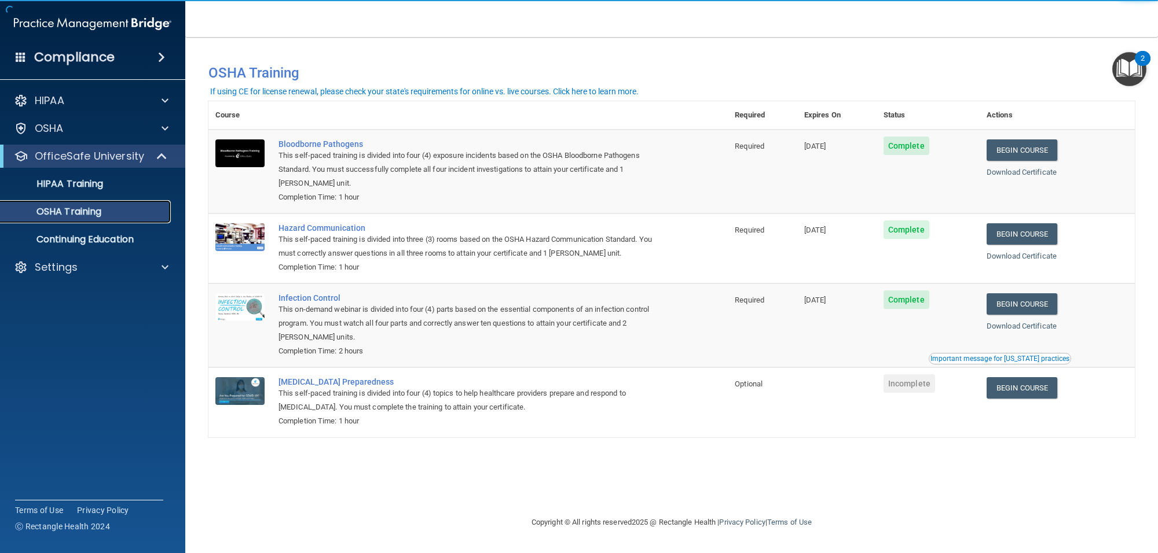
click at [76, 216] on p "OSHA Training" at bounding box center [55, 212] width 94 height 12
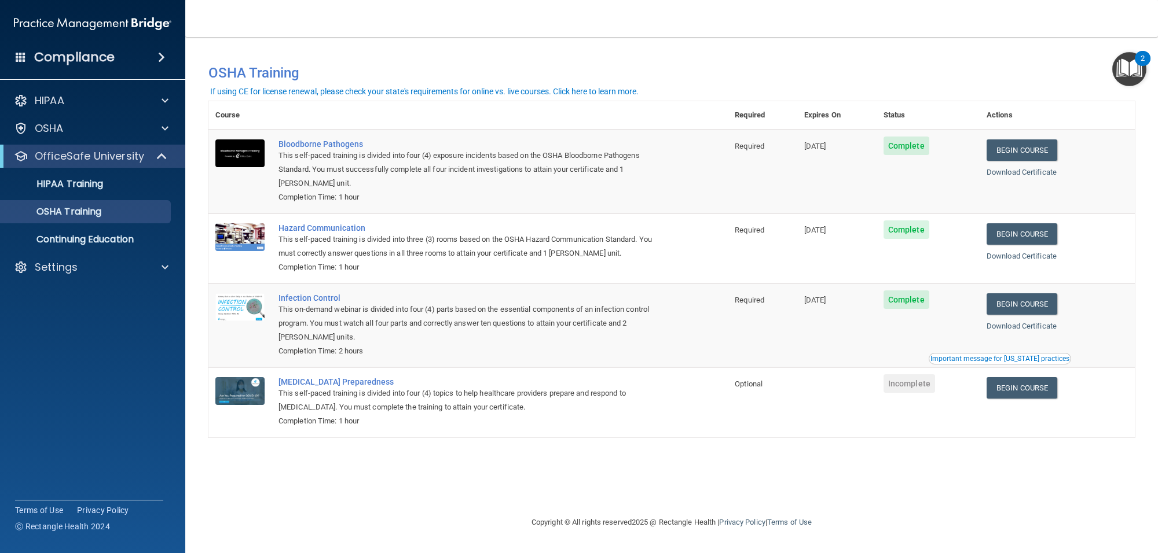
click at [858, 12] on nav "Toggle navigation [PERSON_NAME] [EMAIL_ADDRESS][DOMAIN_NAME] Manage My Enterpri…" at bounding box center [671, 18] width 973 height 37
click at [163, 265] on span at bounding box center [165, 268] width 7 height 14
click at [77, 325] on p "Sign Out" at bounding box center [87, 323] width 158 height 12
